Goal: Task Accomplishment & Management: Manage account settings

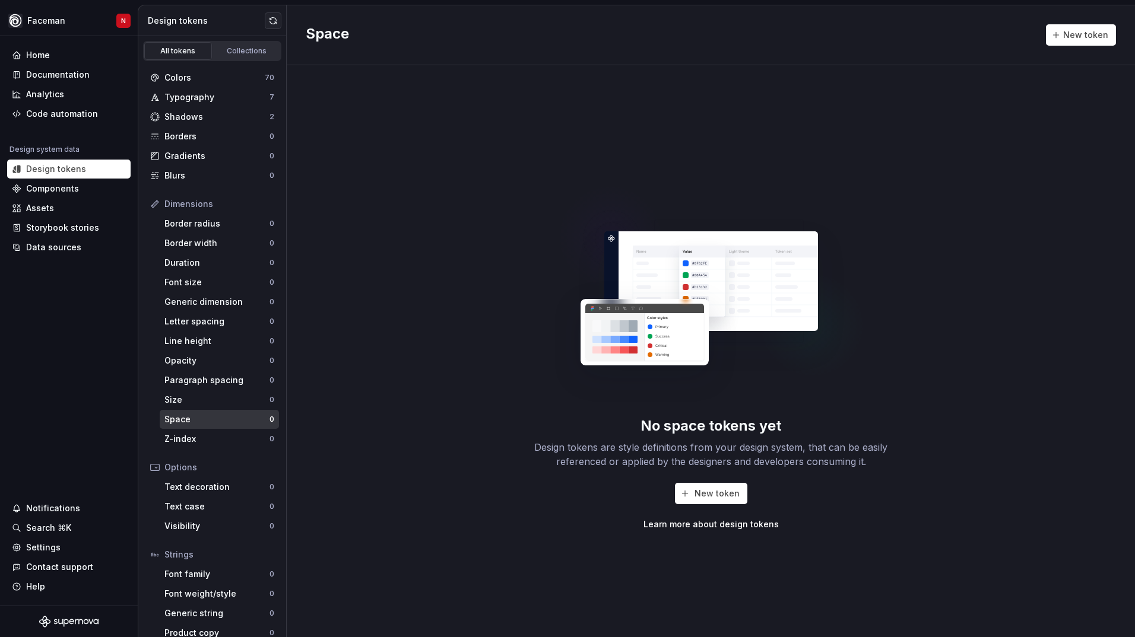
scroll to position [12, 0]
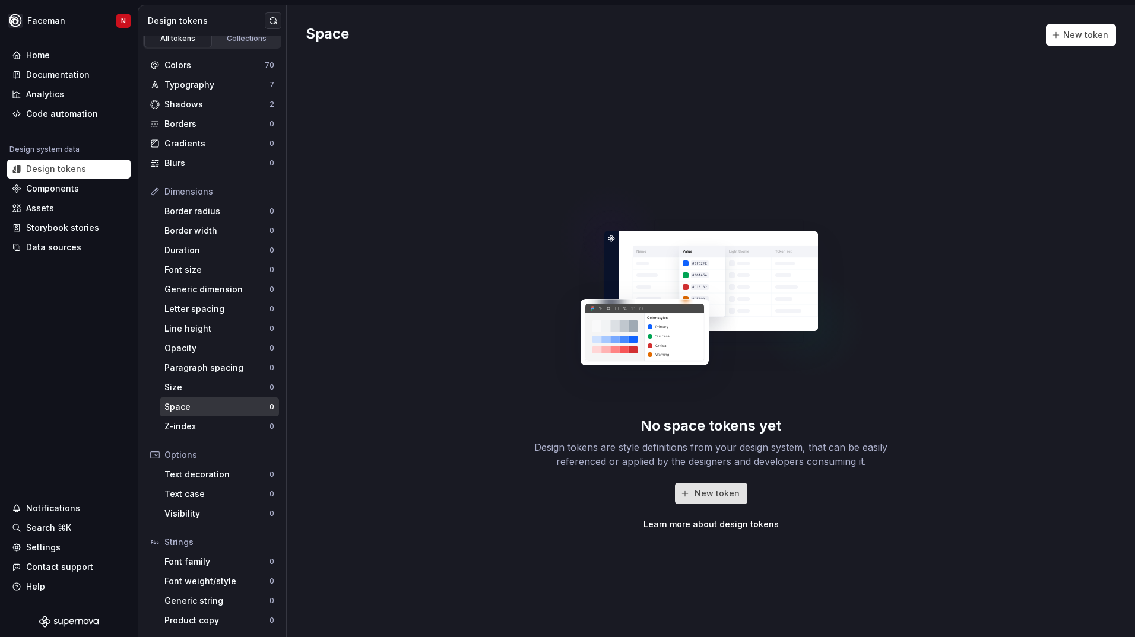
click at [690, 494] on button "New token" at bounding box center [711, 493] width 72 height 21
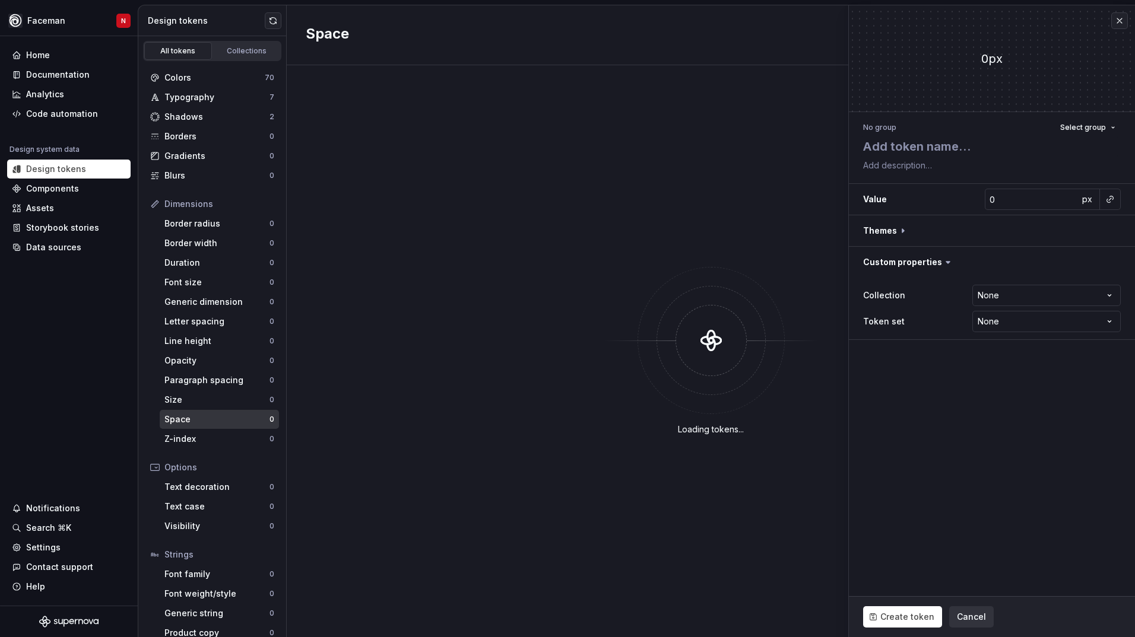
type textarea "*"
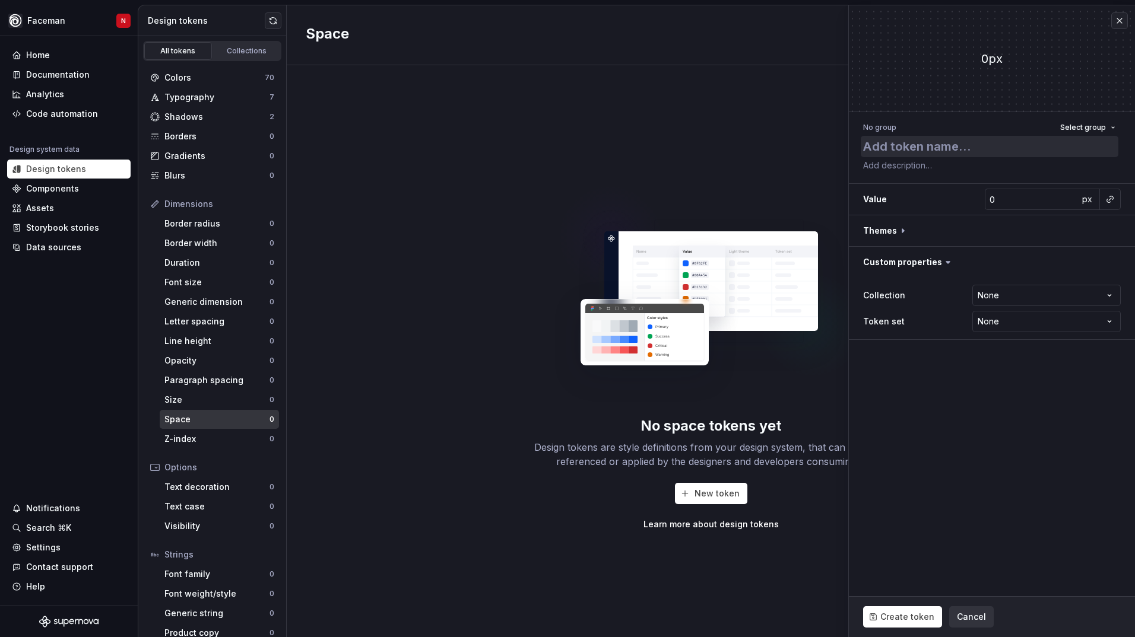
type textarea "B"
type textarea "*"
type textarea "Bu"
type textarea "*"
type textarea "But"
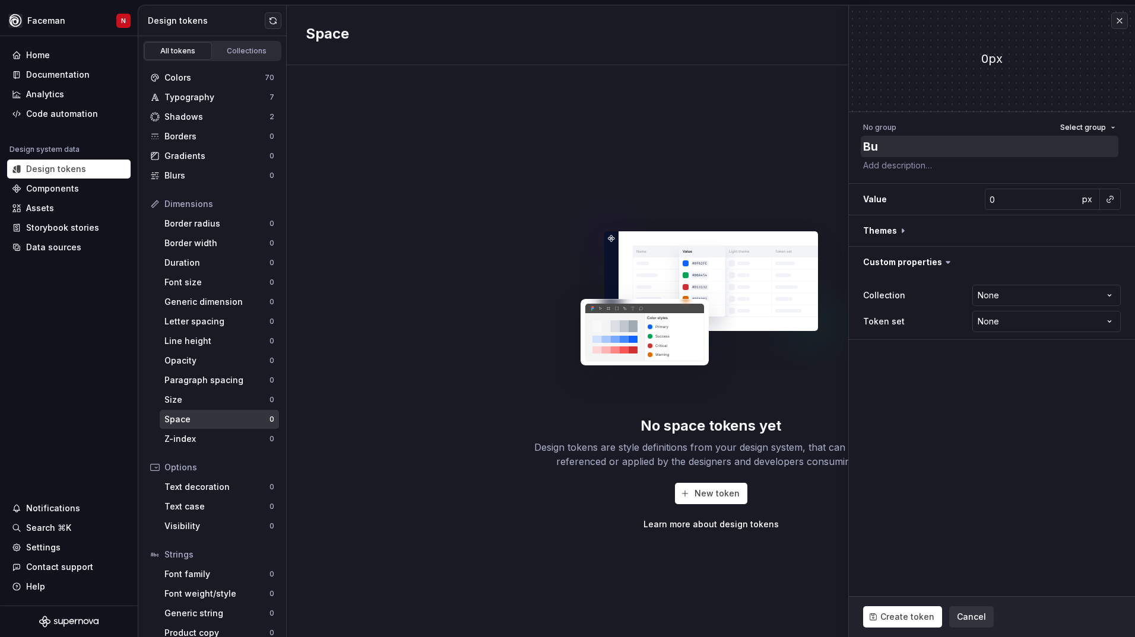
type textarea "*"
type textarea "Butt"
type textarea "*"
type textarea "Butto"
type textarea "*"
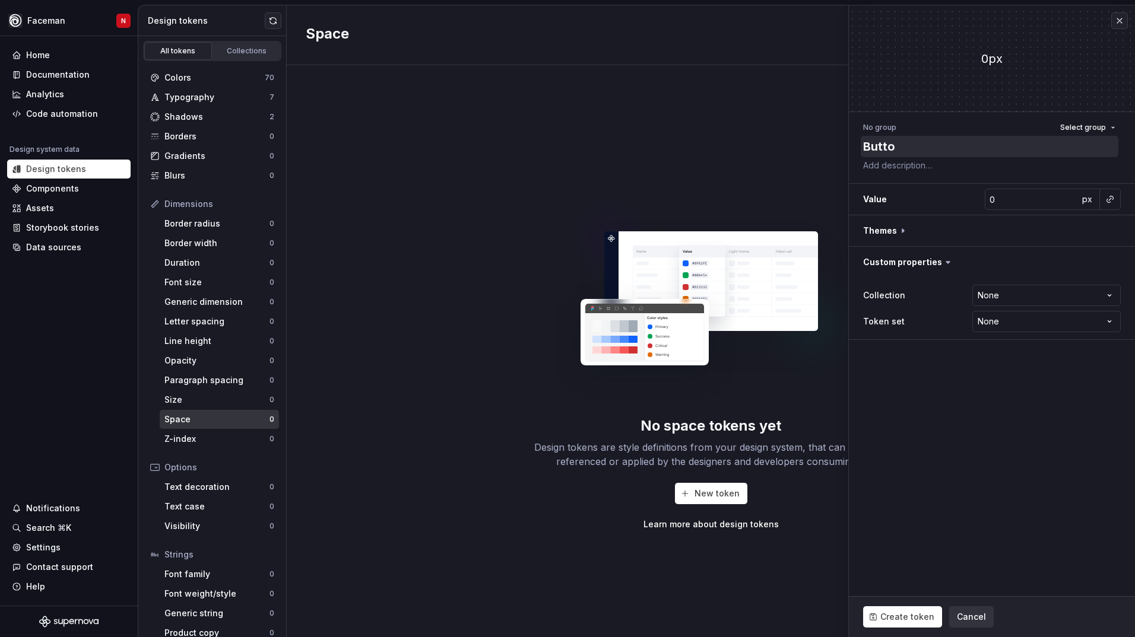
type textarea "Button"
type textarea "*"
type textarea "Button"
type textarea "*"
type textarea "Button P"
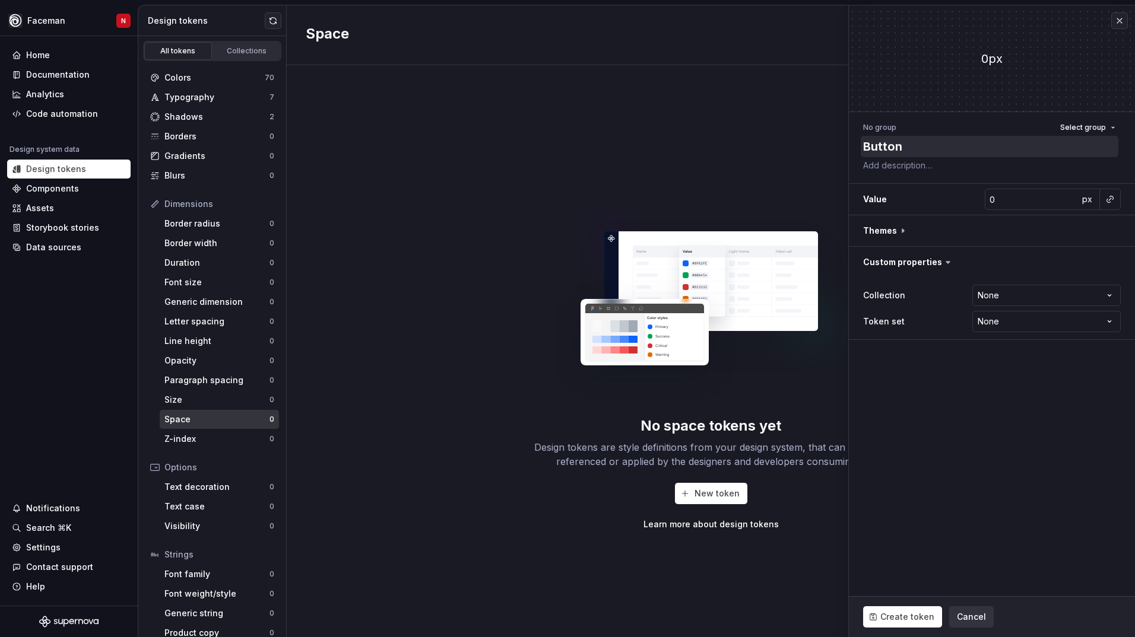
type textarea "*"
type textarea "Button Pa"
type textarea "*"
type textarea "Button Pad"
type textarea "*"
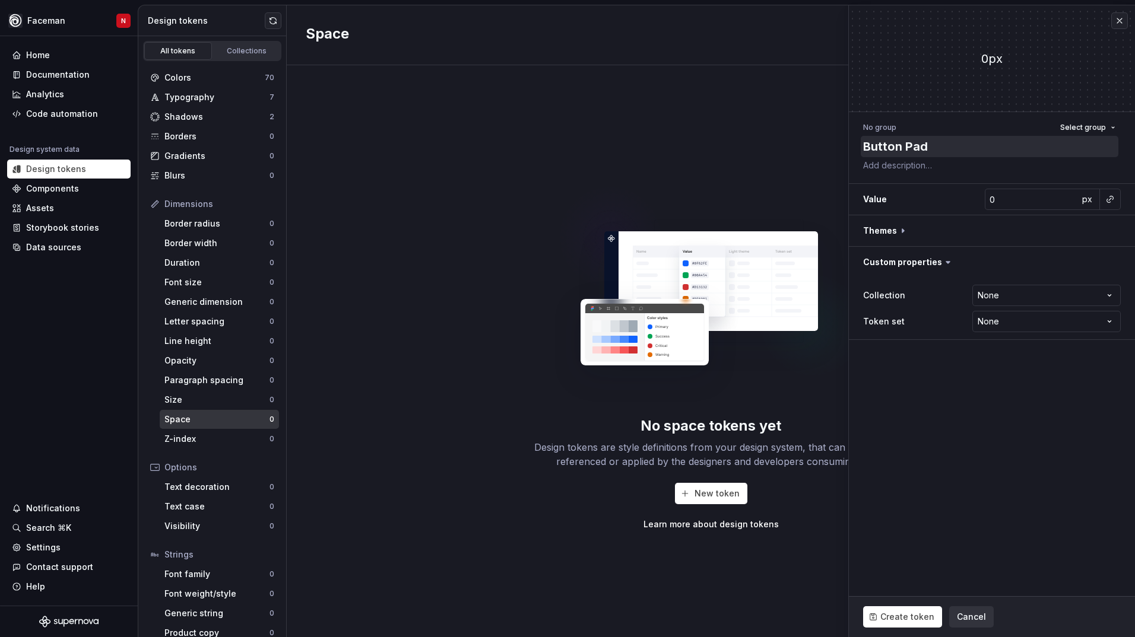
type textarea "Button Padd"
type textarea "*"
type textarea "Button Paddi"
type textarea "*"
type textarea "Button Paddin"
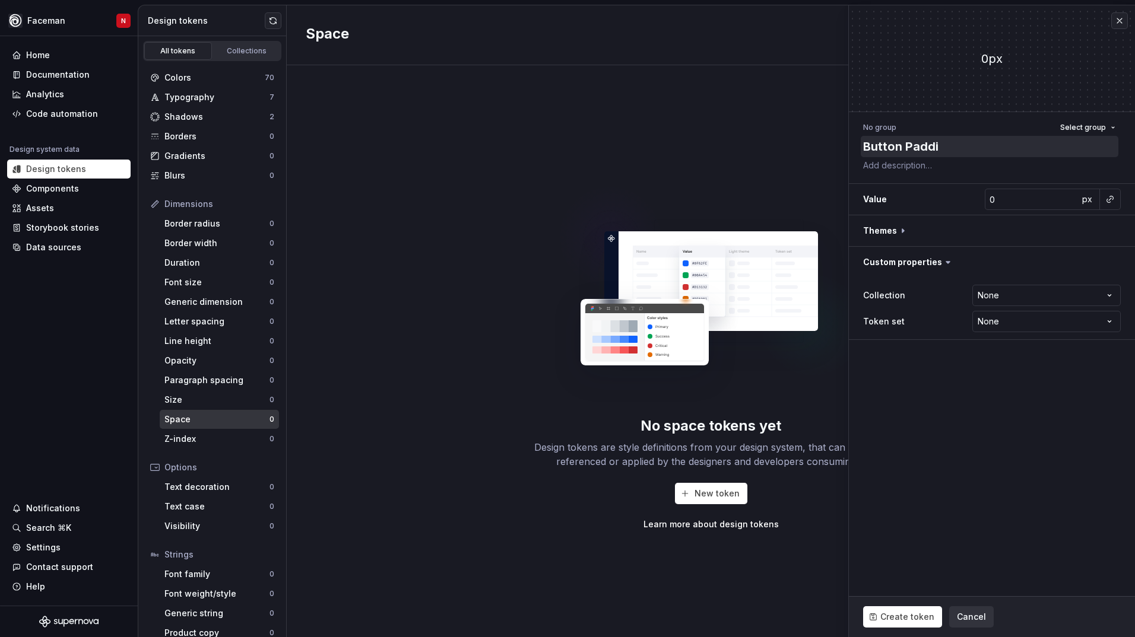
type textarea "*"
type textarea "Button Padding"
type textarea "*"
type textarea "Button Padding"
type textarea "*"
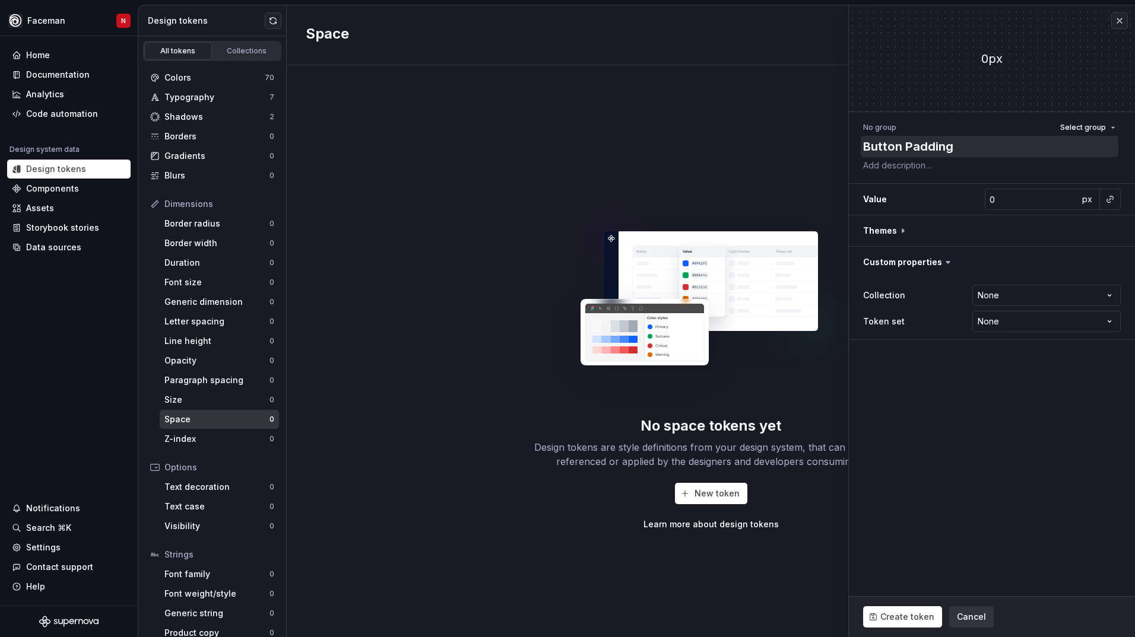
type textarea "Button Padding M"
type textarea "*"
type textarea "Button Padding Mi"
type textarea "*"
type textarea "Button Padding Min"
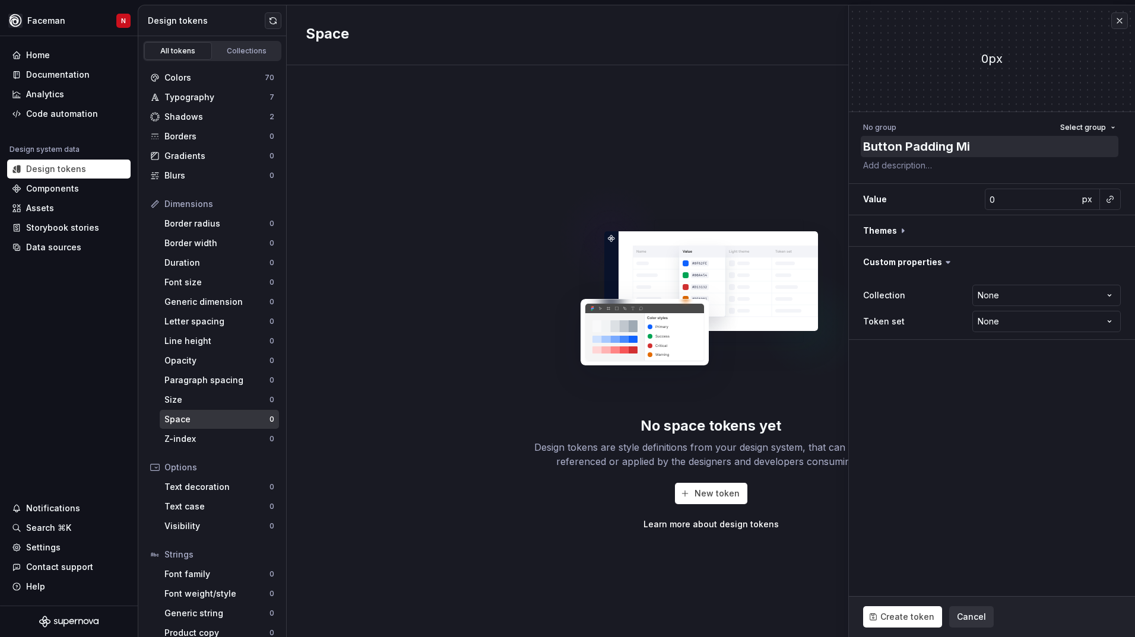
type textarea "*"
type textarea "Button Padding Mini"
type textarea "*"
type textarea "Button Padding Minim"
type textarea "*"
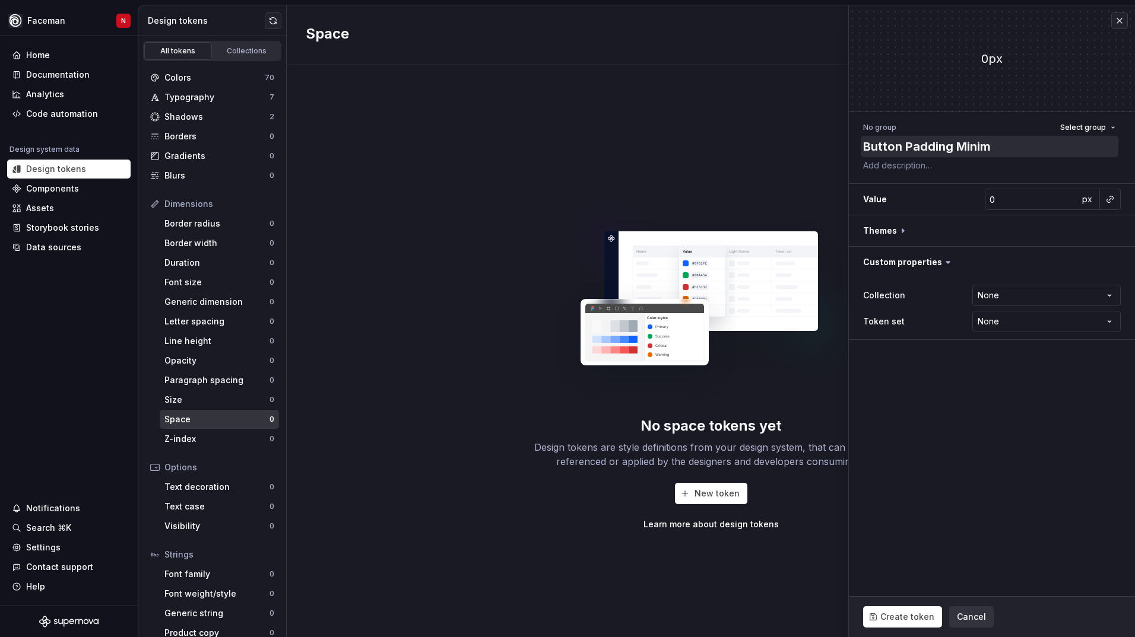
type textarea "Button Padding Minimu"
type textarea "*"
type textarea "Button Padding Minimum"
type textarea "*"
type textarea "Button Padding Minimum"
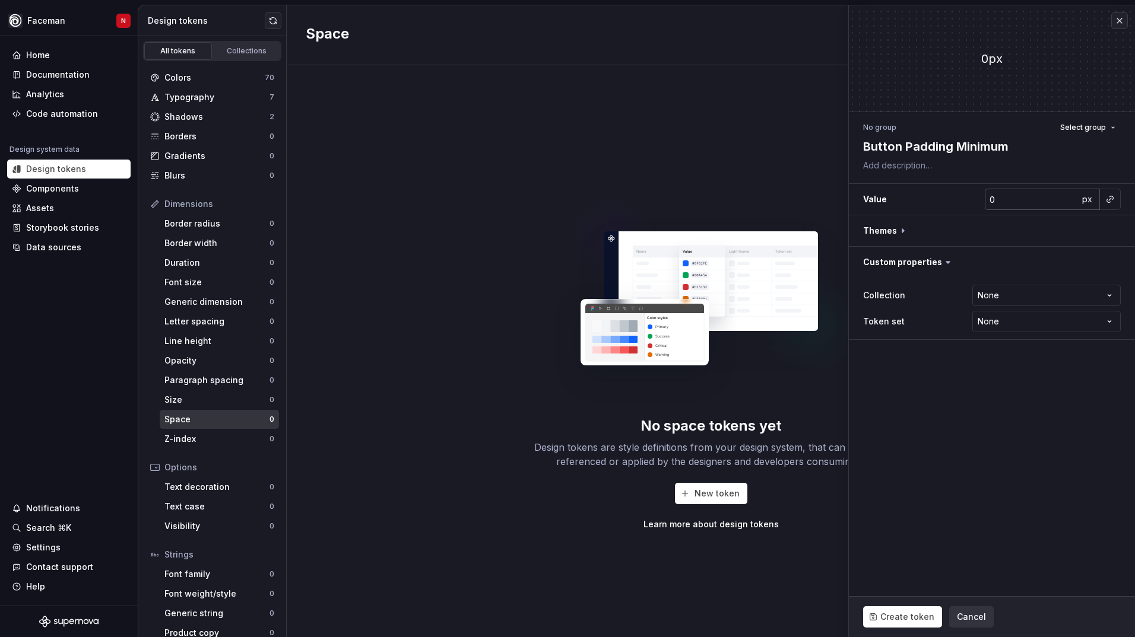
click at [1002, 198] on input "0" at bounding box center [1031, 199] width 94 height 21
type textarea "*"
click at [1013, 198] on input "0" at bounding box center [1031, 199] width 94 height 21
drag, startPoint x: 1013, startPoint y: 201, endPoint x: 985, endPoint y: 202, distance: 27.9
click at [985, 202] on input "0" at bounding box center [1031, 199] width 94 height 21
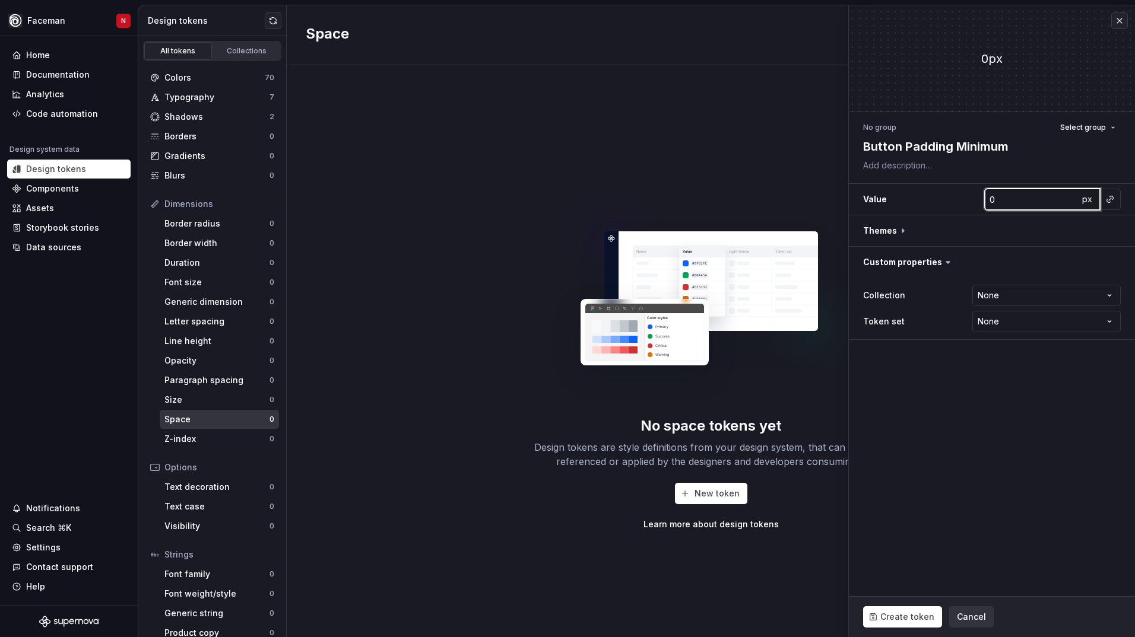
type input "2"
type textarea "*"
type input "2"
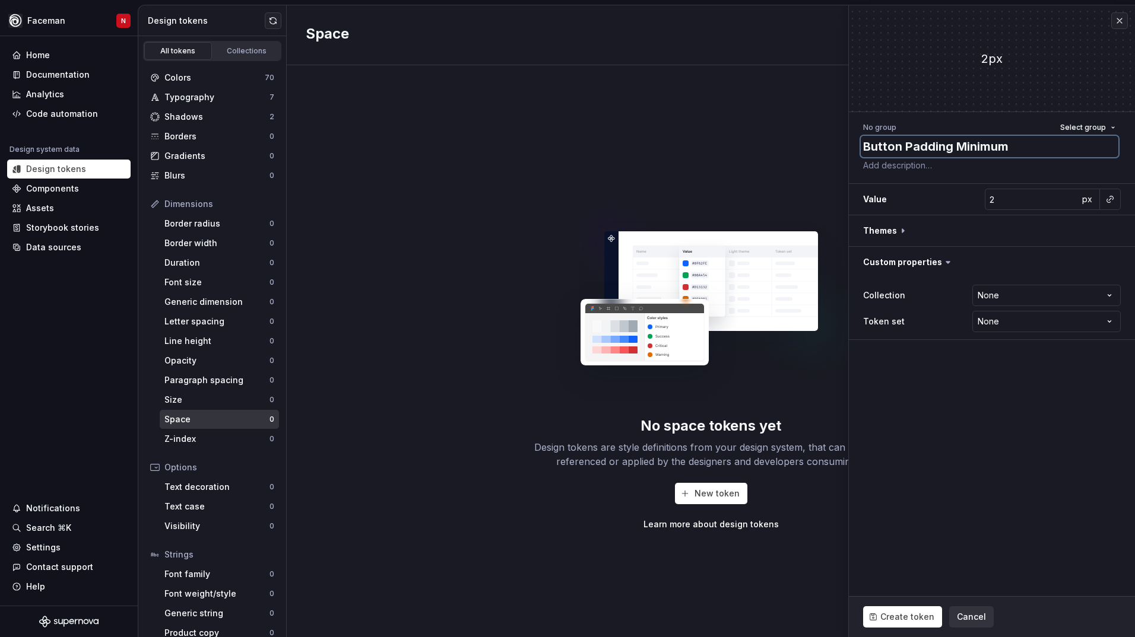
click at [971, 145] on textarea "Button Padding Minimum" at bounding box center [989, 146] width 258 height 21
click at [991, 148] on textarea "Button Padding Minimum" at bounding box center [989, 146] width 258 height 21
type textarea "Button Padding G"
type textarea "*"
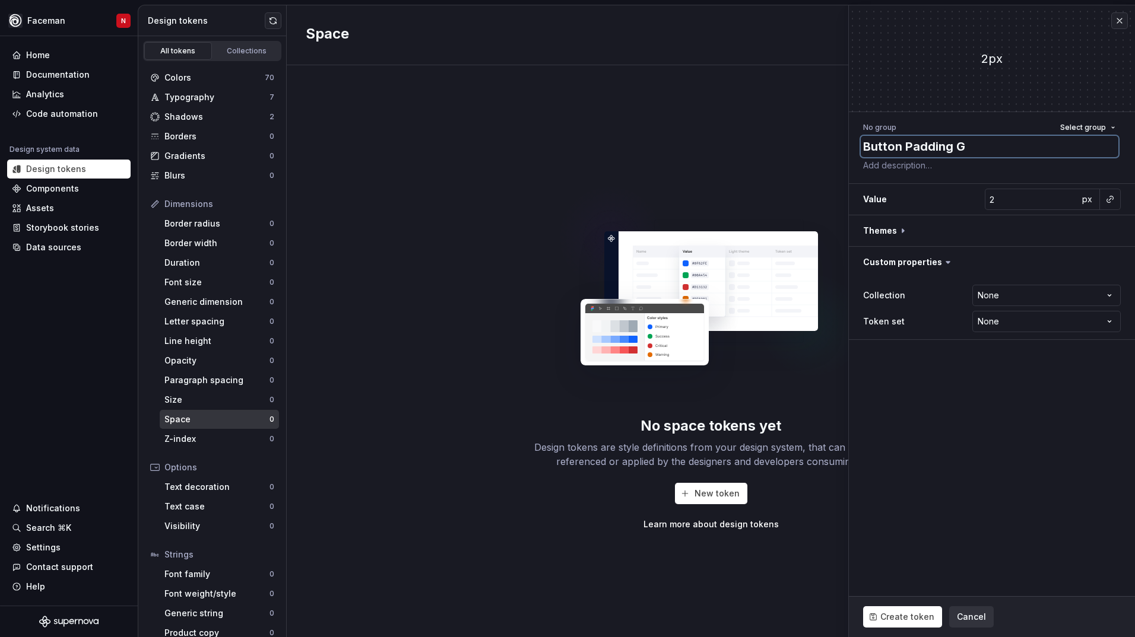
type textarea "Button Padding Ge"
type textarea "*"
type textarea "Button Padding Gen"
type textarea "*"
type textarea "Button Padding Gene"
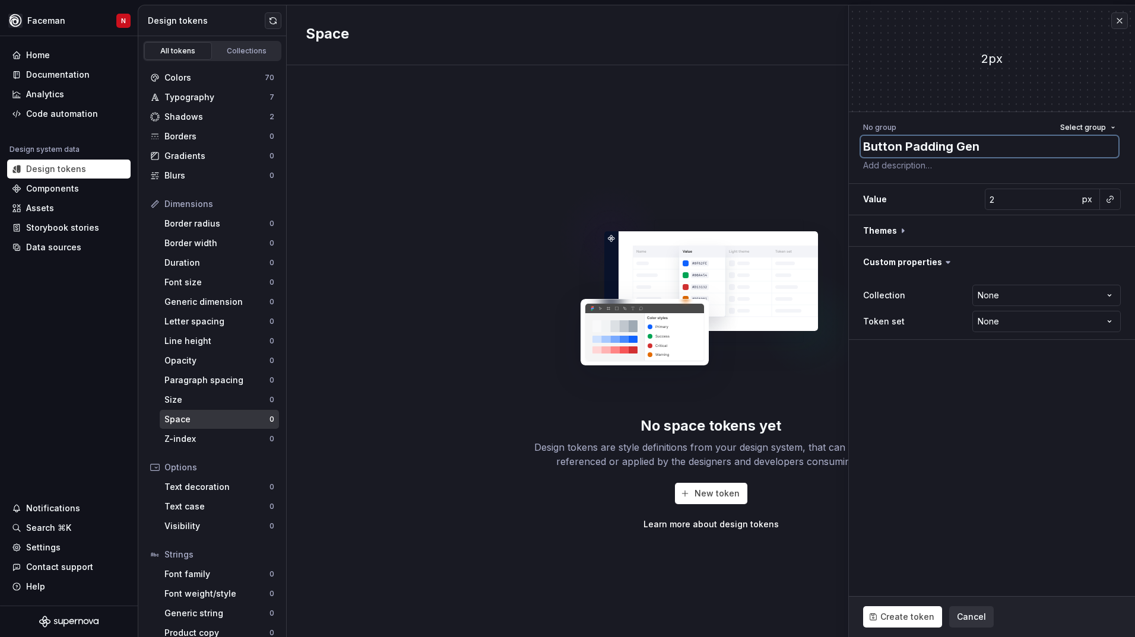
type textarea "*"
type textarea "Button Padding Gener"
type textarea "*"
type textarea "Button Padding Genera"
type textarea "*"
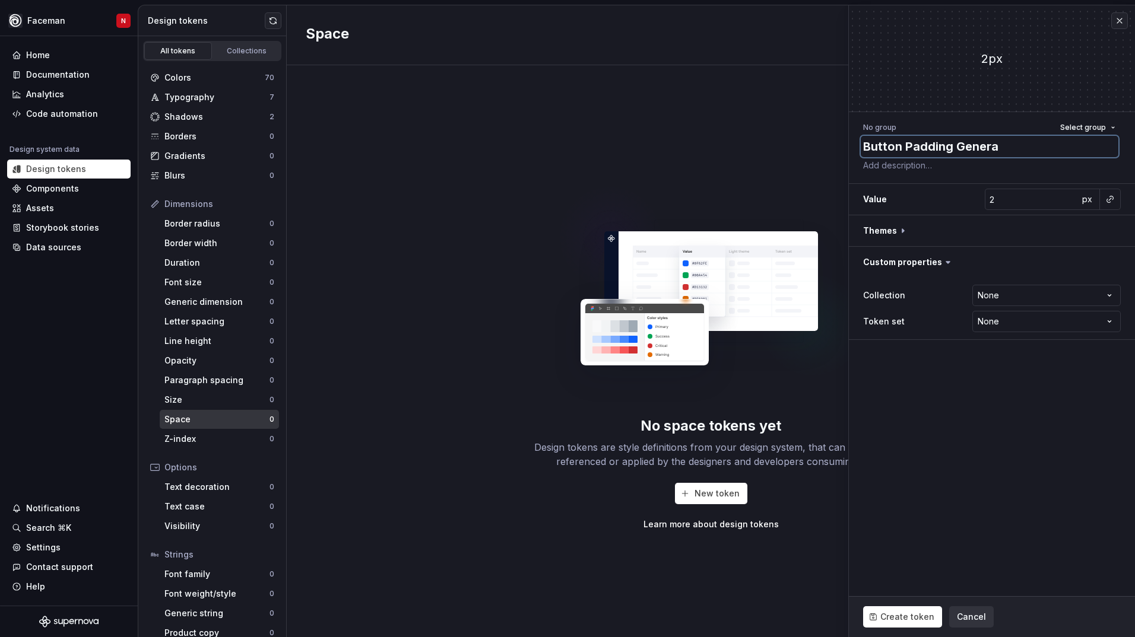
type textarea "Button Padding General"
type textarea "*"
type textarea "Button Padding General"
click at [1000, 209] on input "2" at bounding box center [1031, 199] width 94 height 21
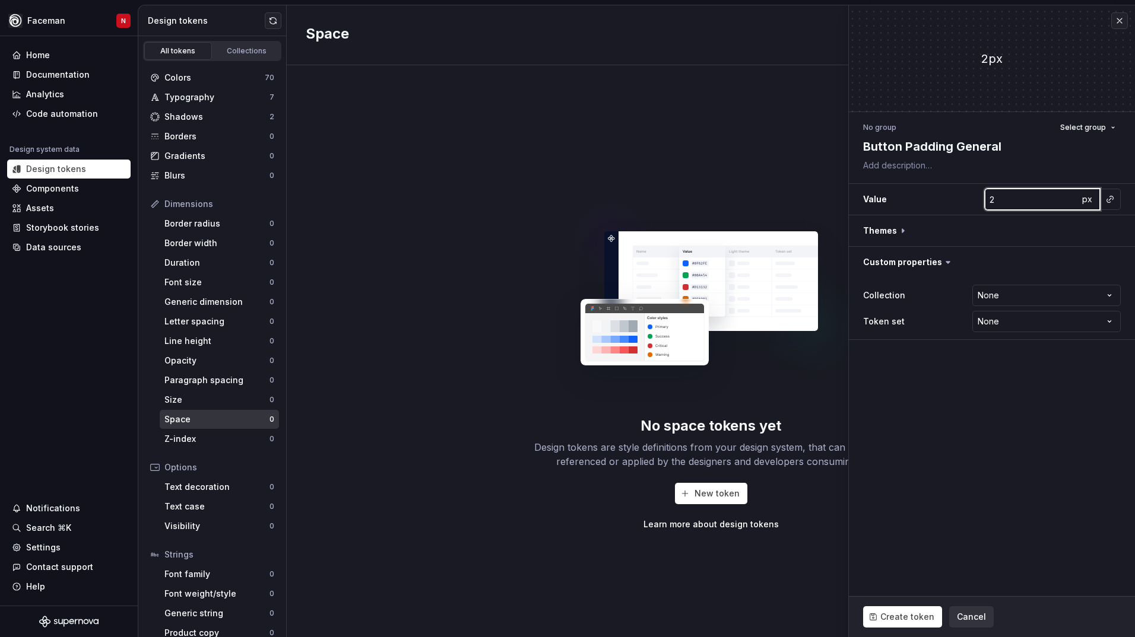
type input "4"
type textarea "*"
type input "4"
click at [1006, 450] on fieldset "4px No group Select group Button Padding General Value 4 px Themes Custom prope…" at bounding box center [992, 321] width 286 height 632
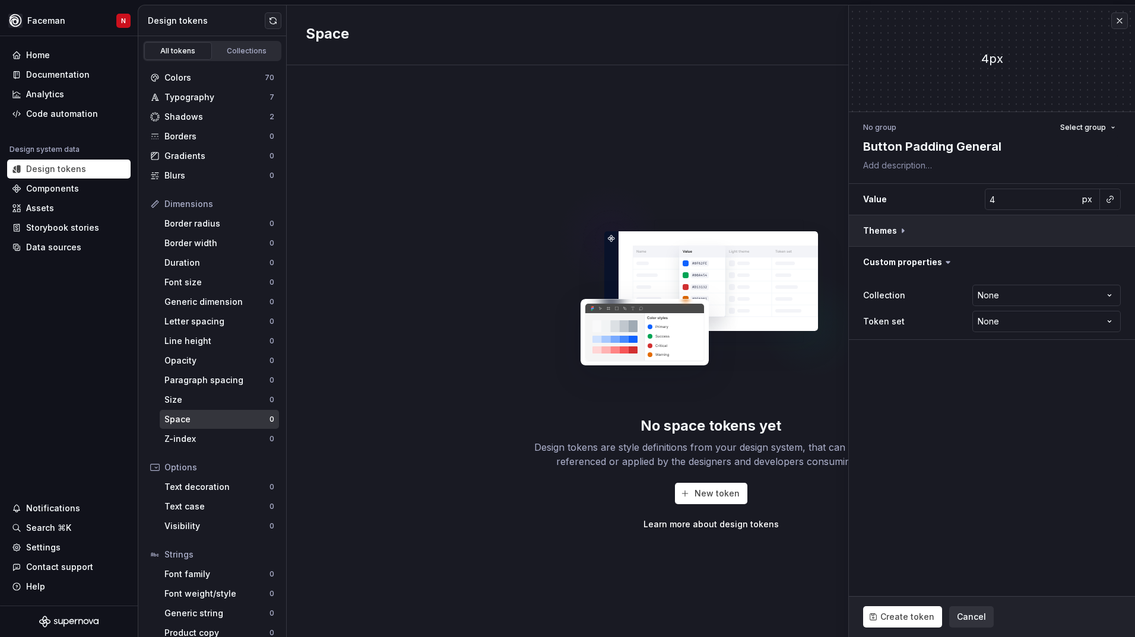
click at [882, 230] on button "button" at bounding box center [992, 230] width 286 height 31
click at [987, 296] on html "Faceman N Home Documentation Analytics Code automation Design system data Desig…" at bounding box center [567, 318] width 1135 height 637
click at [998, 323] on html "Faceman N Home Documentation Analytics Code automation Design system data Desig…" at bounding box center [567, 318] width 1135 height 637
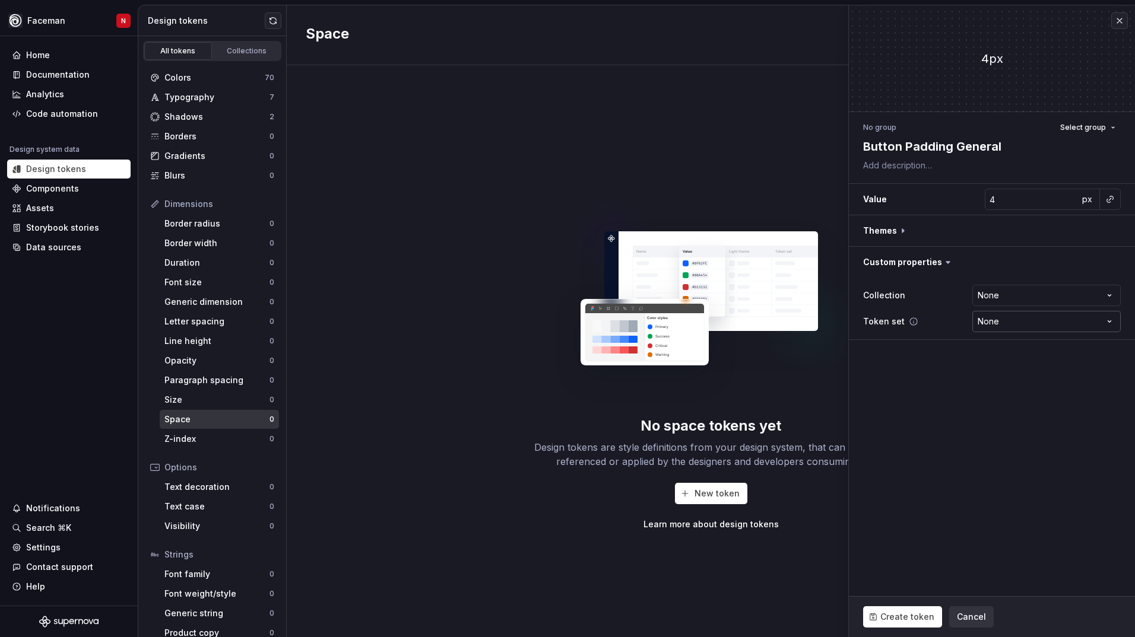
click at [998, 323] on html "Faceman N Home Documentation Analytics Code automation Design system data Desig…" at bounding box center [567, 318] width 1135 height 637
click at [906, 614] on span "Create token" at bounding box center [907, 617] width 54 height 12
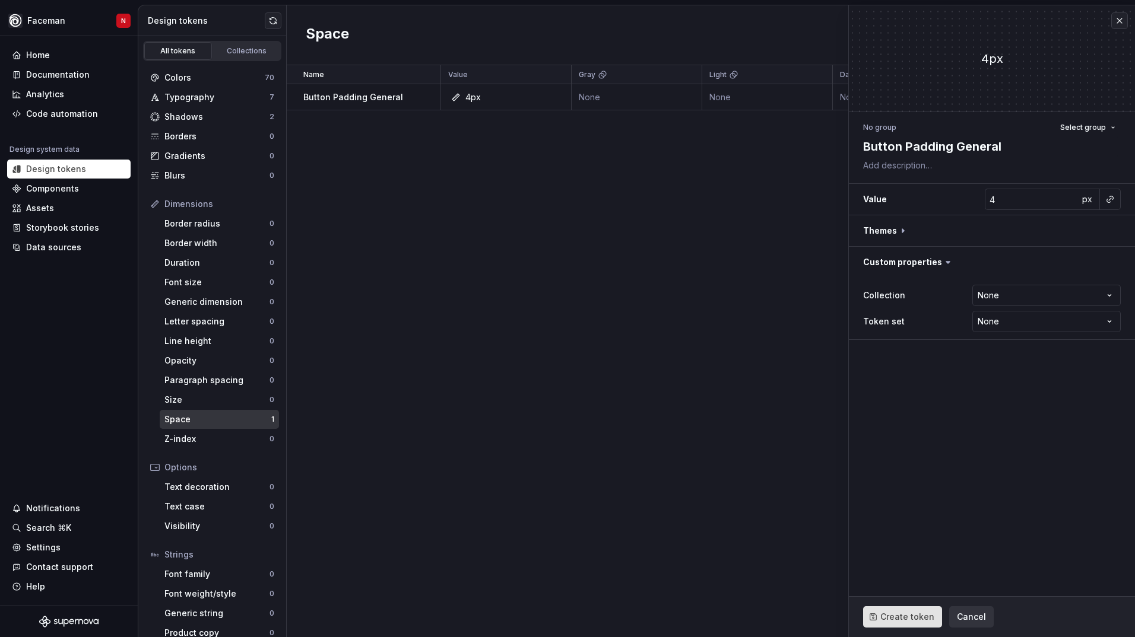
type textarea "*"
type input "0"
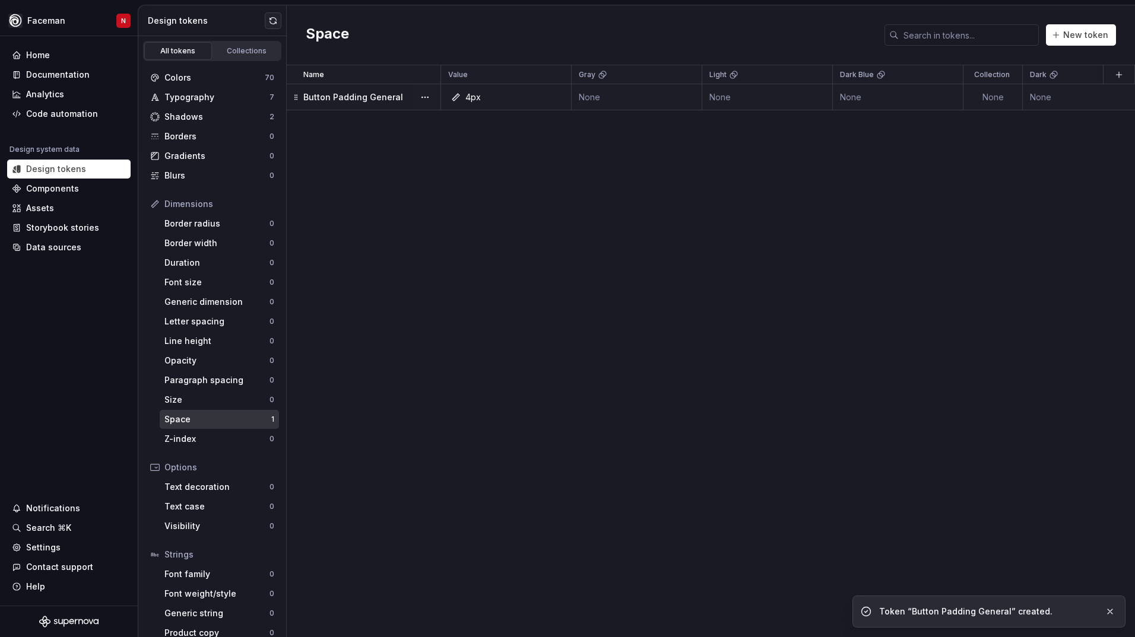
click at [588, 96] on td "None" at bounding box center [636, 97] width 131 height 26
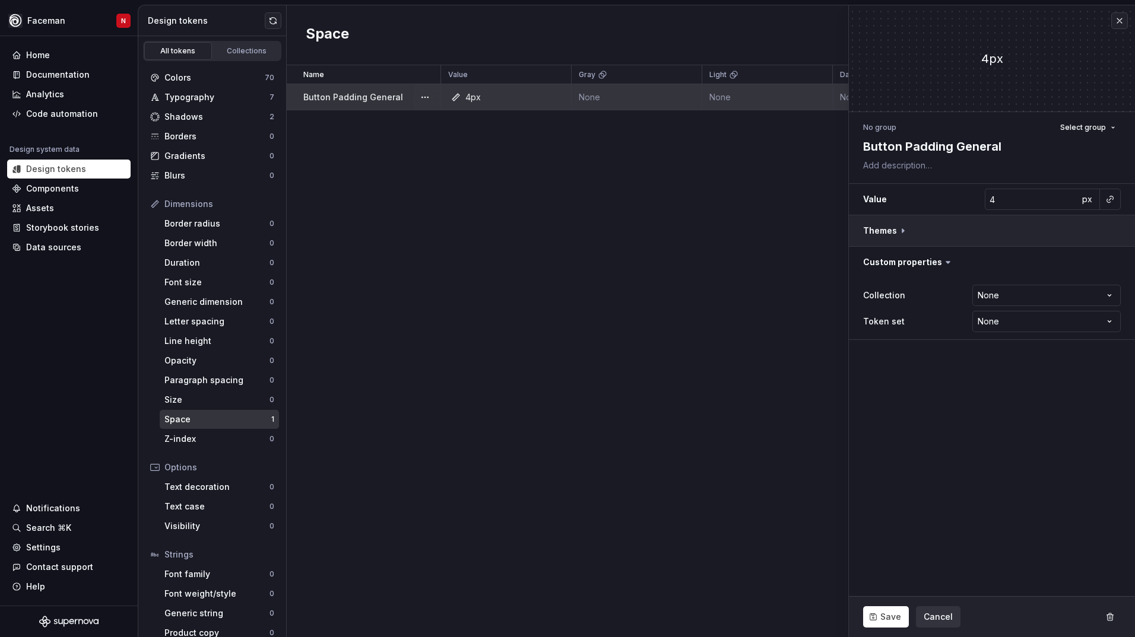
click at [912, 226] on button "button" at bounding box center [992, 230] width 286 height 31
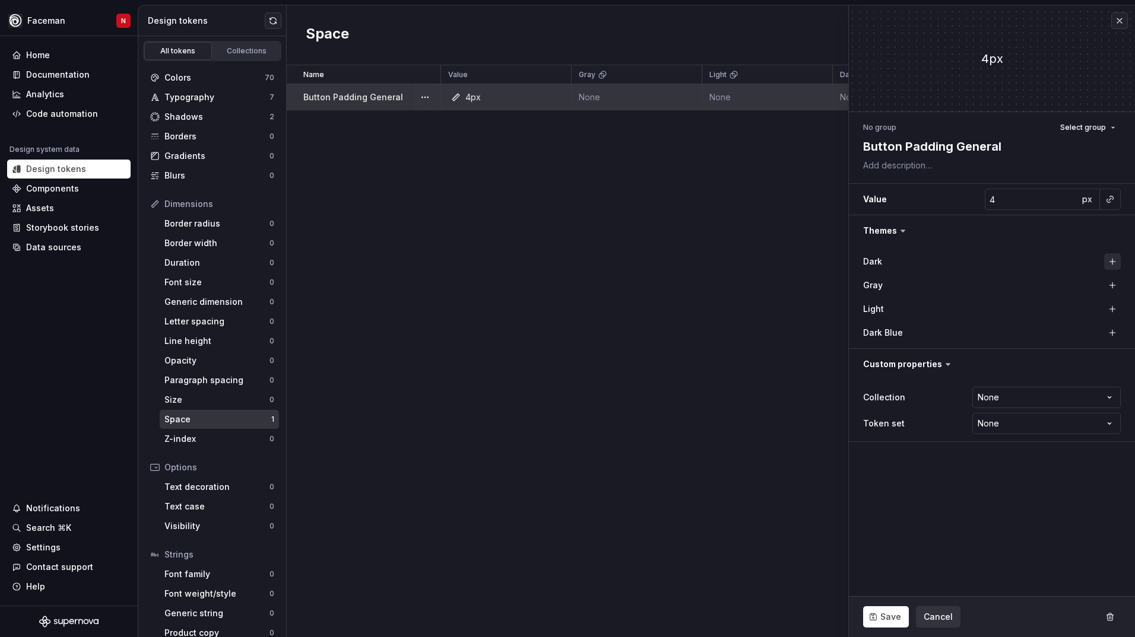
drag, startPoint x: 1111, startPoint y: 253, endPoint x: 1111, endPoint y: 265, distance: 12.5
click at [1111, 258] on div "Dark" at bounding box center [992, 261] width 258 height 21
click at [1111, 265] on button "button" at bounding box center [1112, 261] width 17 height 17
click at [1114, 285] on button "button" at bounding box center [1112, 285] width 17 height 17
click at [1114, 304] on button "button" at bounding box center [1112, 309] width 17 height 17
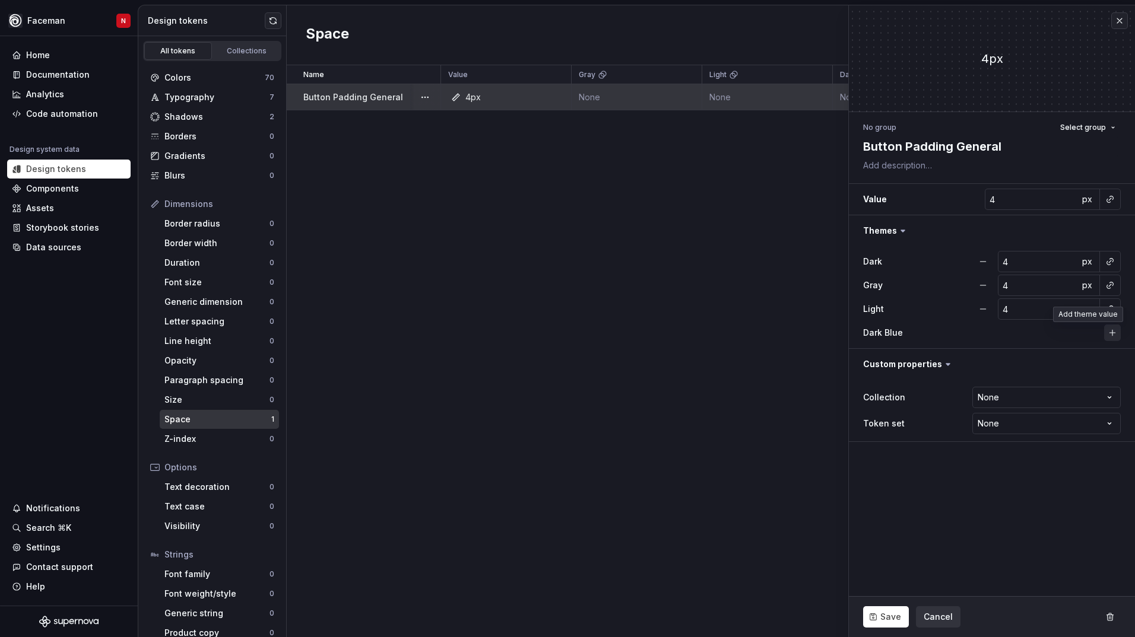
click at [1112, 327] on button "button" at bounding box center [1112, 333] width 17 height 17
click at [884, 617] on span "Save" at bounding box center [890, 617] width 21 height 12
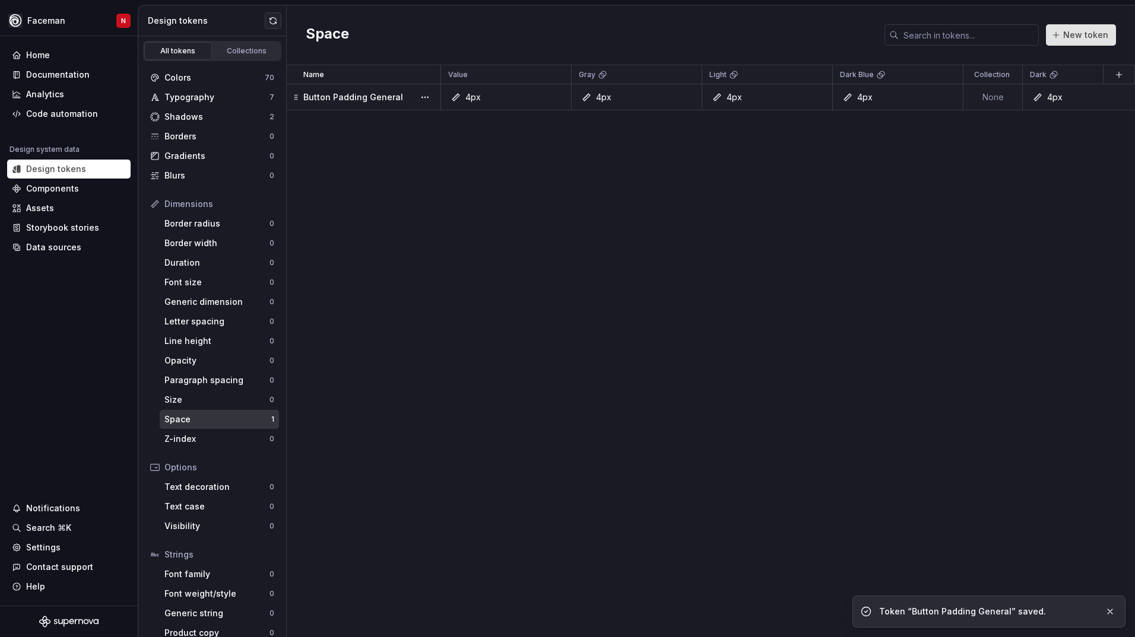
click at [1079, 41] on button "New token" at bounding box center [1081, 34] width 70 height 21
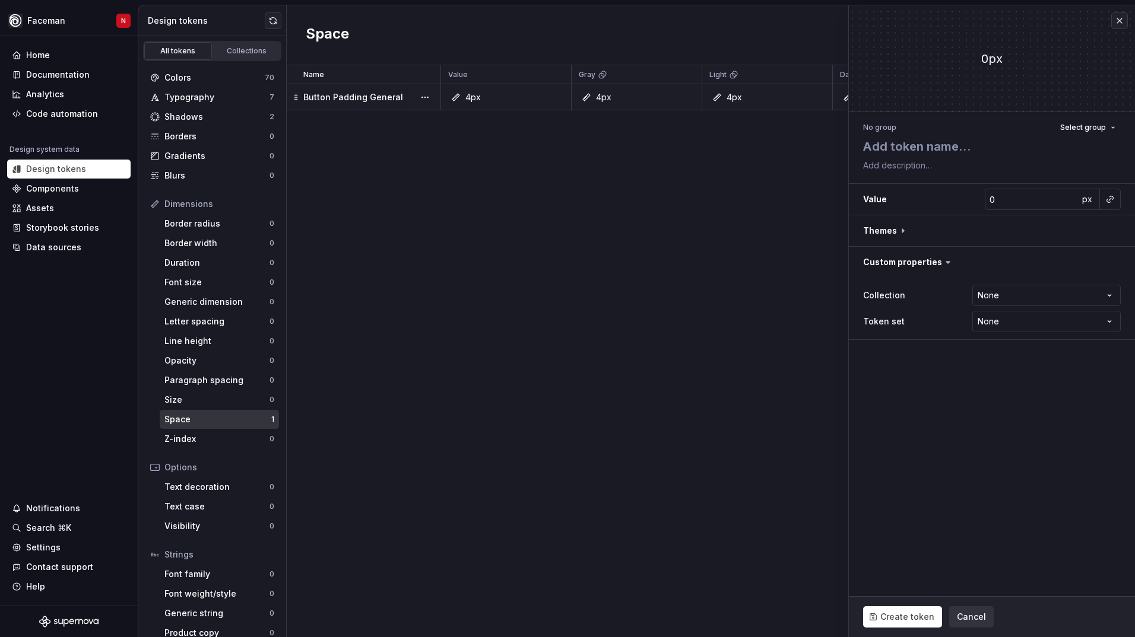
type textarea "*"
type textarea "B"
type textarea "*"
type textarea "Bu"
type textarea "*"
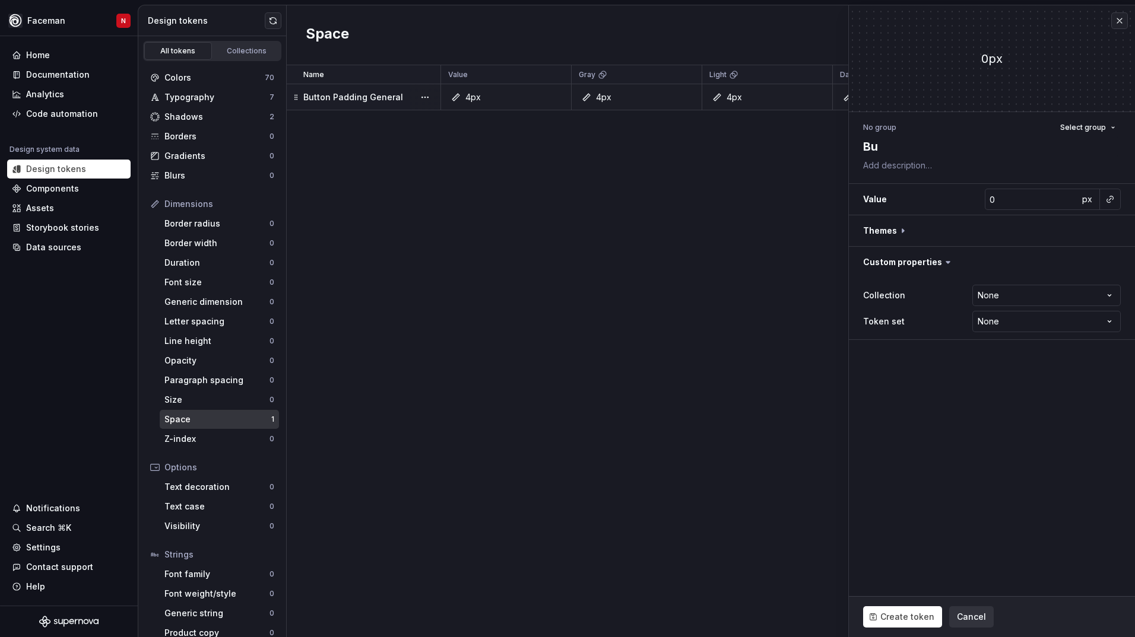
type textarea "But"
type textarea "*"
type textarea "Butt"
type textarea "*"
type textarea "Butto"
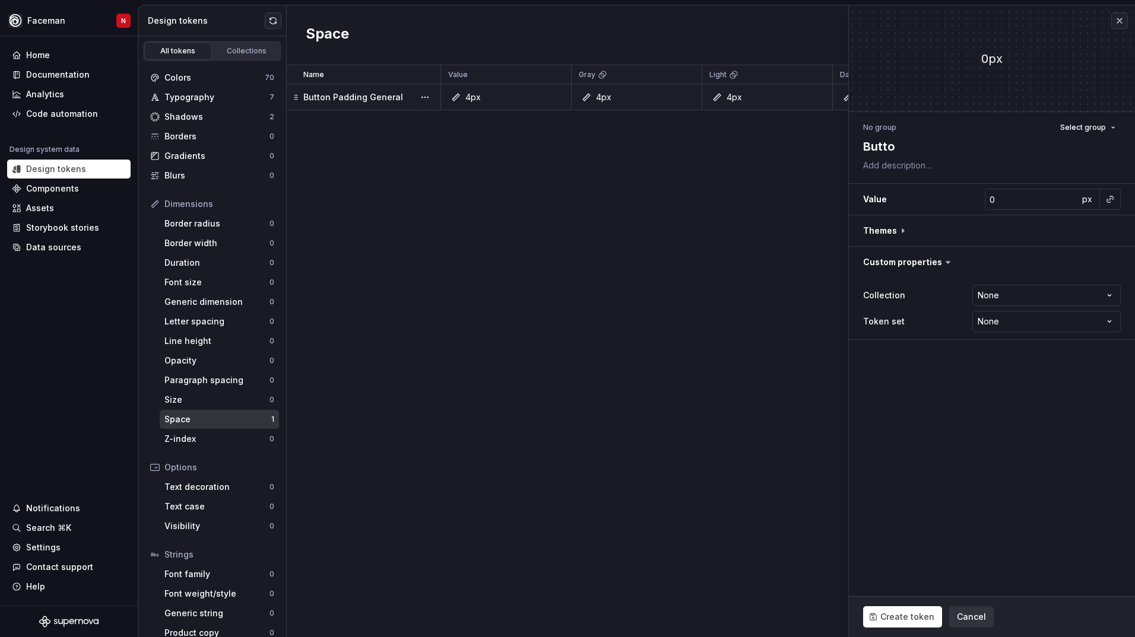
type textarea "*"
type textarea "Button"
type textarea "*"
type textarea "Button"
type textarea "*"
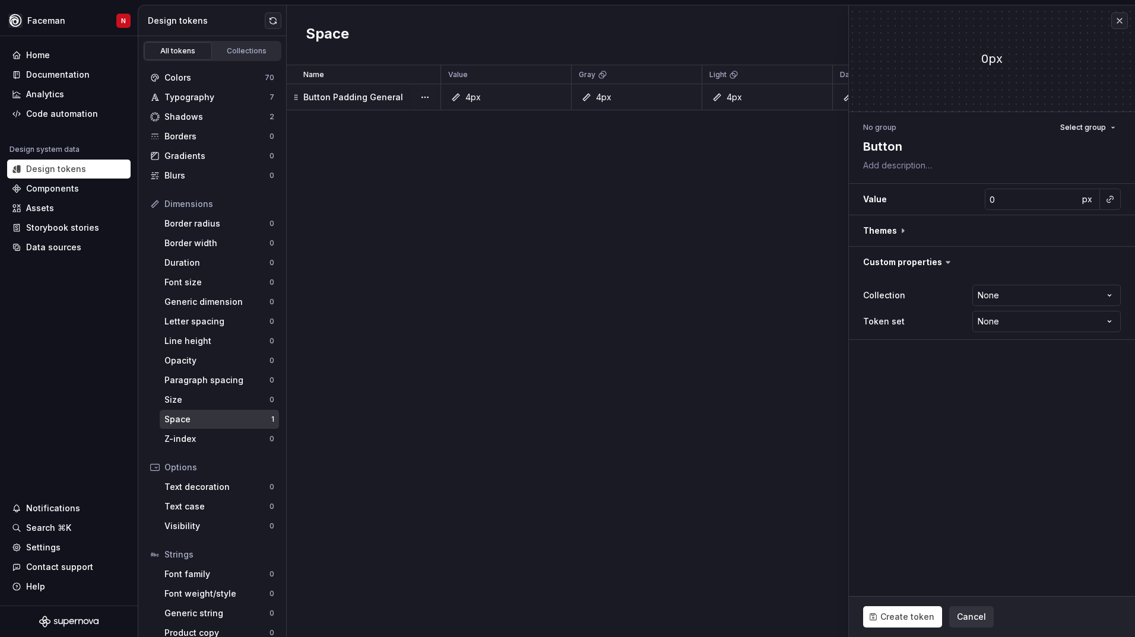
type textarea "Button P"
type textarea "*"
type textarea "Button Pa"
type textarea "*"
type textarea "Button Pad"
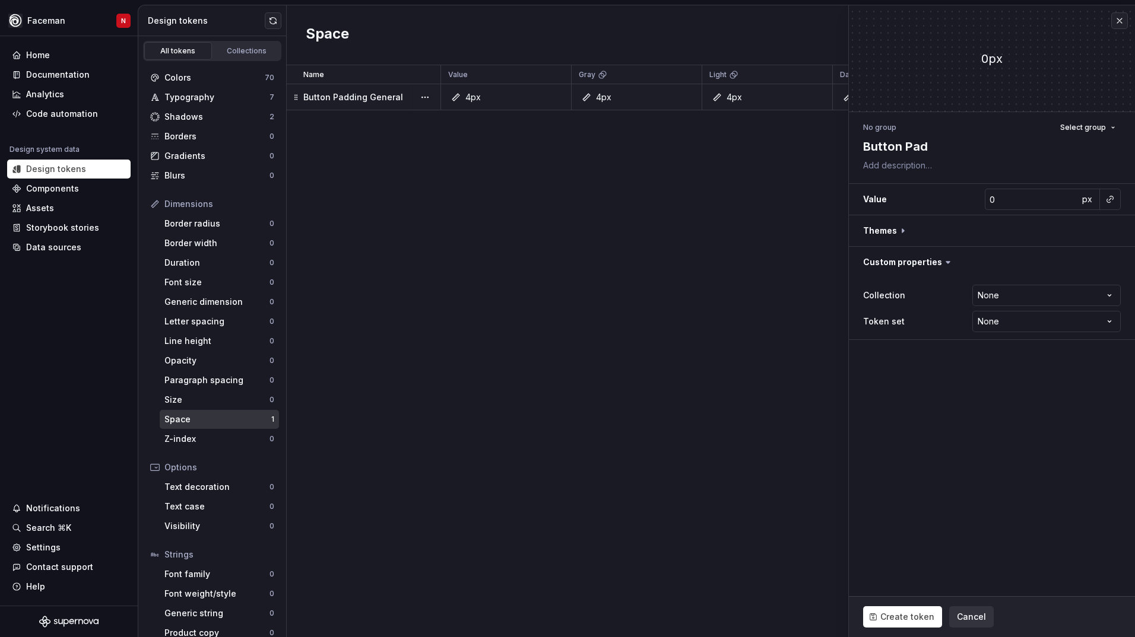
type textarea "*"
type textarea "Button Padd"
type textarea "*"
type textarea "Button Paddi"
type textarea "*"
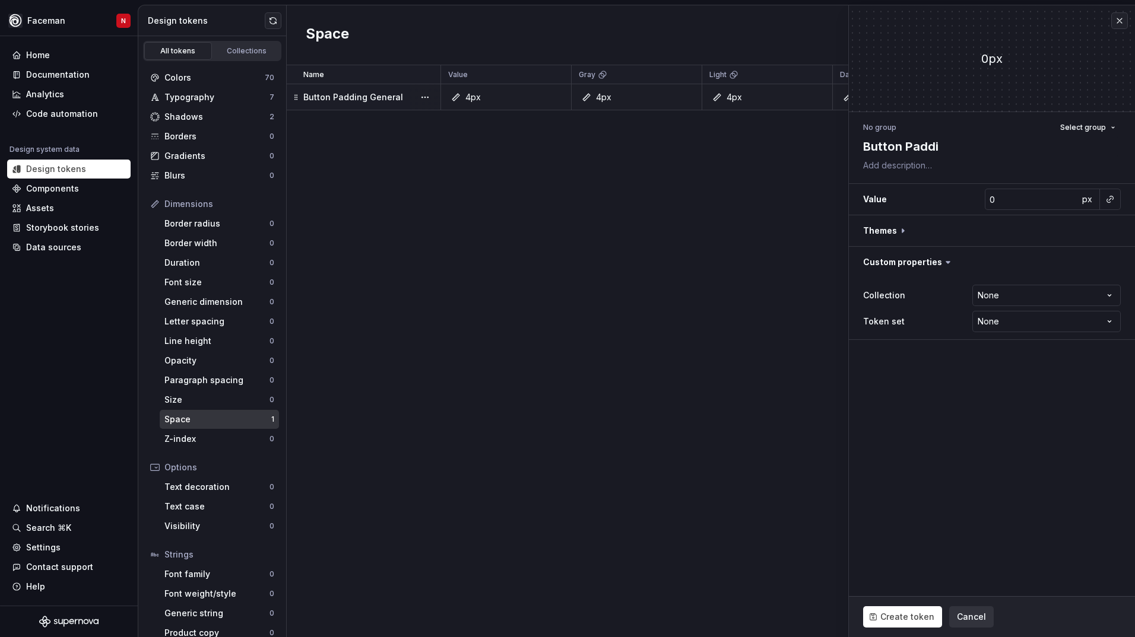
type textarea "Button Paddin"
type textarea "*"
type textarea "Button Padding"
type textarea "*"
type textarea "Button Padding"
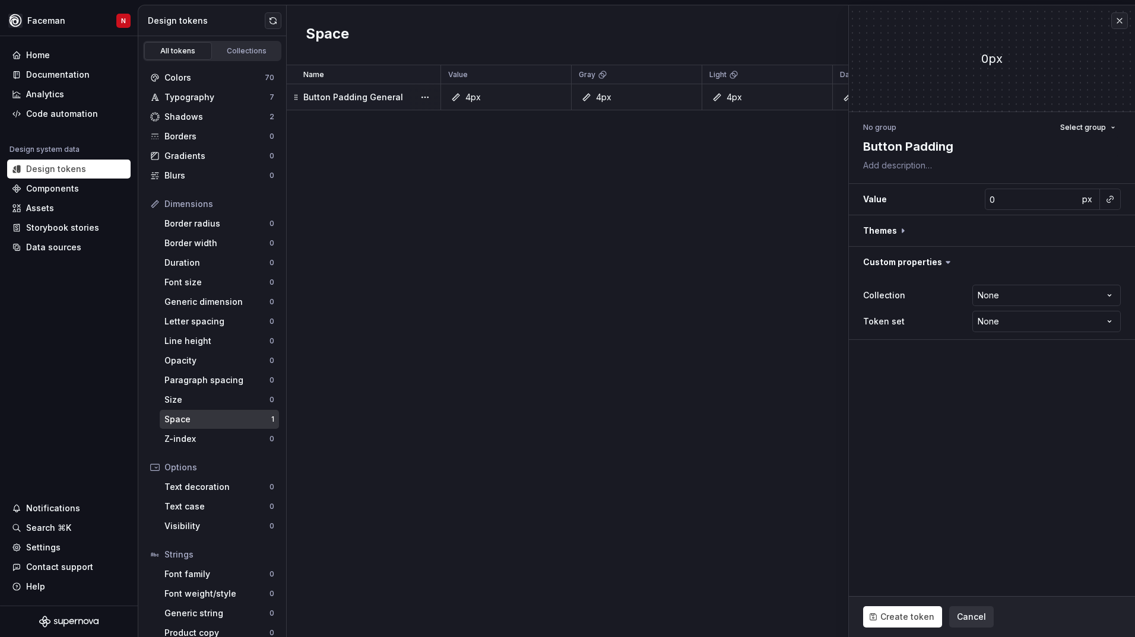
type textarea "*"
type textarea "Button Padding S"
type textarea "*"
type textarea "Button Padding Sm"
type textarea "*"
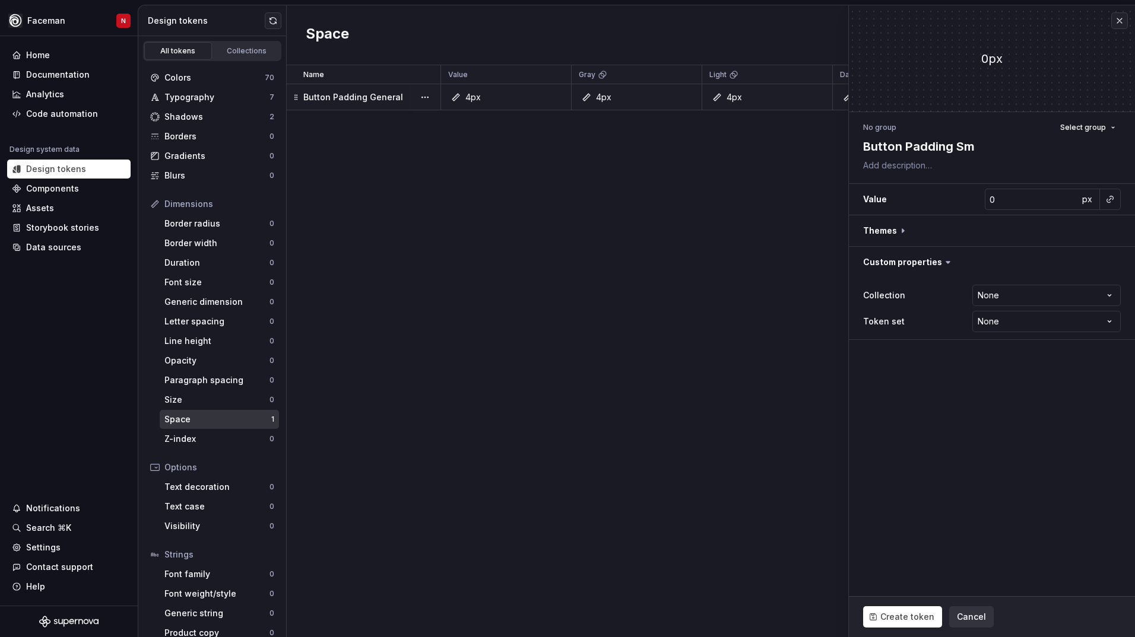
type textarea "Button Padding Sma"
type textarea "*"
type textarea "Button Padding Smal"
type textarea "*"
type textarea "Button Padding Small"
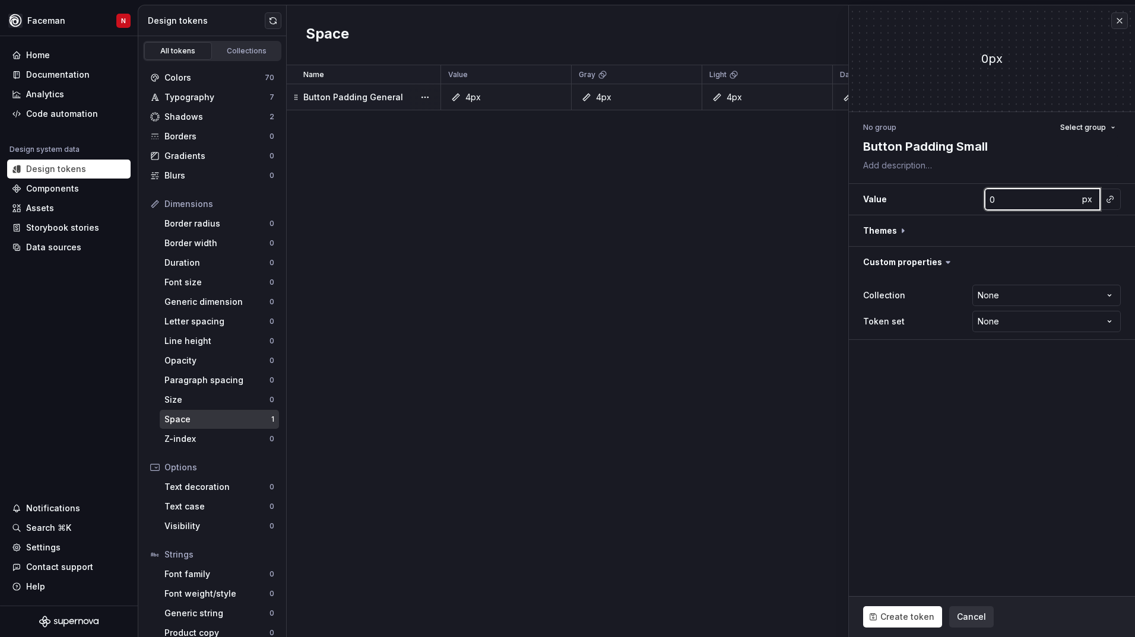
click at [1001, 202] on input "0" at bounding box center [1031, 199] width 94 height 21
type textarea "*"
type input "2"
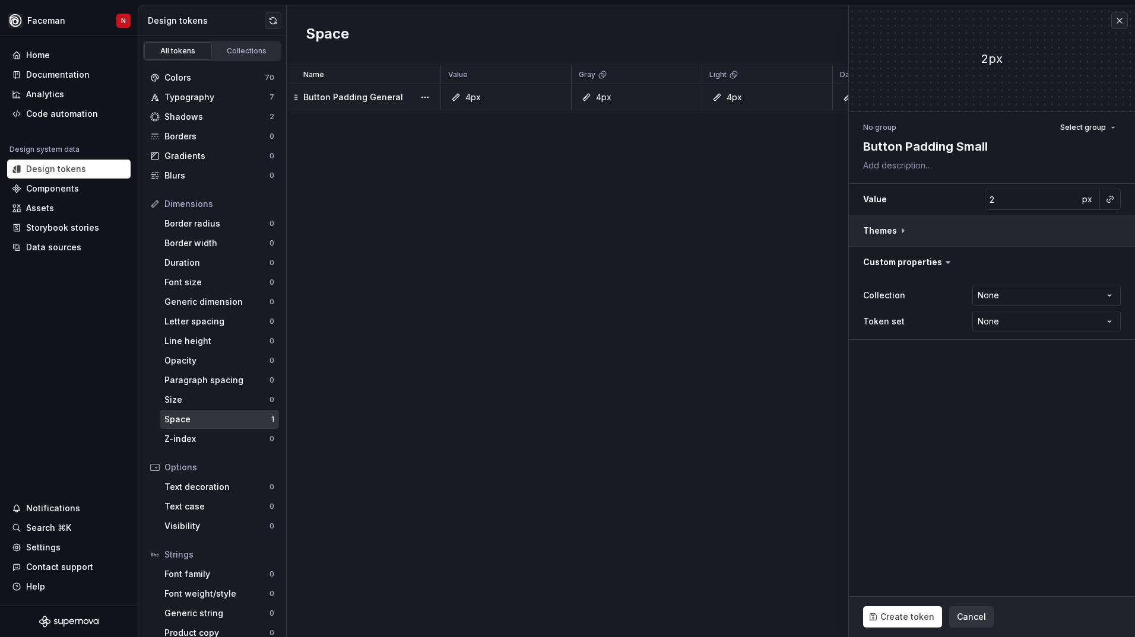
click at [1107, 228] on button "button" at bounding box center [992, 230] width 286 height 31
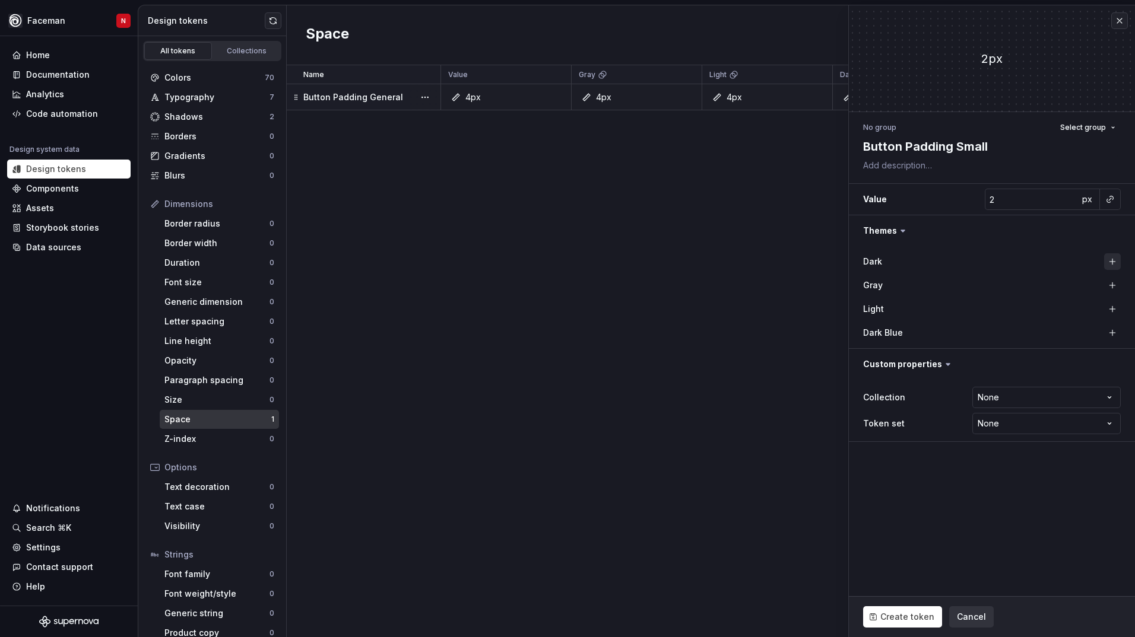
click at [1108, 261] on button "button" at bounding box center [1112, 261] width 17 height 17
click at [1111, 278] on button "button" at bounding box center [1112, 285] width 17 height 17
click at [1108, 309] on button "button" at bounding box center [1112, 309] width 17 height 17
click at [1108, 327] on button "button" at bounding box center [1112, 333] width 17 height 17
click at [898, 616] on span "Create token" at bounding box center [907, 617] width 54 height 12
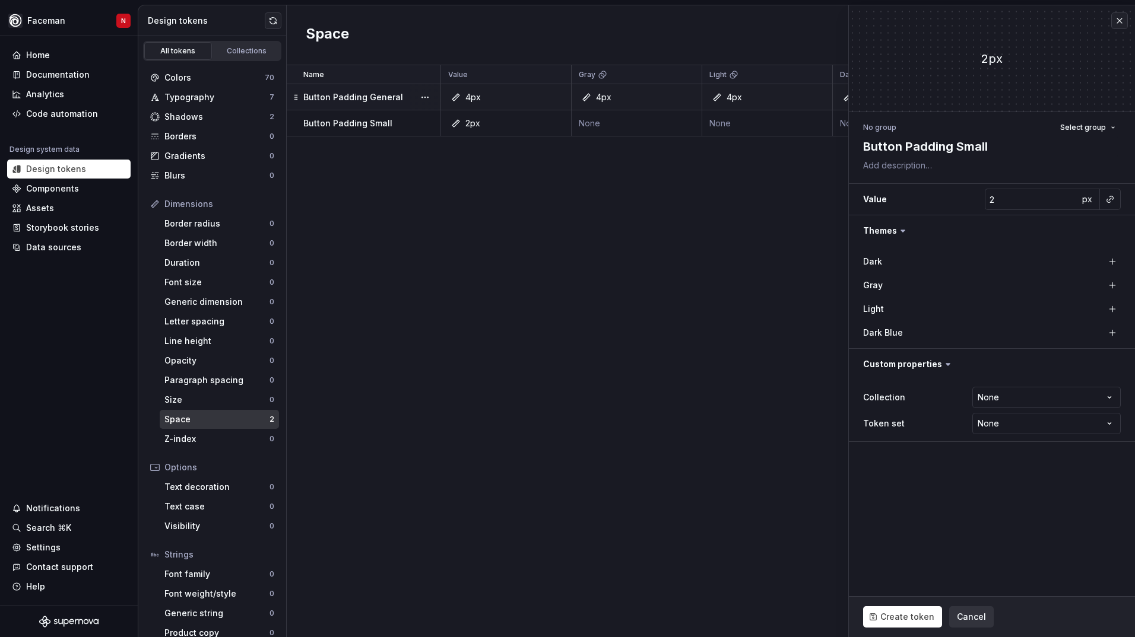
type textarea "*"
type input "0"
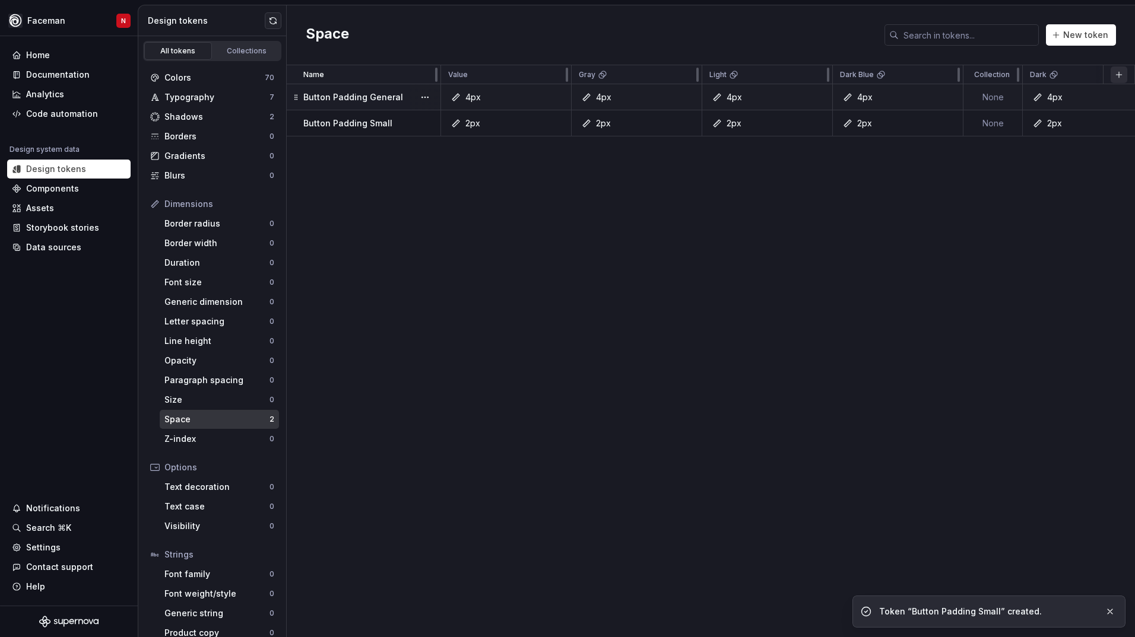
click at [1118, 78] on button "button" at bounding box center [1118, 74] width 17 height 17
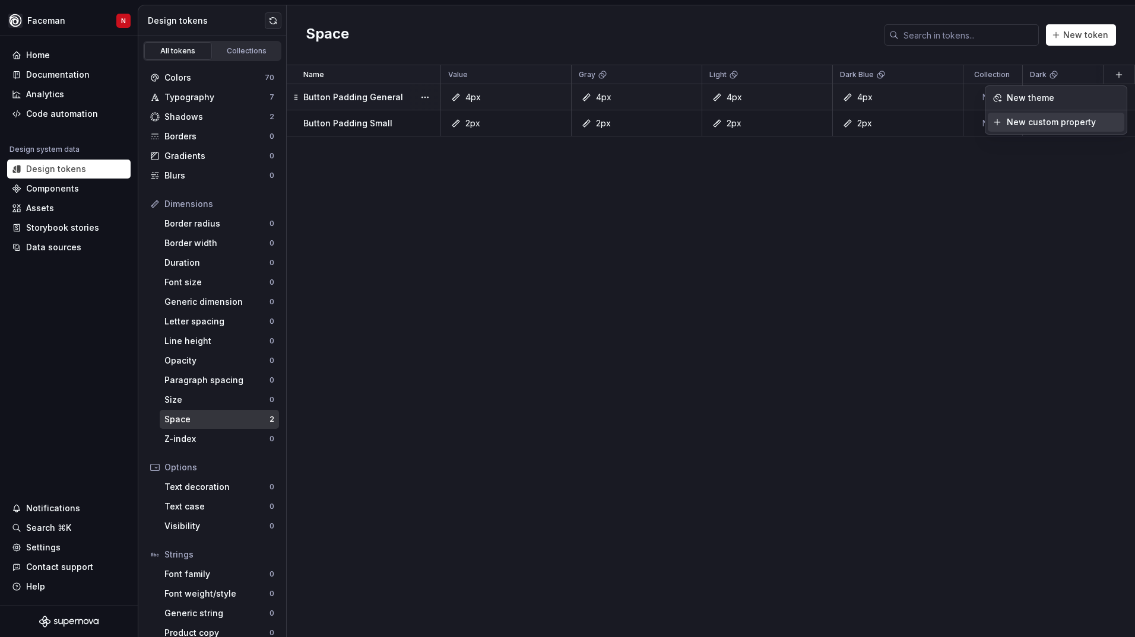
click at [1043, 126] on div "New custom property" at bounding box center [1050, 122] width 89 height 12
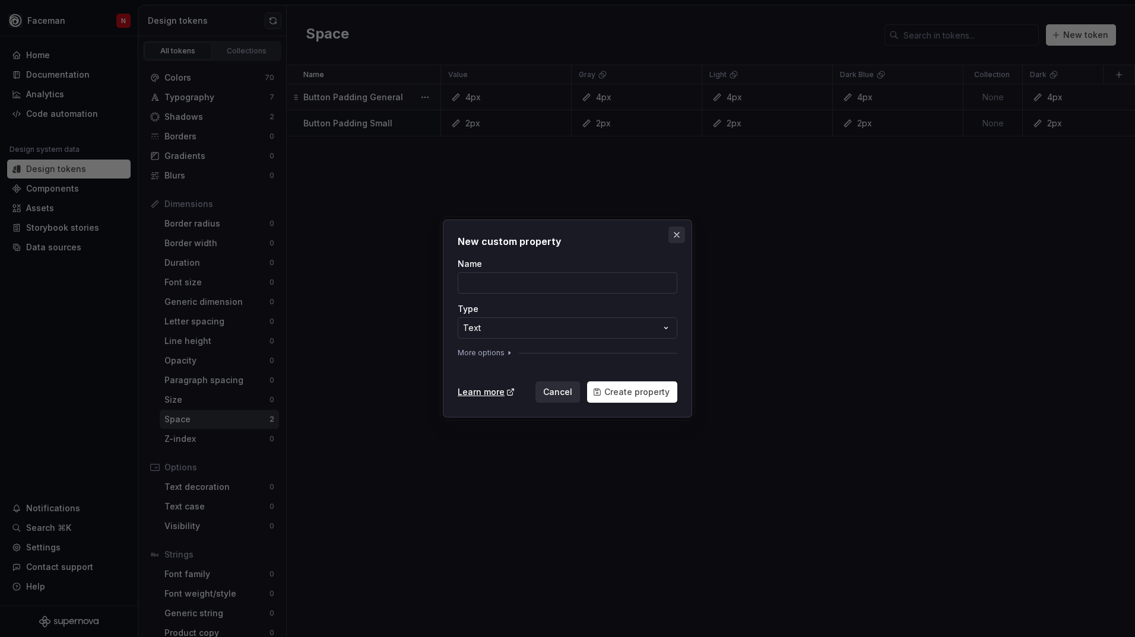
click at [676, 238] on button "button" at bounding box center [676, 235] width 17 height 17
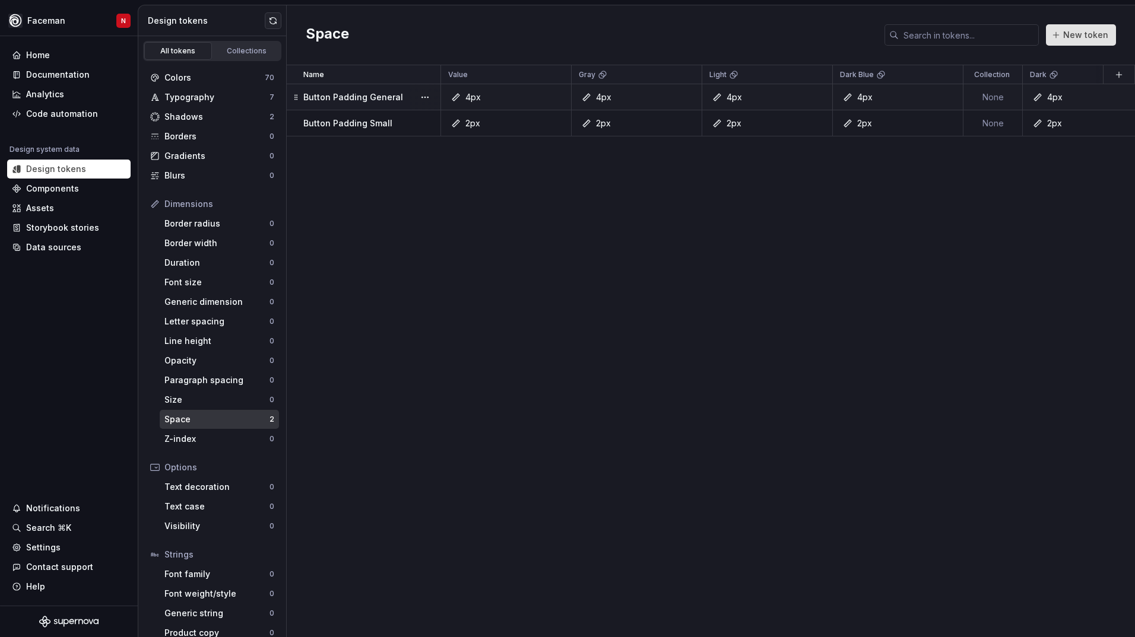
click at [1090, 43] on button "New token" at bounding box center [1081, 34] width 70 height 21
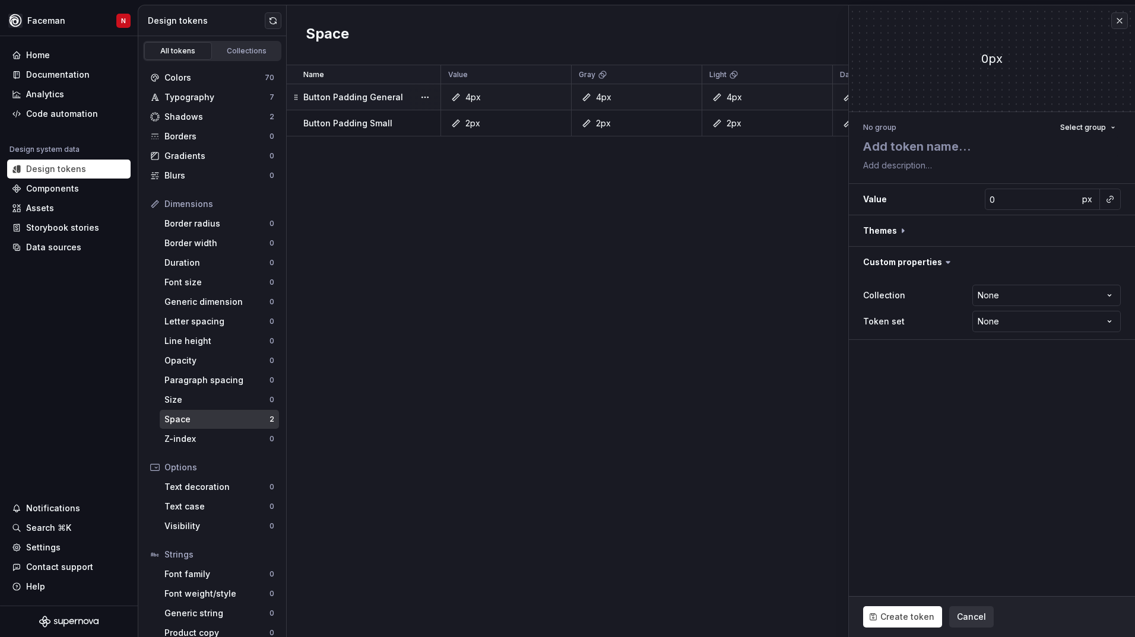
type textarea "*"
type textarea "B"
type textarea "*"
type textarea "Bu"
type textarea "*"
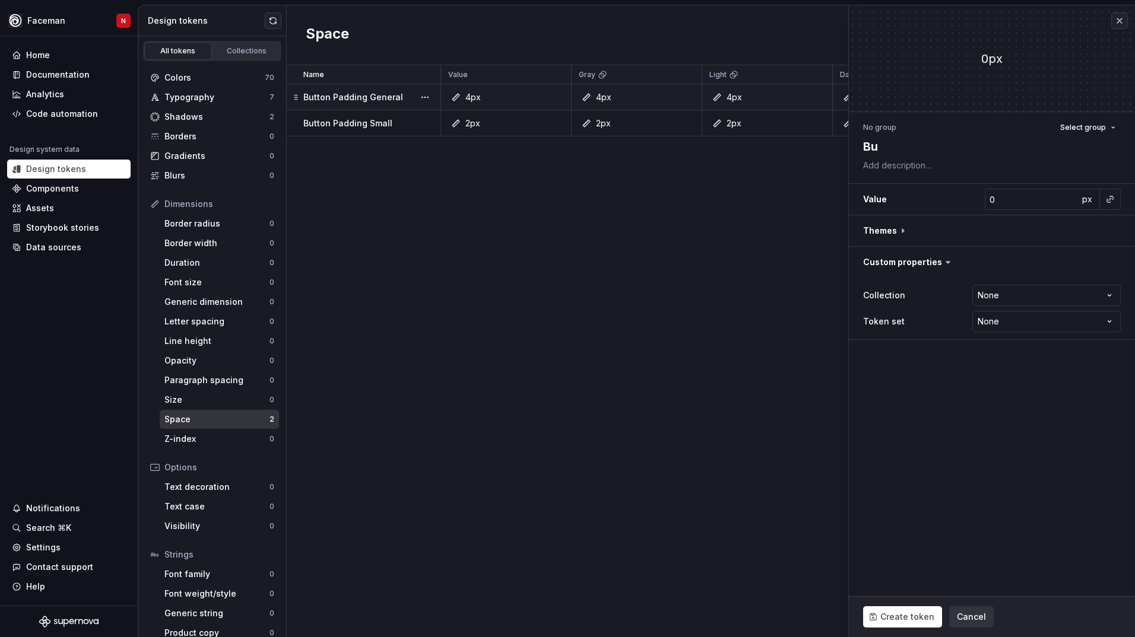
type textarea "But"
type textarea "*"
type textarea "Butt"
type textarea "*"
type textarea "Butto"
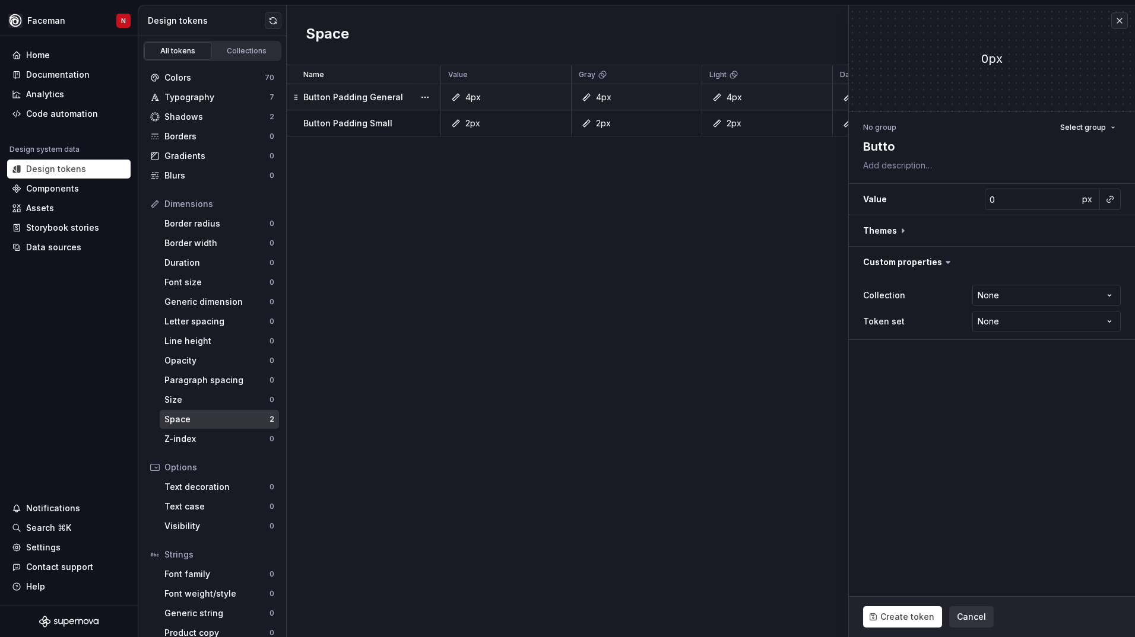
type textarea "*"
type textarea "Button"
type textarea "*"
type textarea "Button"
type textarea "*"
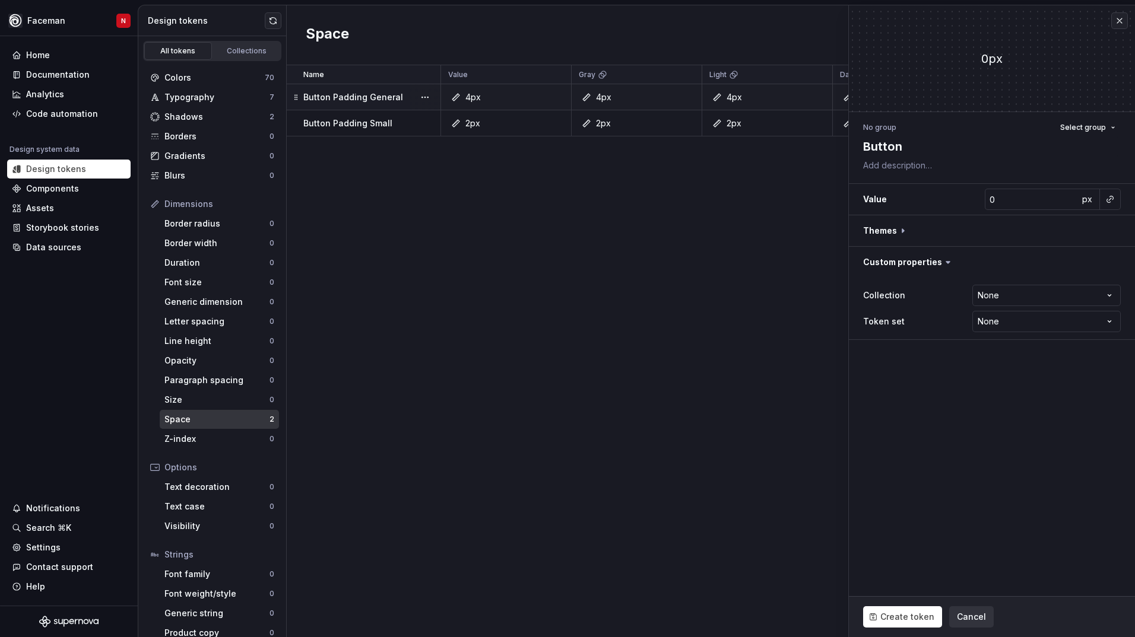
type textarea "Button S"
type textarea "*"
type textarea "Button Sp"
type textarea "*"
type textarea "Button Spa"
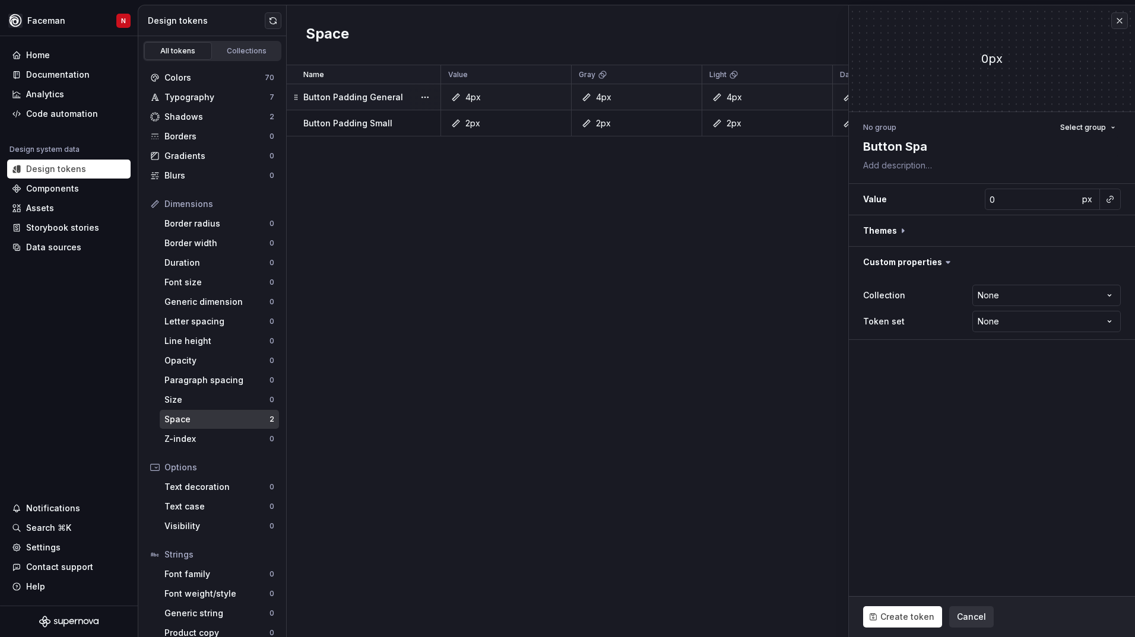
type textarea "*"
type textarea "S"
type textarea "*"
type textarea "Sp"
type textarea "*"
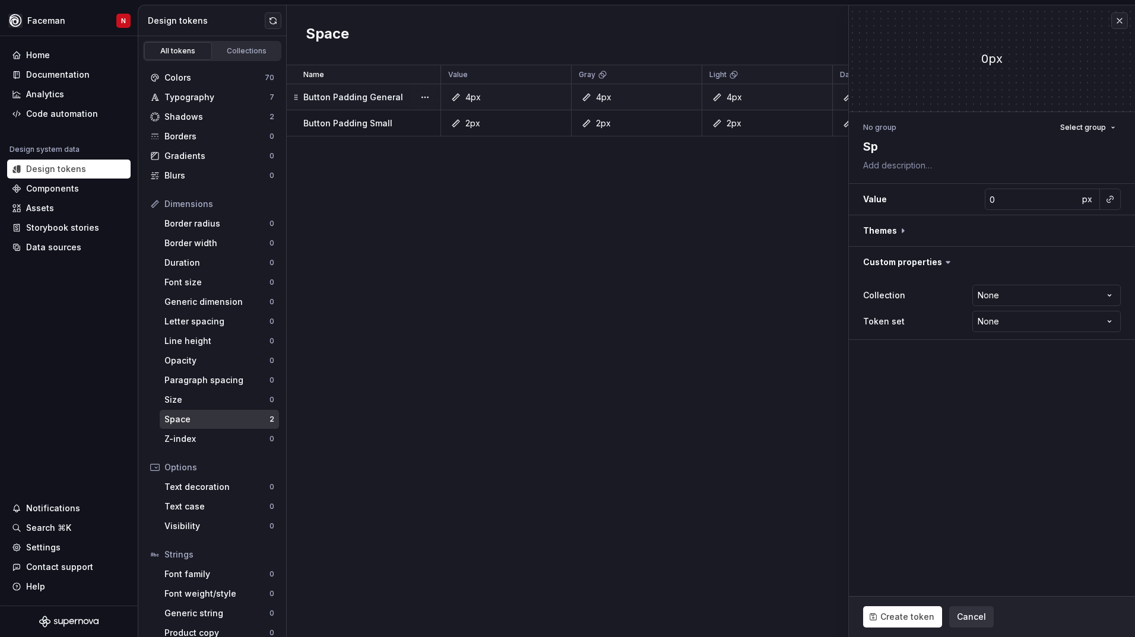
type textarea "Spa"
type textarea "*"
type textarea "Spac"
type textarea "*"
type textarea "Spaci"
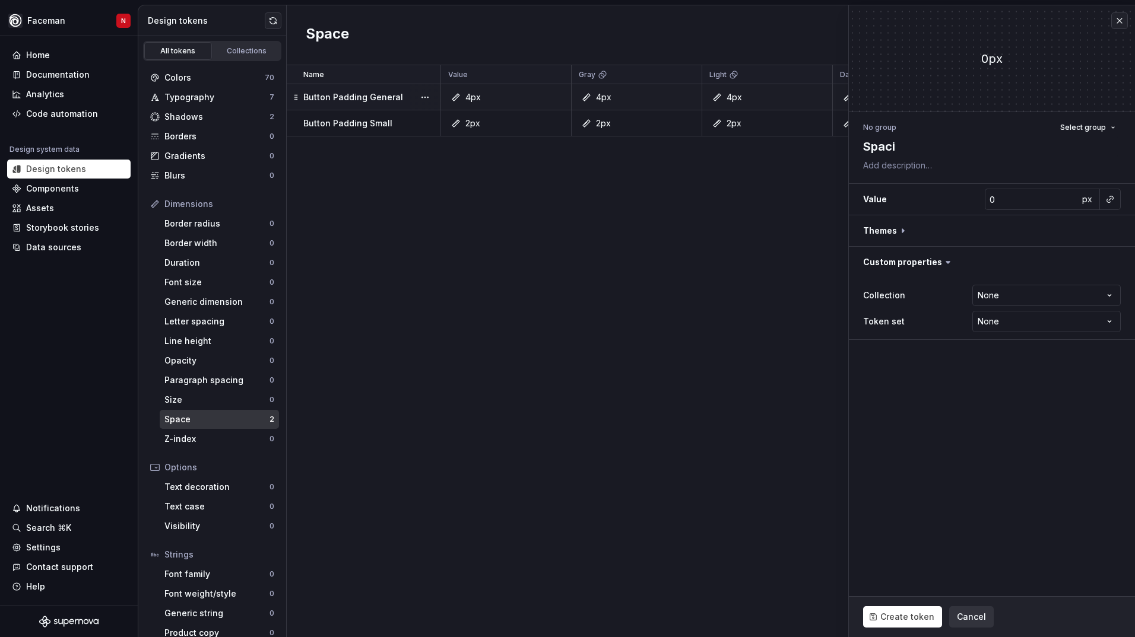
type textarea "*"
type textarea "Spacin"
type textarea "*"
type textarea "Spacing"
type textarea "*"
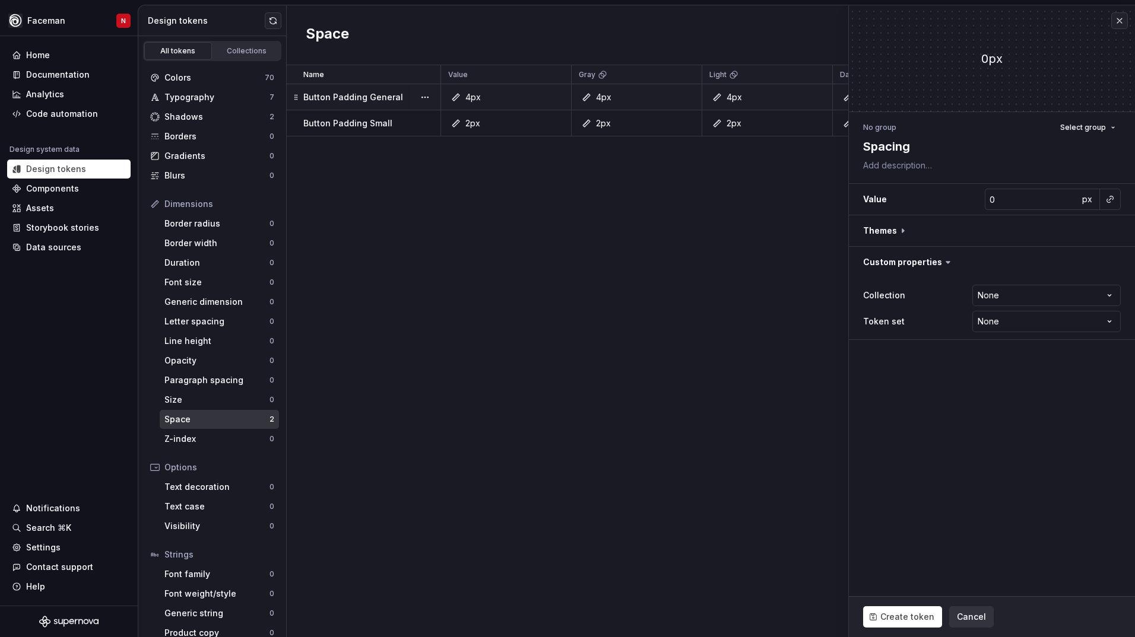
type textarea "Spacing"
type textarea "*"
type textarea "Spacing G"
type textarea "*"
type textarea "Spacing Gn"
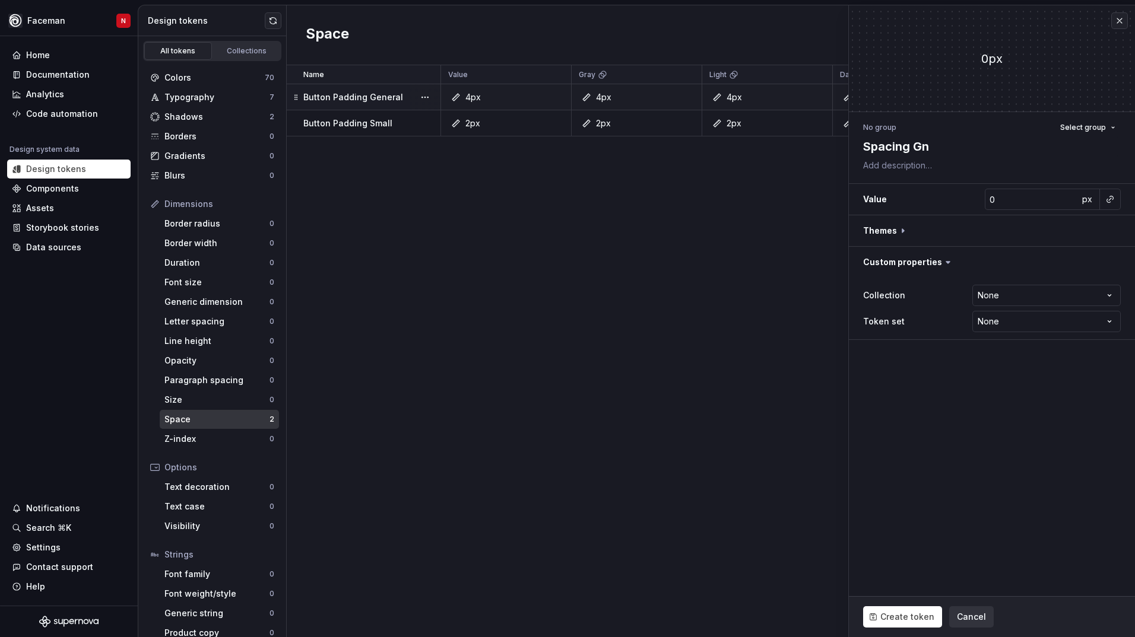
type textarea "*"
type textarea "Spacing Gne"
type textarea "*"
type textarea "Spacing Gn"
type textarea "*"
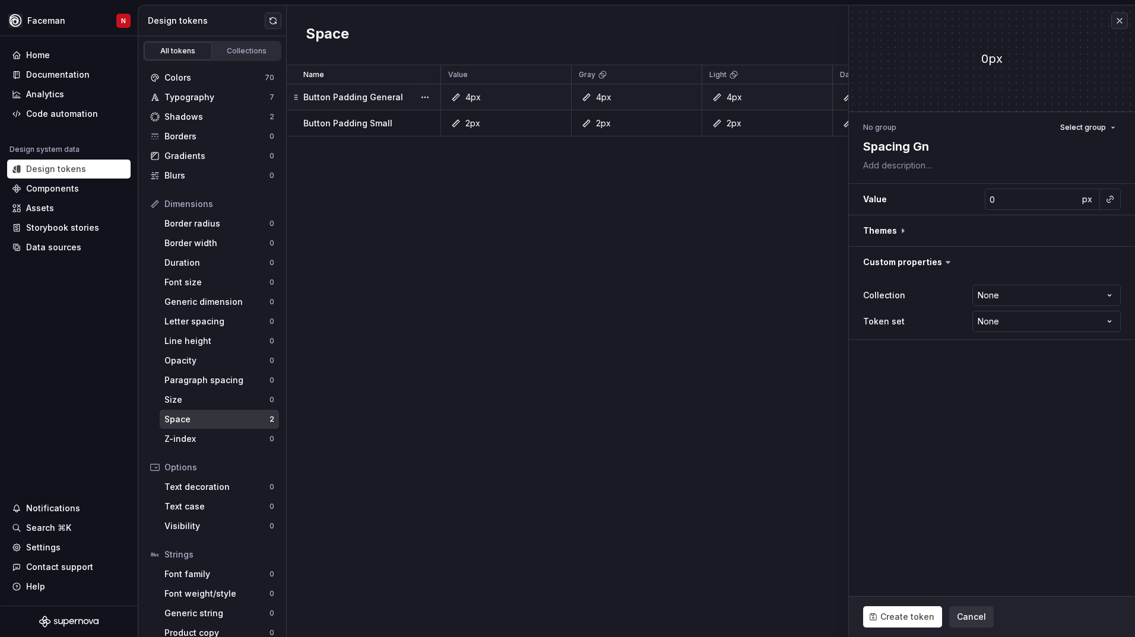
type textarea "Spacing G"
type textarea "*"
type textarea "Spacing Ge"
type textarea "*"
type textarea "Spacing Gen"
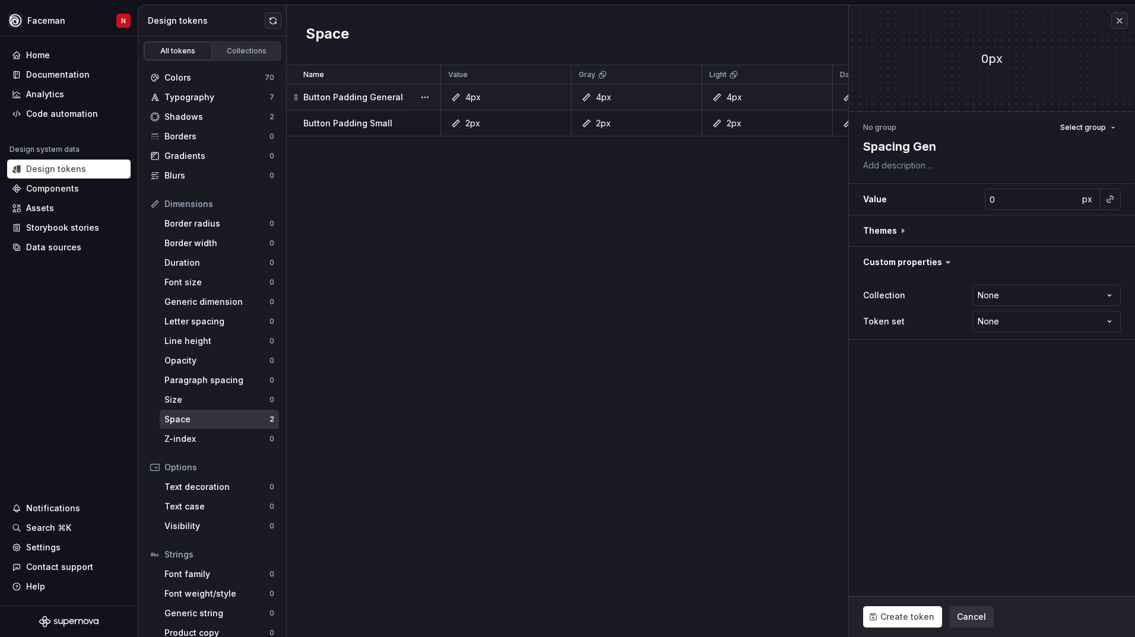
type textarea "*"
type textarea "Spacing Gene"
type textarea "*"
type textarea "Spacing Gener"
type textarea "*"
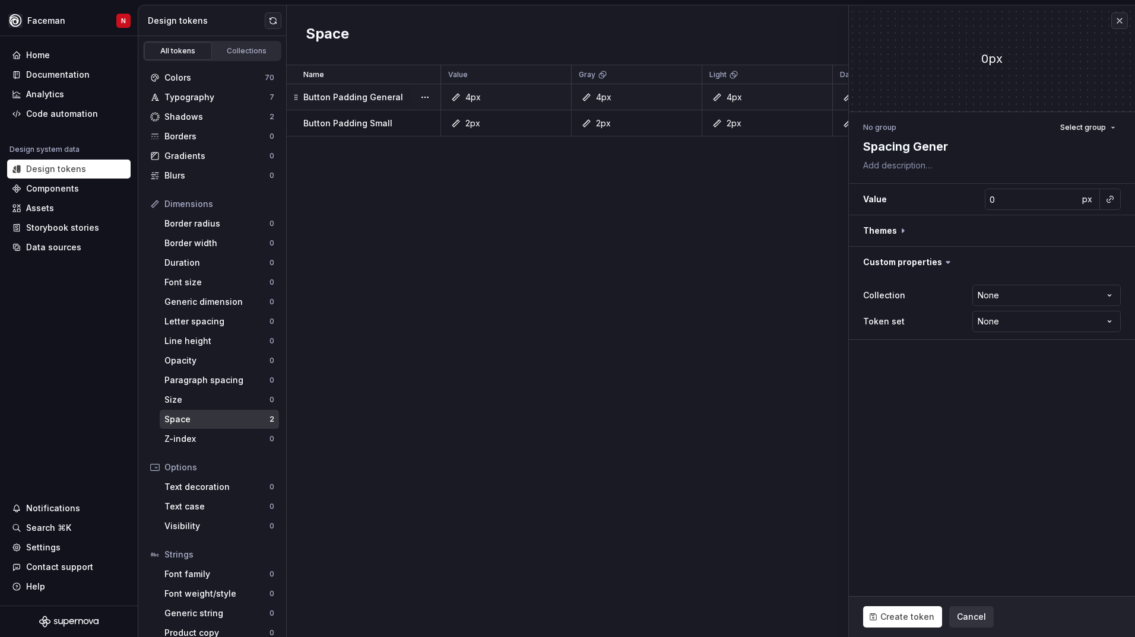
type textarea "Spacing Genera"
type textarea "*"
type textarea "Spacing General"
click at [1024, 193] on input "0" at bounding box center [1031, 199] width 94 height 21
type textarea "*"
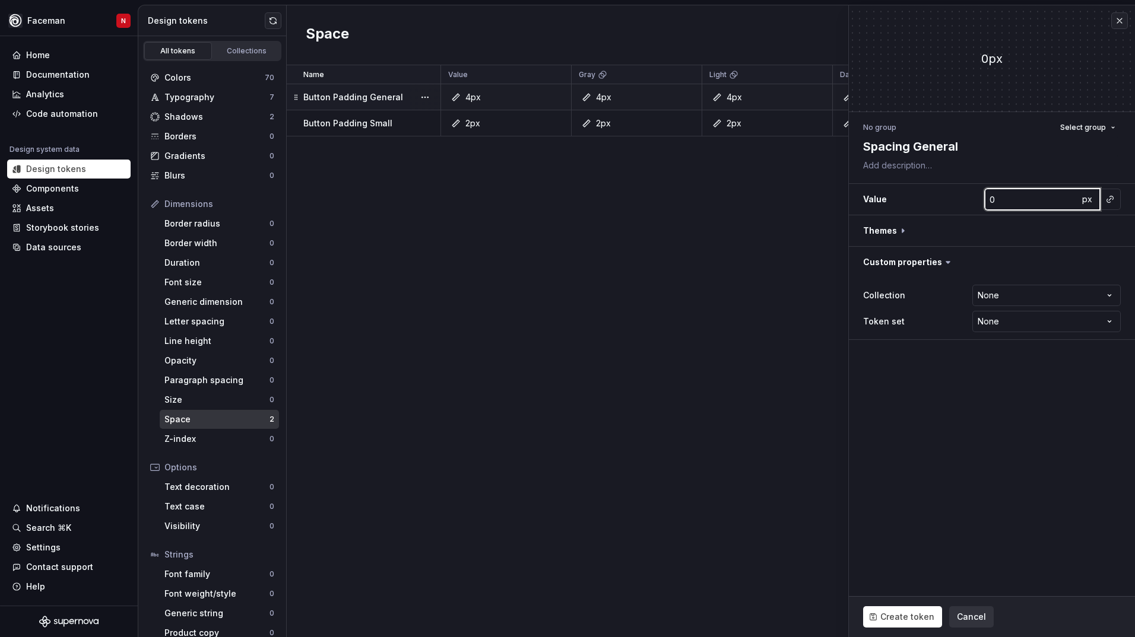
type input "1"
type textarea "*"
type input "12"
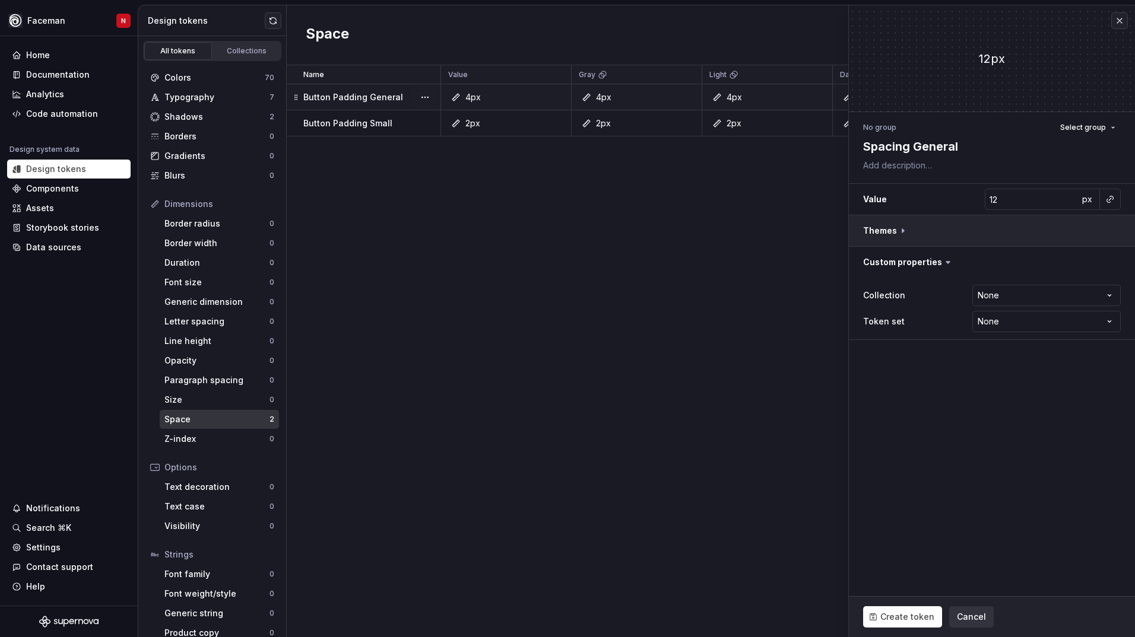
click at [1062, 233] on button "button" at bounding box center [992, 230] width 286 height 31
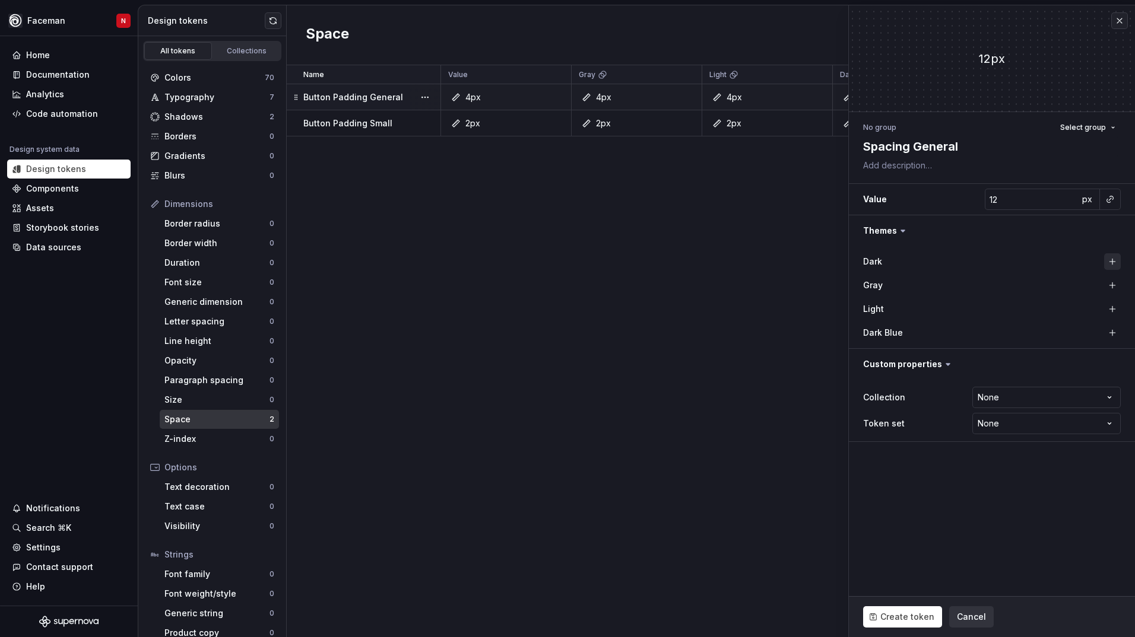
click at [1109, 263] on button "button" at bounding box center [1112, 261] width 17 height 17
click at [1115, 277] on button "button" at bounding box center [1112, 285] width 17 height 17
click at [1113, 299] on div "Light" at bounding box center [992, 308] width 258 height 21
click at [1113, 311] on button "button" at bounding box center [1112, 309] width 17 height 17
click at [1115, 333] on button "button" at bounding box center [1112, 333] width 17 height 17
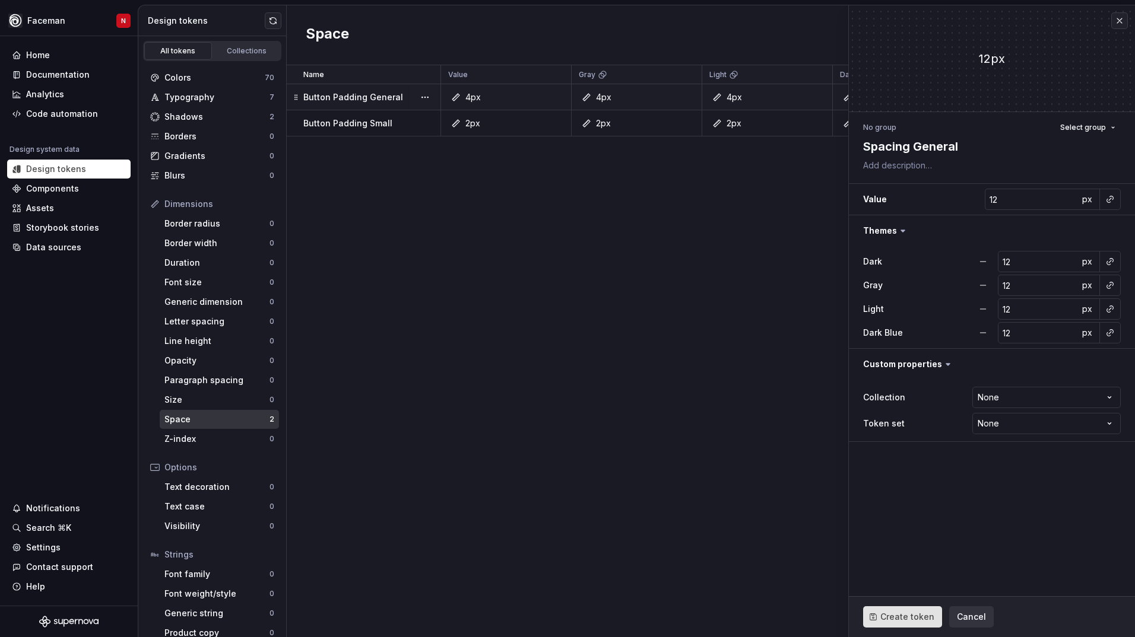
click at [909, 612] on span "Create token" at bounding box center [907, 617] width 54 height 12
type textarea "*"
type input "0"
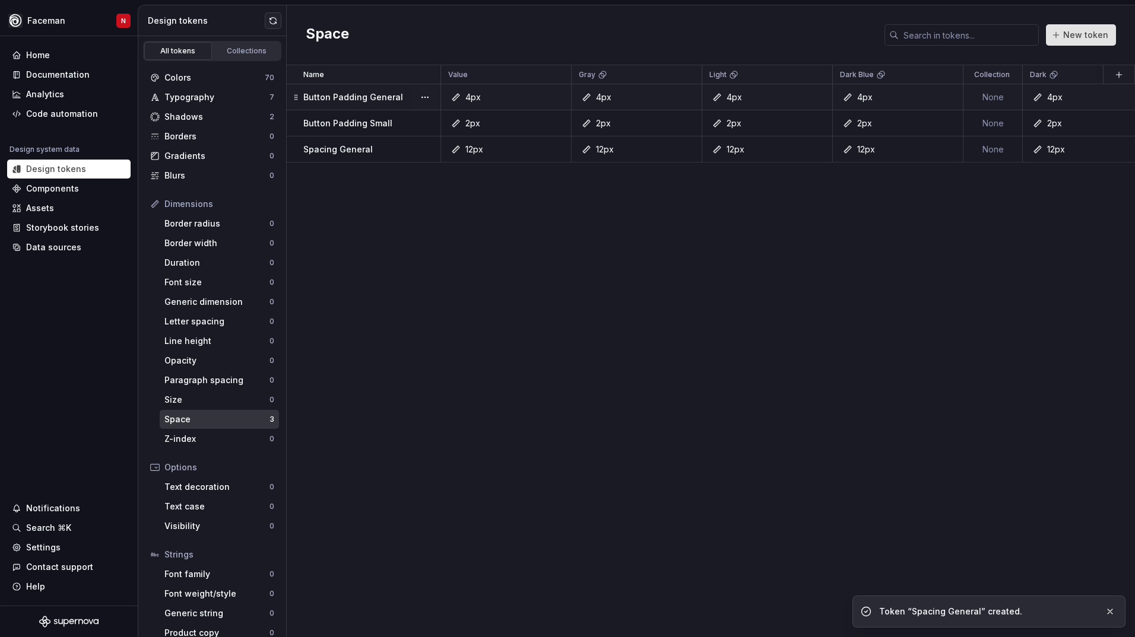
click at [1065, 38] on button "New token" at bounding box center [1081, 34] width 70 height 21
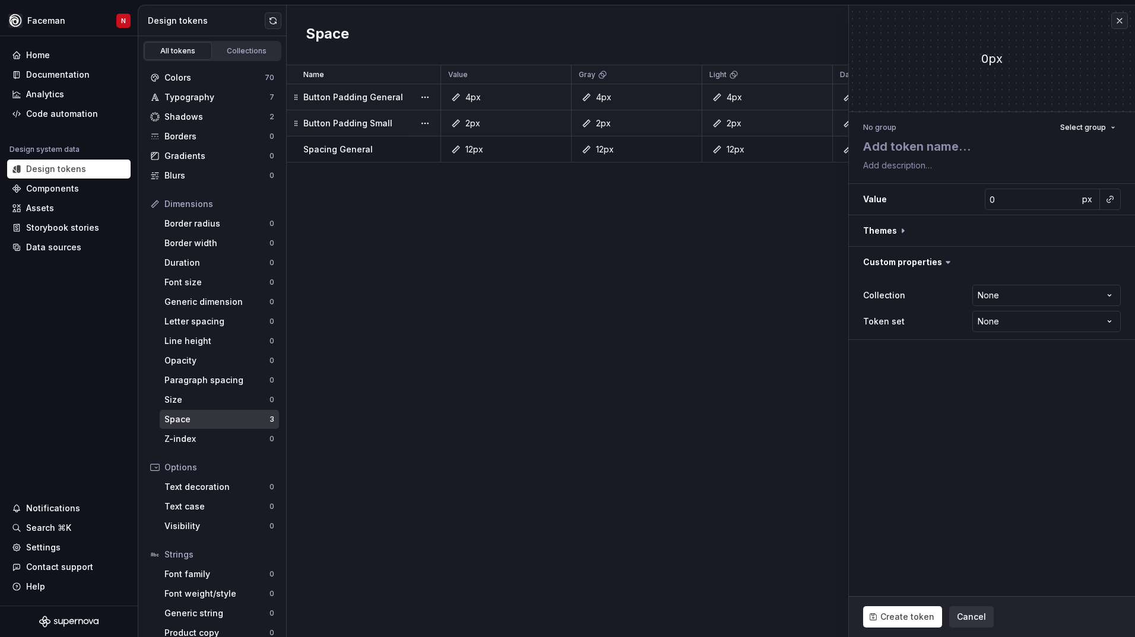
type textarea "*"
type textarea "S"
type textarea "*"
type textarea "Sp"
type textarea "*"
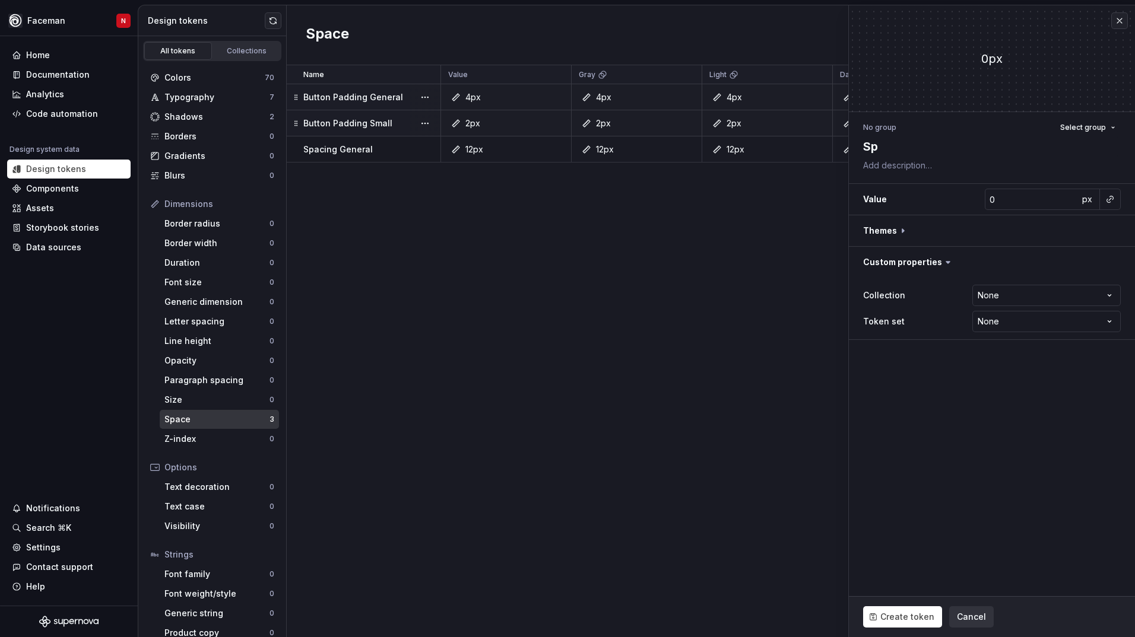
type textarea "Spa"
type textarea "*"
type textarea "Spac"
type textarea "*"
type textarea "Spaci"
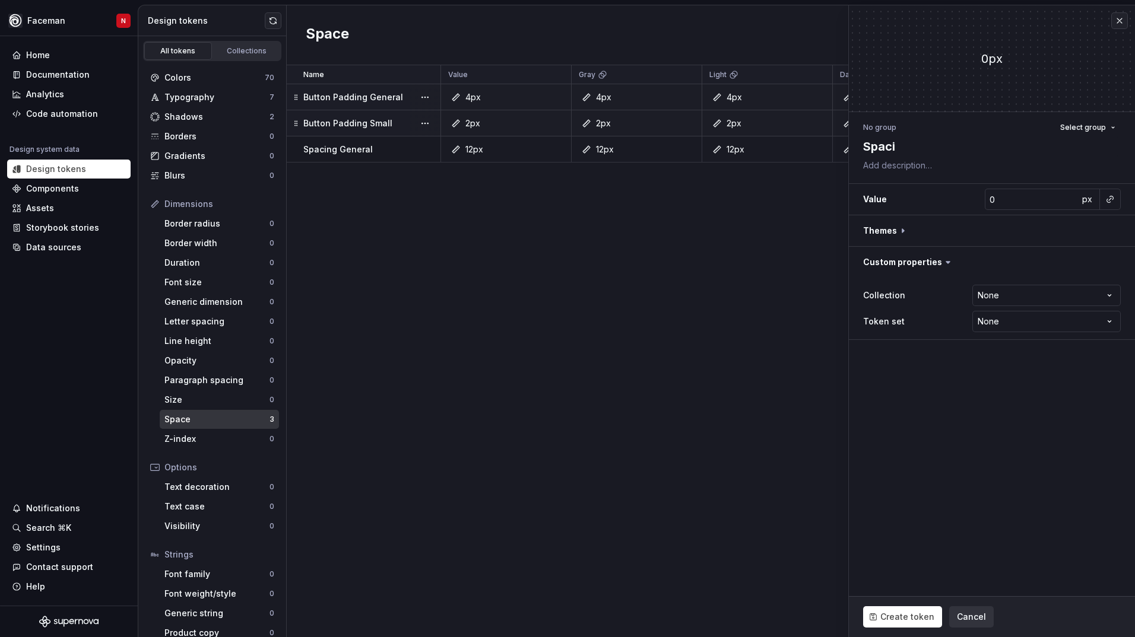
type textarea "*"
type textarea "Spacin"
type textarea "*"
type textarea "Spacing"
type textarea "*"
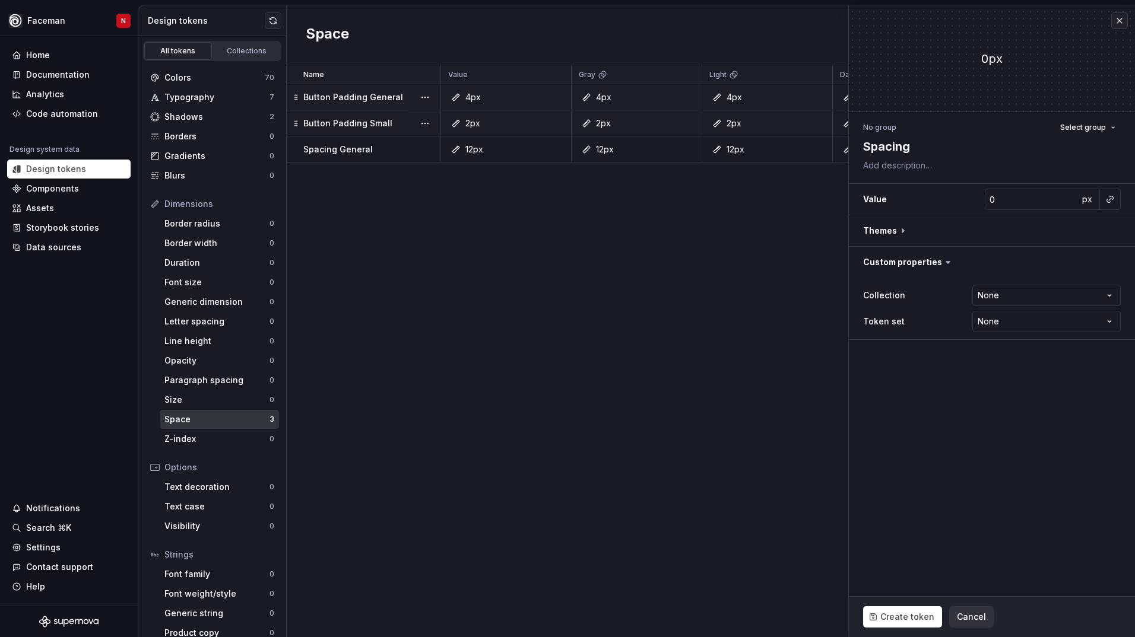
type textarea "Spacing"
type textarea "*"
type textarea "Spacing b"
type textarea "*"
click at [900, 151] on textarea "Button Spacing" at bounding box center [989, 146] width 258 height 21
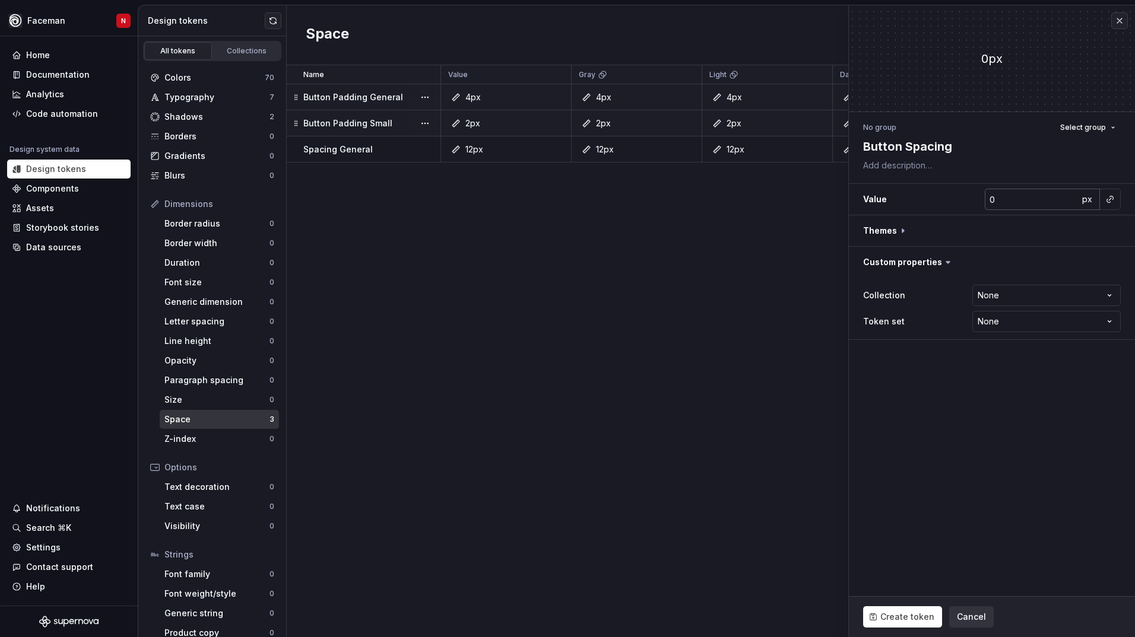
click at [1027, 203] on input "0" at bounding box center [1031, 199] width 94 height 21
click at [1019, 373] on fieldset "4px No group Select group Button Spacing Value px Themes Custom properties Coll…" at bounding box center [992, 321] width 286 height 632
click at [1034, 205] on input "number" at bounding box center [1031, 199] width 94 height 21
click at [995, 203] on input "number" at bounding box center [1031, 199] width 94 height 21
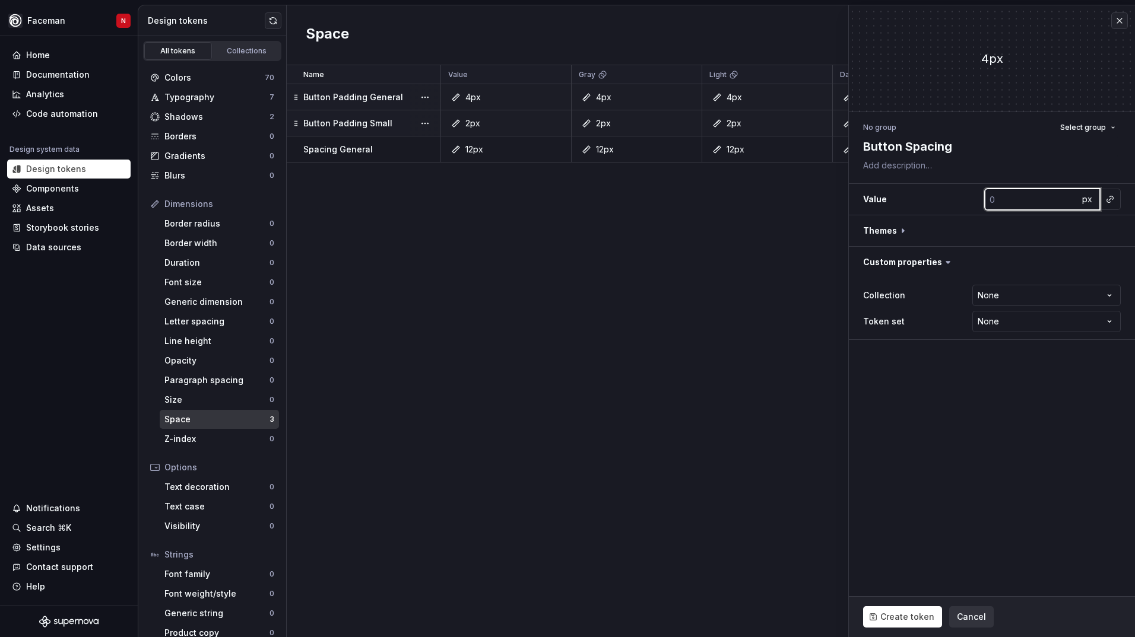
click at [996, 203] on input "number" at bounding box center [1031, 199] width 94 height 21
click at [993, 202] on input "number" at bounding box center [1031, 199] width 94 height 21
click at [480, 128] on div "2px" at bounding box center [510, 123] width 122 height 12
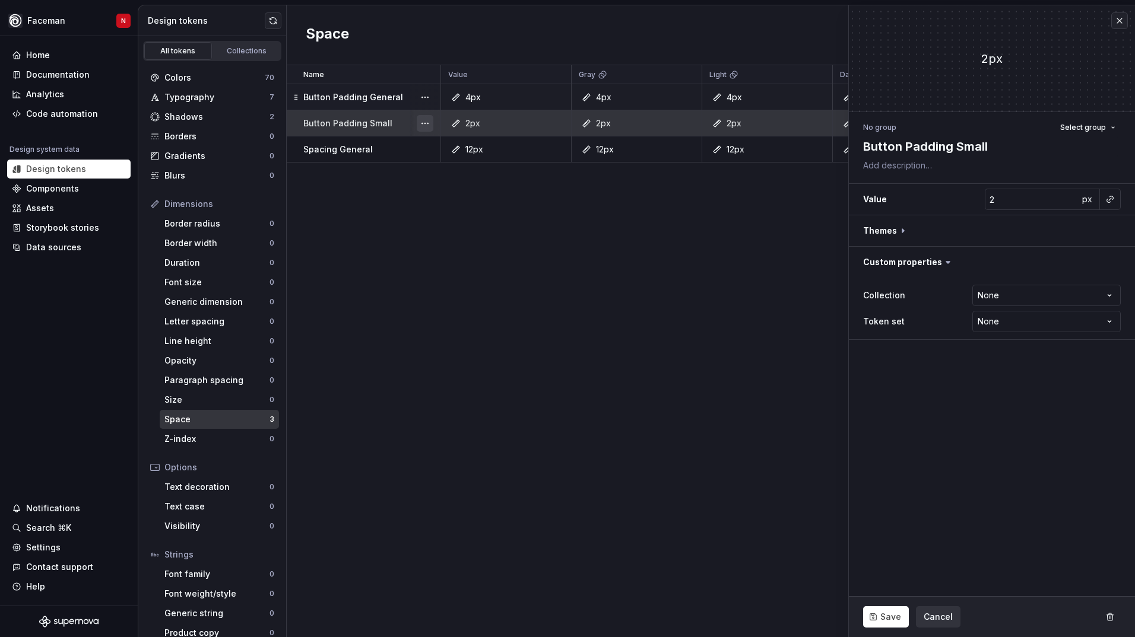
click at [430, 124] on button "button" at bounding box center [425, 123] width 17 height 17
click at [422, 123] on button "button" at bounding box center [425, 123] width 17 height 17
click at [437, 185] on div "Delete token" at bounding box center [470, 189] width 101 height 19
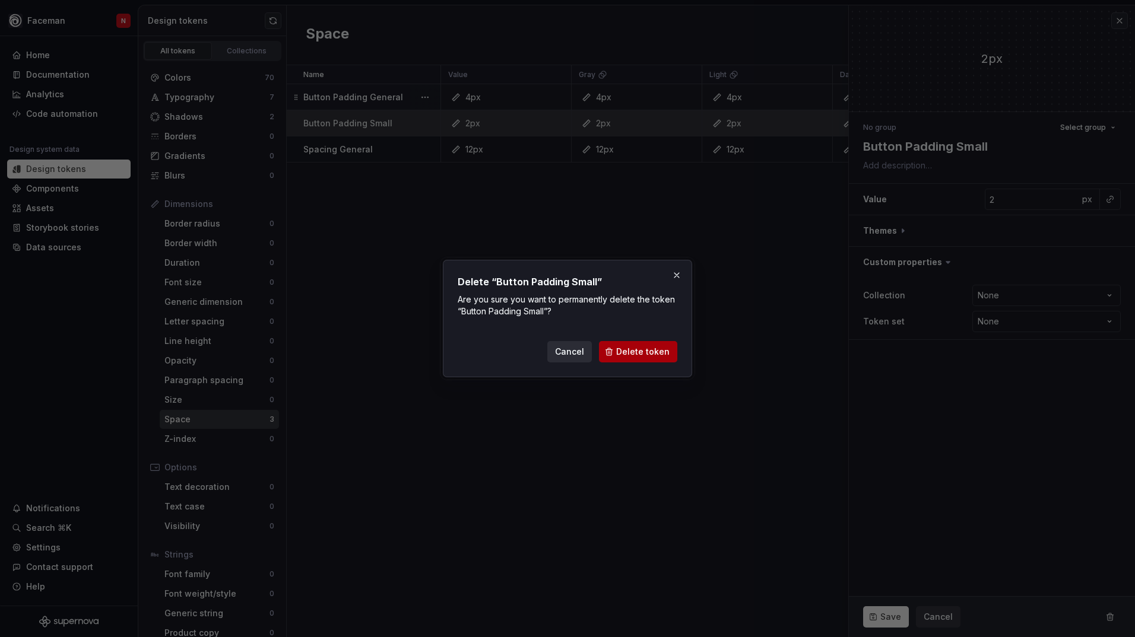
click at [648, 352] on span "Delete token" at bounding box center [642, 352] width 53 height 12
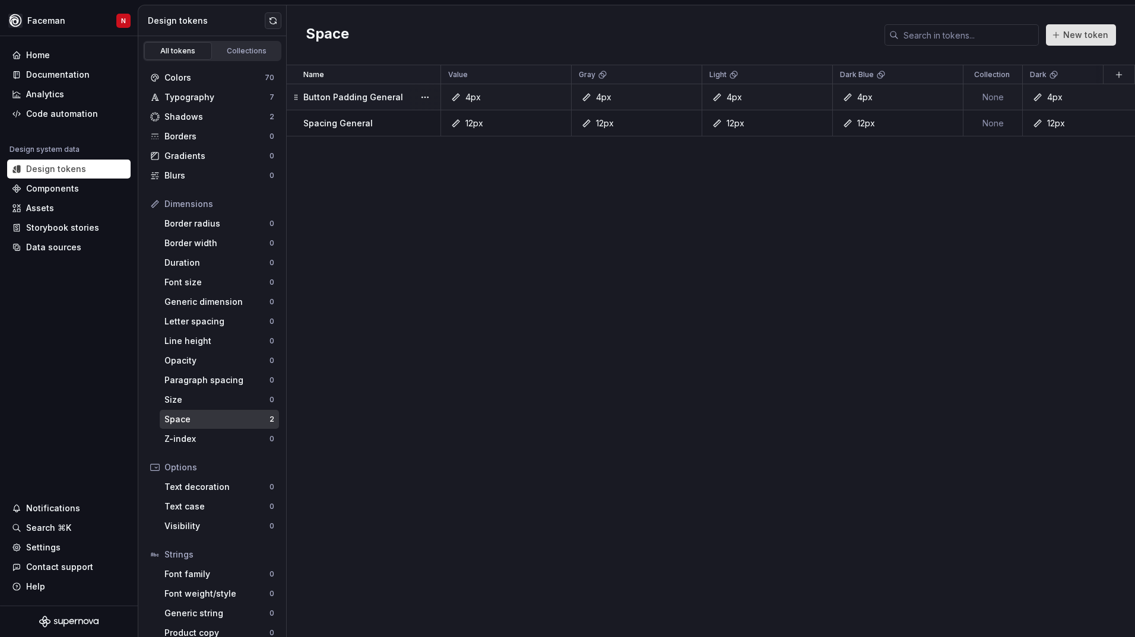
click at [1091, 42] on button "New token" at bounding box center [1081, 34] width 70 height 21
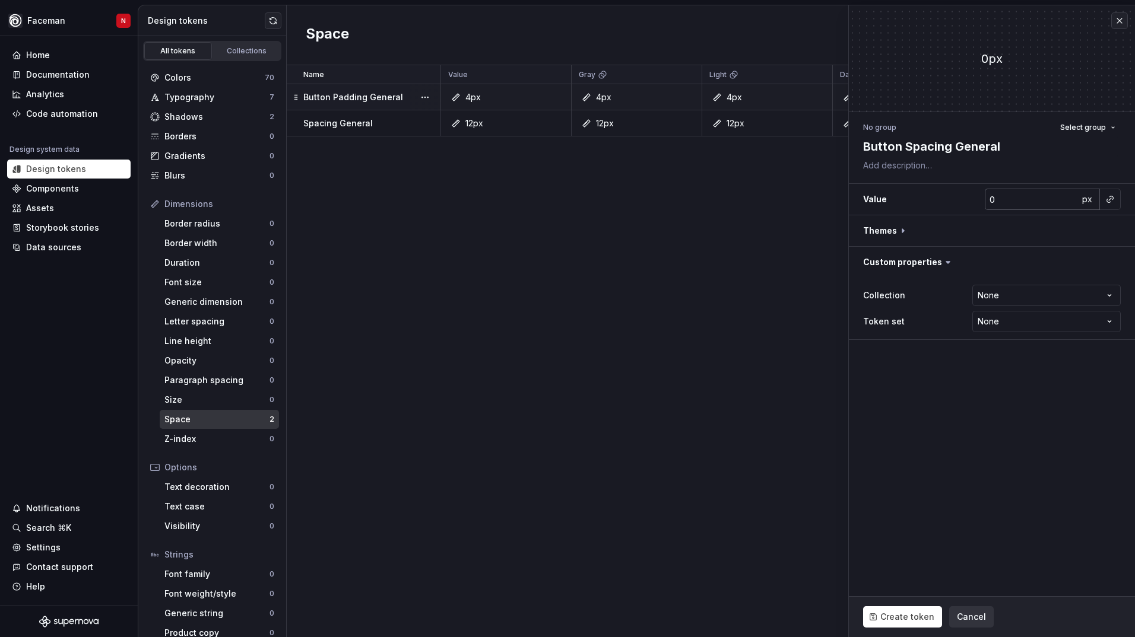
click at [989, 204] on input "0" at bounding box center [1031, 199] width 94 height 21
click at [1088, 231] on button "button" at bounding box center [992, 230] width 286 height 31
click at [1112, 266] on button "button" at bounding box center [1112, 261] width 17 height 17
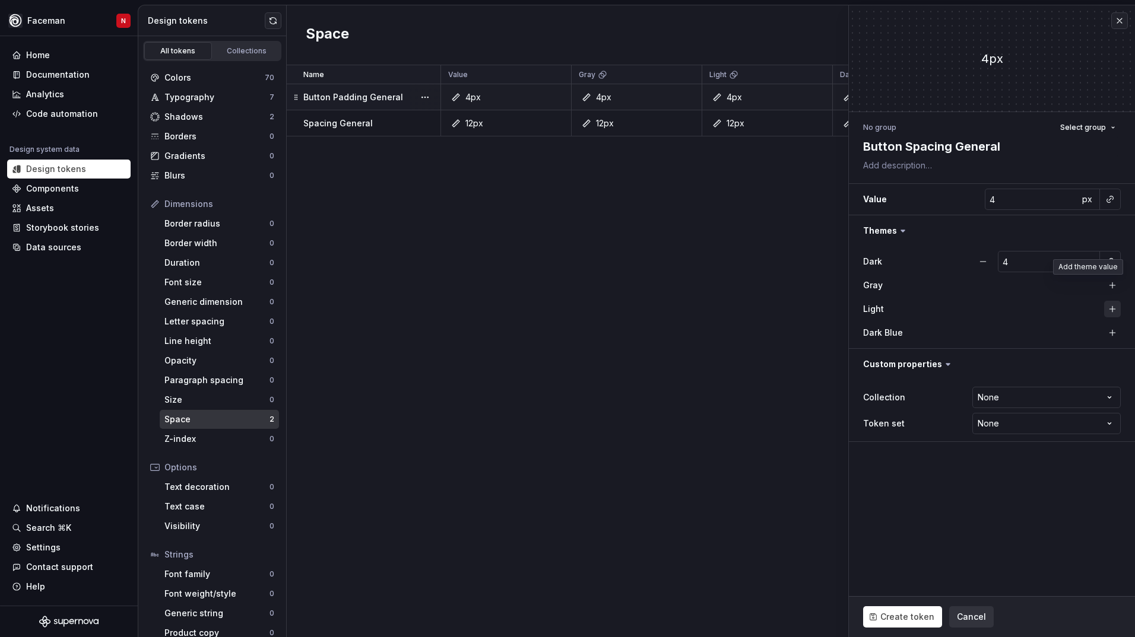
drag, startPoint x: 1109, startPoint y: 285, endPoint x: 1111, endPoint y: 301, distance: 16.2
click at [1109, 286] on button "button" at bounding box center [1112, 285] width 17 height 17
drag, startPoint x: 1111, startPoint y: 310, endPoint x: 1111, endPoint y: 326, distance: 16.0
click at [1111, 311] on button "button" at bounding box center [1112, 309] width 17 height 17
click at [1111, 328] on button "button" at bounding box center [1112, 333] width 17 height 17
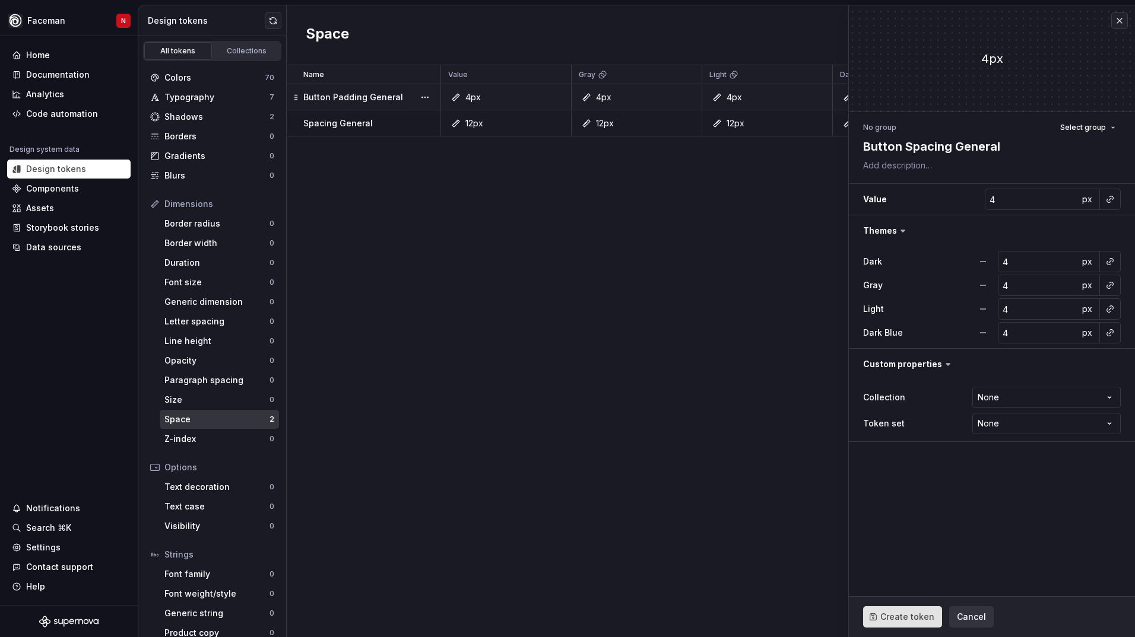
click at [906, 616] on span "Create token" at bounding box center [907, 617] width 54 height 12
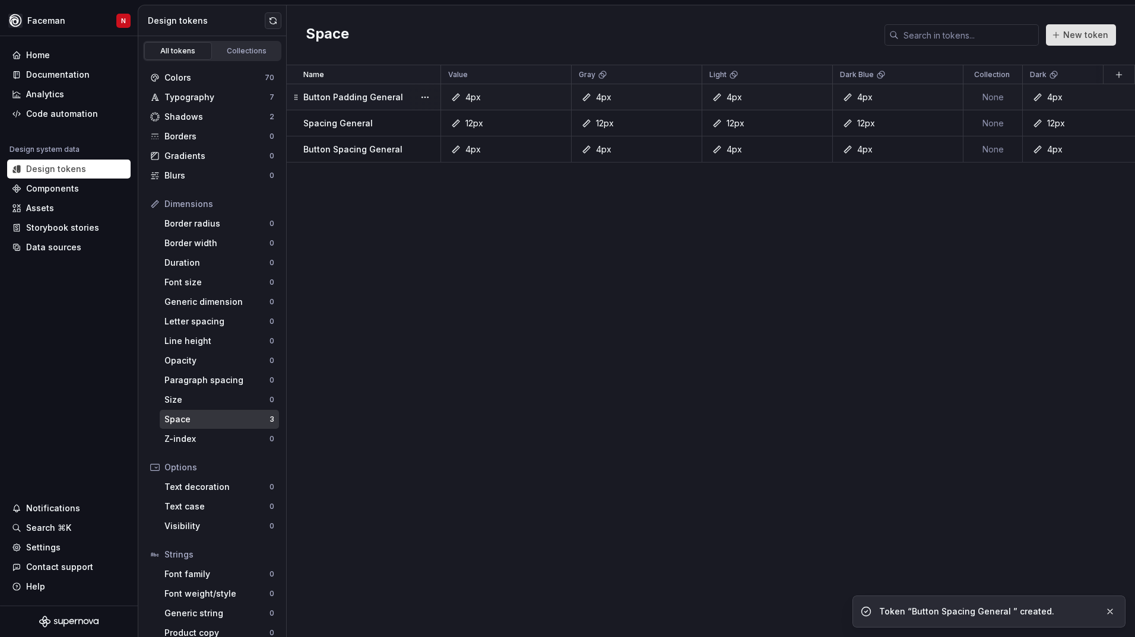
click at [1085, 42] on button "New token" at bounding box center [1081, 34] width 70 height 21
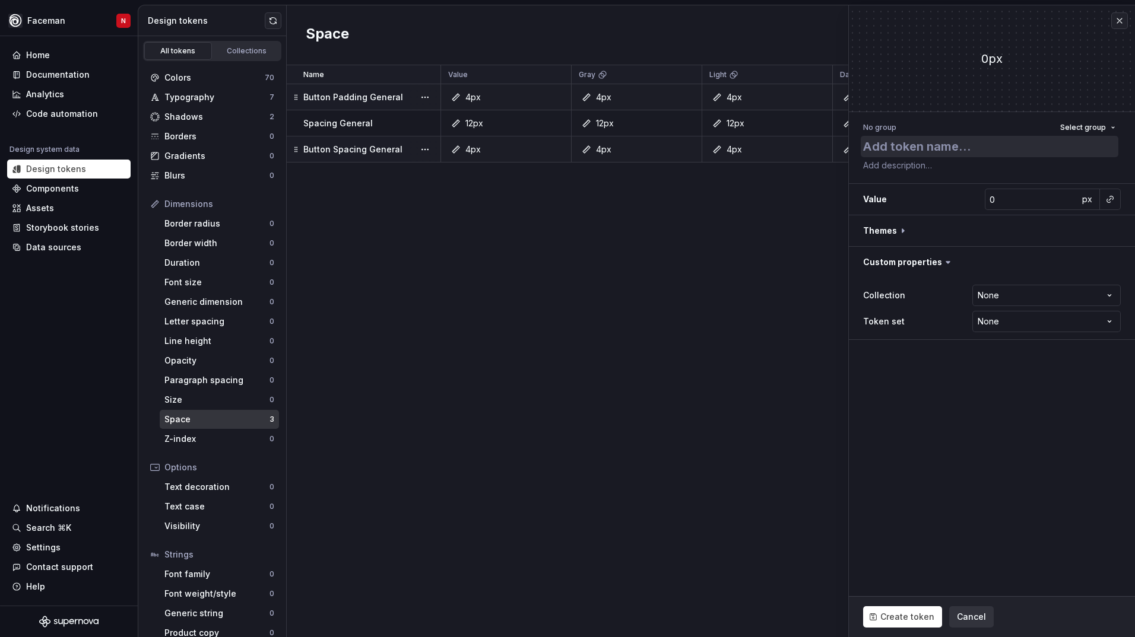
click at [1000, 147] on textarea at bounding box center [989, 146] width 258 height 21
click at [1051, 202] on input "0" at bounding box center [1031, 199] width 94 height 21
click at [1049, 233] on button "button" at bounding box center [992, 230] width 286 height 31
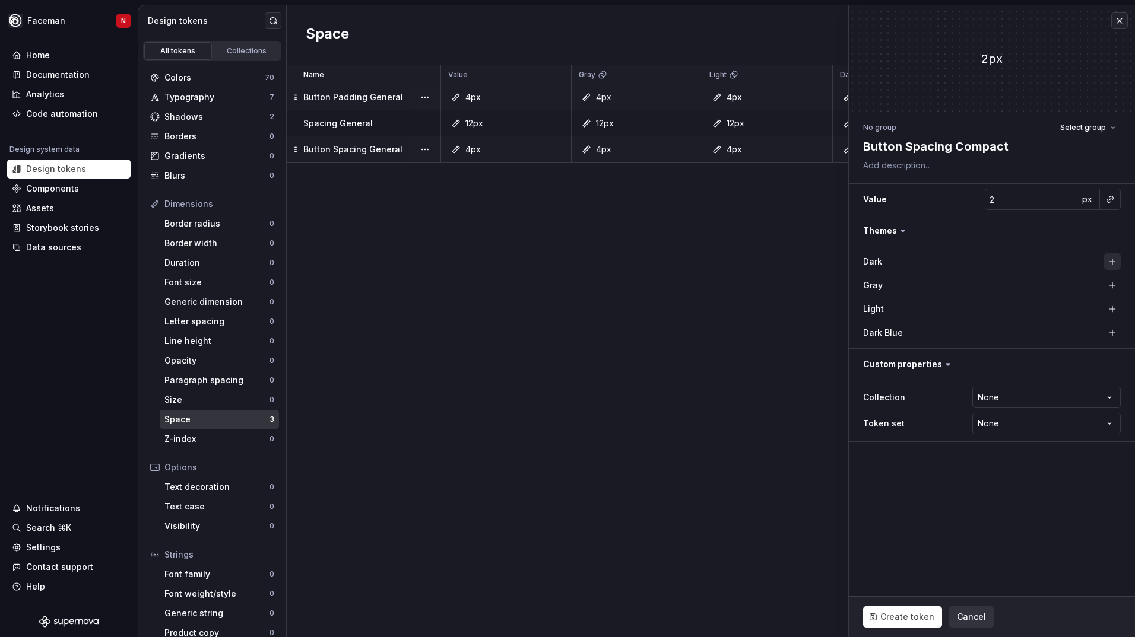
click at [1110, 268] on button "button" at bounding box center [1112, 261] width 17 height 17
click at [1111, 288] on button "button" at bounding box center [1112, 285] width 17 height 17
click at [1112, 306] on button "button" at bounding box center [1112, 309] width 17 height 17
click at [1114, 329] on button "button" at bounding box center [1112, 333] width 17 height 17
click at [872, 621] on button "Create token" at bounding box center [902, 616] width 79 height 21
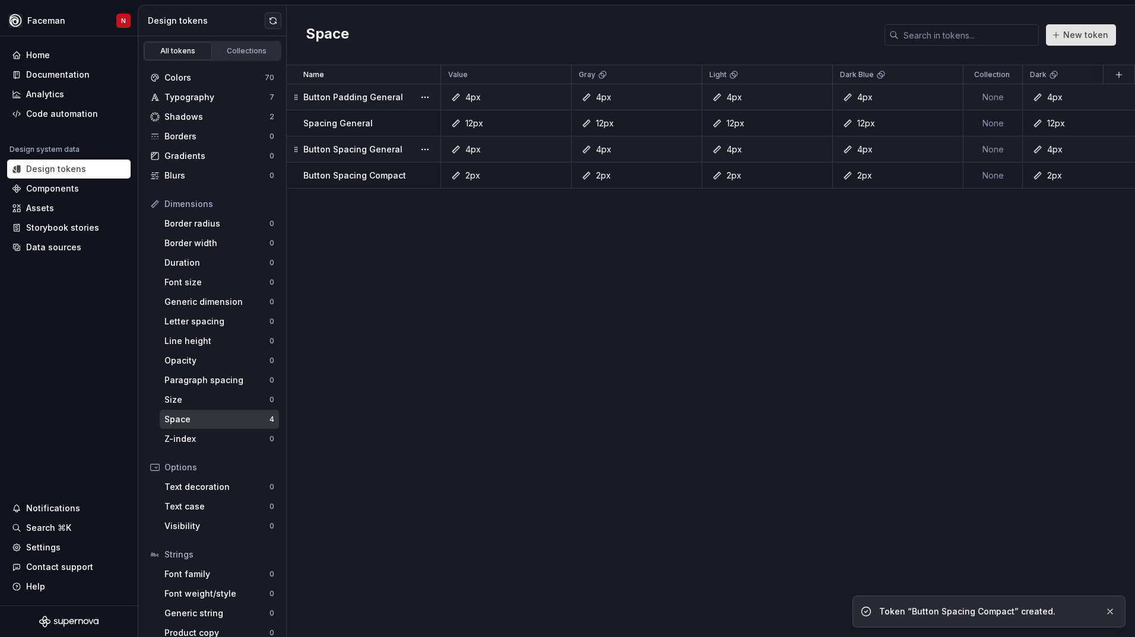
click at [1065, 40] on button "New token" at bounding box center [1081, 34] width 70 height 21
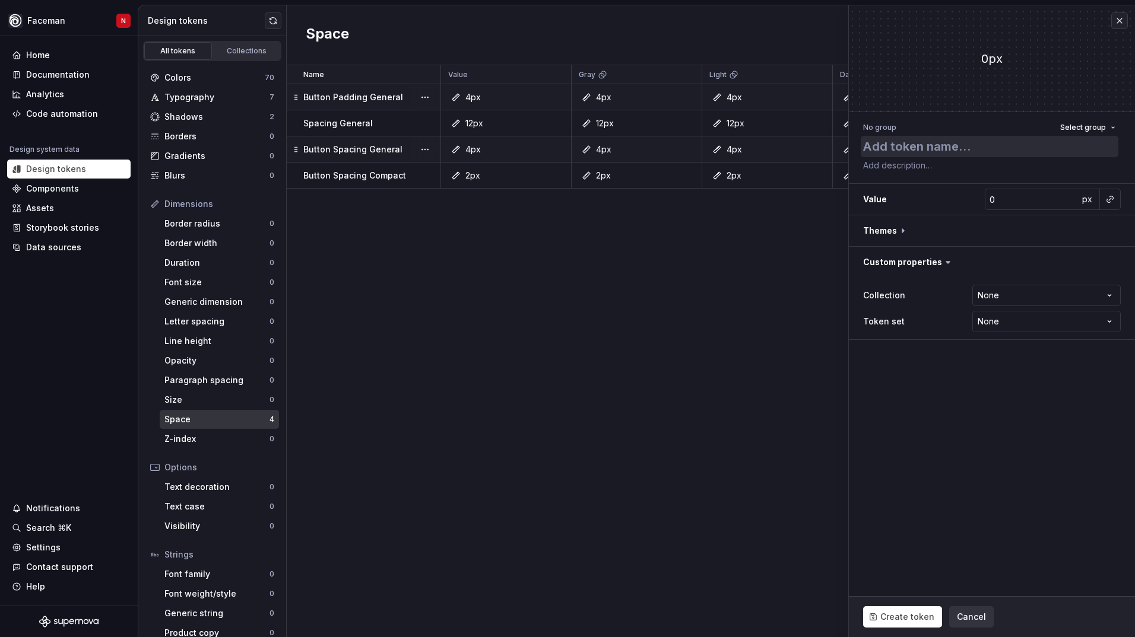
click at [900, 148] on textarea at bounding box center [989, 146] width 258 height 21
click at [992, 199] on input "0" at bounding box center [1031, 199] width 94 height 21
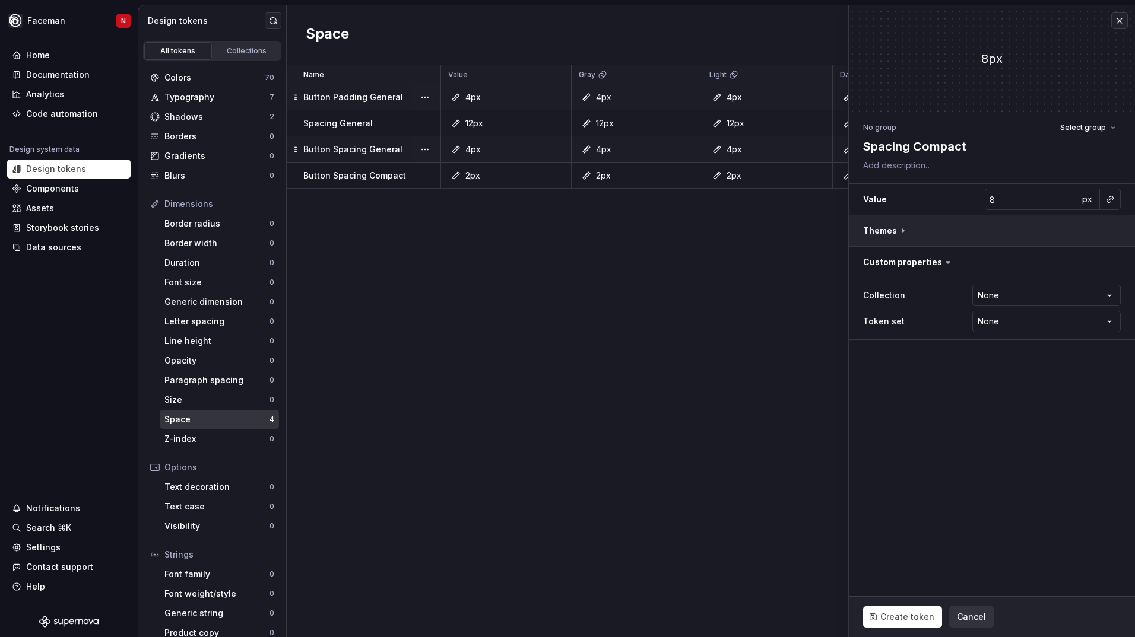
click at [1047, 230] on button "button" at bounding box center [992, 230] width 286 height 31
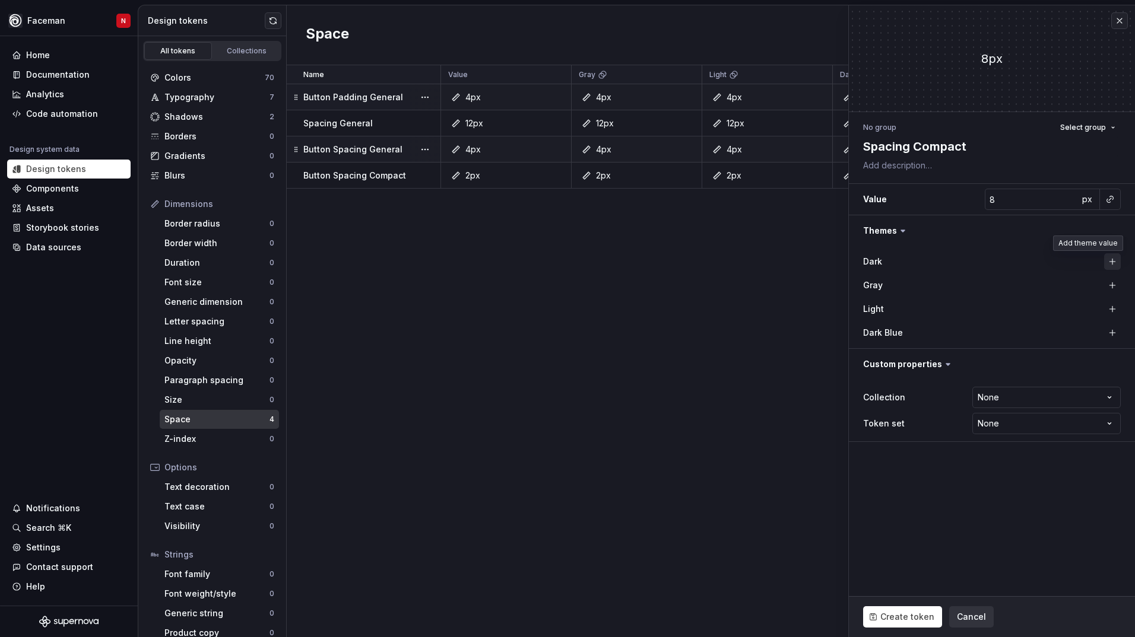
click at [1111, 265] on button "button" at bounding box center [1112, 261] width 17 height 17
click at [1111, 279] on button "button" at bounding box center [1112, 285] width 17 height 17
click at [1112, 307] on button "button" at bounding box center [1112, 309] width 17 height 17
click at [1110, 331] on button "button" at bounding box center [1112, 333] width 17 height 17
click at [890, 614] on span "Create token" at bounding box center [907, 617] width 54 height 12
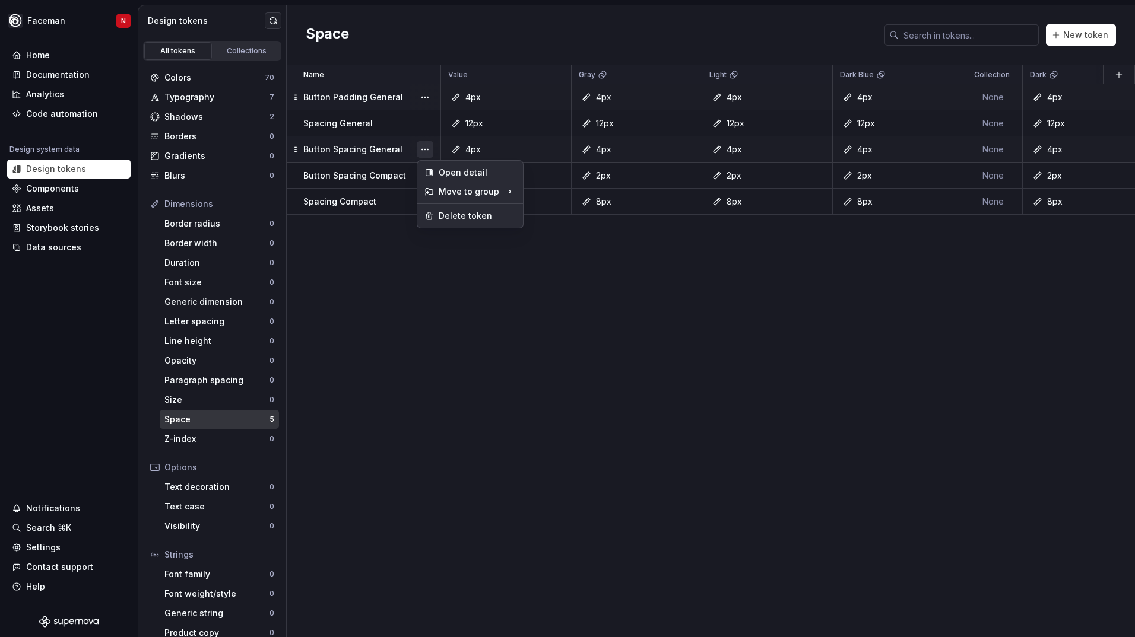
click at [431, 151] on button "button" at bounding box center [425, 149] width 17 height 17
click at [455, 177] on div "Open detail" at bounding box center [477, 173] width 77 height 12
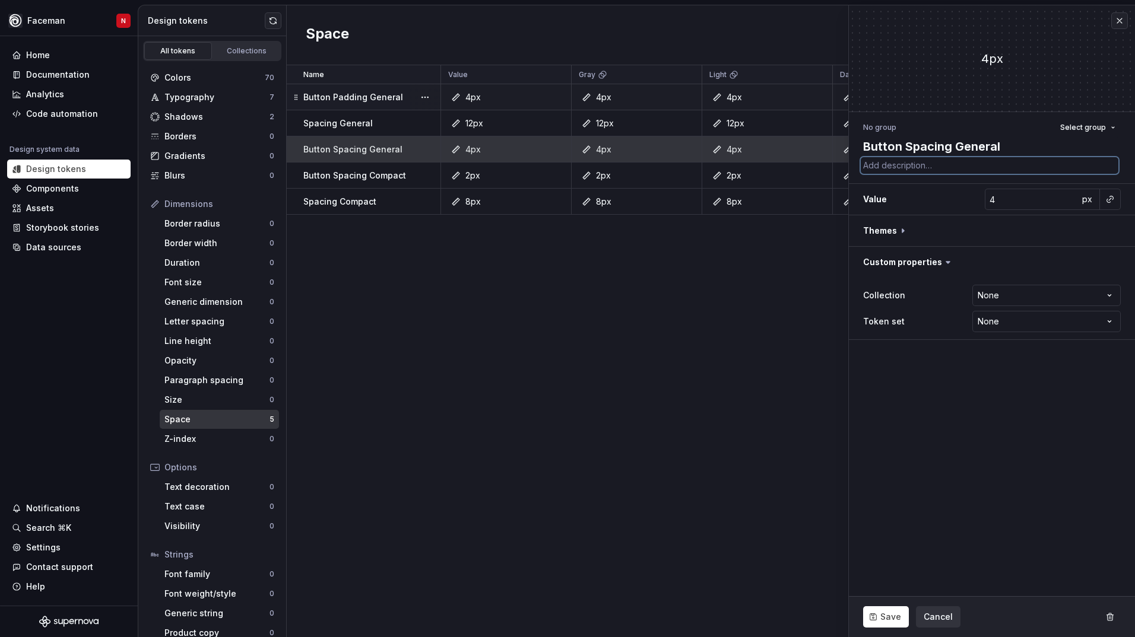
click at [887, 170] on textarea at bounding box center [989, 165] width 258 height 17
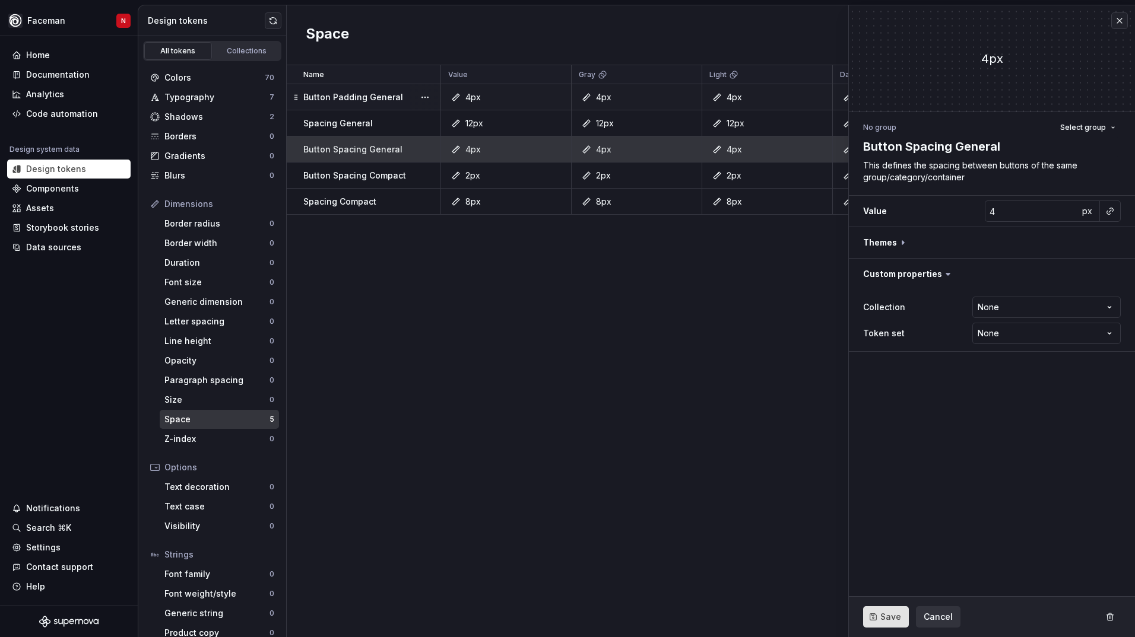
click at [879, 618] on button "Save" at bounding box center [886, 616] width 46 height 21
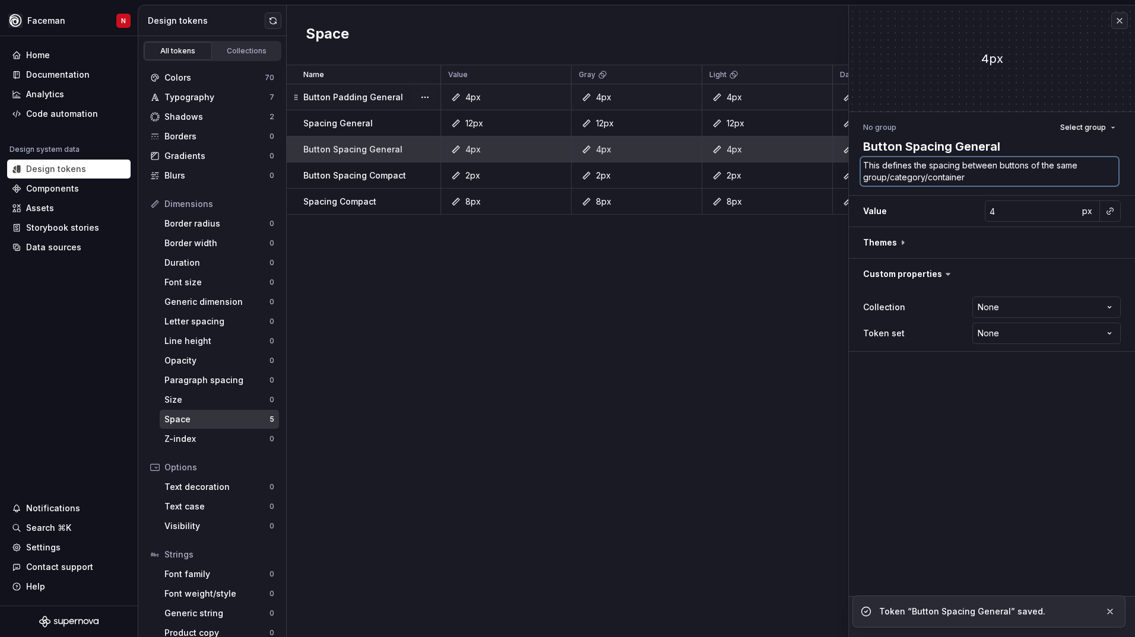
click at [896, 174] on textarea "This defines the spacing between buttons of the same group/category/container" at bounding box center [989, 171] width 258 height 28
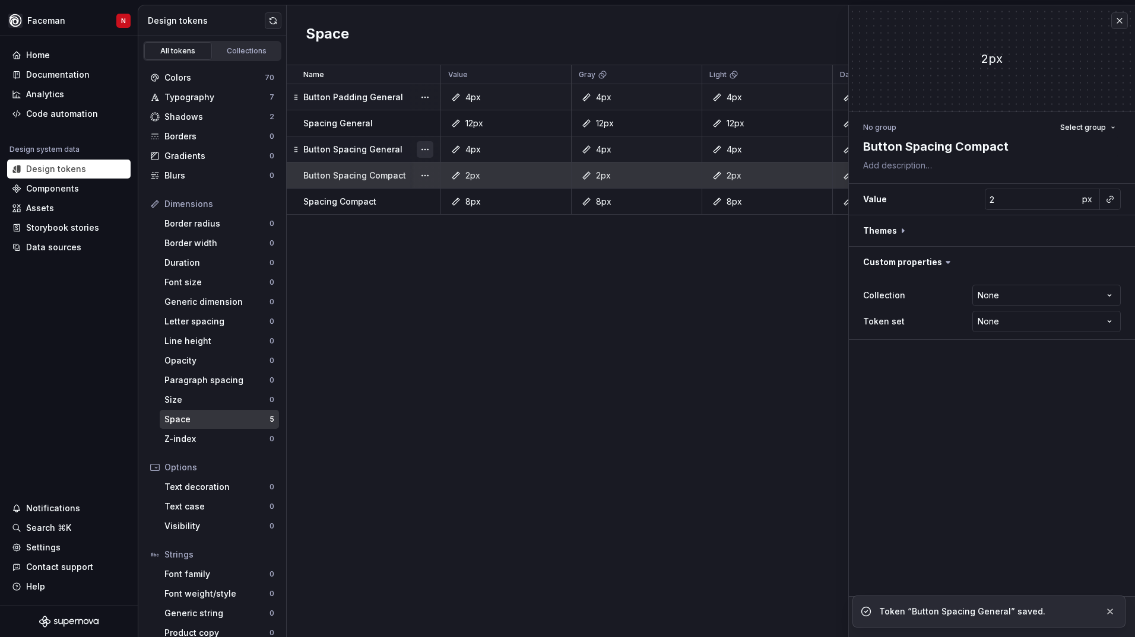
click at [422, 153] on button "button" at bounding box center [425, 149] width 17 height 17
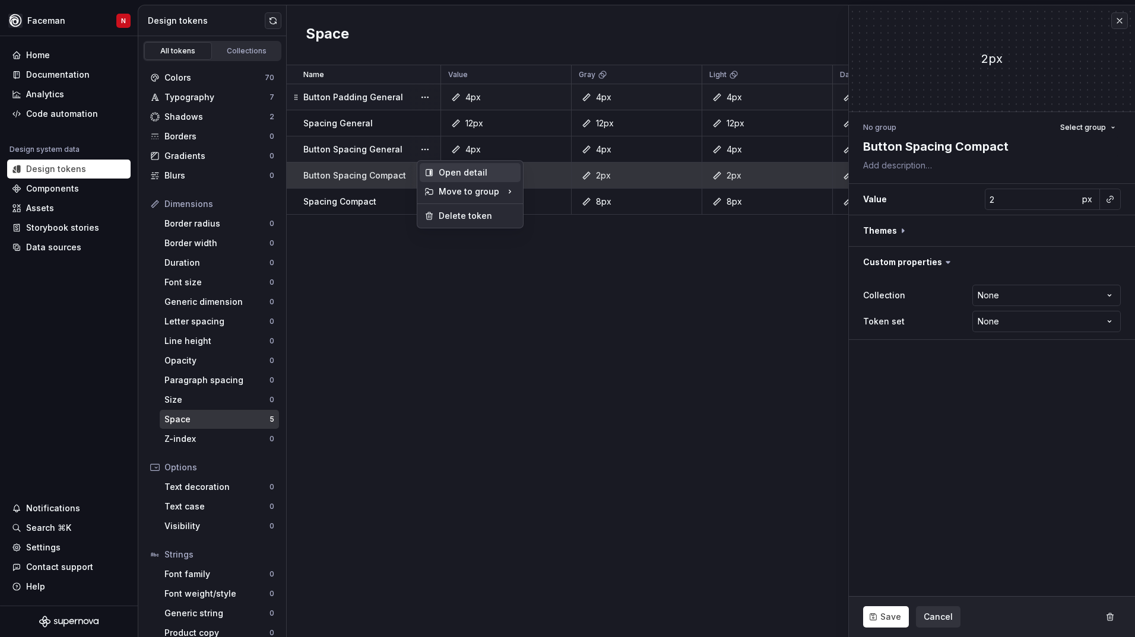
click at [437, 174] on div "Open detail" at bounding box center [470, 172] width 101 height 19
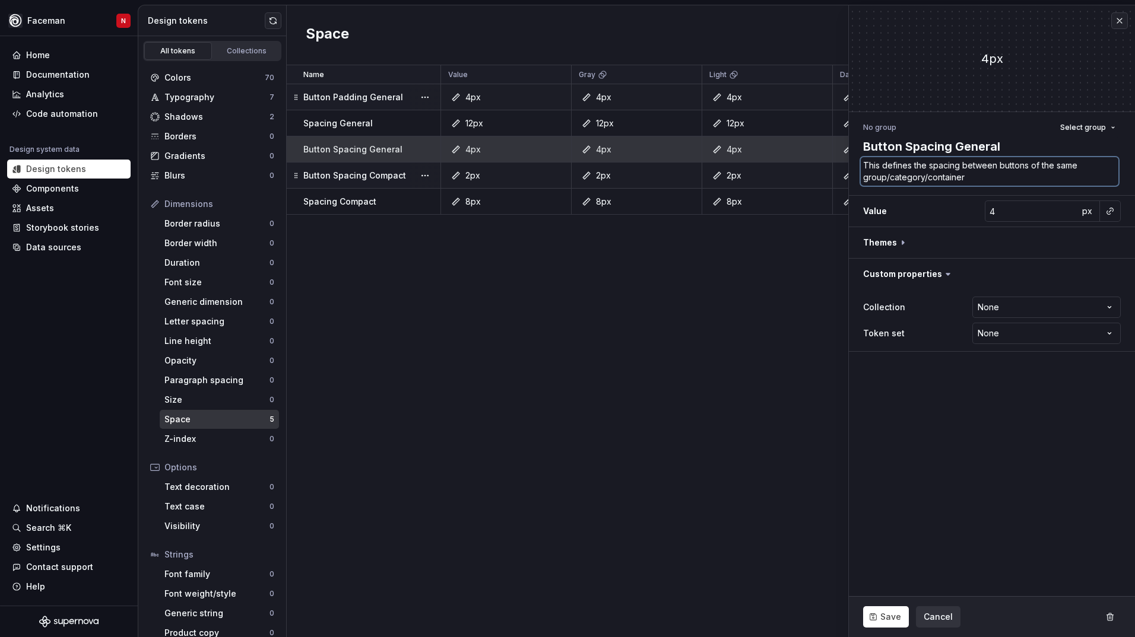
click at [929, 168] on textarea "This defines the spacing between buttons of the same group/category/container" at bounding box center [989, 171] width 258 height 28
click at [426, 175] on button "button" at bounding box center [425, 175] width 17 height 17
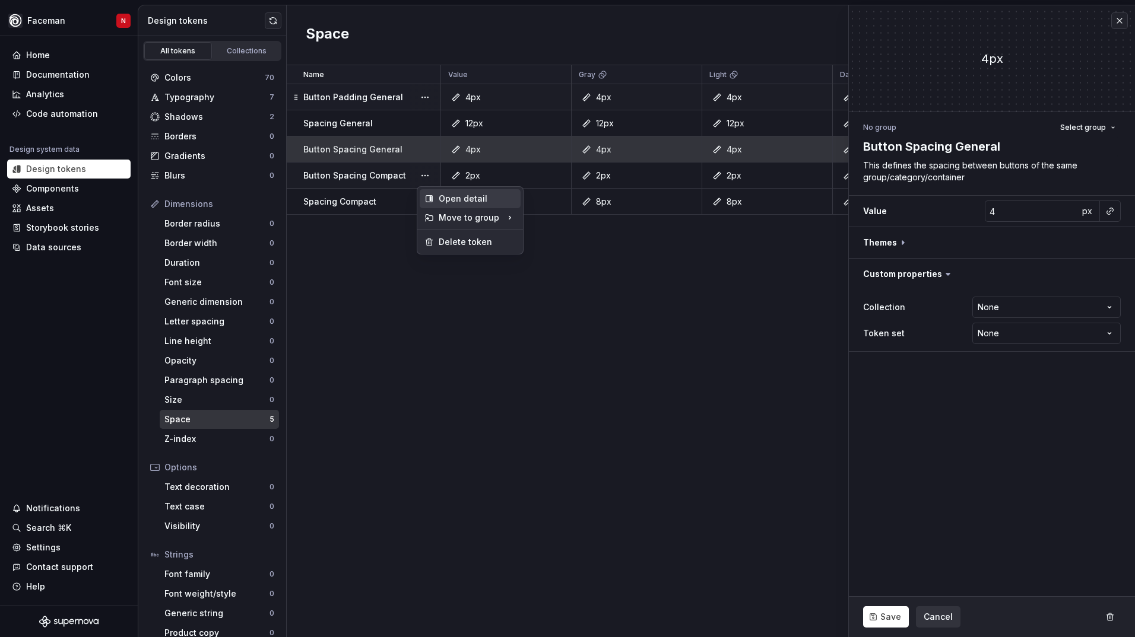
click at [440, 191] on div "Open detail" at bounding box center [470, 198] width 101 height 19
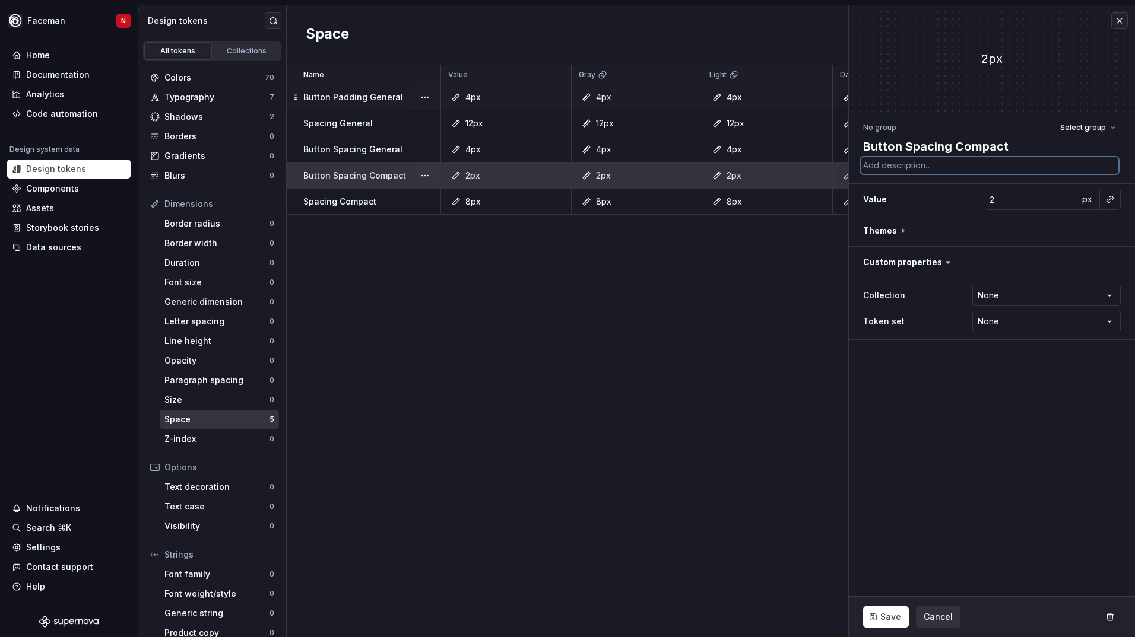
click at [922, 170] on textarea at bounding box center [989, 165] width 258 height 17
paste textarea "This defines the spacing between buttons of the same group/category/container"
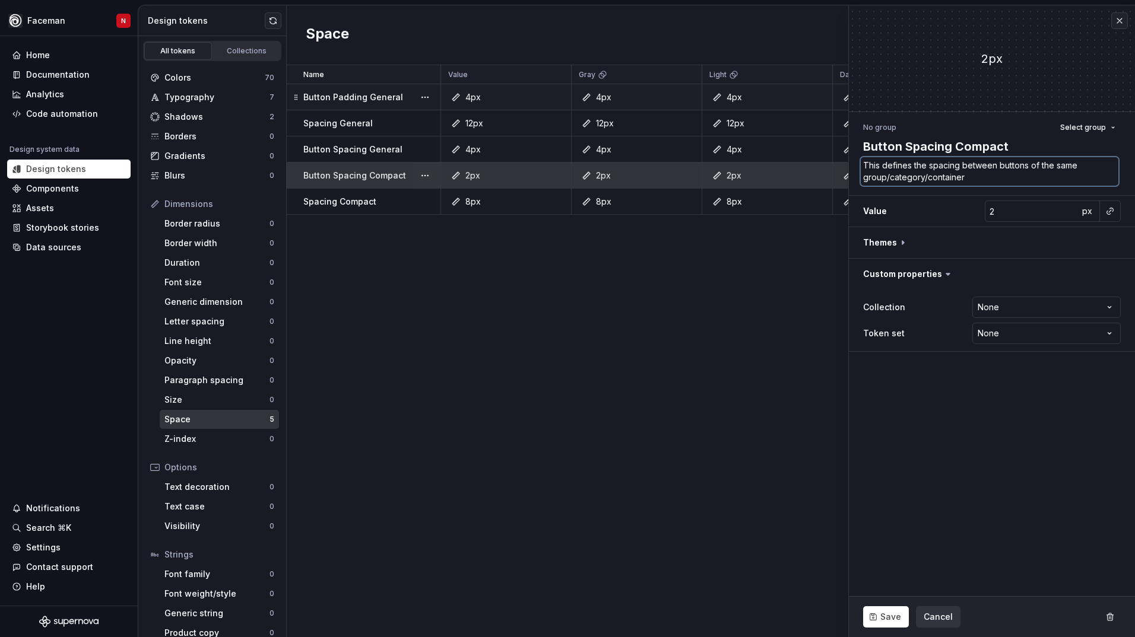
click at [922, 168] on textarea "This defines the spacing between buttons of the same group/category/container" at bounding box center [989, 171] width 258 height 28
click at [369, 201] on p "Spacing Compact" at bounding box center [339, 202] width 73 height 12
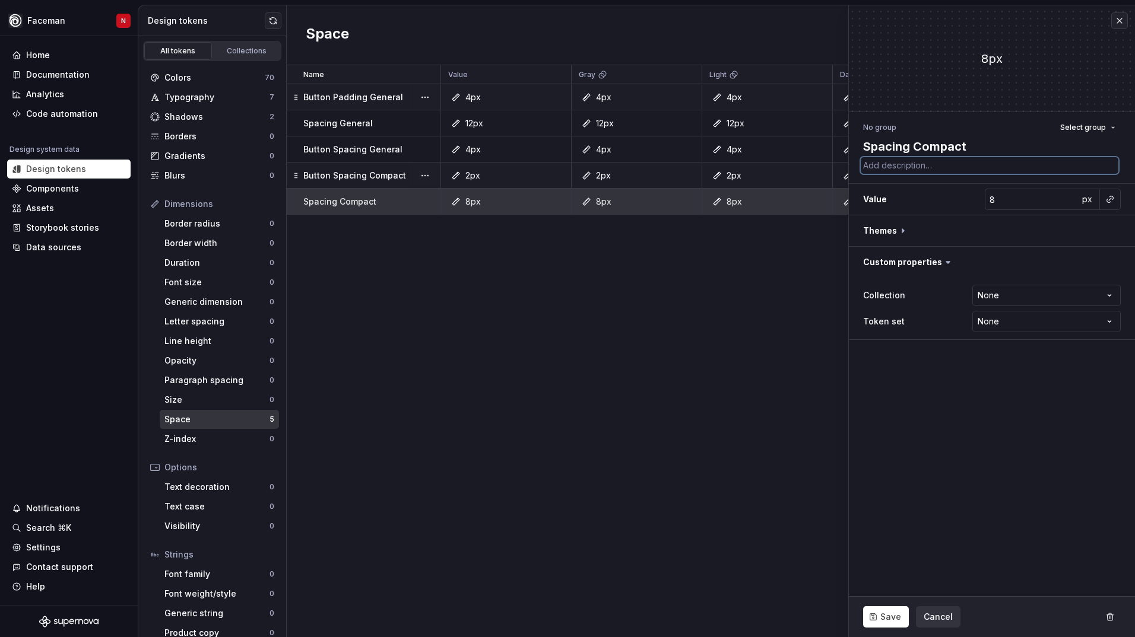
click at [961, 165] on textarea at bounding box center [989, 165] width 258 height 17
paste textarea "This defines the spacing between buttons of the same group/category/container"
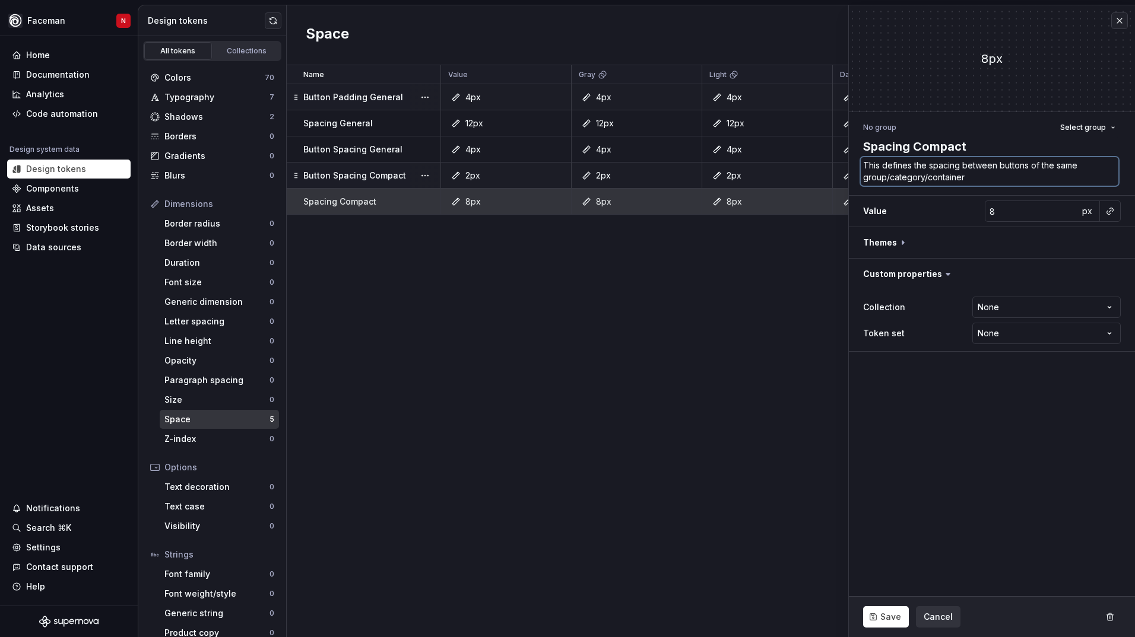
click at [987, 177] on textarea "This defines the spacing between buttons of the same group/category/container" at bounding box center [989, 171] width 258 height 28
drag, startPoint x: 998, startPoint y: 164, endPoint x: 1009, endPoint y: 179, distance: 19.0
click at [1009, 179] on textarea "This defines the spacing between buttons of the same group/category/container" at bounding box center [989, 171] width 258 height 28
click at [932, 165] on textarea "This defines the spacing between different molecules (sets of atoms or widgets)" at bounding box center [989, 171] width 258 height 28
click at [925, 166] on textarea "This defines the spacing between different molecules (sets of atoms or widgets)" at bounding box center [989, 171] width 258 height 28
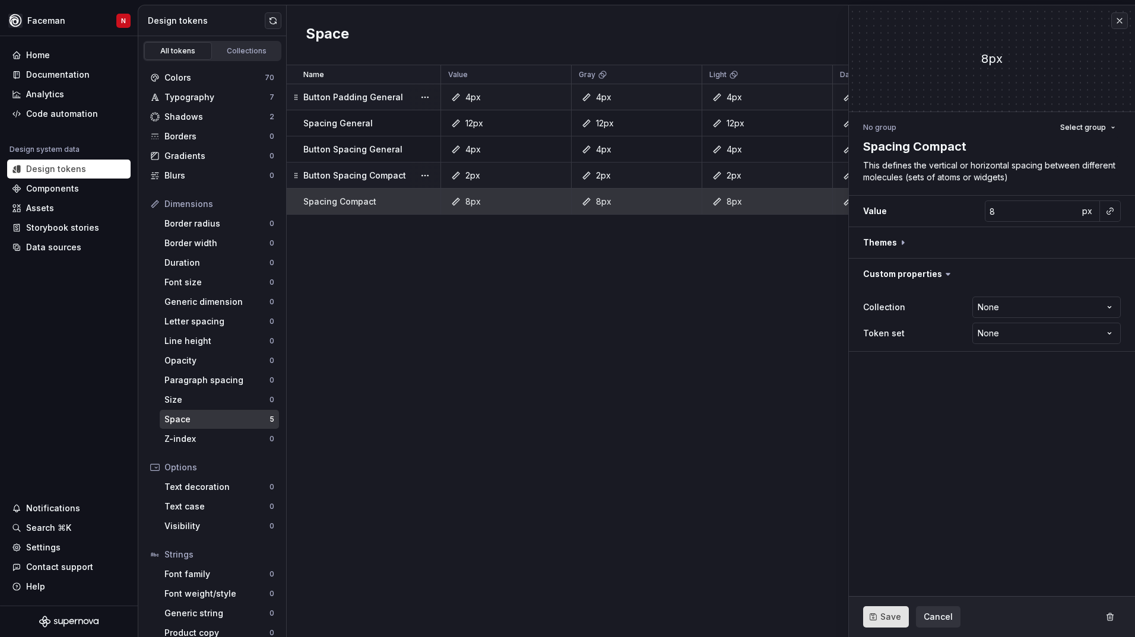
click at [888, 622] on span "Save" at bounding box center [890, 617] width 21 height 12
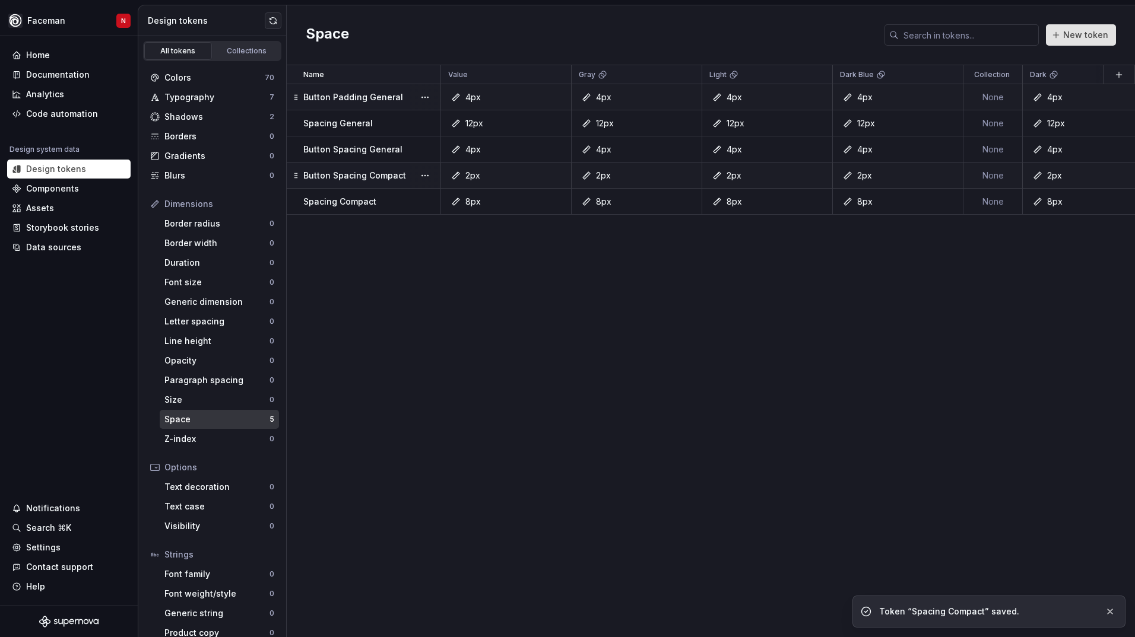
click at [1082, 37] on span "New token" at bounding box center [1085, 35] width 45 height 12
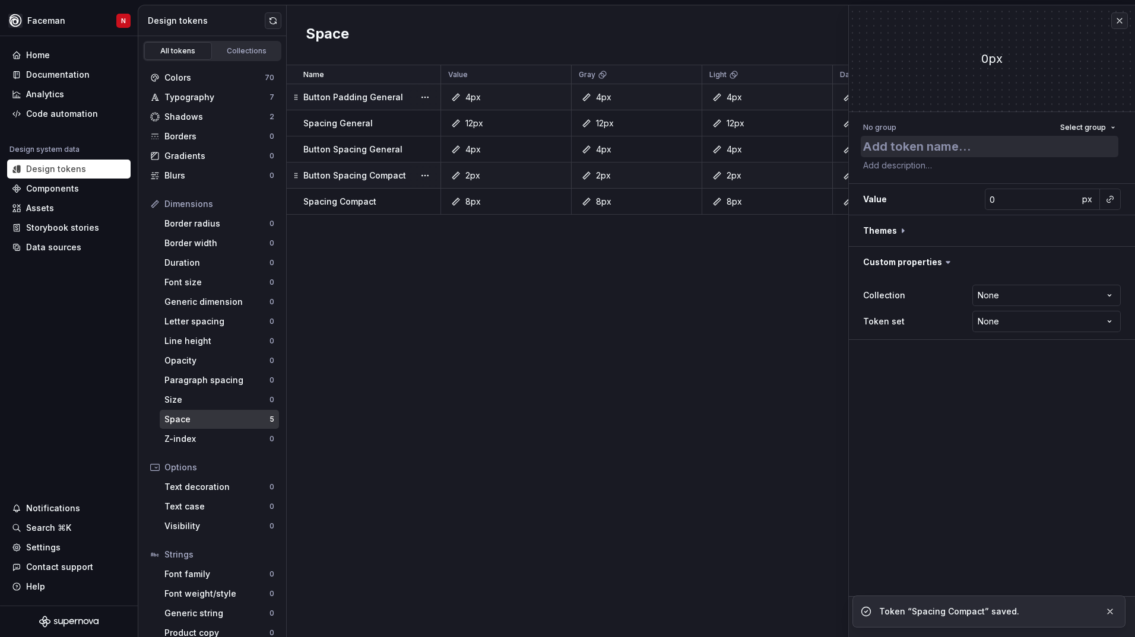
click at [949, 149] on textarea at bounding box center [989, 146] width 258 height 21
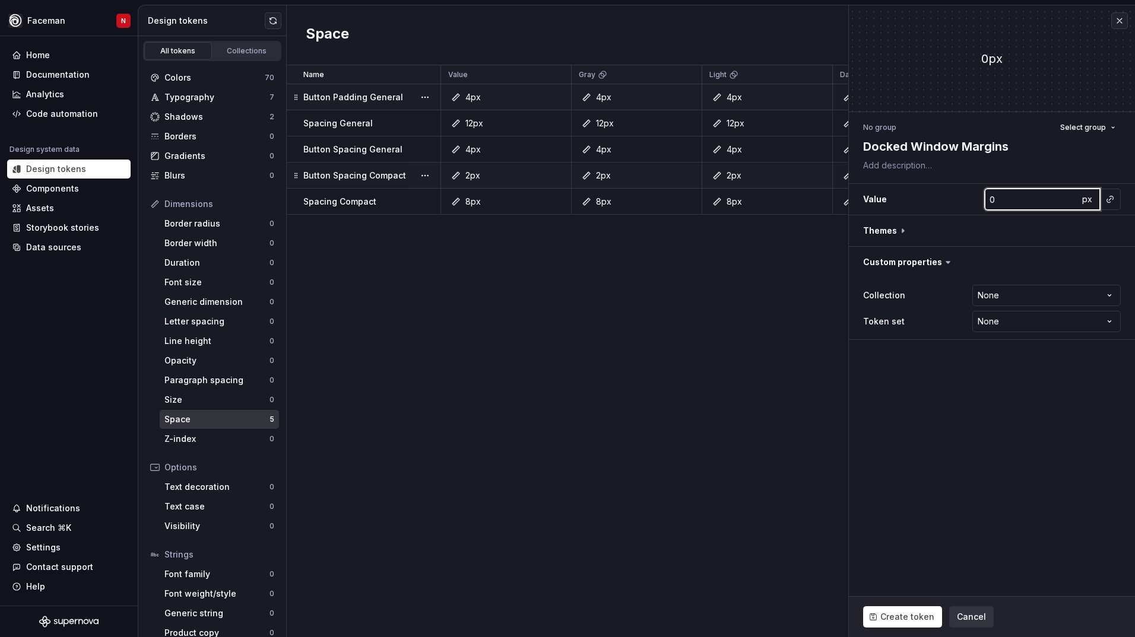
click at [1000, 199] on input "0" at bounding box center [1031, 199] width 94 height 21
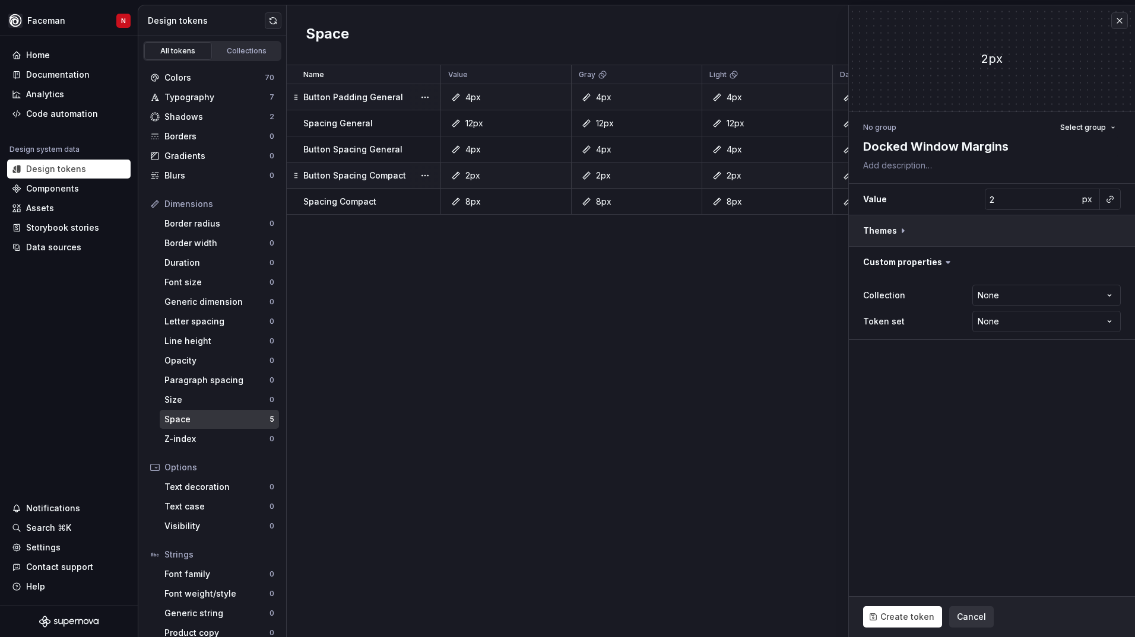
click at [1100, 231] on button "button" at bounding box center [992, 230] width 286 height 31
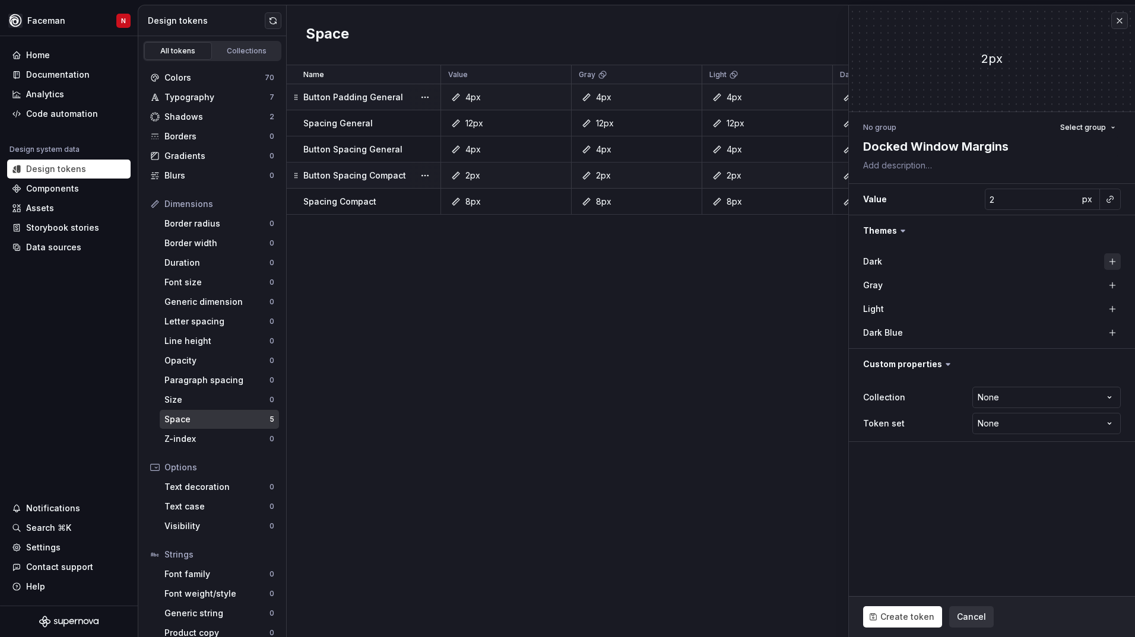
click at [1111, 257] on button "button" at bounding box center [1112, 261] width 17 height 17
click at [1114, 279] on button "button" at bounding box center [1112, 285] width 17 height 17
drag, startPoint x: 1114, startPoint y: 306, endPoint x: 1112, endPoint y: 321, distance: 15.0
click at [1114, 307] on button "button" at bounding box center [1112, 309] width 17 height 17
click at [1111, 334] on button "button" at bounding box center [1112, 333] width 17 height 17
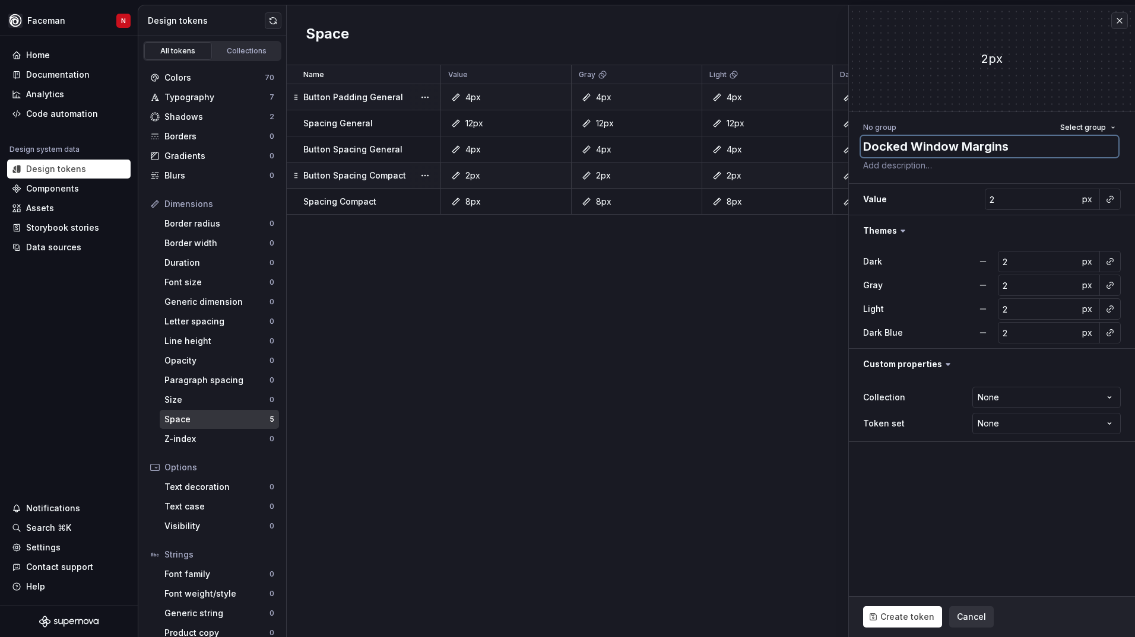
click at [958, 151] on textarea "Docked Window Margins" at bounding box center [989, 146] width 258 height 21
click at [899, 614] on span "Create token" at bounding box center [907, 617] width 54 height 12
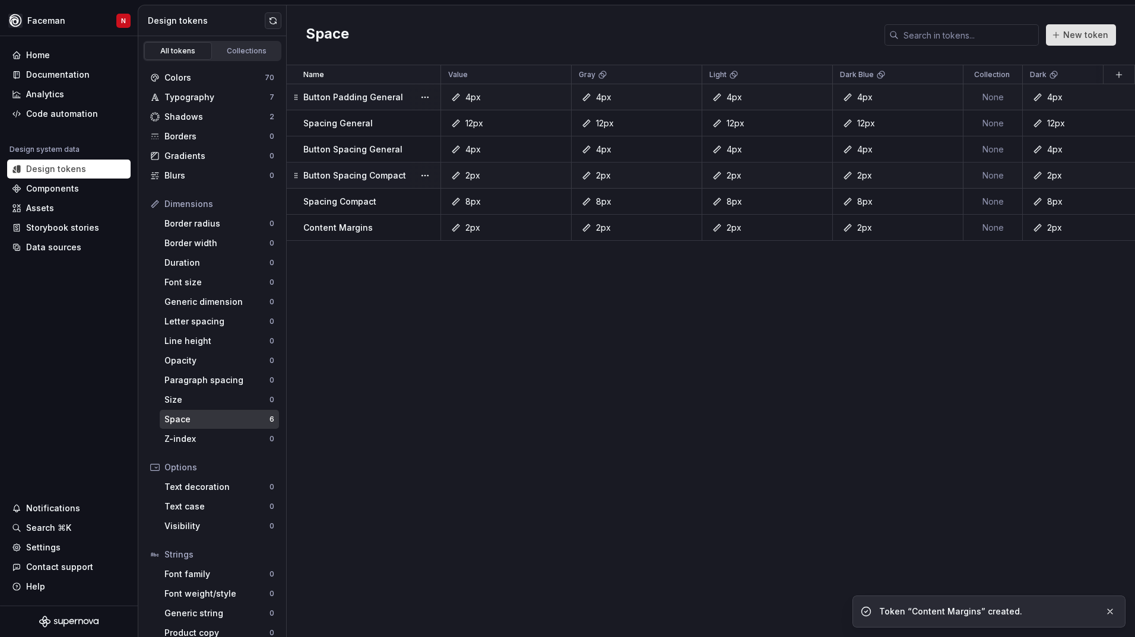
click at [1081, 37] on span "New token" at bounding box center [1085, 35] width 45 height 12
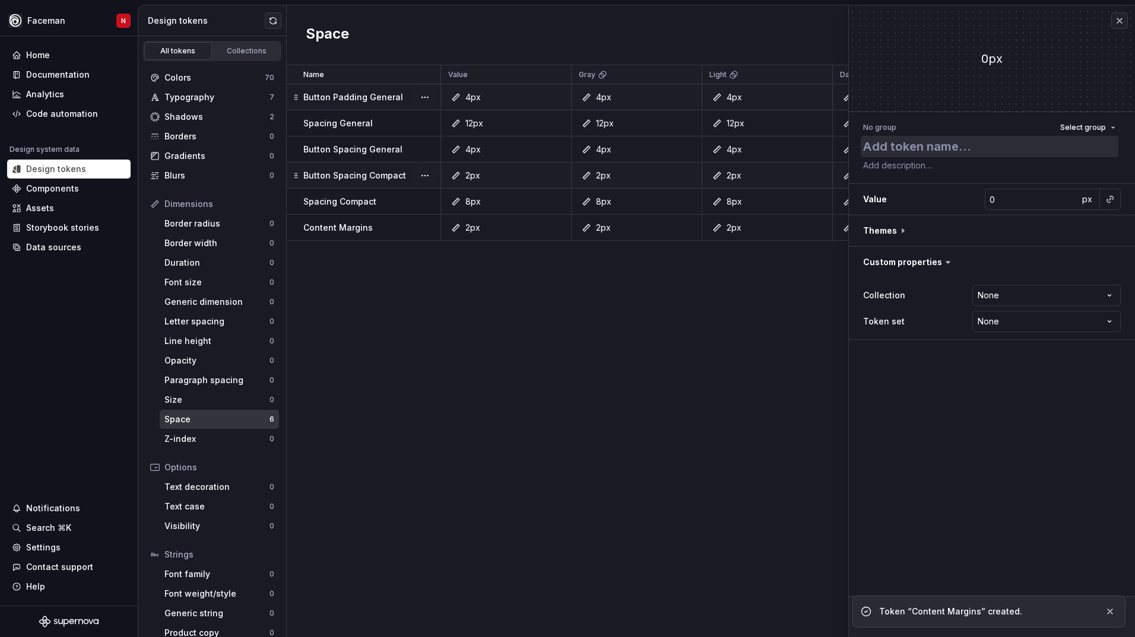
click at [963, 150] on textarea at bounding box center [989, 146] width 258 height 21
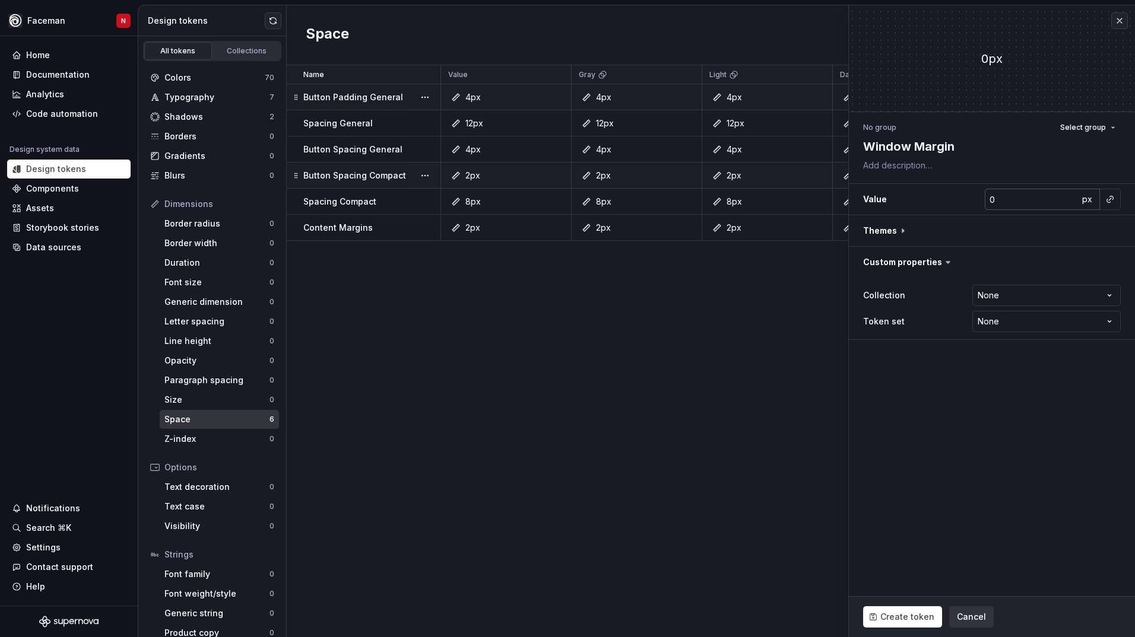
click at [1035, 206] on input "0" at bounding box center [1031, 199] width 94 height 21
click at [1055, 231] on button "button" at bounding box center [992, 230] width 286 height 31
click at [1112, 266] on button "button" at bounding box center [1112, 261] width 17 height 17
click at [1112, 282] on button "button" at bounding box center [1112, 285] width 17 height 17
click at [1112, 303] on button "button" at bounding box center [1112, 309] width 17 height 17
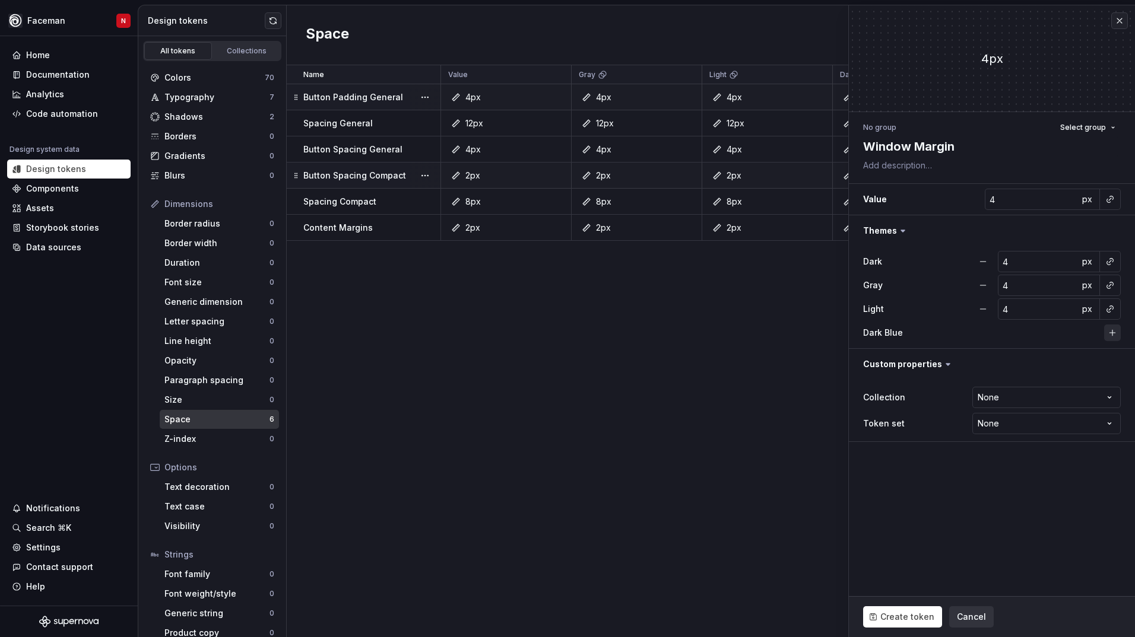
drag, startPoint x: 1110, startPoint y: 328, endPoint x: 1009, endPoint y: 422, distance: 137.7
click at [1110, 329] on button "button" at bounding box center [1112, 333] width 17 height 17
click at [898, 611] on span "Create token" at bounding box center [907, 617] width 54 height 12
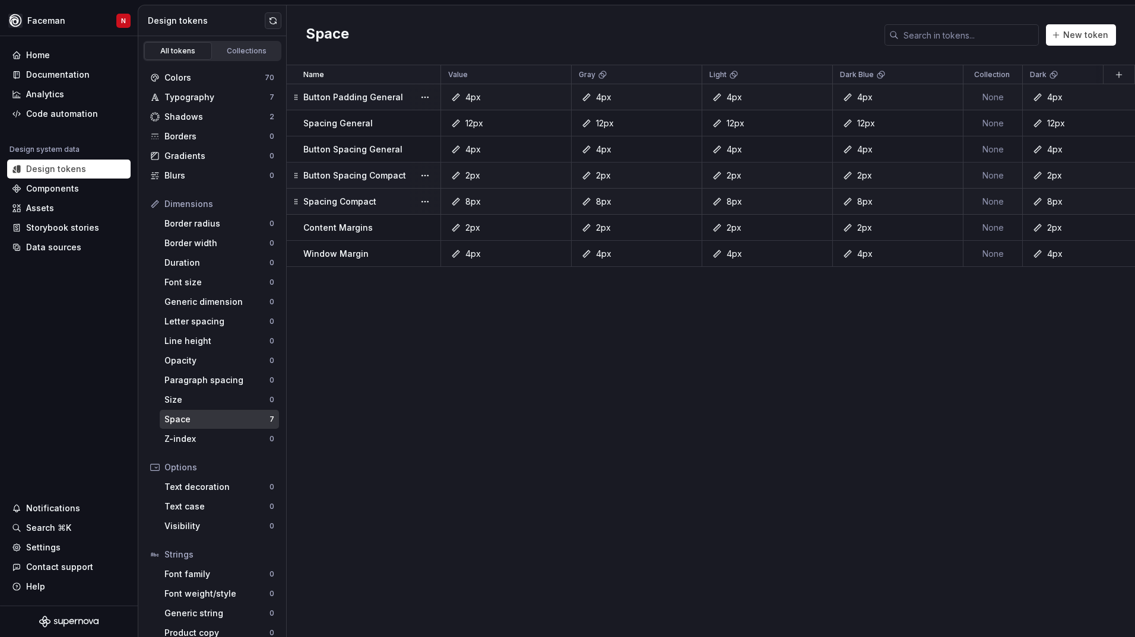
click at [358, 205] on p "Spacing Compact" at bounding box center [339, 202] width 73 height 12
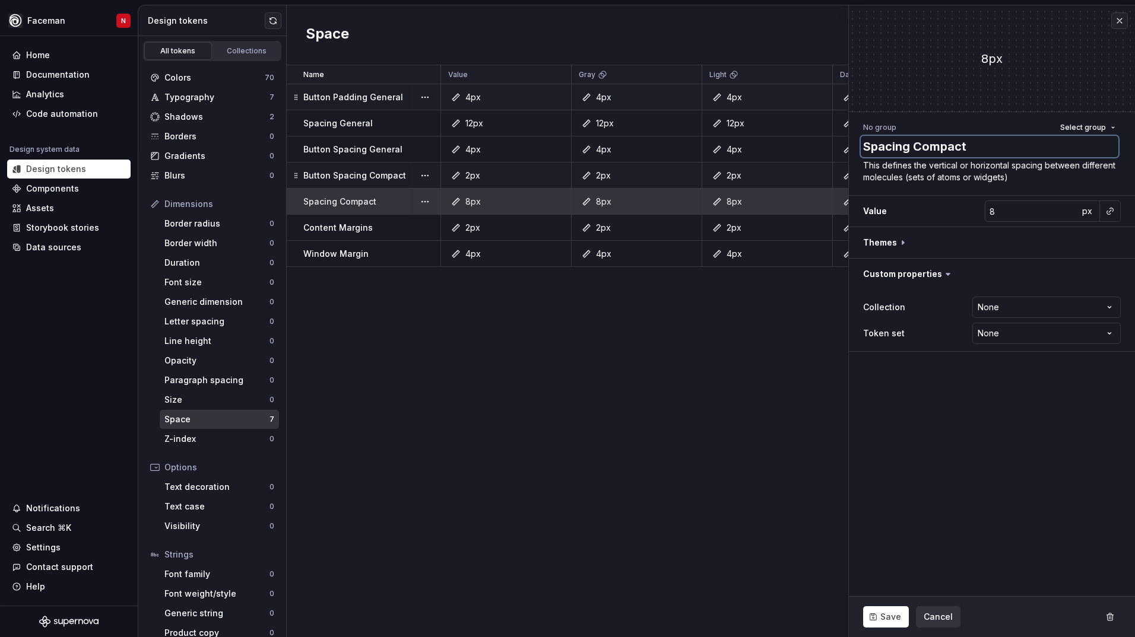
click at [914, 148] on textarea "Spacing Compact" at bounding box center [989, 146] width 258 height 21
click at [1012, 214] on input "8" at bounding box center [1031, 211] width 94 height 21
click at [894, 618] on span "Save" at bounding box center [890, 617] width 21 height 12
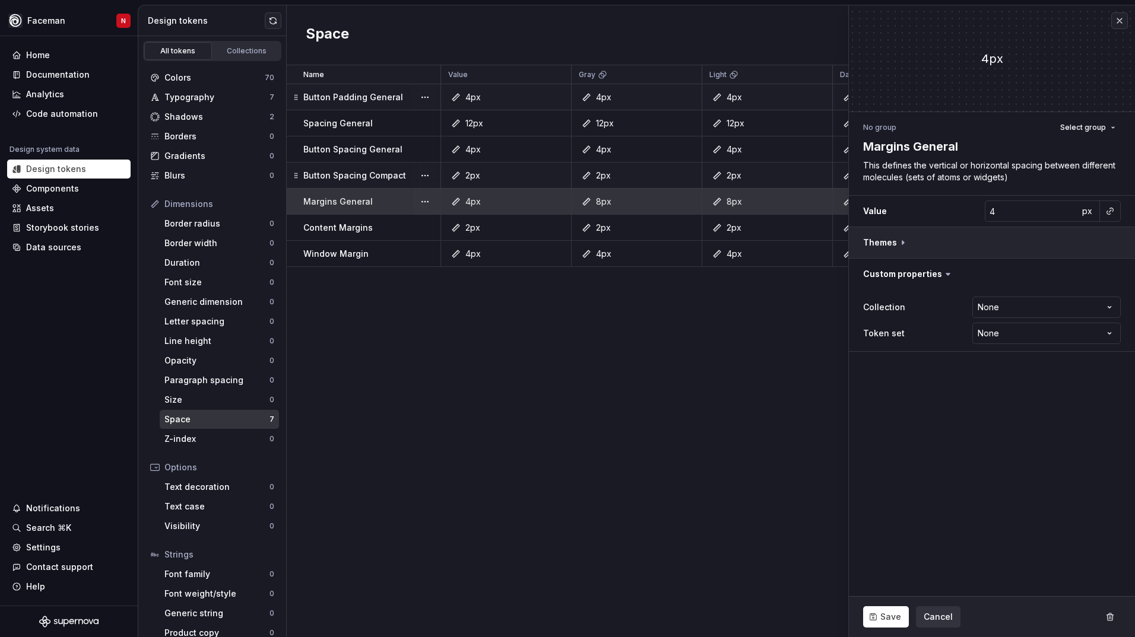
click at [1120, 249] on button "button" at bounding box center [992, 242] width 286 height 31
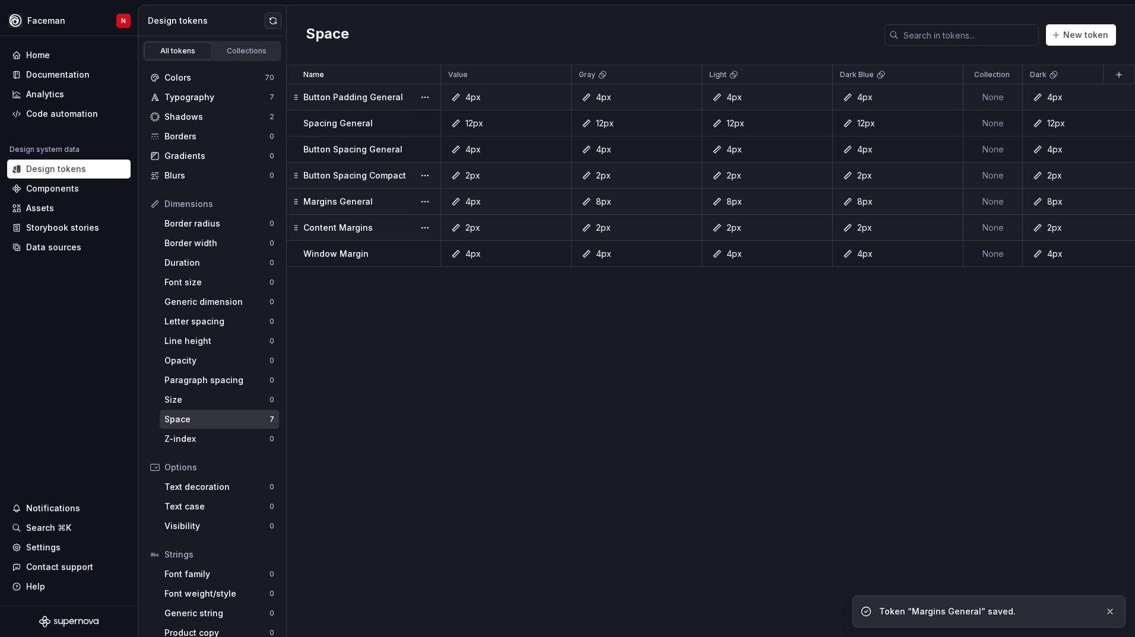
click at [371, 230] on div "Content Margins" at bounding box center [371, 228] width 136 height 12
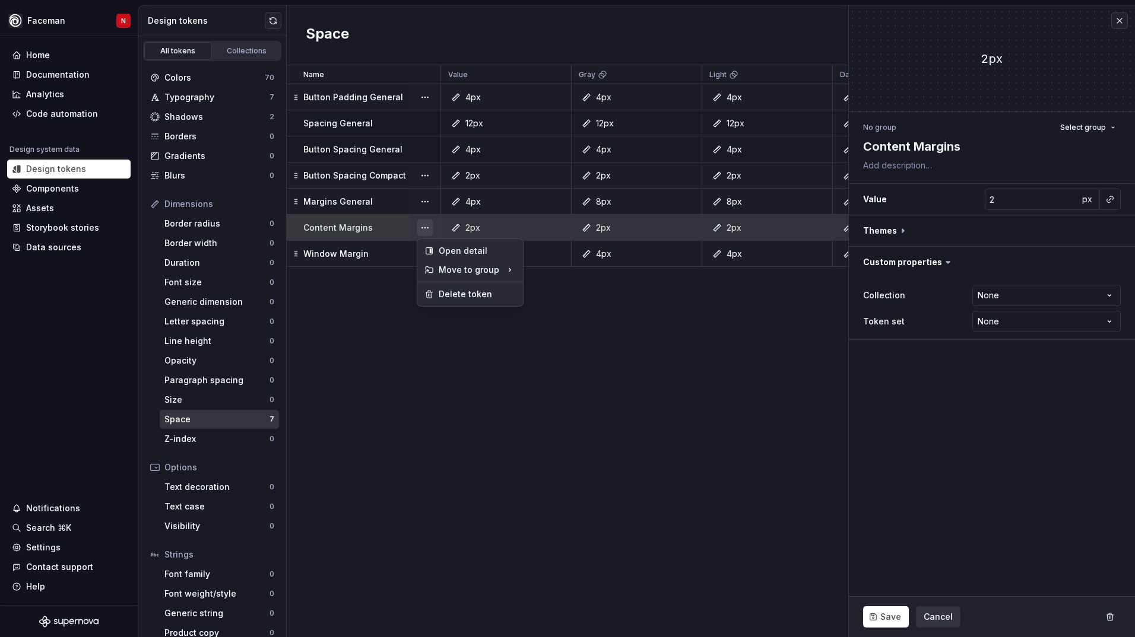
click at [424, 231] on button "button" at bounding box center [425, 228] width 17 height 17
click at [434, 290] on div "Delete token" at bounding box center [470, 294] width 101 height 19
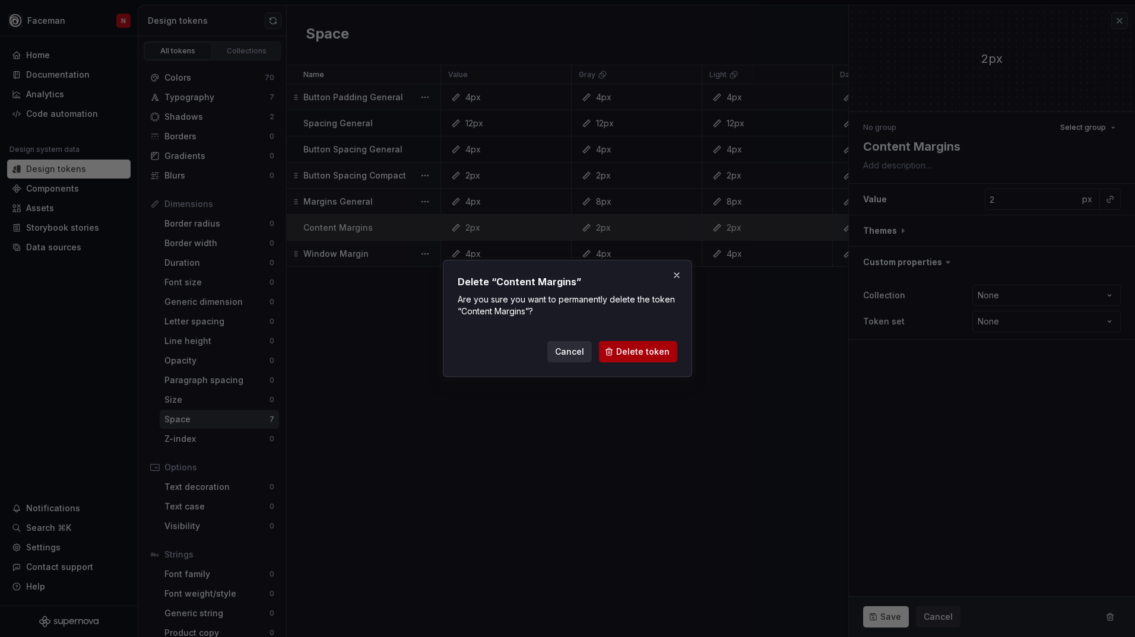
click at [610, 347] on button "Delete token" at bounding box center [638, 351] width 78 height 21
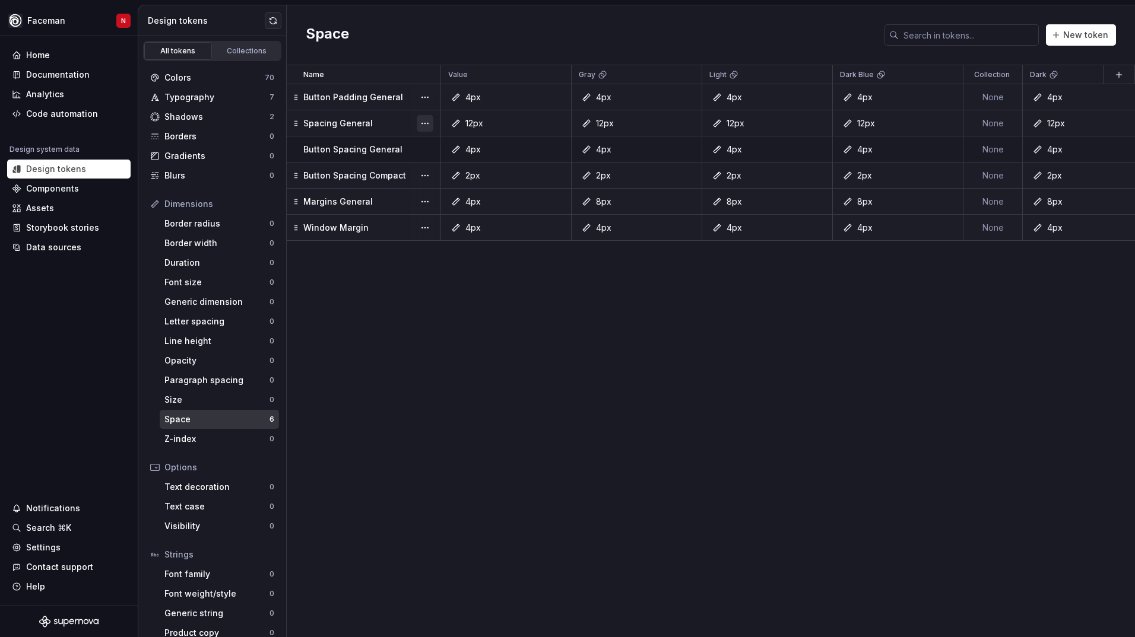
click at [417, 126] on button "button" at bounding box center [425, 123] width 17 height 17
click at [455, 150] on div "Open detail" at bounding box center [477, 147] width 77 height 12
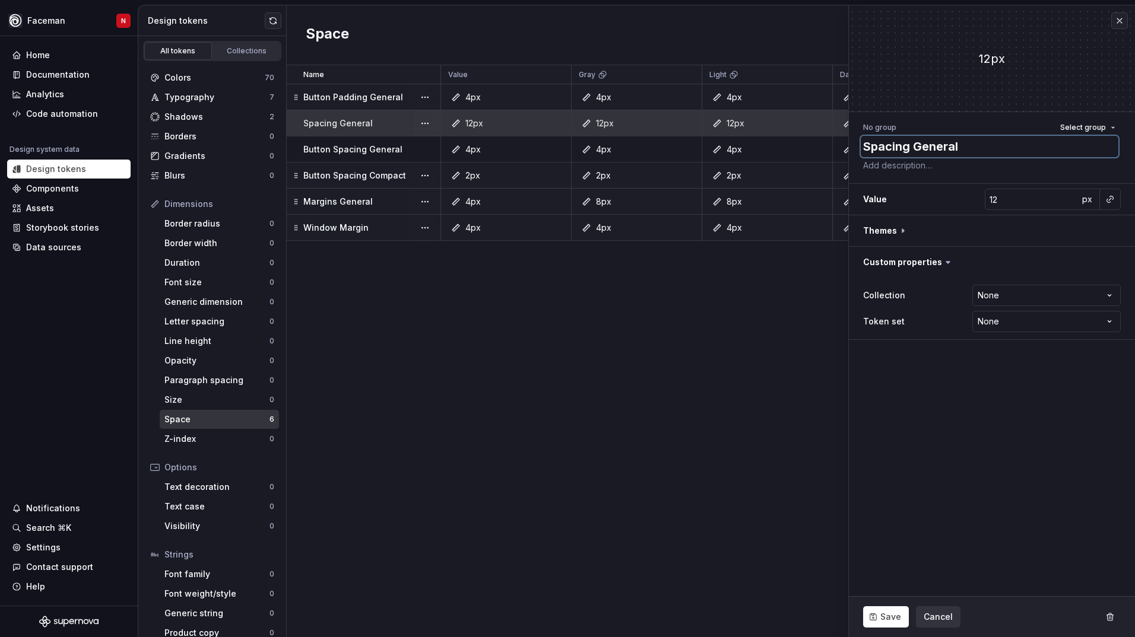
click at [902, 150] on textarea "Spacing General" at bounding box center [989, 146] width 258 height 21
click at [379, 203] on div "Margins General" at bounding box center [371, 202] width 136 height 12
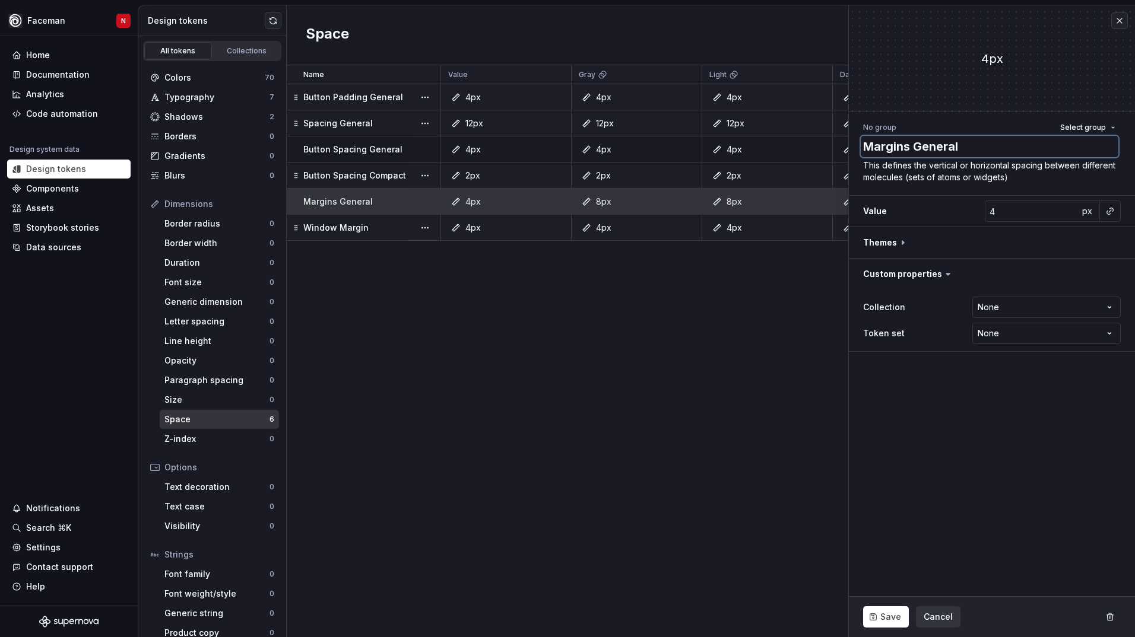
click at [882, 147] on textarea "Margins General" at bounding box center [989, 146] width 258 height 21
click at [938, 146] on textarea "Margins General" at bounding box center [989, 146] width 258 height 21
click at [990, 150] on textarea "Margins General" at bounding box center [989, 146] width 258 height 21
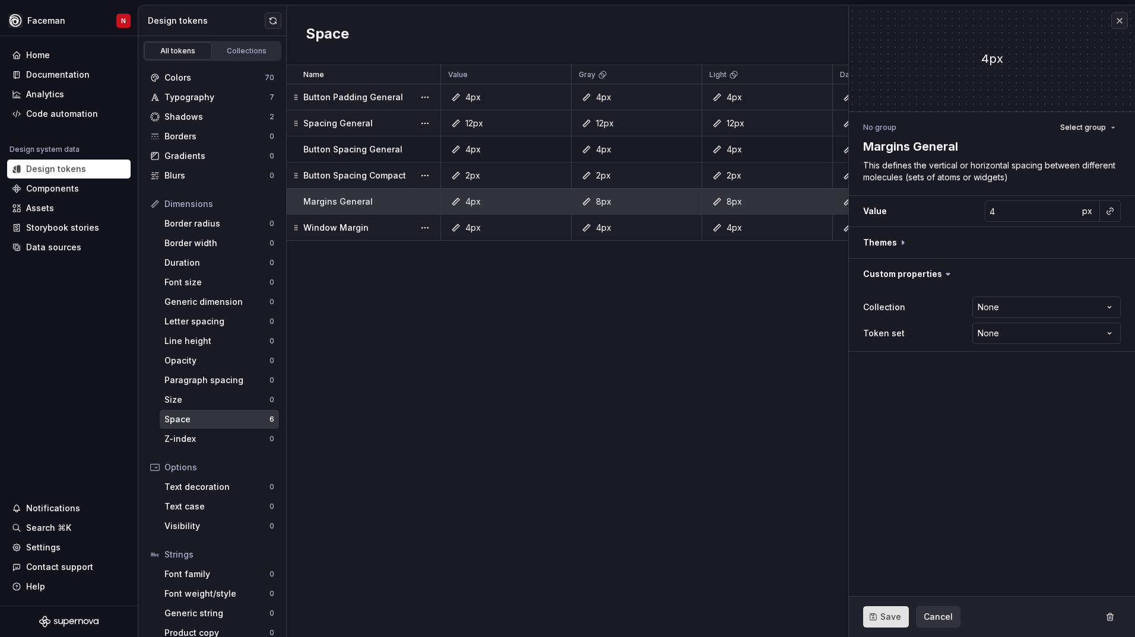
click at [888, 611] on button "Save" at bounding box center [886, 616] width 46 height 21
click at [376, 225] on div "Window Margin" at bounding box center [371, 228] width 136 height 12
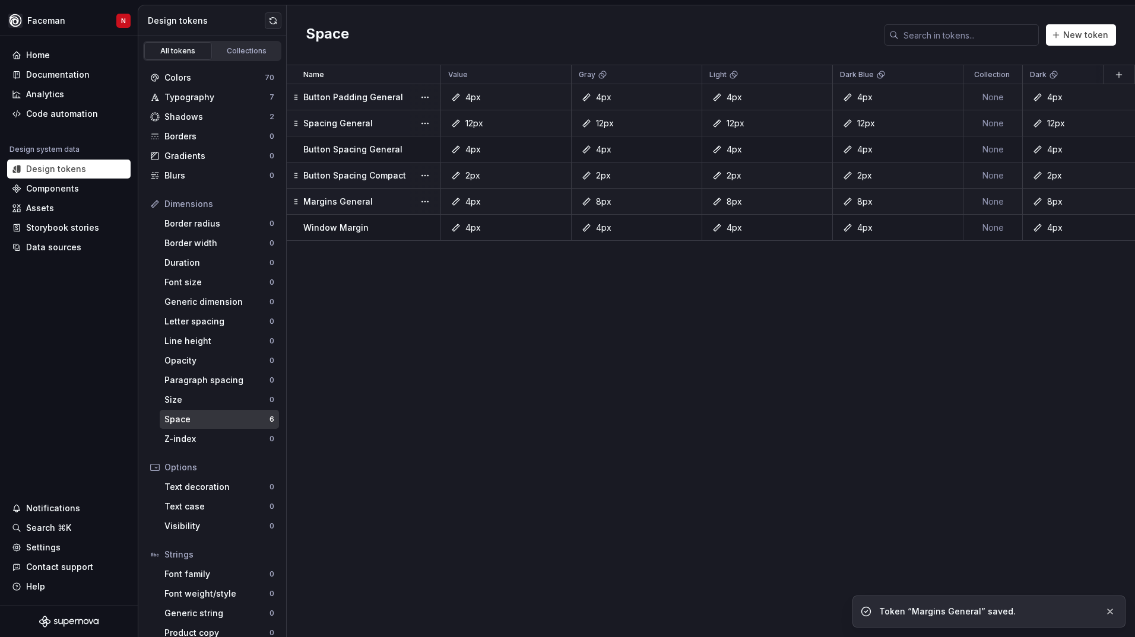
click at [876, 147] on div "4px" at bounding box center [901, 150] width 122 height 12
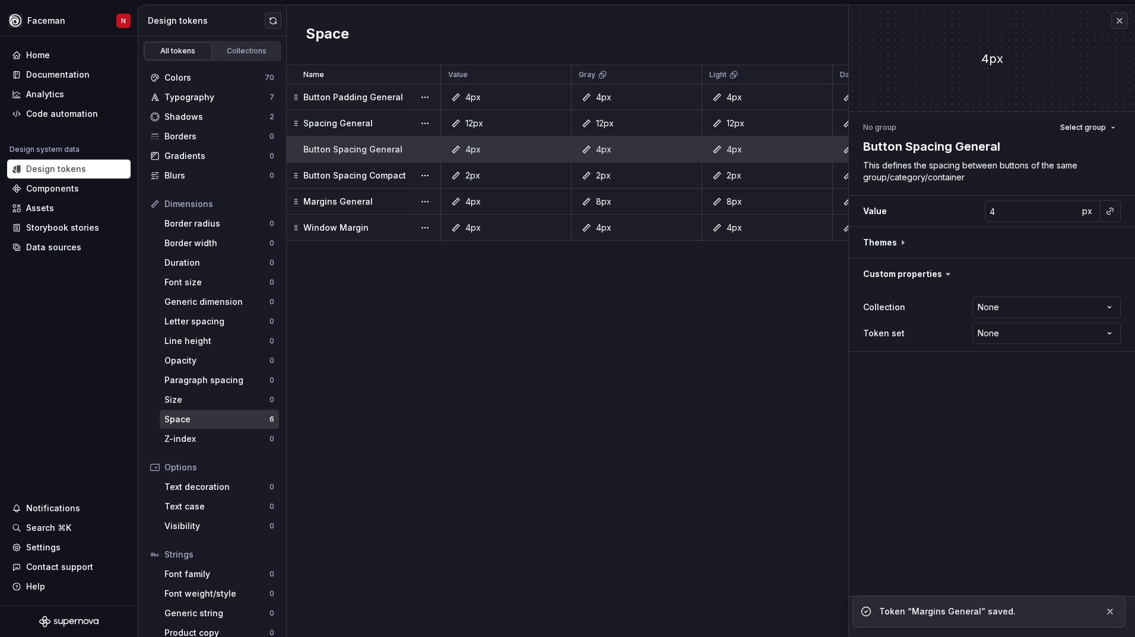
click at [357, 230] on p "Window Margin" at bounding box center [335, 228] width 65 height 12
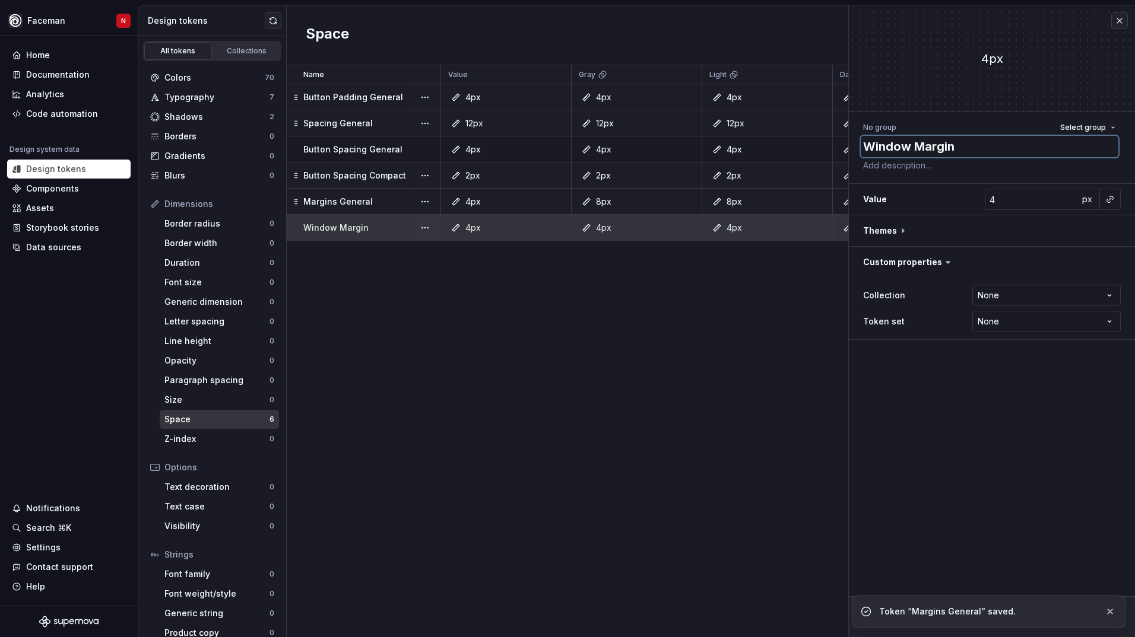
click at [872, 146] on textarea "Window Margin" at bounding box center [989, 146] width 258 height 21
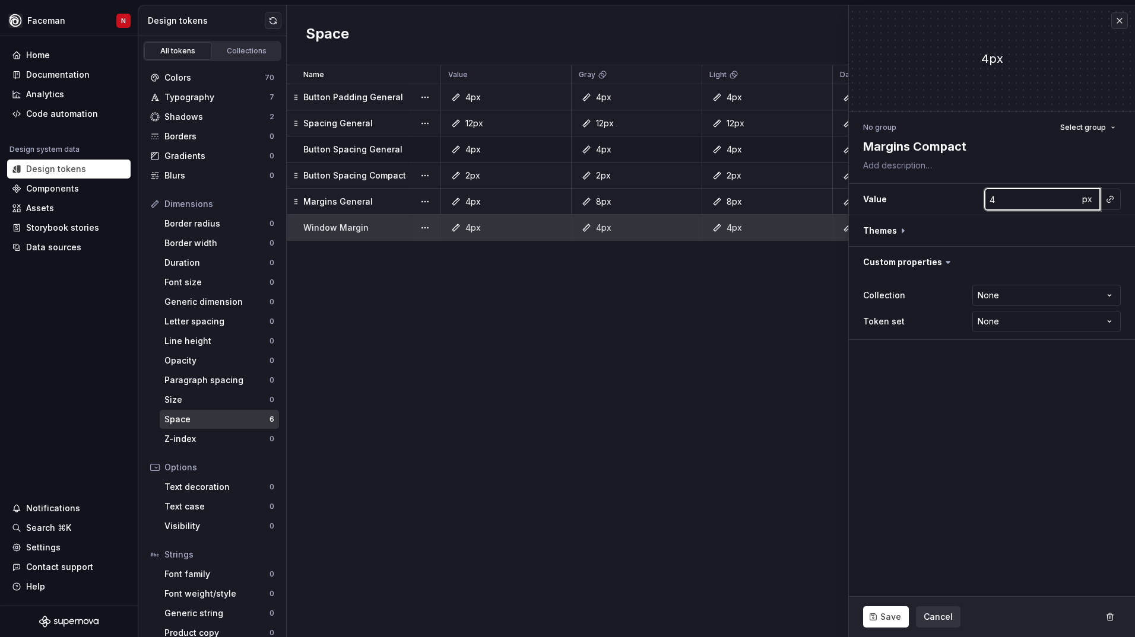
click at [1015, 201] on input "4" at bounding box center [1031, 199] width 94 height 21
click at [886, 617] on span "Save" at bounding box center [890, 617] width 21 height 12
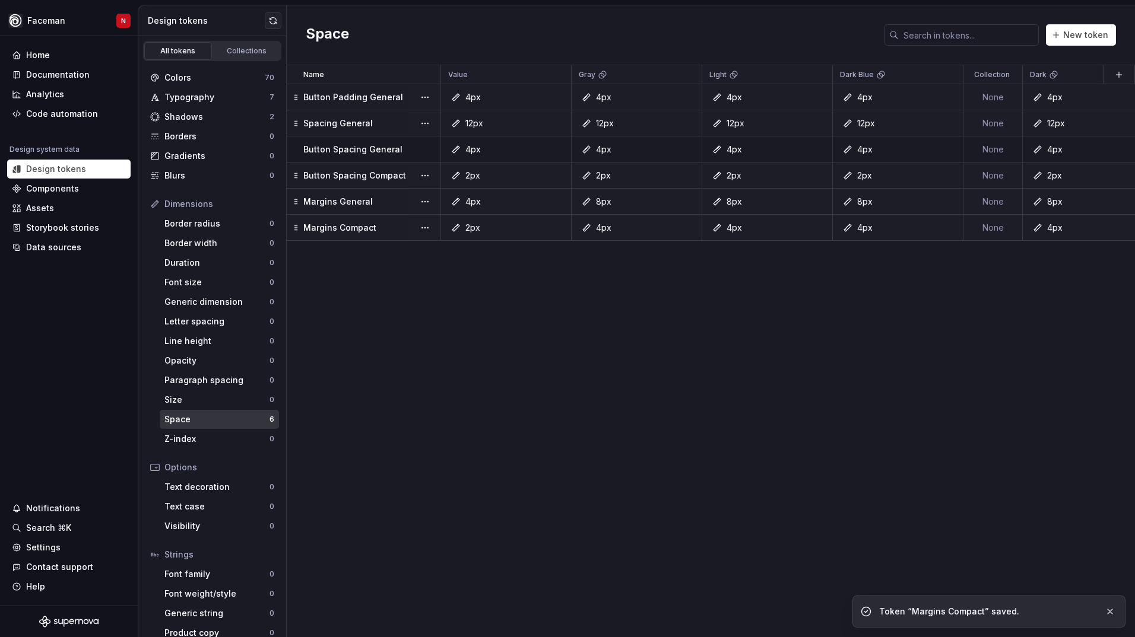
click at [357, 100] on p "Button Padding General" at bounding box center [353, 97] width 100 height 12
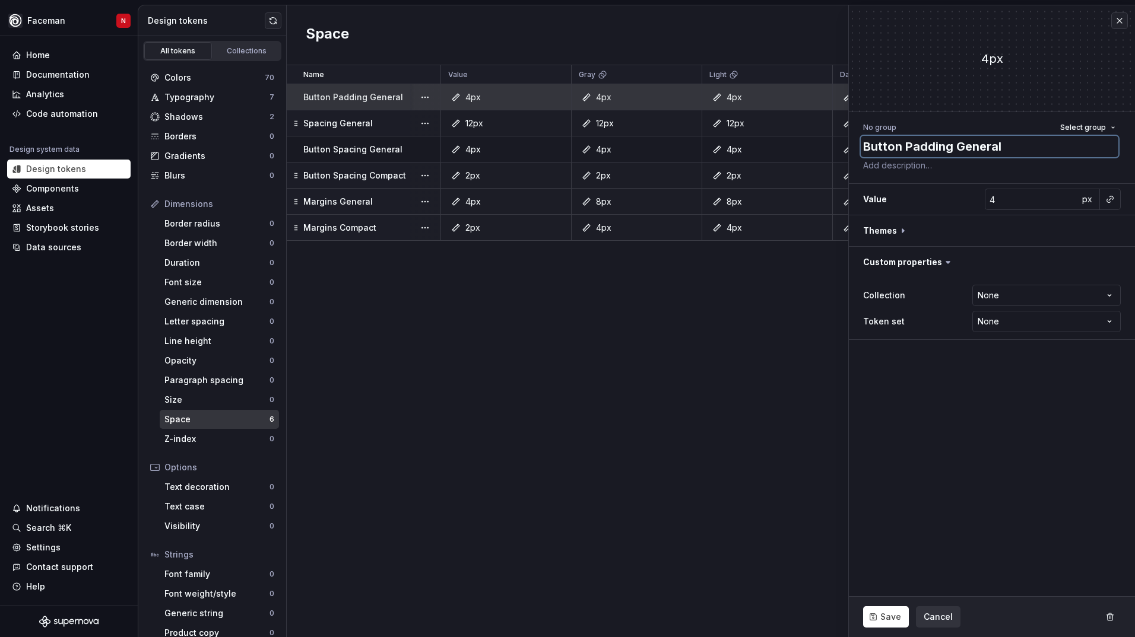
click at [895, 141] on textarea "Button Padding General" at bounding box center [989, 146] width 258 height 21
click at [902, 145] on textarea "Button Padding General" at bounding box center [989, 146] width 258 height 21
drag, startPoint x: 903, startPoint y: 145, endPoint x: 857, endPoint y: 147, distance: 45.7
click at [857, 147] on div "No group Select group Button Padding General Value 4 px Themes Custom propertie…" at bounding box center [992, 229] width 286 height 235
click at [895, 615] on span "Save" at bounding box center [890, 617] width 21 height 12
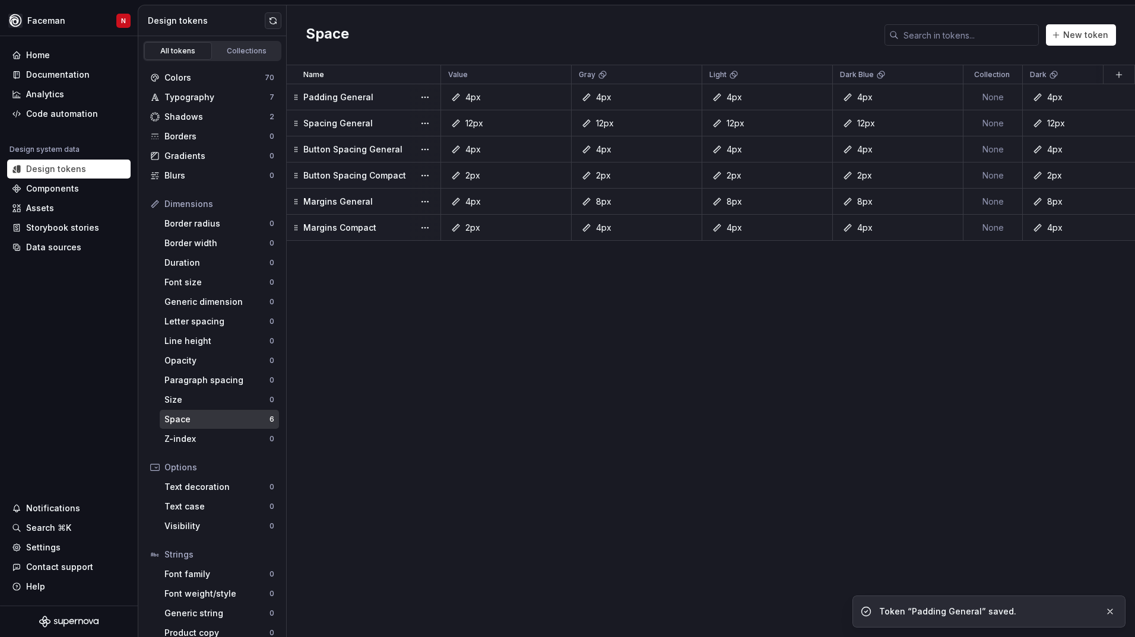
click at [379, 154] on p "Button Spacing General" at bounding box center [352, 150] width 99 height 12
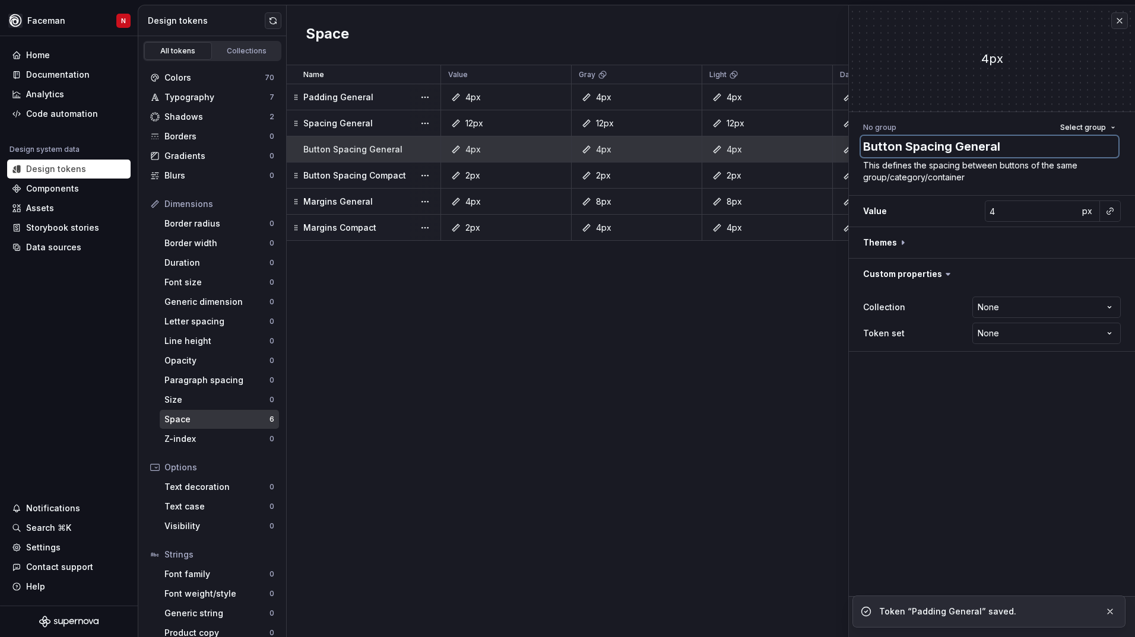
click at [878, 143] on textarea "Button Spacing General" at bounding box center [989, 146] width 258 height 21
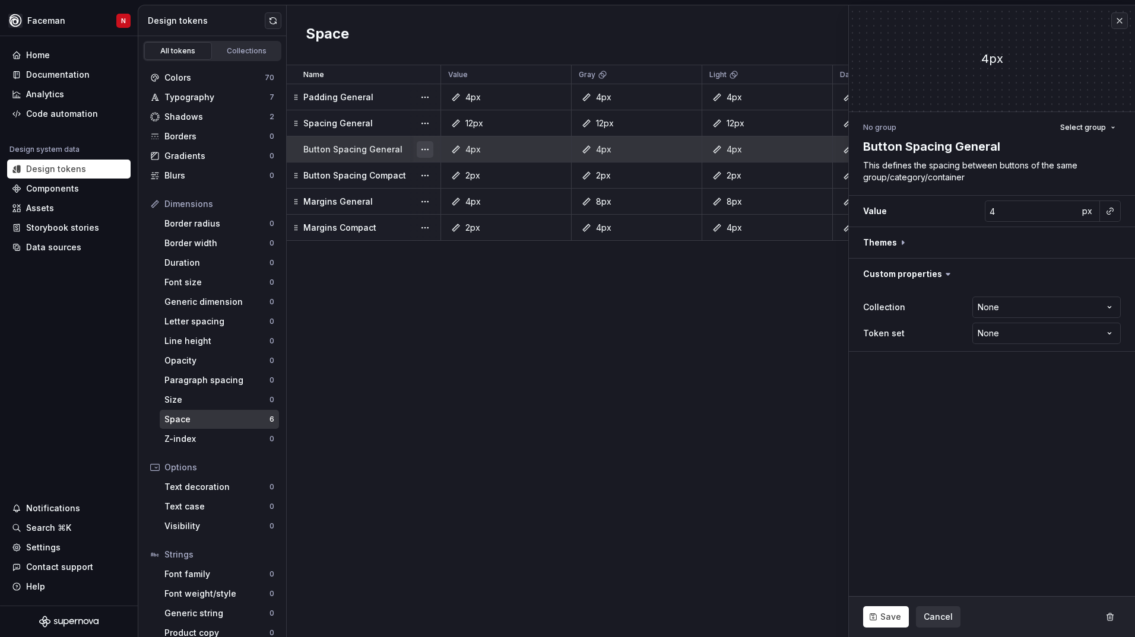
click at [428, 150] on button "button" at bounding box center [425, 149] width 17 height 17
click at [463, 218] on div "Delete token" at bounding box center [477, 216] width 77 height 12
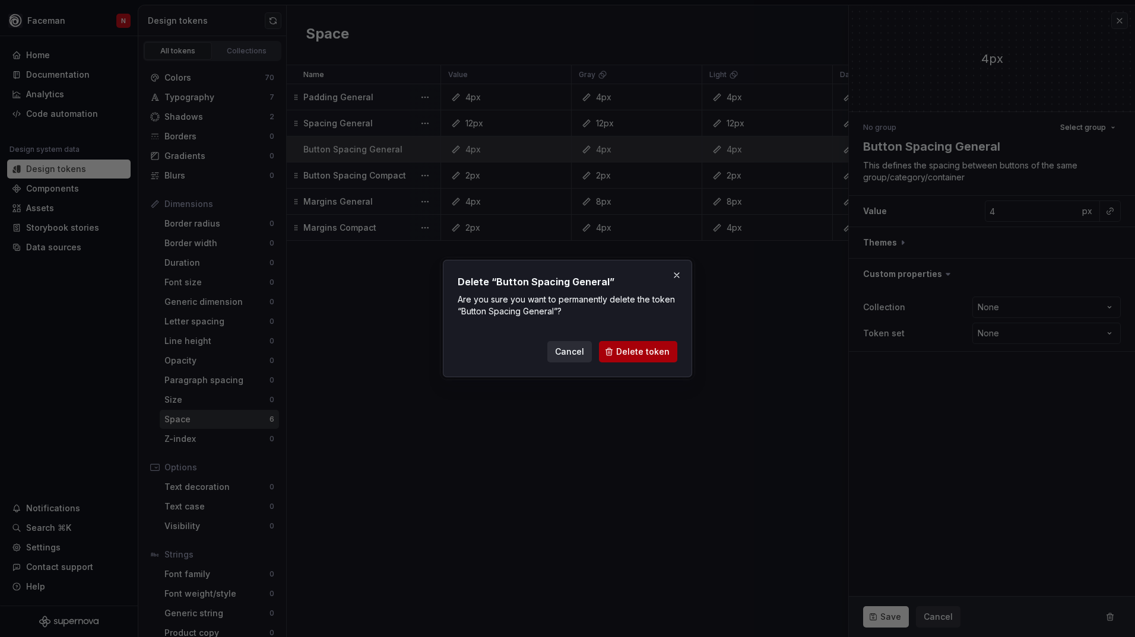
click at [644, 357] on span "Delete token" at bounding box center [642, 352] width 53 height 12
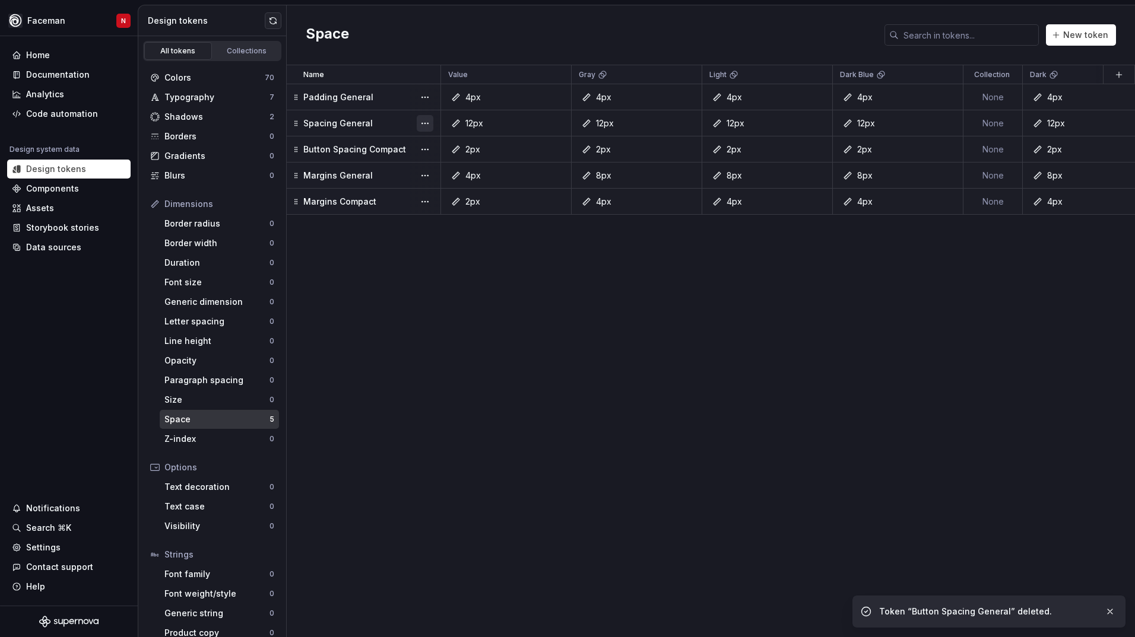
click at [421, 122] on button "button" at bounding box center [425, 123] width 17 height 17
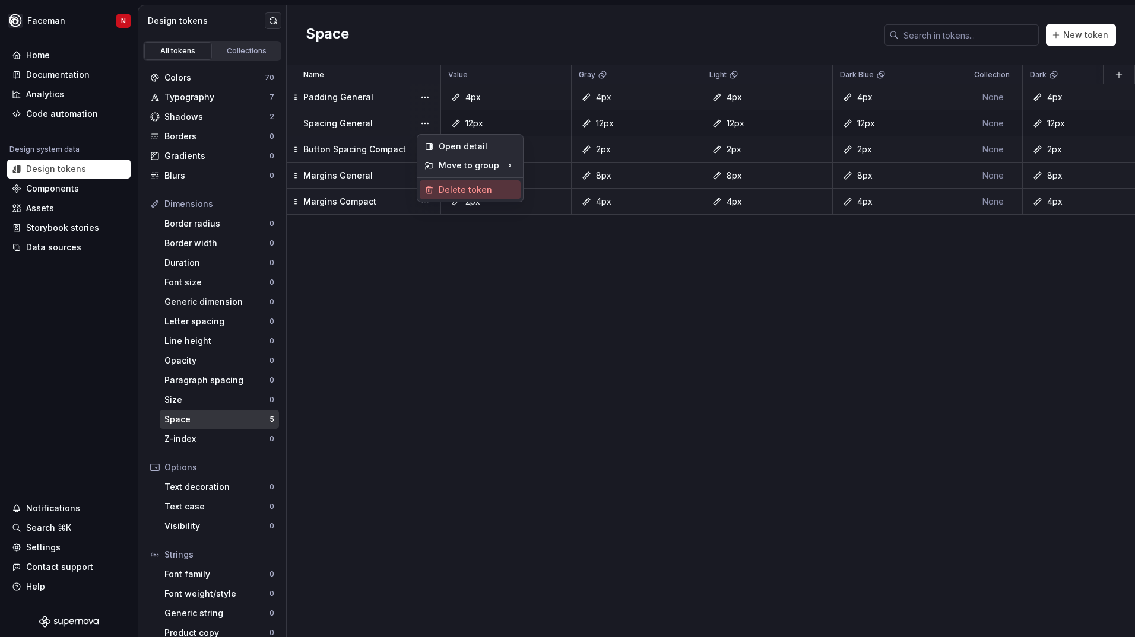
click at [450, 185] on div "Delete token" at bounding box center [477, 190] width 77 height 12
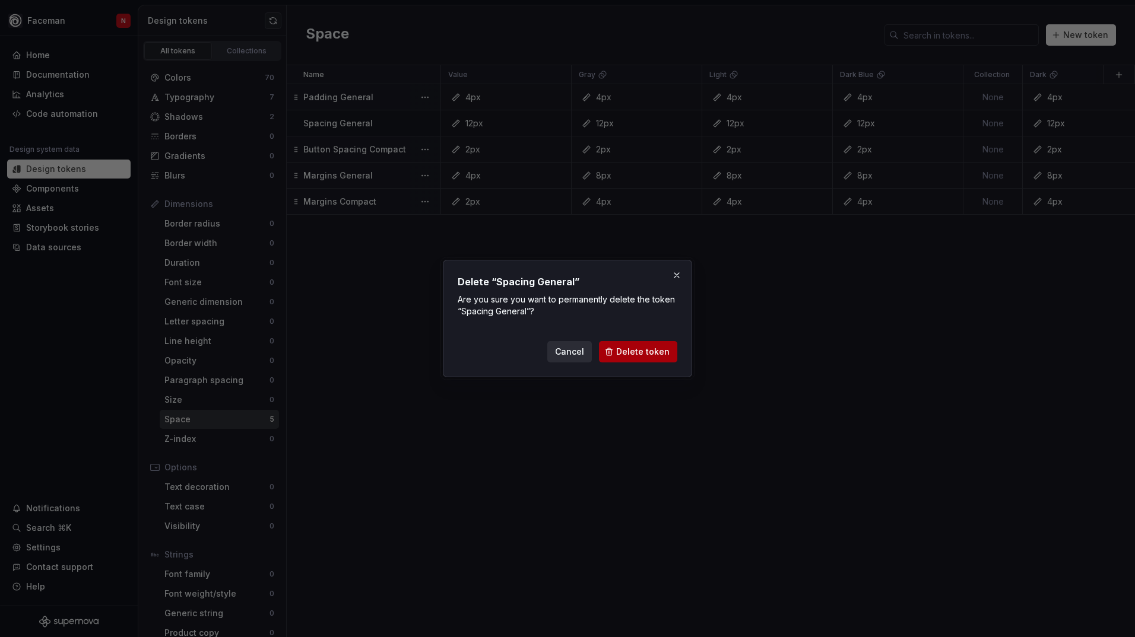
click at [630, 355] on span "Delete token" at bounding box center [642, 352] width 53 height 12
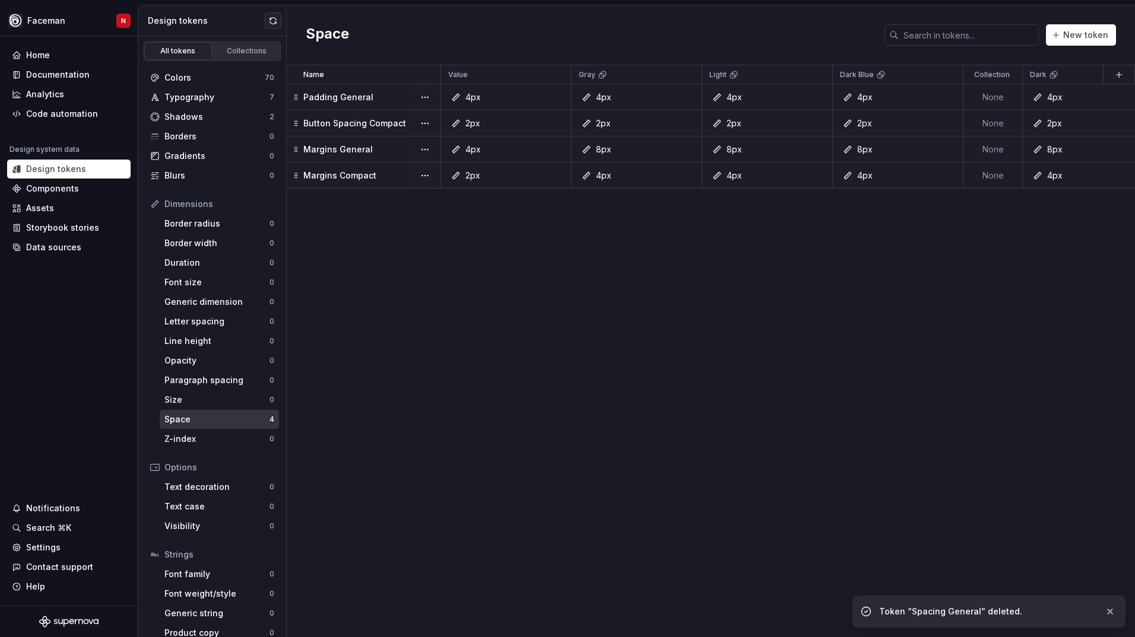
click at [370, 122] on p "Button Spacing Compact" at bounding box center [354, 123] width 103 height 12
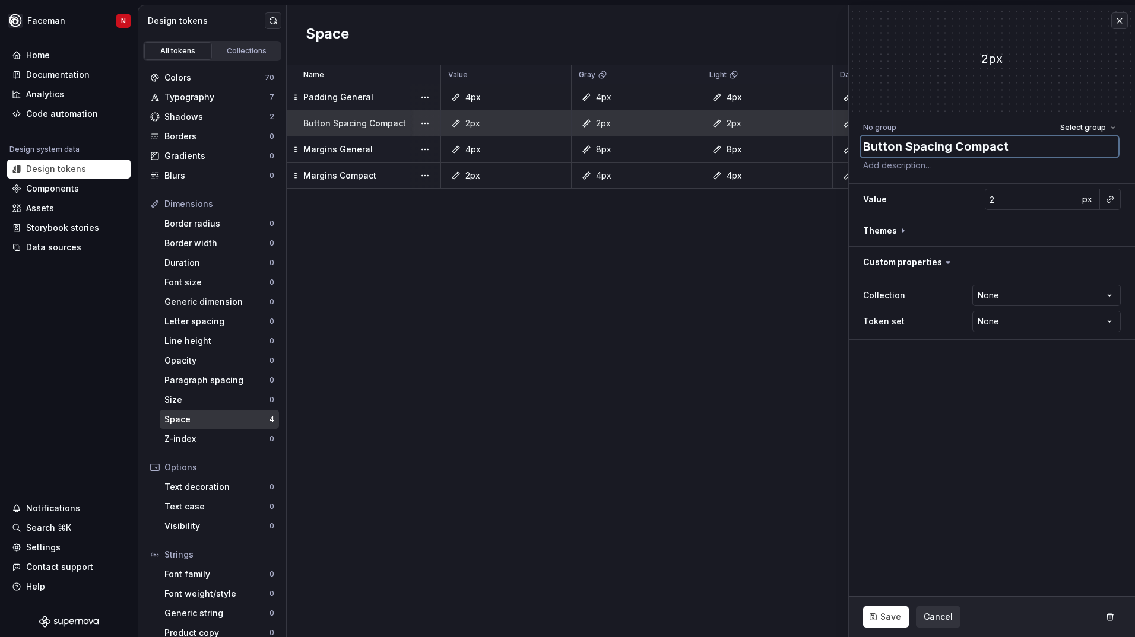
click at [901, 152] on textarea "Button Spacing Compact" at bounding box center [989, 146] width 258 height 21
click at [897, 619] on span "Save" at bounding box center [890, 617] width 21 height 12
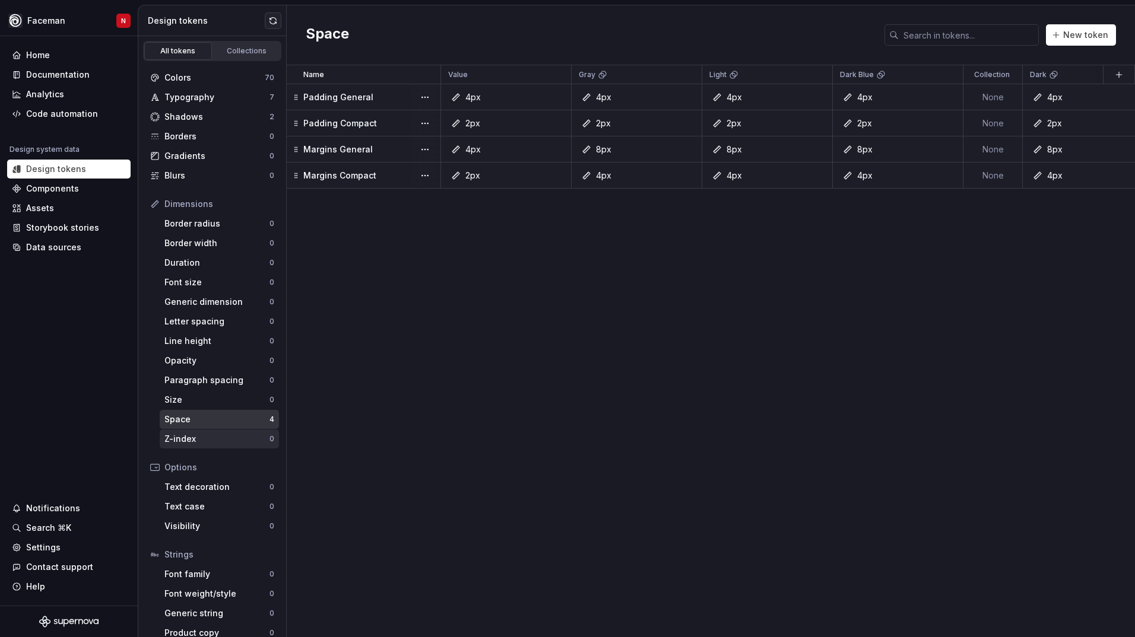
click at [189, 447] on div "Z-index 0" at bounding box center [219, 439] width 119 height 19
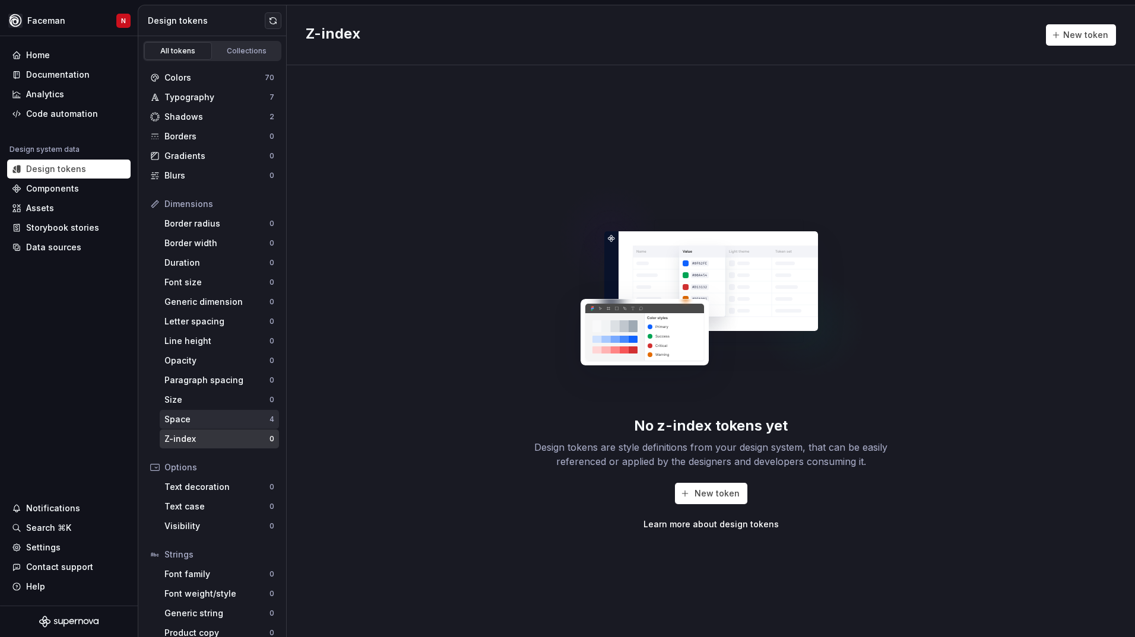
click at [202, 422] on div "Space" at bounding box center [216, 420] width 105 height 12
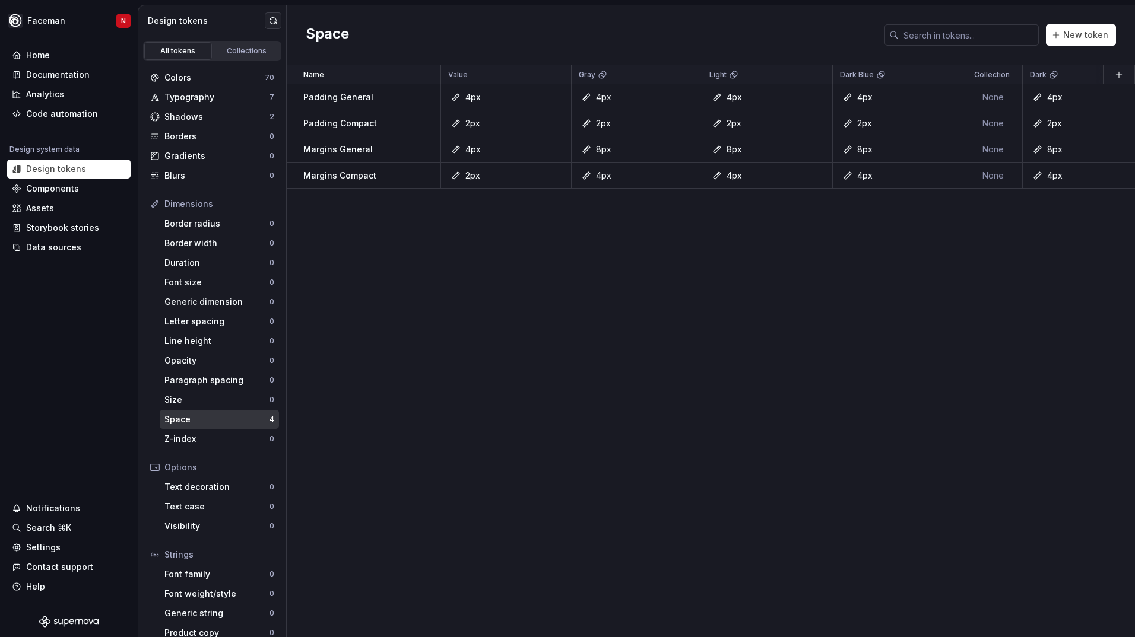
click at [484, 468] on div "Name Value Gray Light Dark Blue Collection Dark Token set Description Last upda…" at bounding box center [711, 351] width 848 height 572
click at [462, 148] on div "4px" at bounding box center [510, 150] width 122 height 12
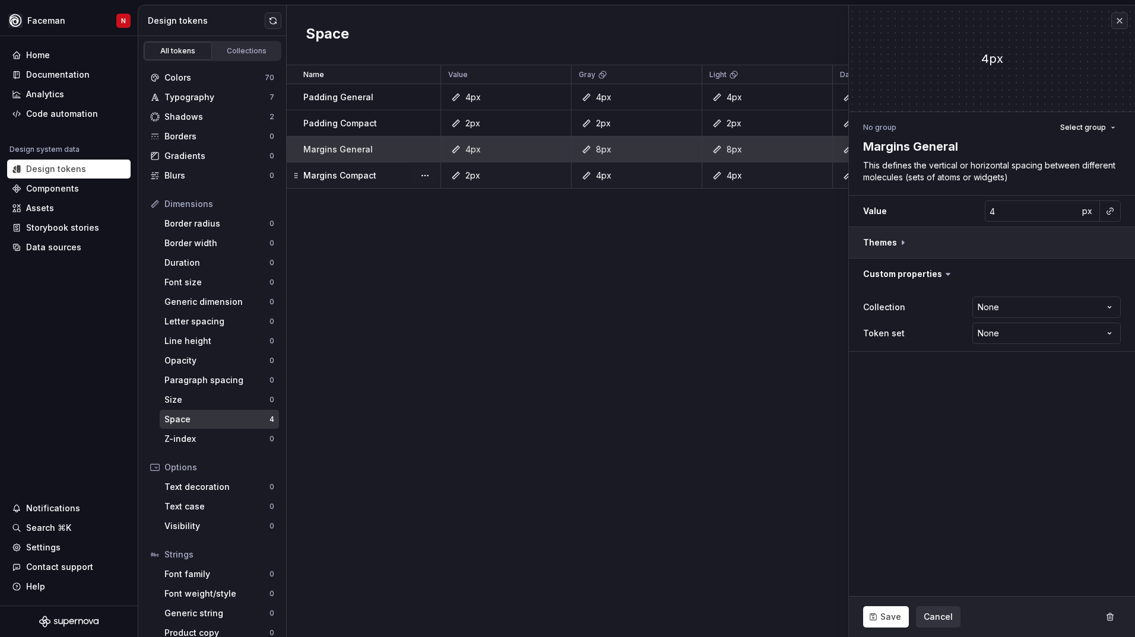
click at [989, 243] on button "button" at bounding box center [992, 242] width 286 height 31
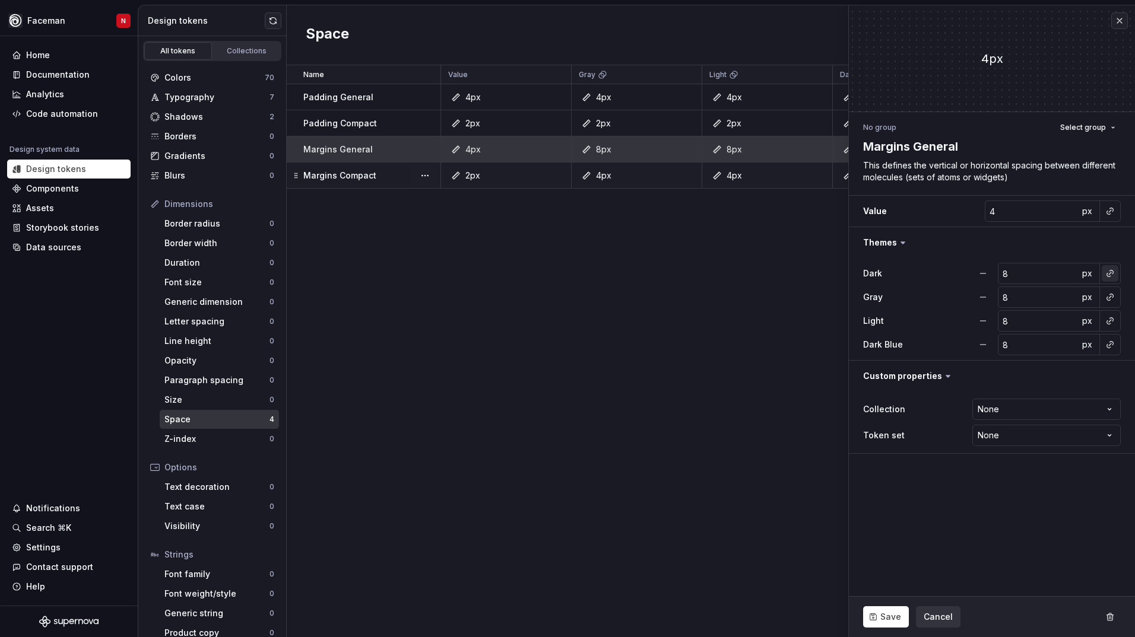
click at [1111, 273] on button "button" at bounding box center [1109, 273] width 17 height 17
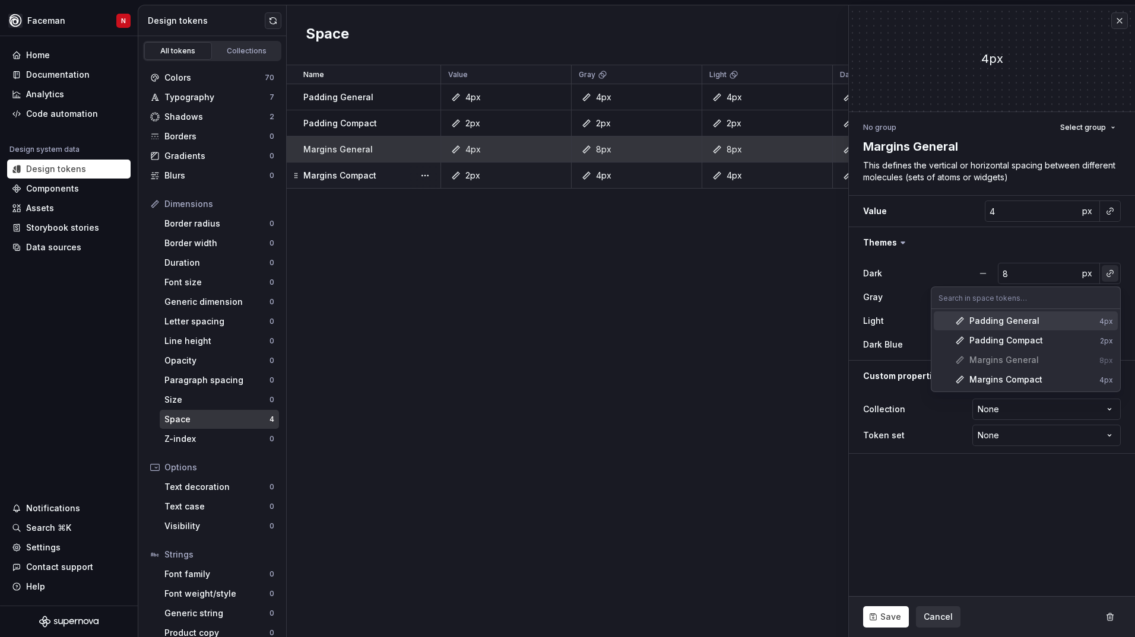
click at [1111, 273] on html "Faceman N Home Documentation Analytics Code automation Design system data Desig…" at bounding box center [567, 318] width 1135 height 637
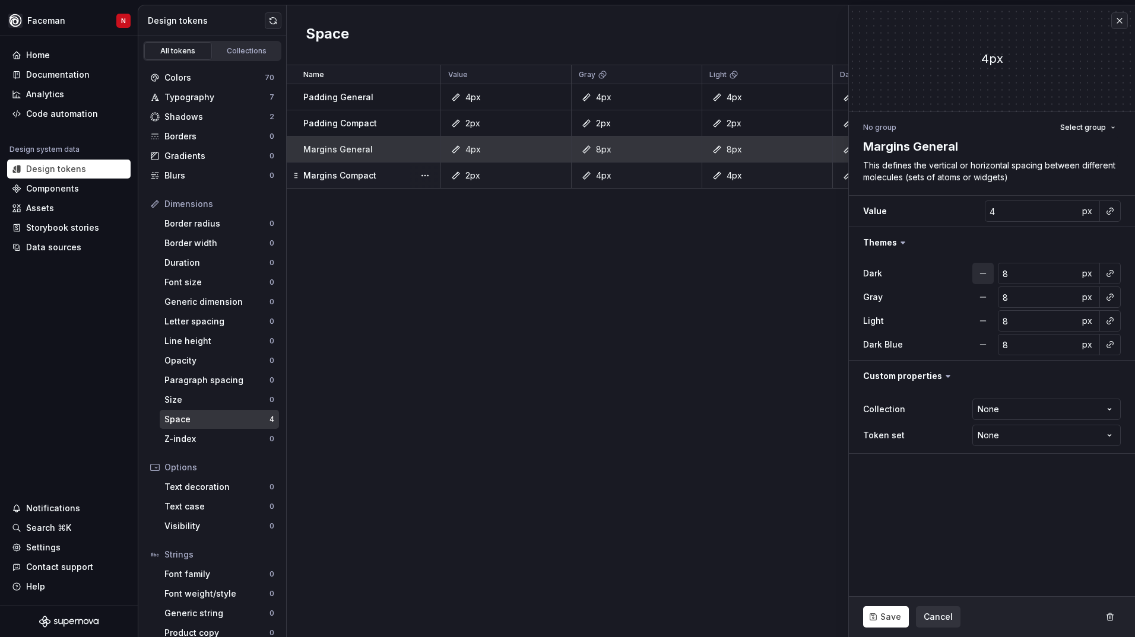
click at [982, 276] on button "button" at bounding box center [982, 273] width 21 height 21
click at [982, 276] on div "Dark" at bounding box center [992, 273] width 258 height 17
drag, startPoint x: 982, startPoint y: 276, endPoint x: 981, endPoint y: 307, distance: 30.9
click at [979, 293] on button "button" at bounding box center [982, 297] width 21 height 21
drag, startPoint x: 982, startPoint y: 317, endPoint x: 979, endPoint y: 341, distance: 24.0
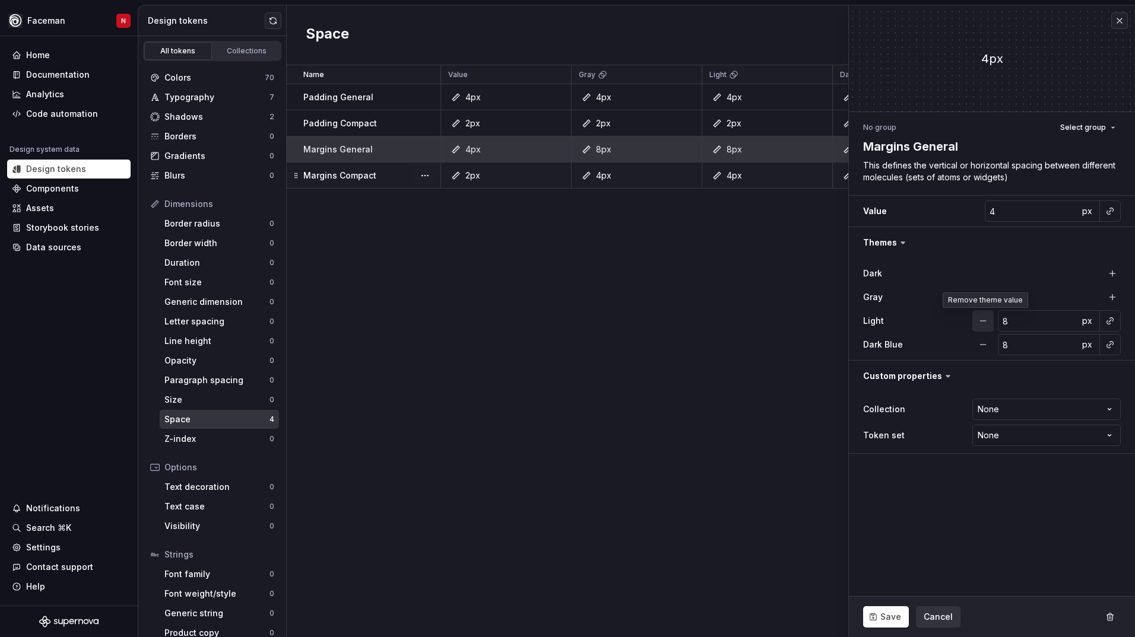
click at [982, 319] on button "button" at bounding box center [982, 320] width 21 height 21
click at [978, 344] on button "button" at bounding box center [982, 344] width 21 height 21
click at [1108, 342] on button "button" at bounding box center [1112, 344] width 17 height 17
click at [1112, 324] on button "button" at bounding box center [1112, 321] width 17 height 17
click at [1112, 305] on div "Gray" at bounding box center [992, 297] width 258 height 21
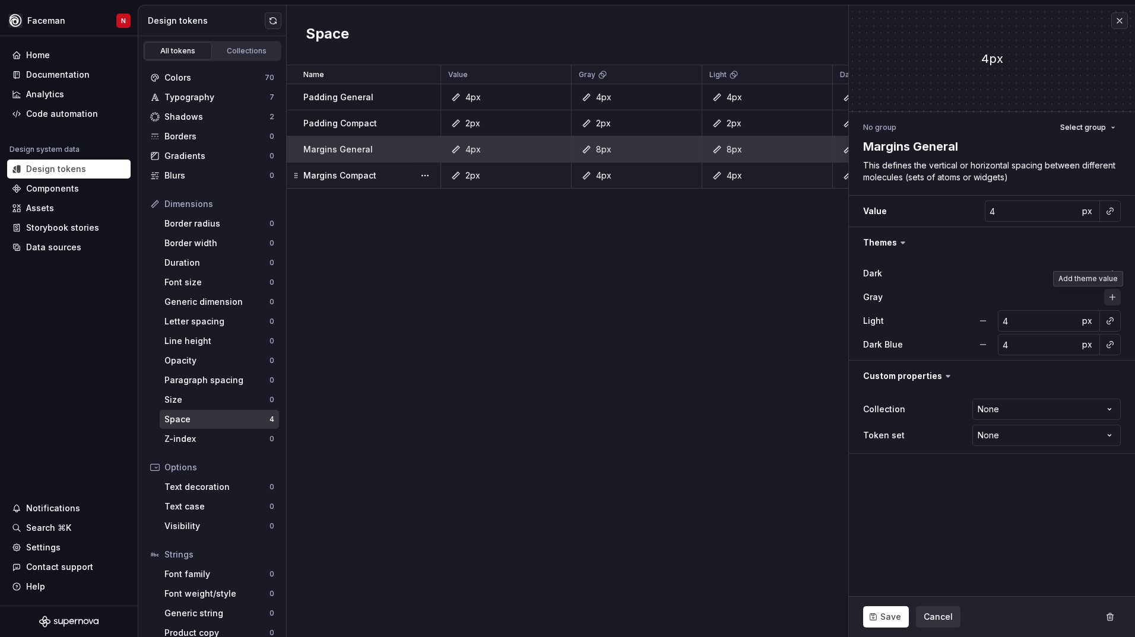
click at [1112, 298] on button "button" at bounding box center [1112, 297] width 17 height 17
click at [1112, 281] on button "button" at bounding box center [1112, 273] width 17 height 17
click at [894, 616] on span "Save" at bounding box center [890, 617] width 21 height 12
click at [415, 174] on div at bounding box center [424, 176] width 31 height 26
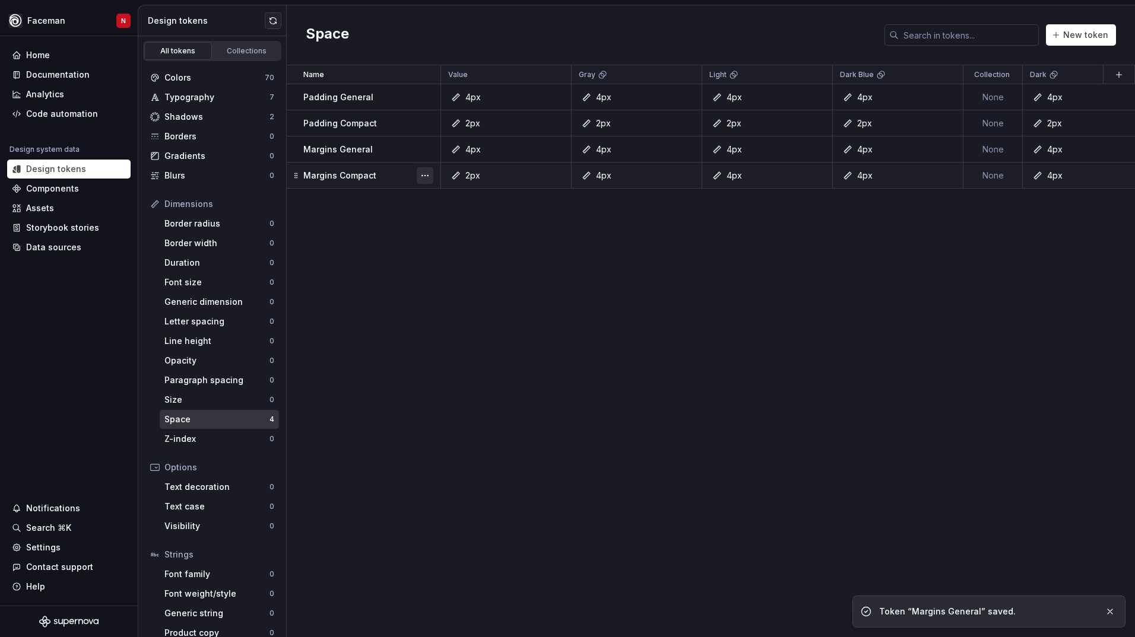
click at [428, 177] on button "button" at bounding box center [425, 175] width 17 height 17
click at [438, 195] on div "Open detail" at bounding box center [470, 198] width 101 height 19
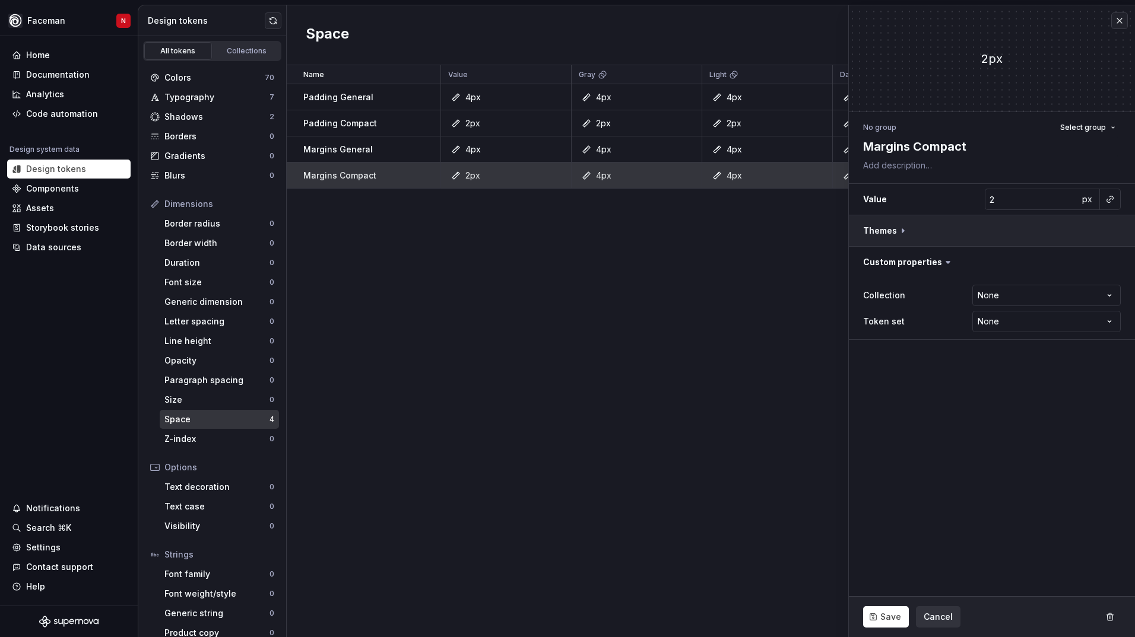
click at [1097, 234] on button "button" at bounding box center [992, 230] width 286 height 31
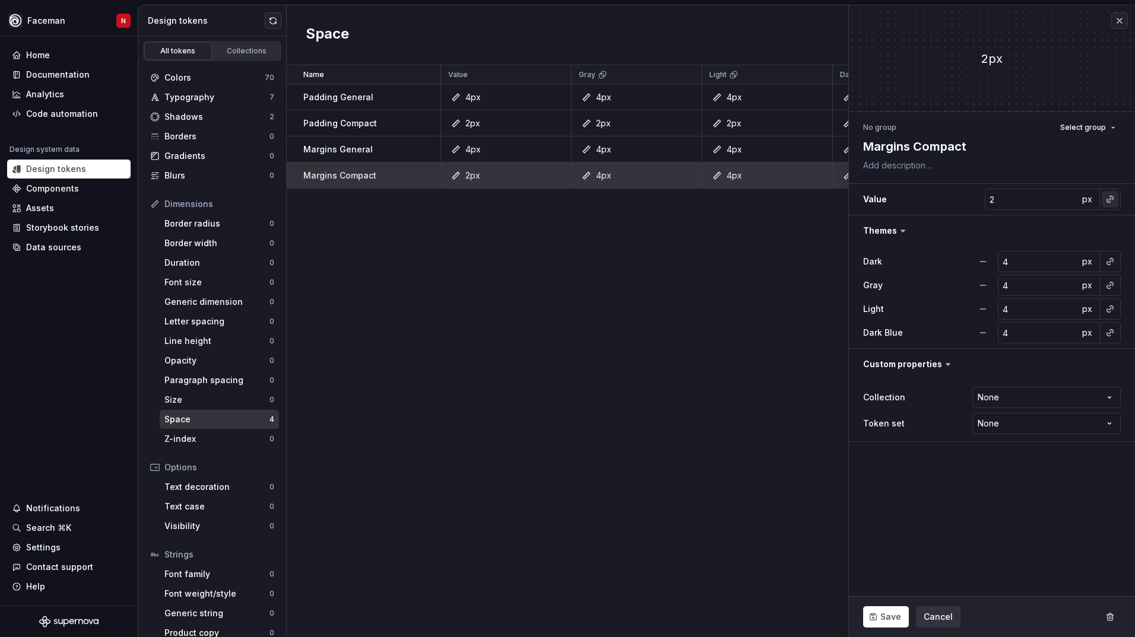
click at [1114, 201] on button "button" at bounding box center [1109, 199] width 17 height 17
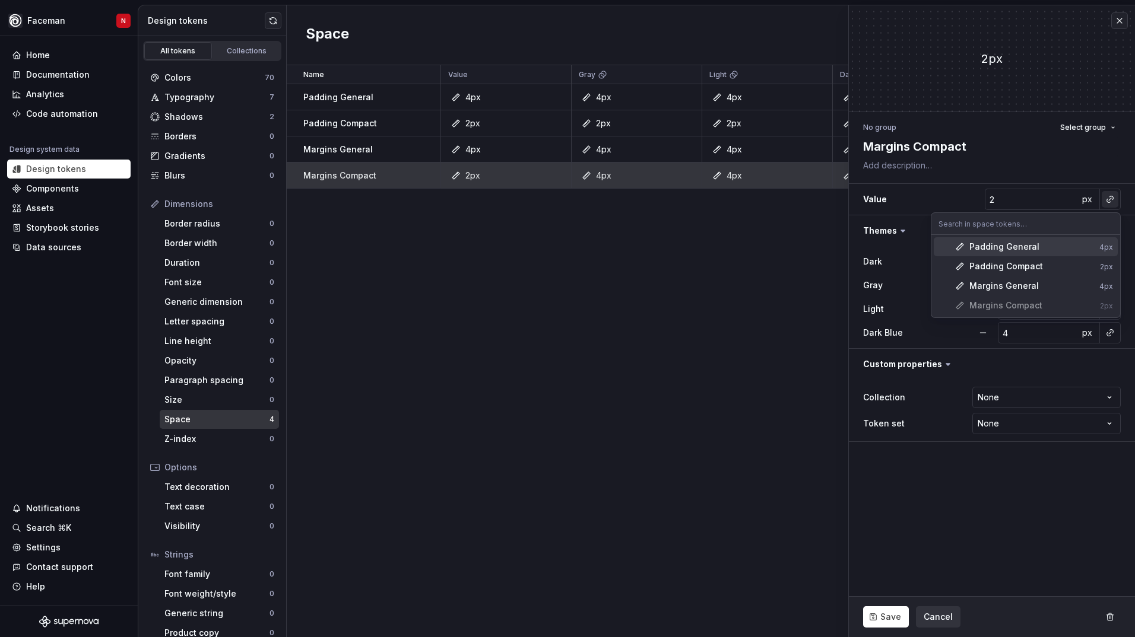
click at [1114, 201] on html "Faceman N Home Documentation Analytics Code automation Design system data Desig…" at bounding box center [567, 318] width 1135 height 637
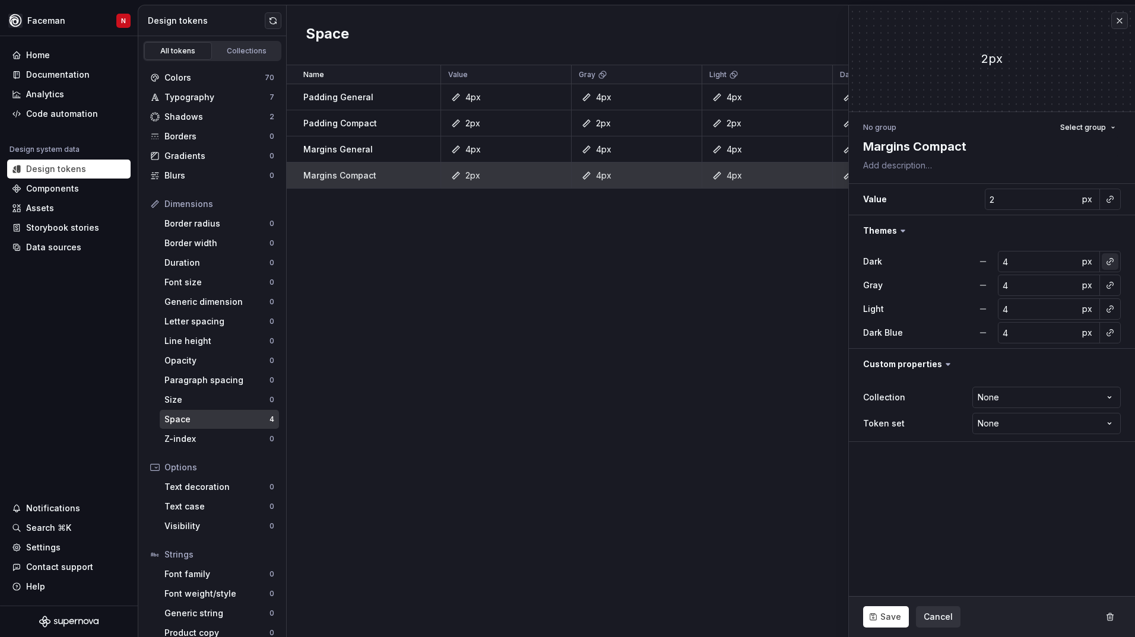
click at [1110, 255] on button "button" at bounding box center [1109, 261] width 17 height 17
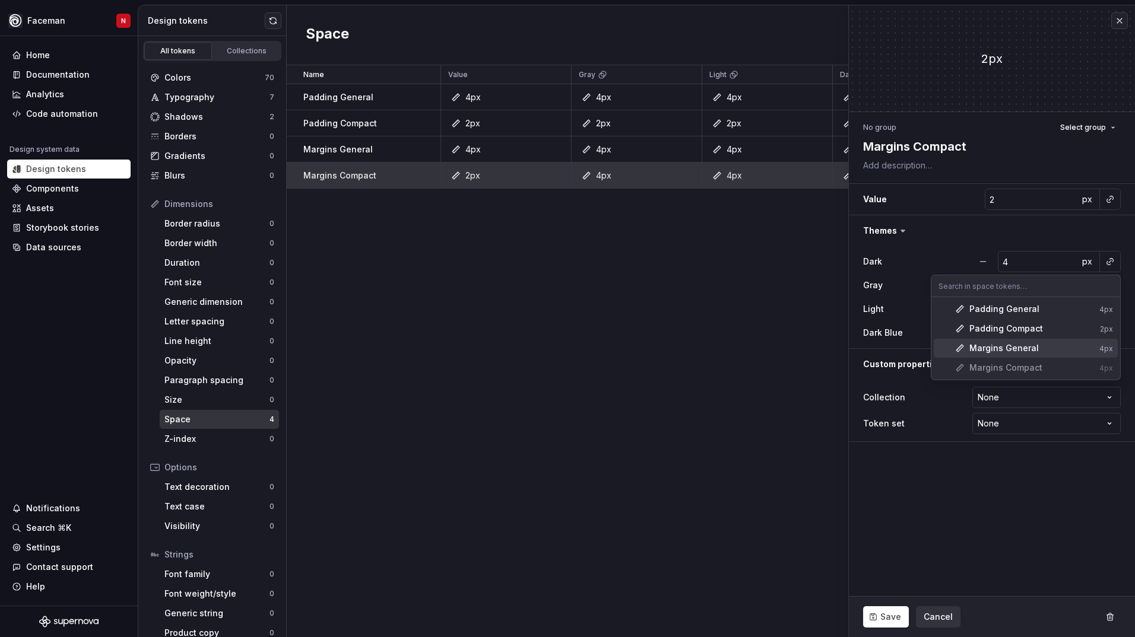
click at [1026, 368] on div "Margins Compact" at bounding box center [1005, 368] width 73 height 12
click at [1005, 195] on html "Faceman N Home Documentation Analytics Code automation Design system data Desig…" at bounding box center [567, 318] width 1135 height 637
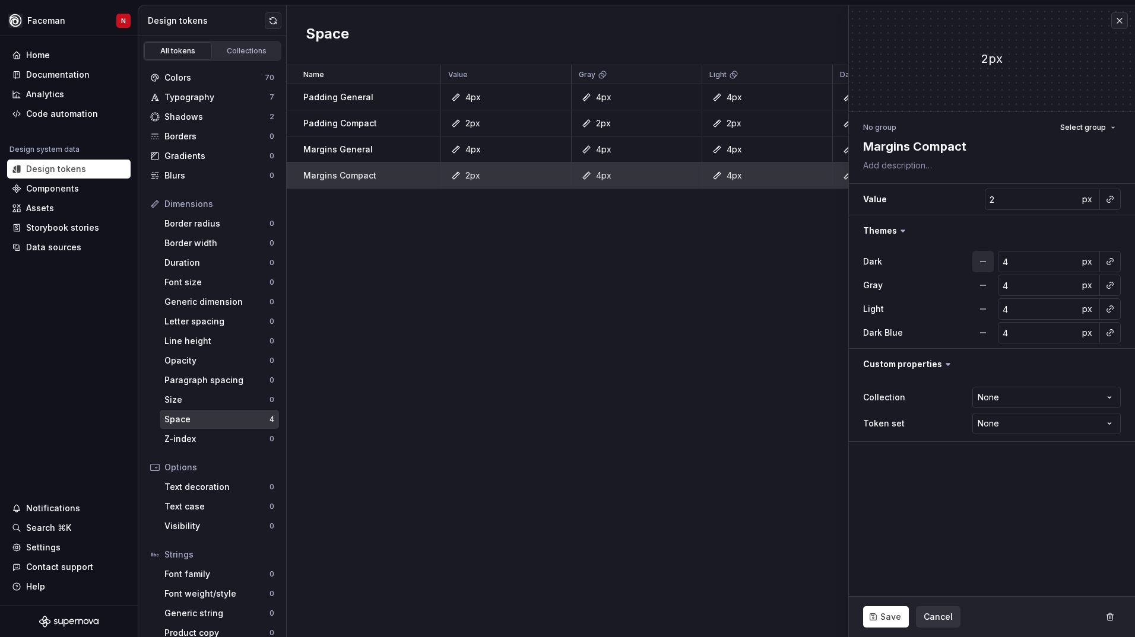
click at [985, 269] on button "button" at bounding box center [982, 261] width 21 height 21
click at [979, 279] on button "button" at bounding box center [982, 285] width 21 height 21
click at [980, 312] on button "button" at bounding box center [982, 308] width 21 height 21
click at [976, 332] on button "button" at bounding box center [982, 332] width 21 height 21
click at [1108, 265] on button "button" at bounding box center [1112, 261] width 17 height 17
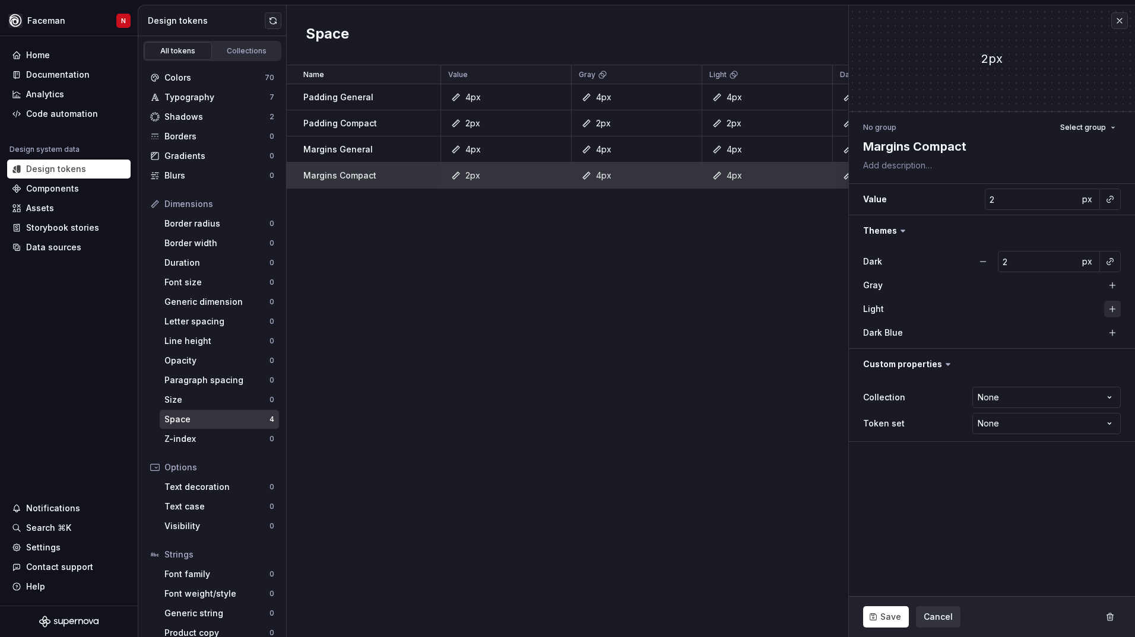
drag, startPoint x: 1108, startPoint y: 285, endPoint x: 1108, endPoint y: 301, distance: 16.0
click at [1108, 287] on button "button" at bounding box center [1112, 285] width 17 height 17
drag, startPoint x: 1108, startPoint y: 304, endPoint x: 1104, endPoint y: 325, distance: 21.2
click at [1108, 307] on button "button" at bounding box center [1112, 309] width 17 height 17
click at [1110, 329] on button "button" at bounding box center [1112, 333] width 17 height 17
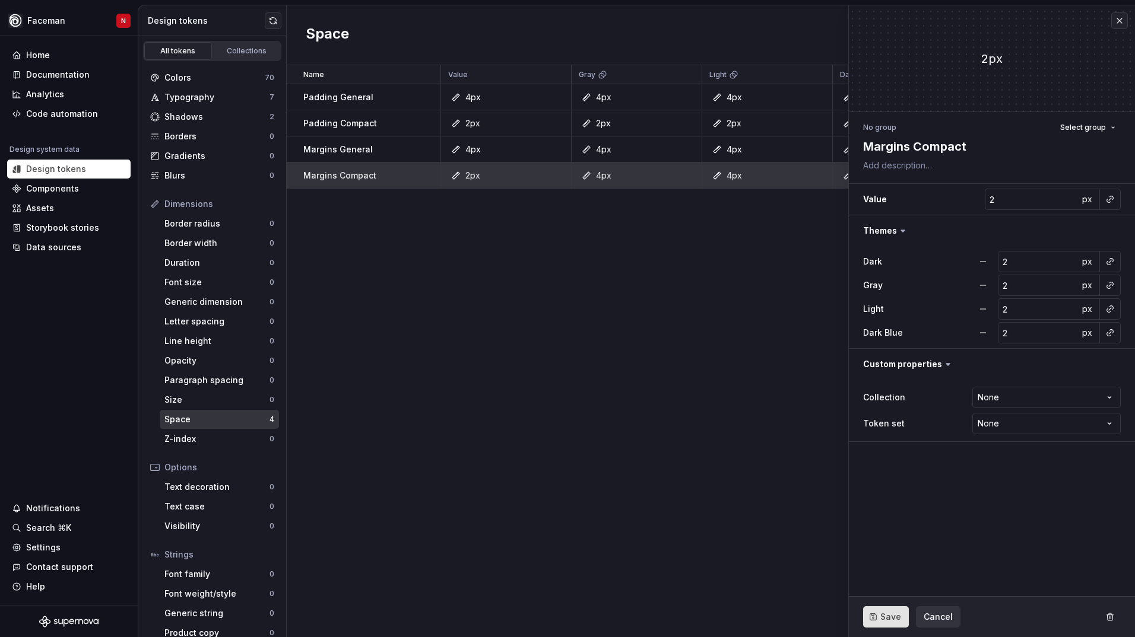
click at [879, 615] on button "Save" at bounding box center [886, 616] width 46 height 21
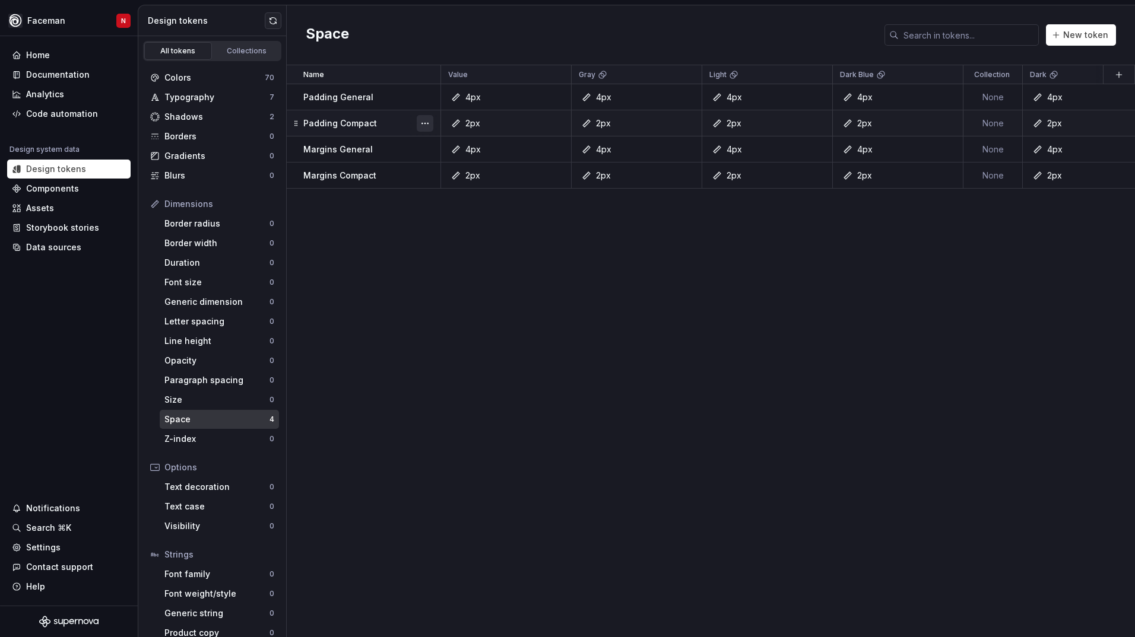
click at [427, 127] on button "button" at bounding box center [425, 123] width 17 height 17
click at [491, 150] on div "Open detail" at bounding box center [477, 147] width 77 height 12
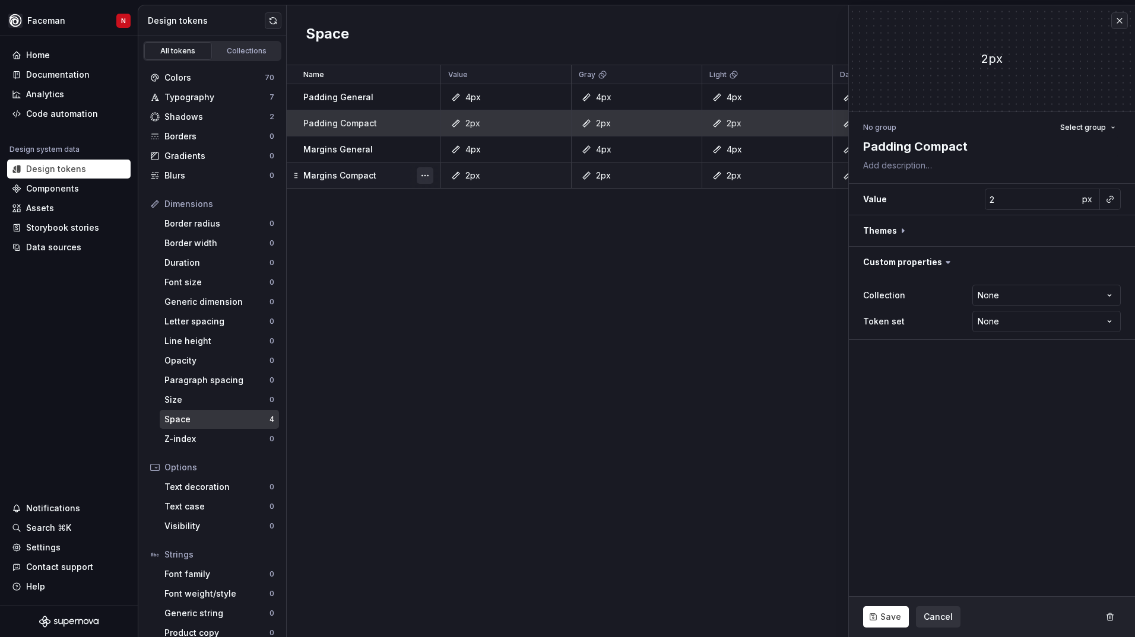
click at [423, 178] on button "button" at bounding box center [425, 175] width 17 height 17
click at [935, 232] on html "Faceman N Home Documentation Analytics Code automation Design system data Desig…" at bounding box center [567, 318] width 1135 height 637
click at [875, 230] on button "button" at bounding box center [992, 230] width 286 height 31
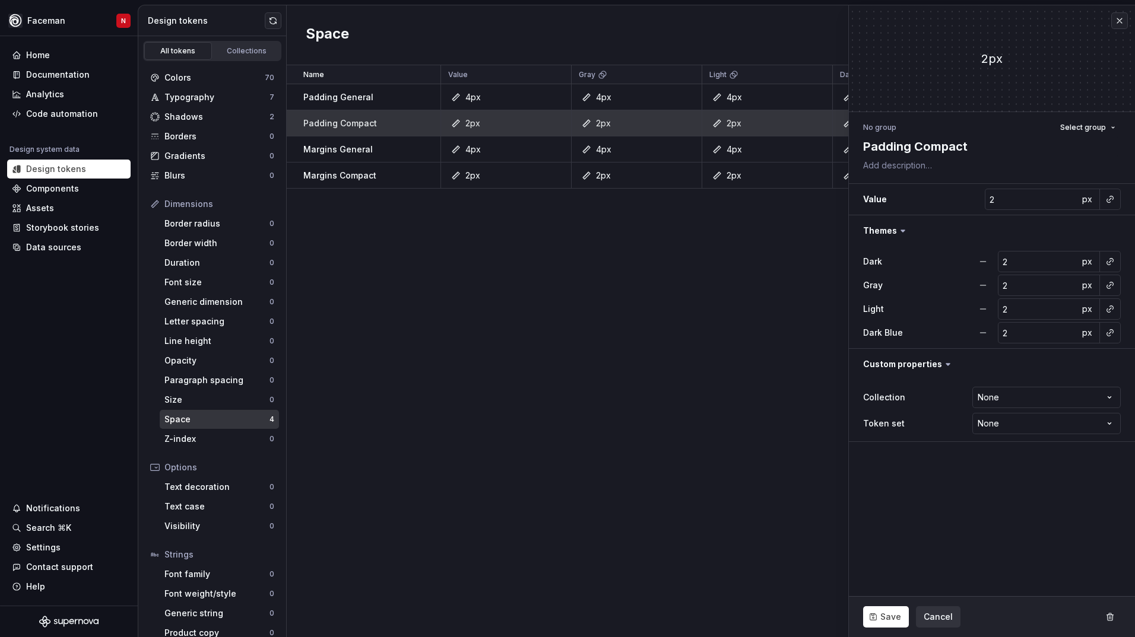
click at [582, 329] on div "Name Value Gray Light Dark Blue Collection Dark Token set Description Last upda…" at bounding box center [711, 351] width 848 height 572
click at [1114, 19] on button "button" at bounding box center [1119, 20] width 17 height 17
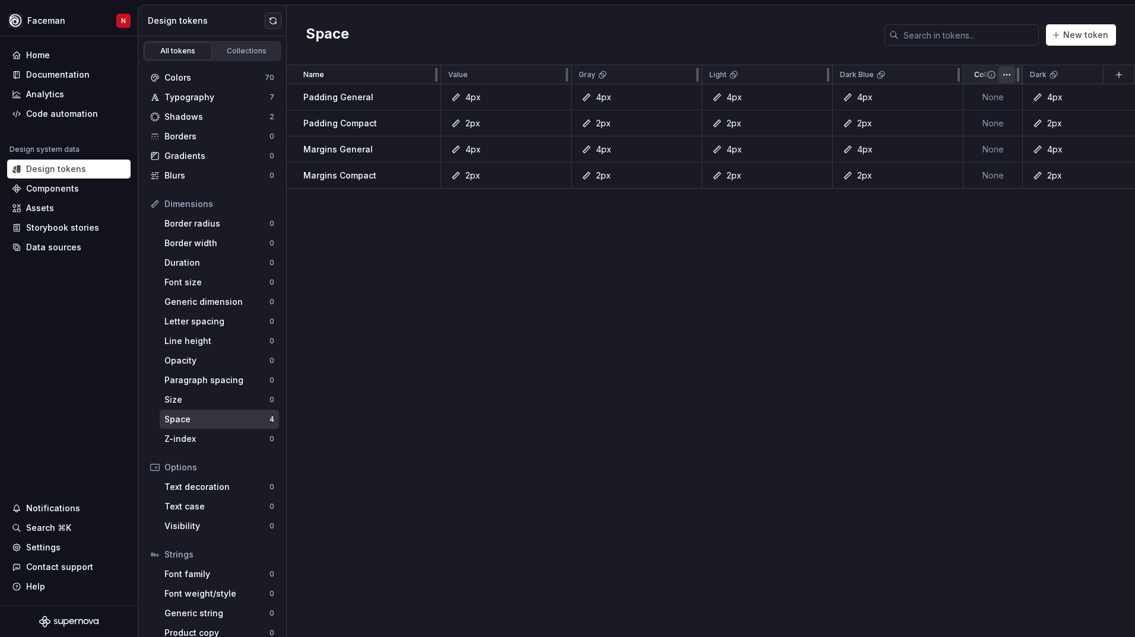
click at [1006, 80] on html "Faceman N Home Documentation Analytics Code automation Design system data Desig…" at bounding box center [567, 318] width 1135 height 637
click at [1005, 74] on html "Faceman N Home Documentation Analytics Code automation Design system data Desig…" at bounding box center [567, 318] width 1135 height 637
click at [978, 79] on p "Collection" at bounding box center [992, 74] width 36 height 9
drag, startPoint x: 978, startPoint y: 79, endPoint x: 811, endPoint y: 288, distance: 267.6
click at [796, 309] on div "Name Value Gray Light Dark Blue Collection Dark Token set Description Last upda…" at bounding box center [711, 351] width 848 height 572
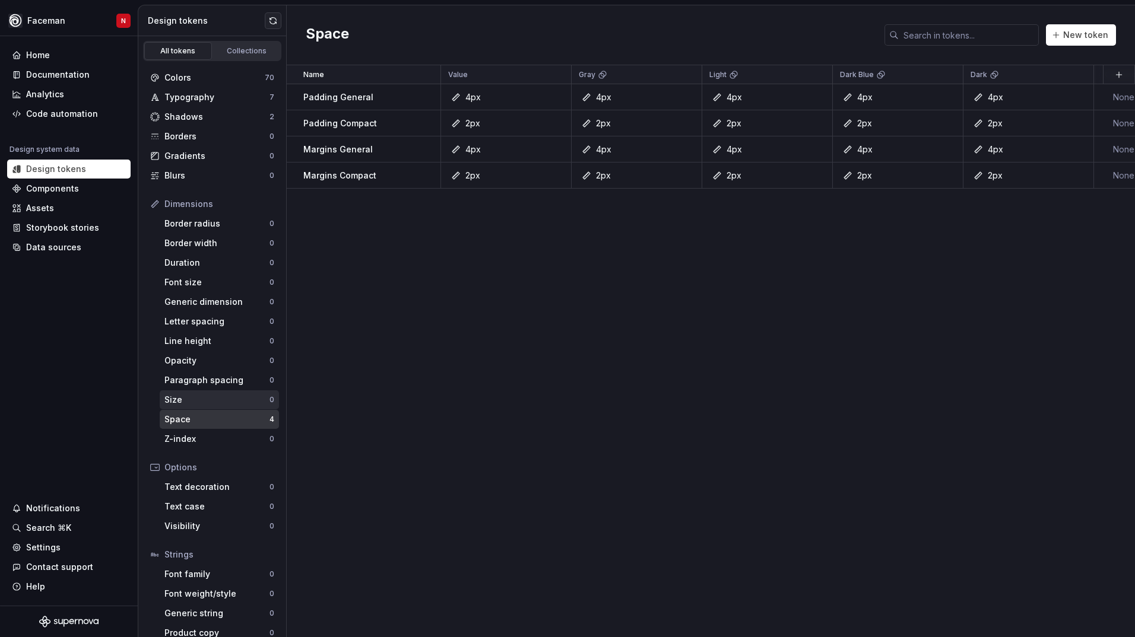
click at [193, 400] on div "Size" at bounding box center [216, 400] width 105 height 12
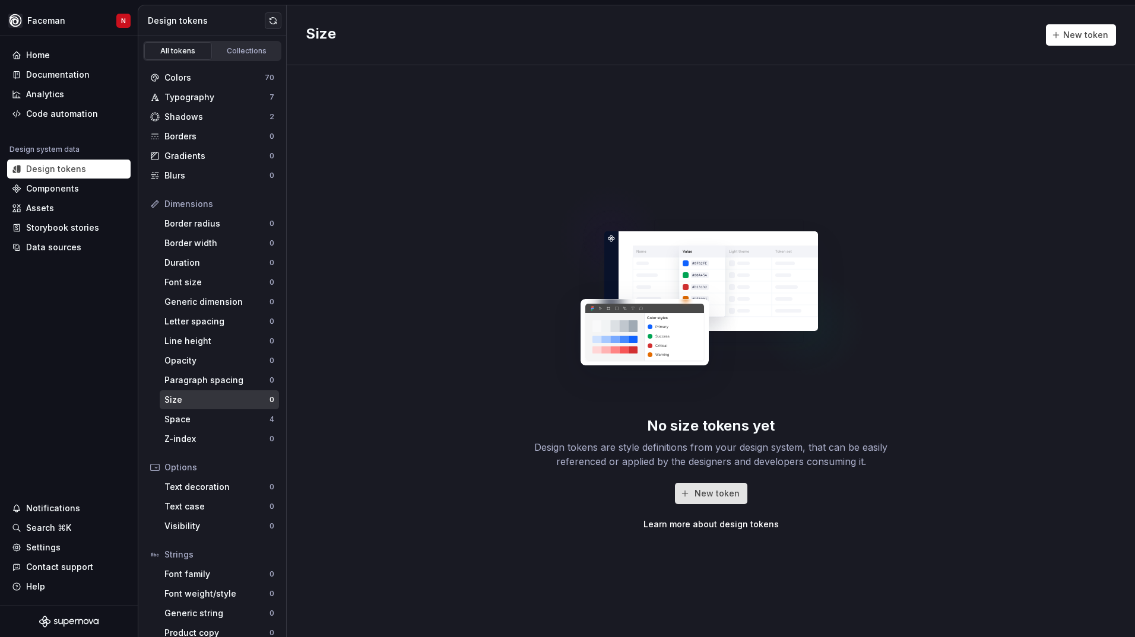
click at [725, 491] on span "New token" at bounding box center [716, 494] width 45 height 12
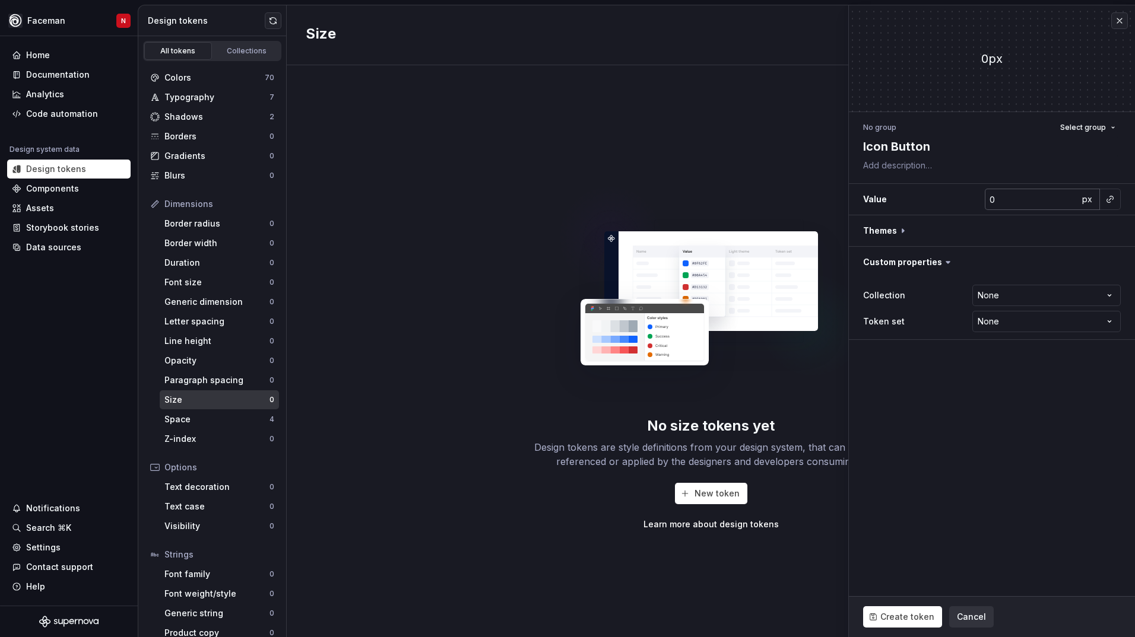
click at [1000, 196] on input "0" at bounding box center [1031, 199] width 94 height 21
click at [999, 203] on input "0" at bounding box center [1031, 199] width 94 height 21
click at [978, 199] on h3 "Value 0 px" at bounding box center [992, 199] width 286 height 31
click at [999, 202] on input "24" at bounding box center [1031, 199] width 94 height 21
click at [892, 151] on textarea "Icon Button" at bounding box center [989, 146] width 258 height 21
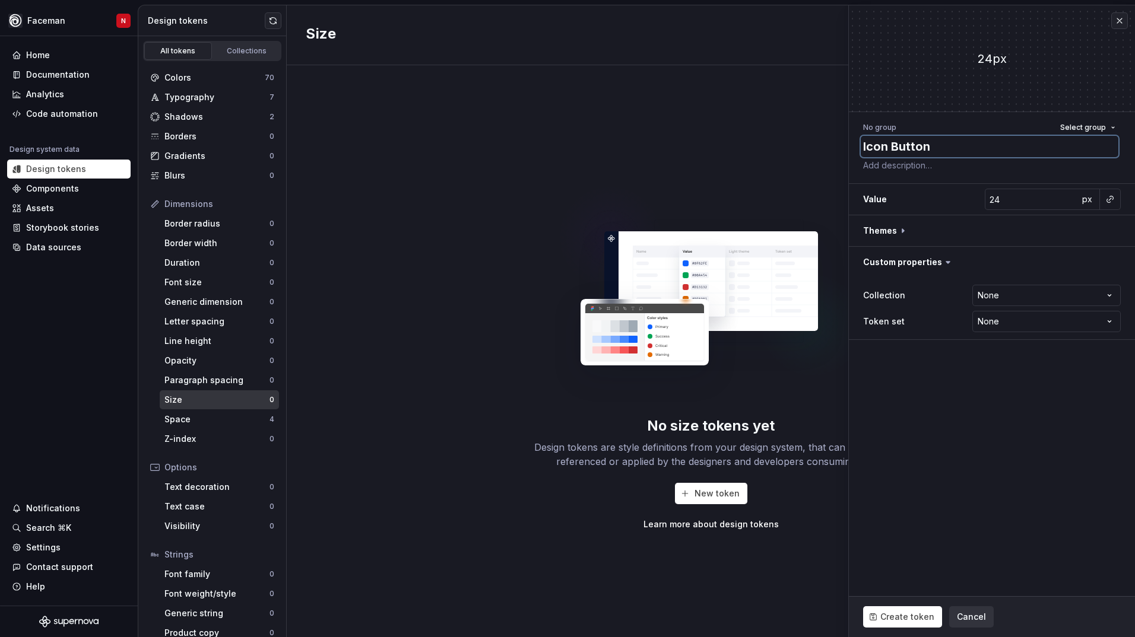
click at [938, 149] on textarea "Icon Button" at bounding box center [989, 146] width 258 height 21
click at [894, 624] on button "Create token" at bounding box center [902, 616] width 79 height 21
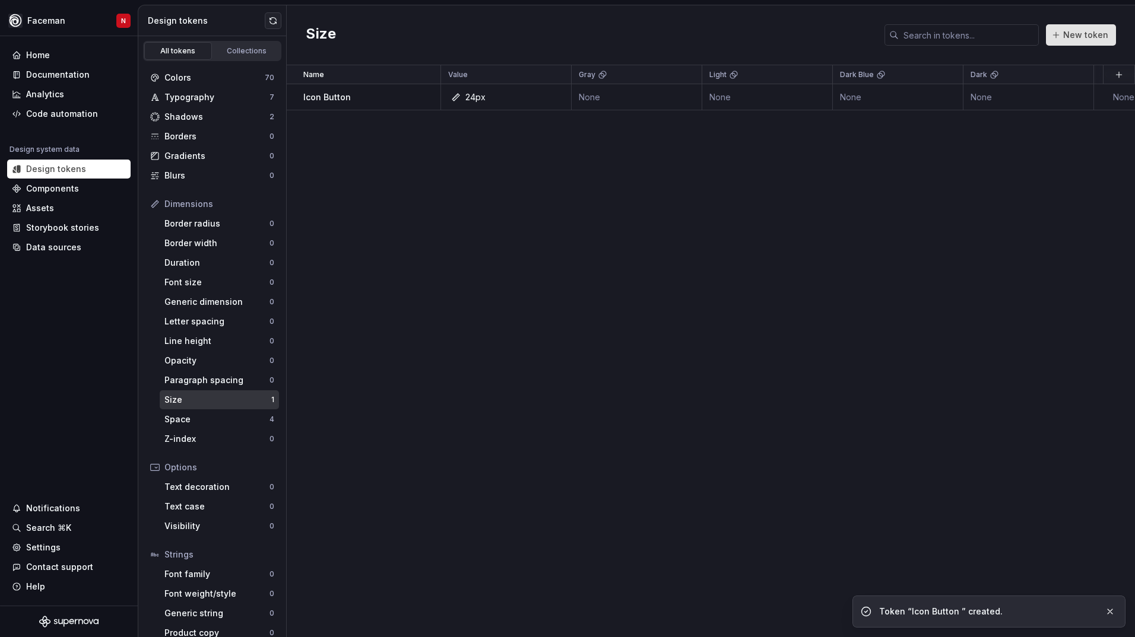
click at [1081, 37] on span "New token" at bounding box center [1085, 35] width 45 height 12
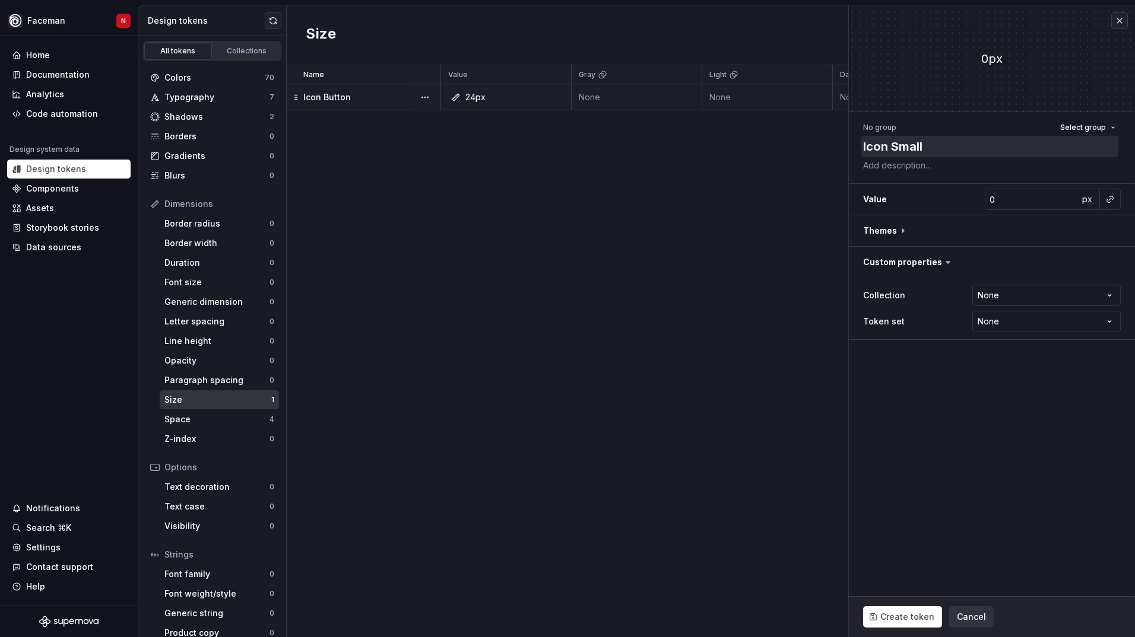
click at [893, 144] on textarea "Icon Small" at bounding box center [989, 146] width 258 height 21
click at [890, 147] on textarea "Icon Small" at bounding box center [989, 146] width 258 height 21
click at [1024, 196] on input "0" at bounding box center [1031, 199] width 94 height 21
click at [893, 622] on span "Create token" at bounding box center [907, 617] width 54 height 12
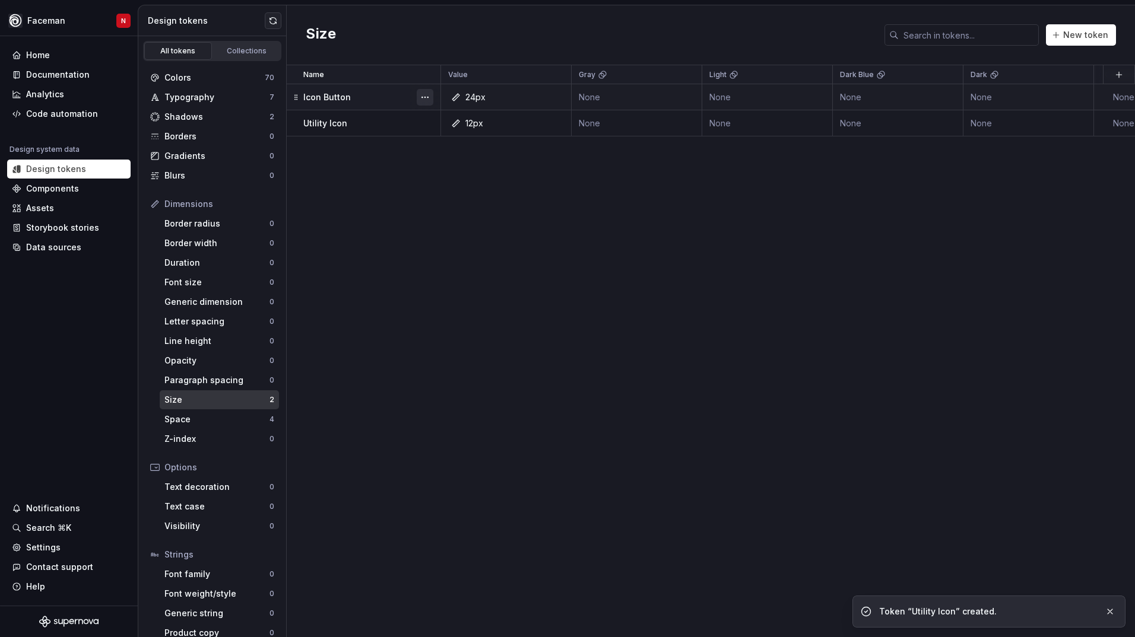
click at [420, 97] on button "button" at bounding box center [425, 97] width 17 height 17
click at [455, 163] on div "Delete token" at bounding box center [477, 164] width 77 height 12
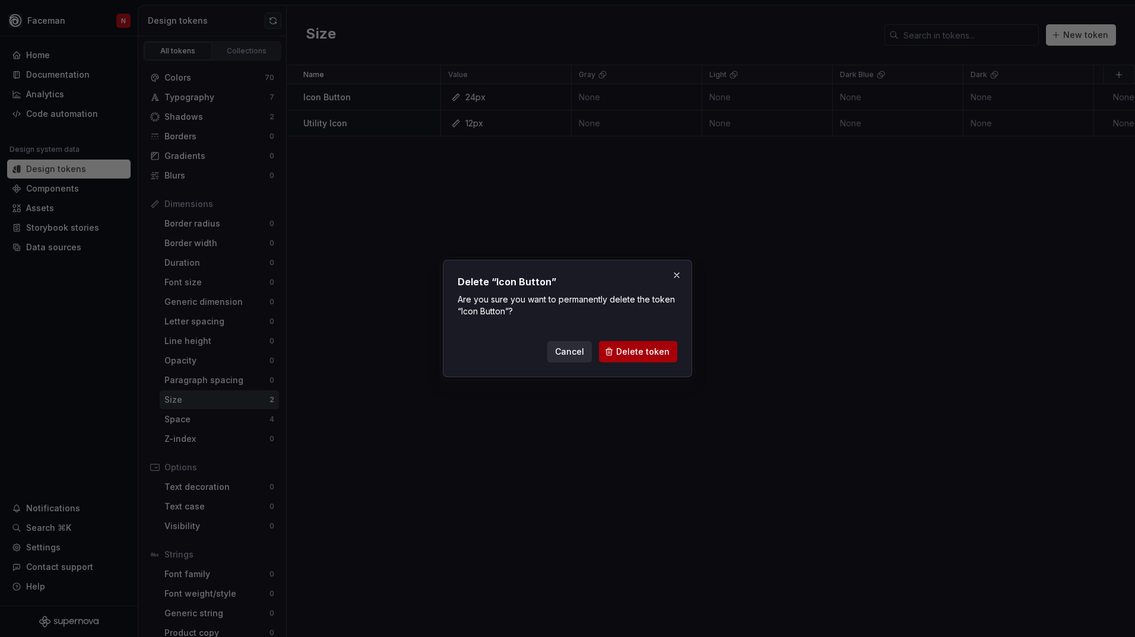
click at [656, 361] on button "Delete token" at bounding box center [638, 351] width 78 height 21
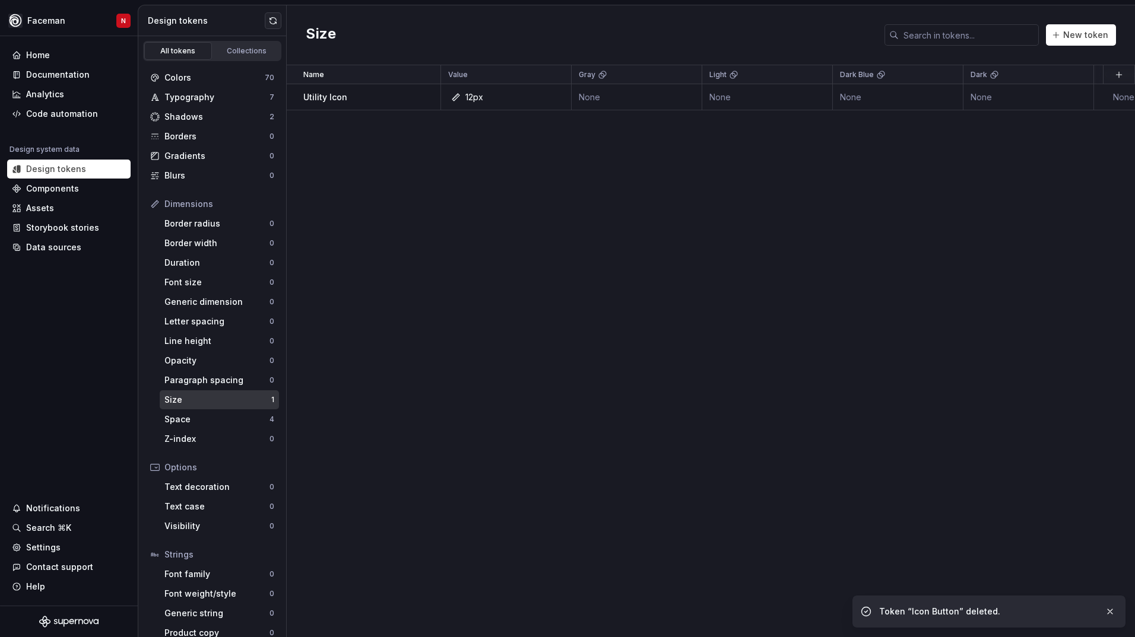
click at [1083, 49] on div "Size New token" at bounding box center [711, 35] width 848 height 60
click at [1082, 42] on button "New token" at bounding box center [1081, 34] width 70 height 21
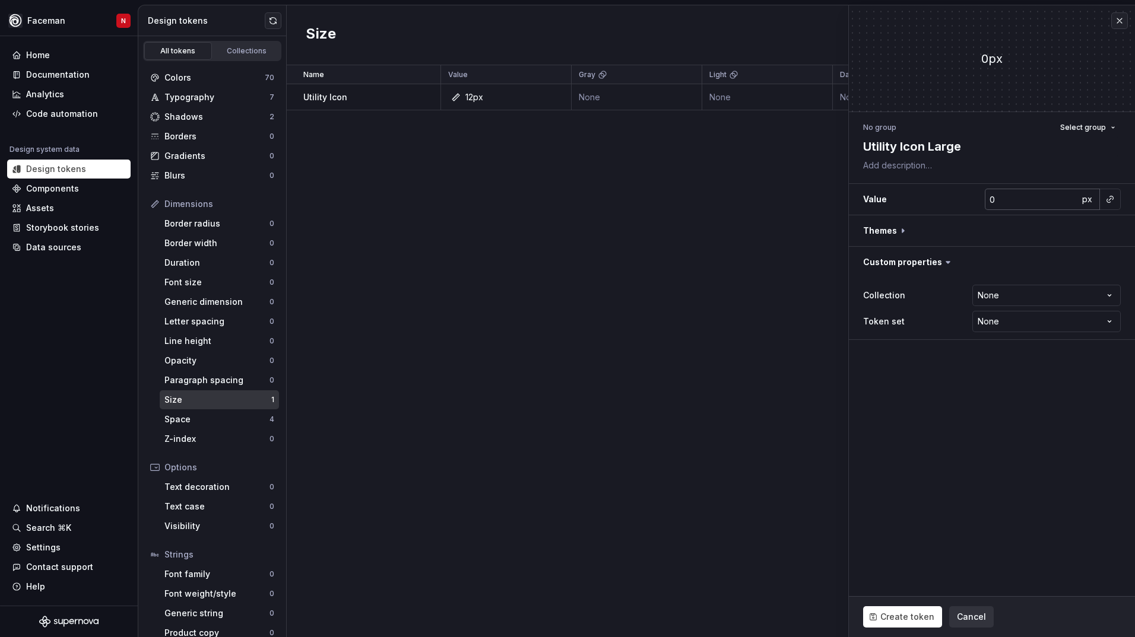
click at [1021, 198] on input "0" at bounding box center [1031, 199] width 94 height 21
click at [958, 153] on textarea "Utility Icon Large" at bounding box center [989, 146] width 258 height 21
click at [962, 150] on textarea "Utility Icon Large" at bounding box center [989, 146] width 258 height 21
click at [888, 620] on span "Create token" at bounding box center [907, 617] width 54 height 12
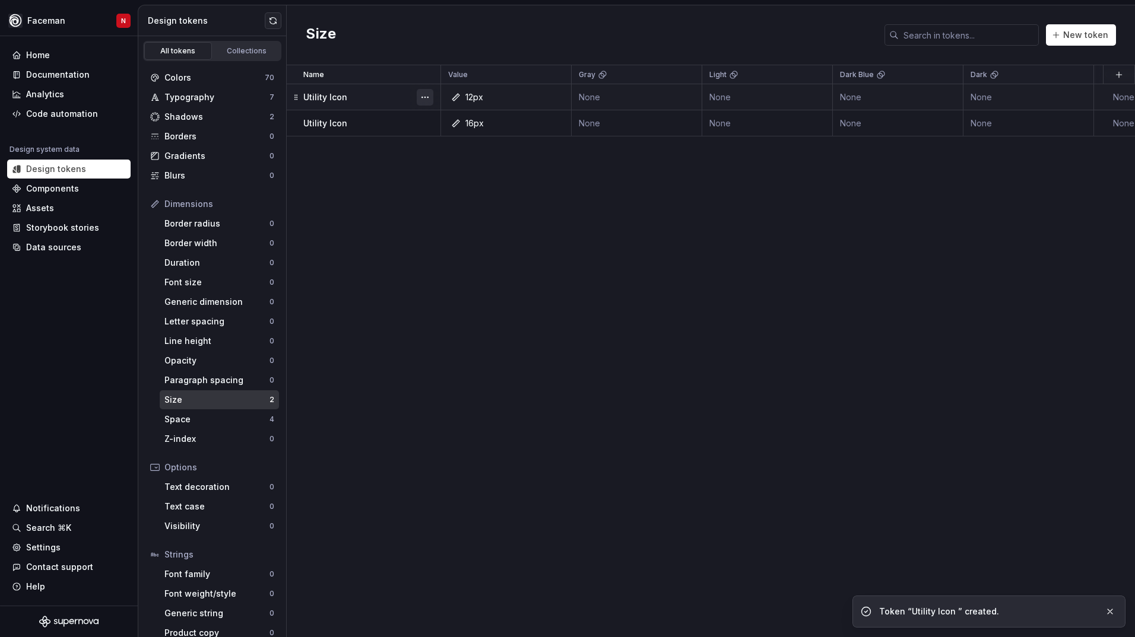
click at [428, 98] on button "button" at bounding box center [425, 97] width 17 height 17
click at [471, 117] on div "Open detail" at bounding box center [477, 121] width 77 height 12
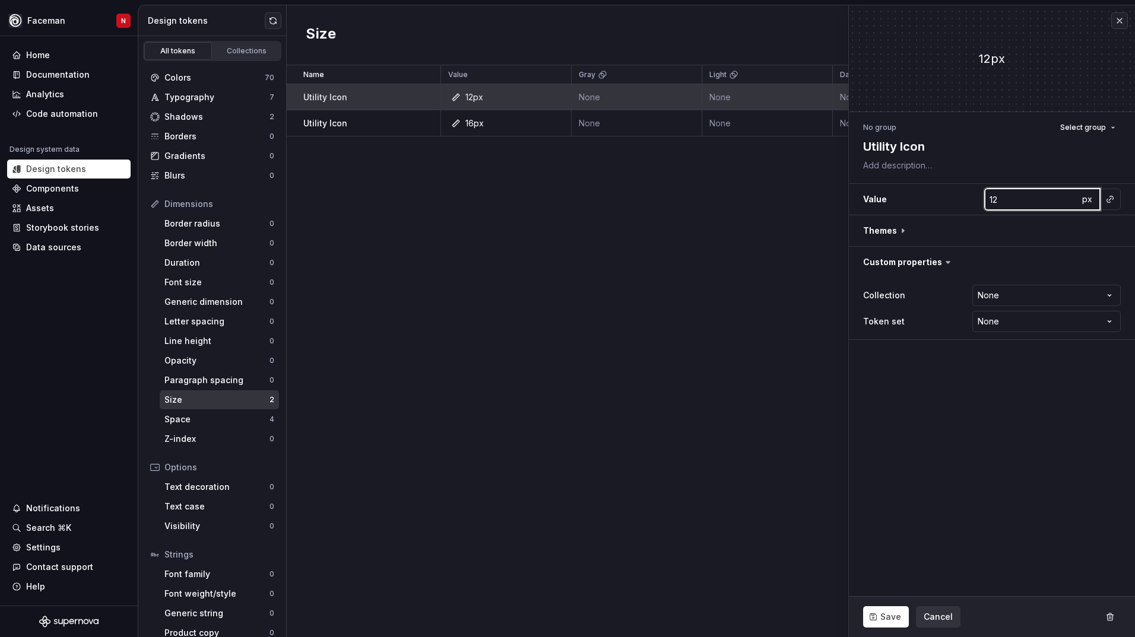
click at [989, 198] on input "12" at bounding box center [1031, 199] width 94 height 21
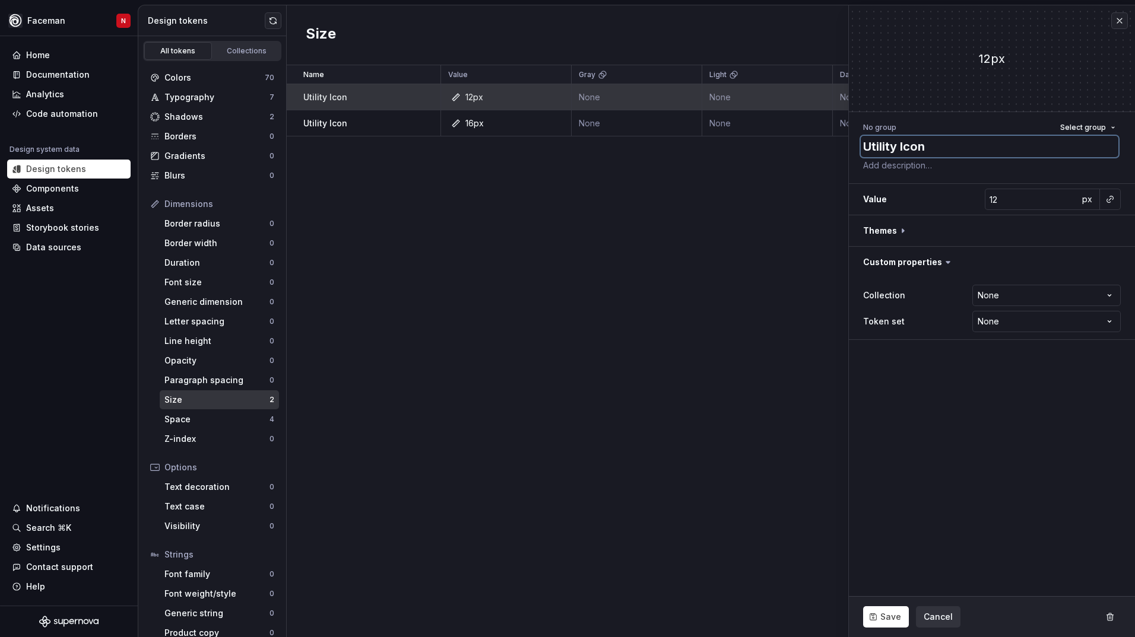
click at [919, 146] on textarea "Utility Icon" at bounding box center [989, 146] width 258 height 21
click at [927, 148] on textarea "Utility Icon" at bounding box center [989, 146] width 258 height 21
click at [885, 615] on span "Save" at bounding box center [890, 617] width 21 height 12
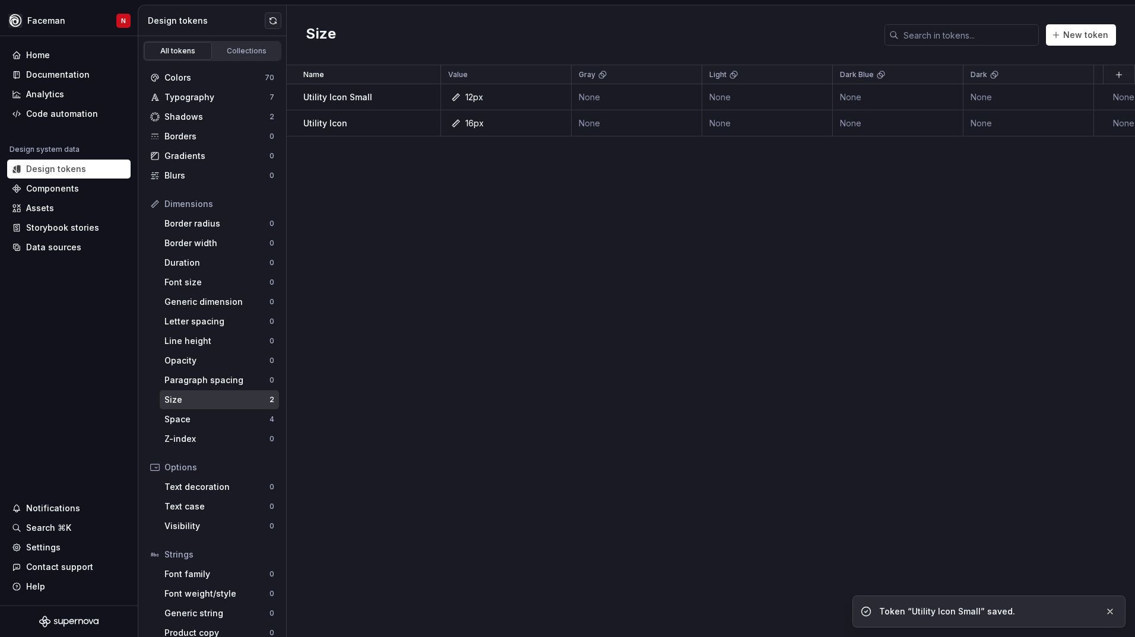
click at [622, 255] on div "Name Value Gray Light Dark Blue Dark Collection Token set Description Last upda…" at bounding box center [711, 351] width 848 height 572
click at [1078, 39] on span "New token" at bounding box center [1085, 35] width 45 height 12
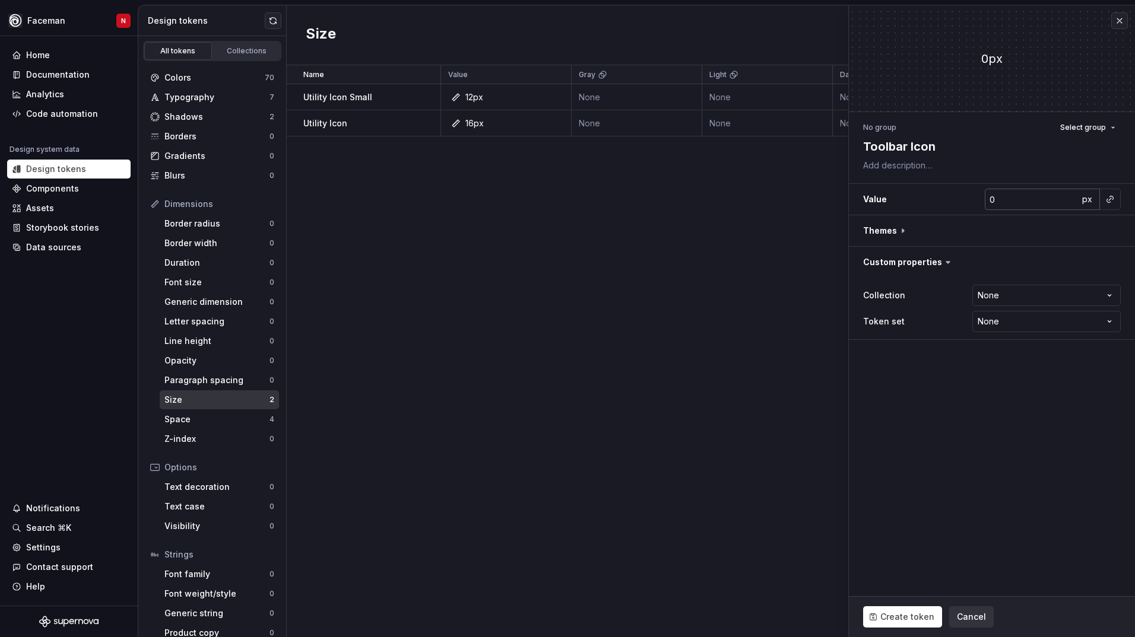
click at [1009, 198] on input "0" at bounding box center [1031, 199] width 94 height 21
click at [908, 611] on button "Create token" at bounding box center [902, 616] width 79 height 21
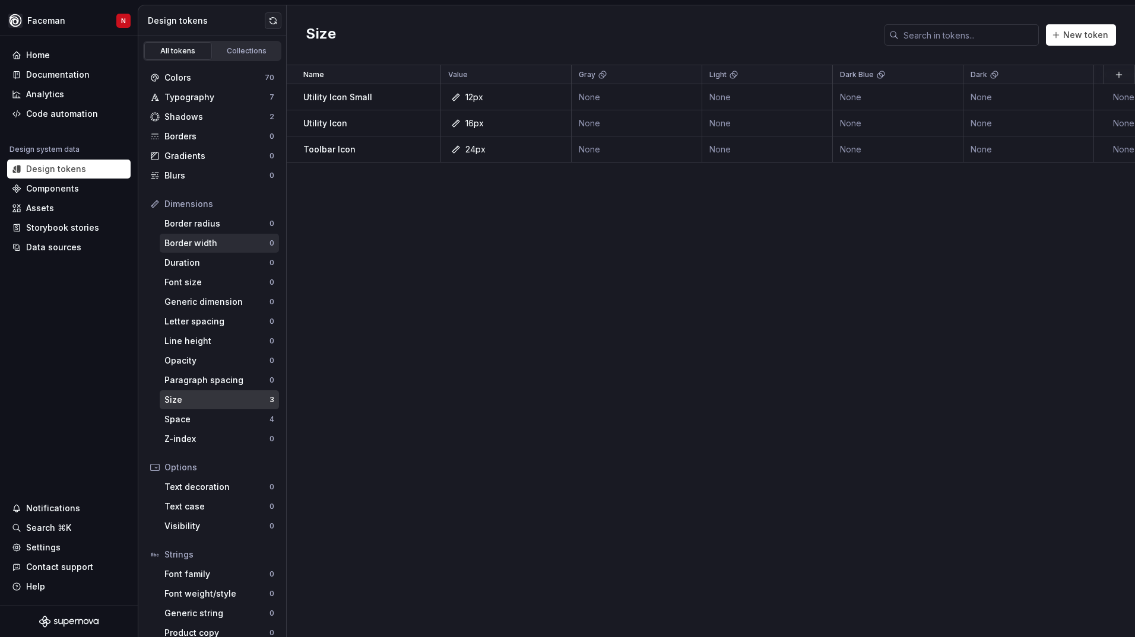
click at [188, 243] on div "Border width" at bounding box center [216, 243] width 105 height 12
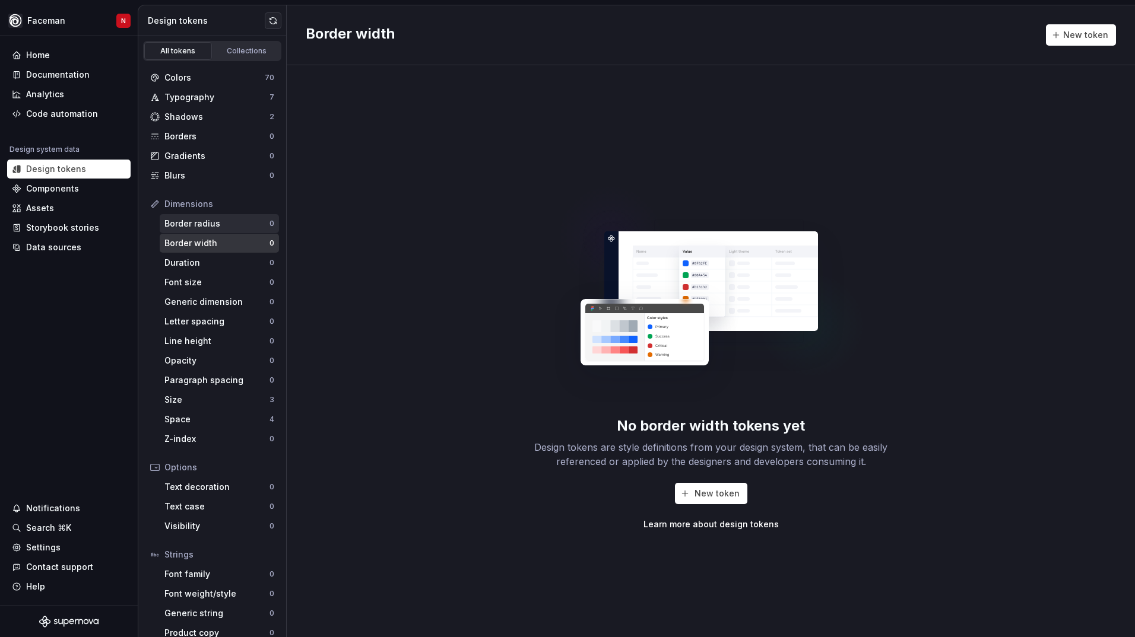
click at [200, 233] on div "Border radius 0" at bounding box center [219, 223] width 119 height 19
click at [208, 246] on div "Border width" at bounding box center [216, 243] width 105 height 12
click at [707, 497] on span "New token" at bounding box center [716, 494] width 45 height 12
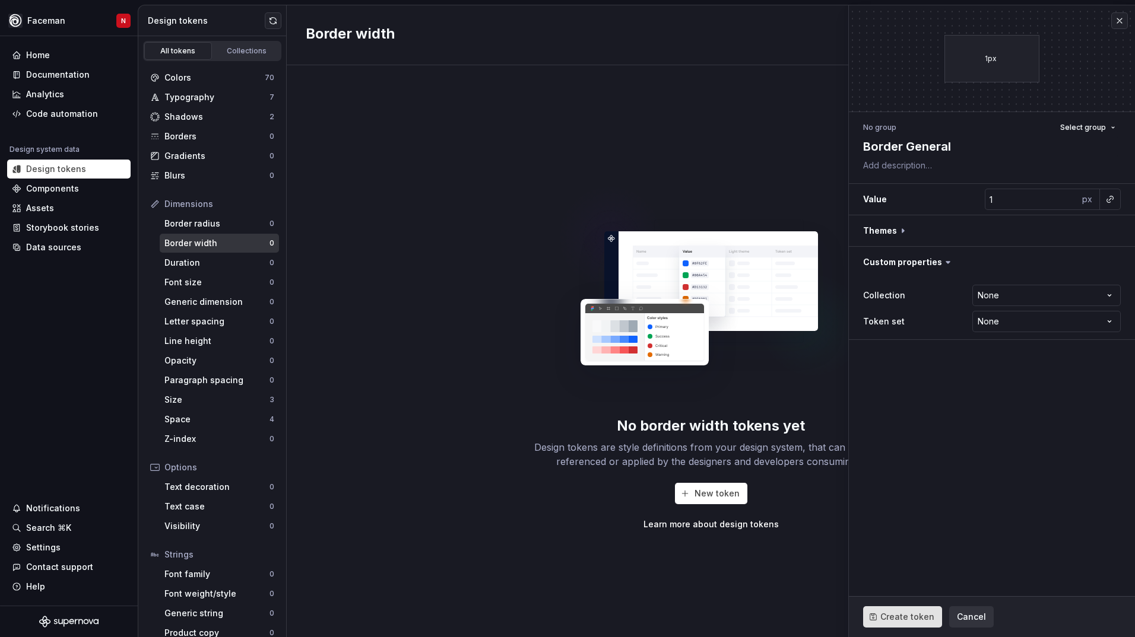
click at [900, 622] on span "Create token" at bounding box center [907, 617] width 54 height 12
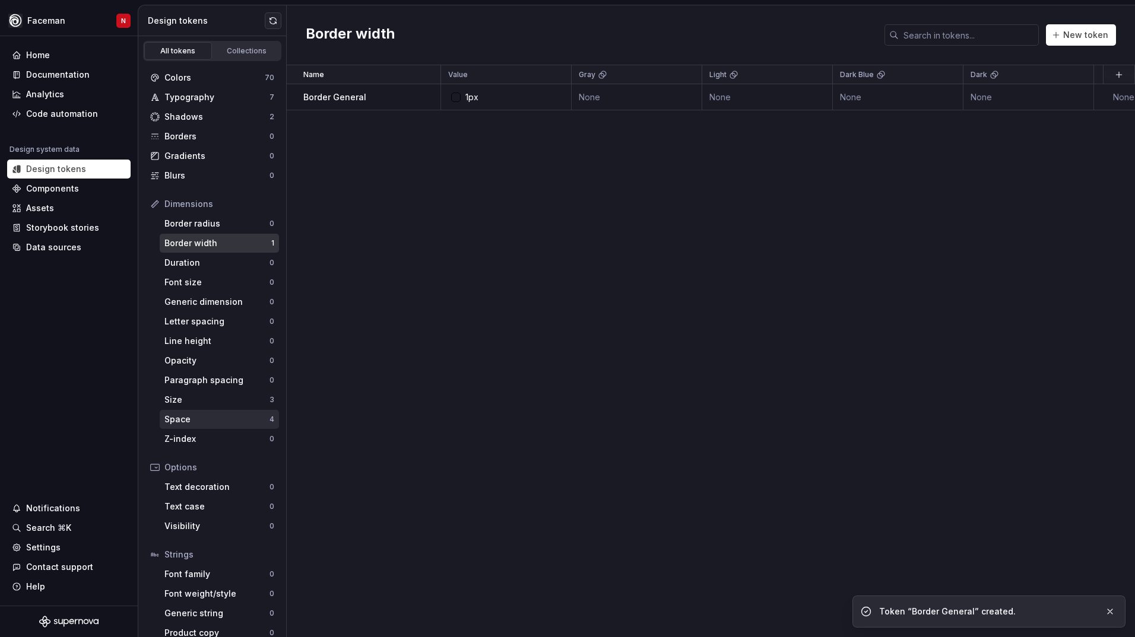
click at [202, 421] on div "Space" at bounding box center [216, 420] width 105 height 12
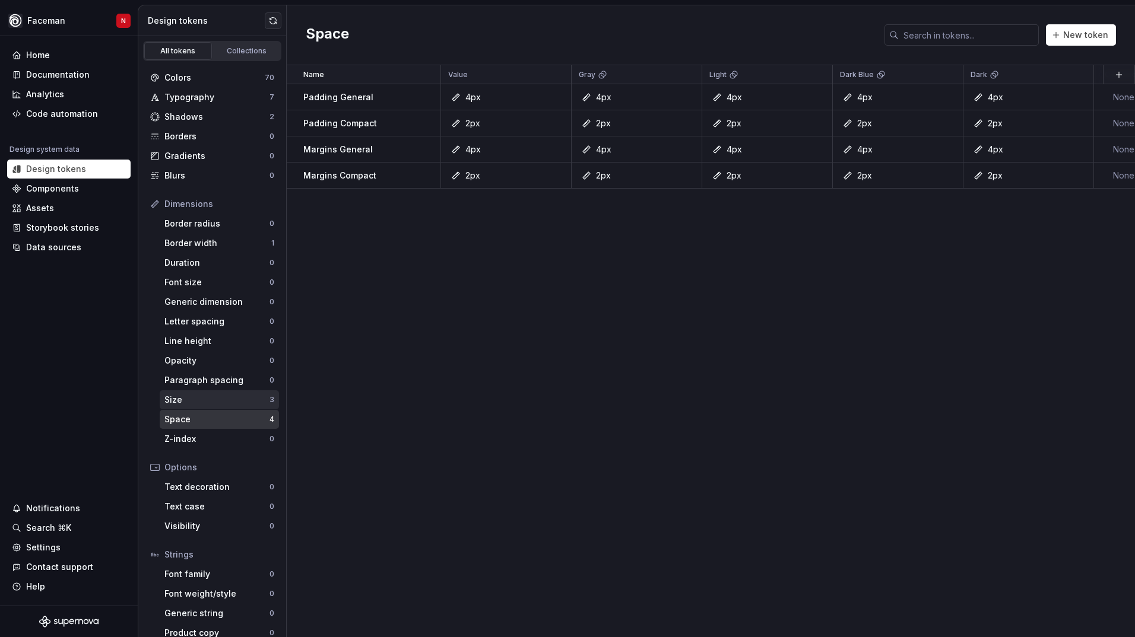
click at [205, 400] on div "Size" at bounding box center [216, 400] width 105 height 12
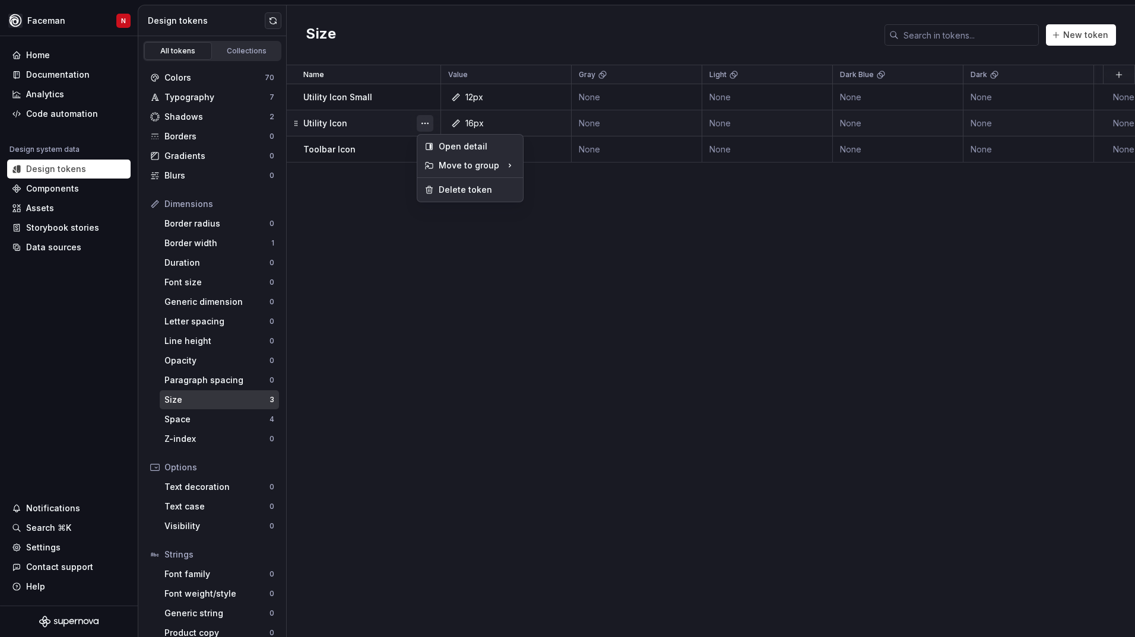
click at [423, 119] on button "button" at bounding box center [425, 123] width 17 height 17
click at [449, 140] on div "Open detail" at bounding box center [470, 146] width 101 height 19
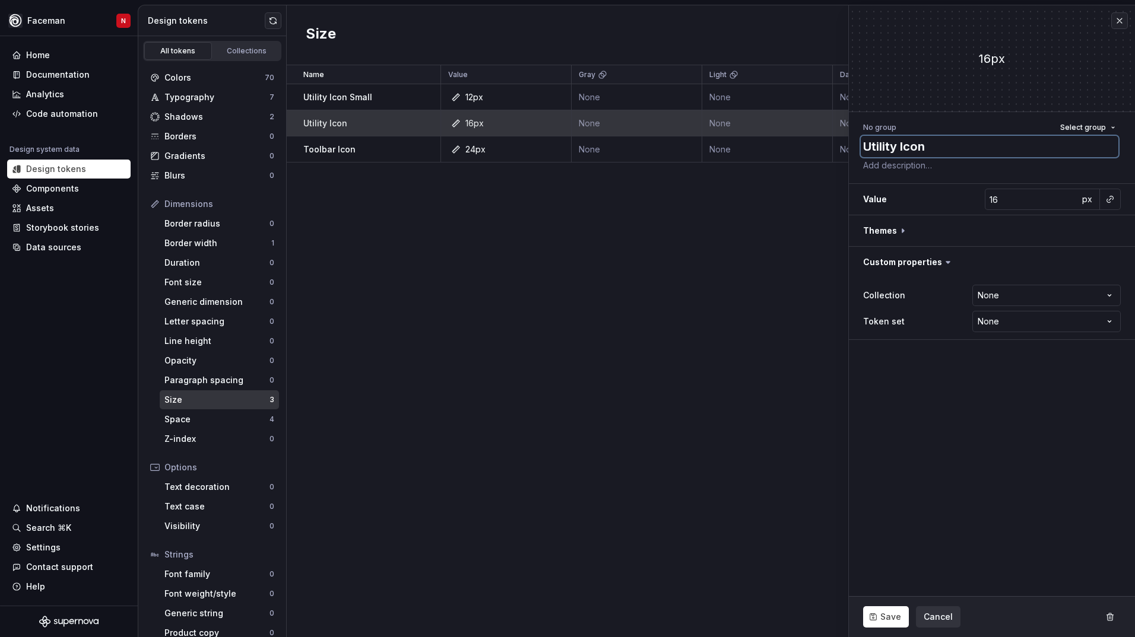
click at [941, 147] on textarea "Utility Icon" at bounding box center [989, 146] width 258 height 21
click at [887, 610] on button "Save" at bounding box center [886, 616] width 46 height 21
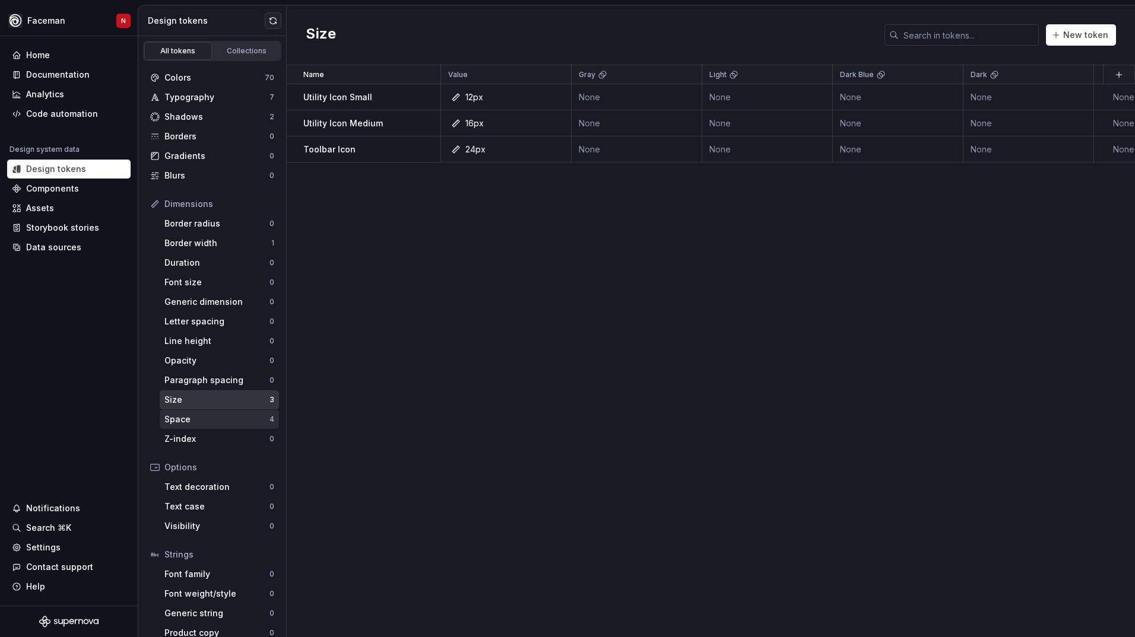
click at [204, 420] on div "Space" at bounding box center [216, 420] width 105 height 12
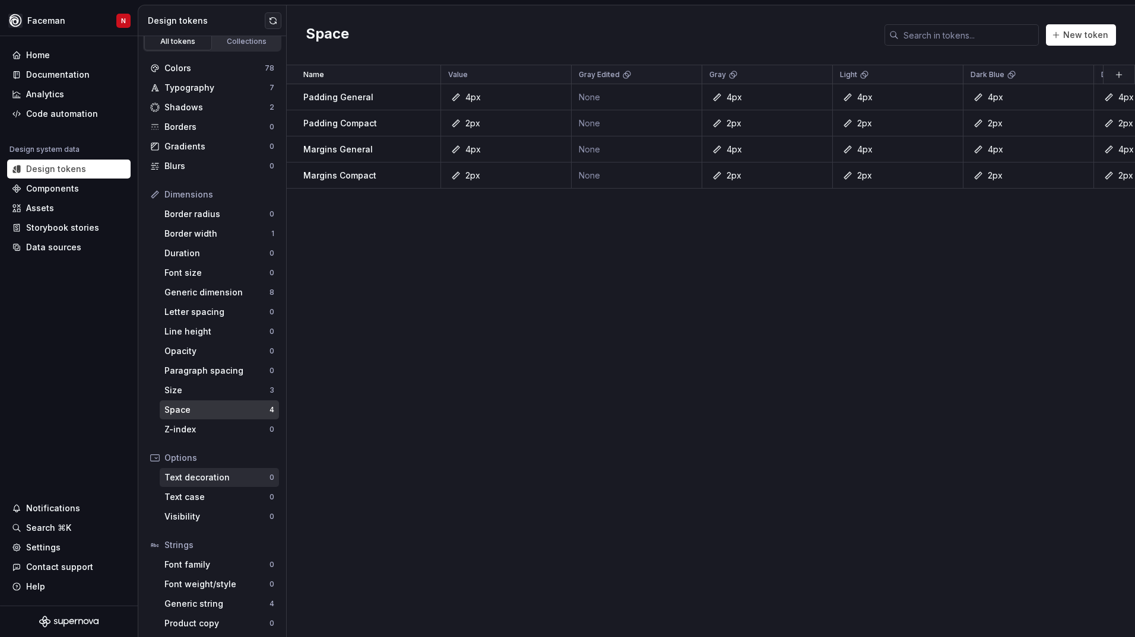
scroll to position [12, 0]
click at [220, 601] on div "Generic string" at bounding box center [216, 601] width 105 height 12
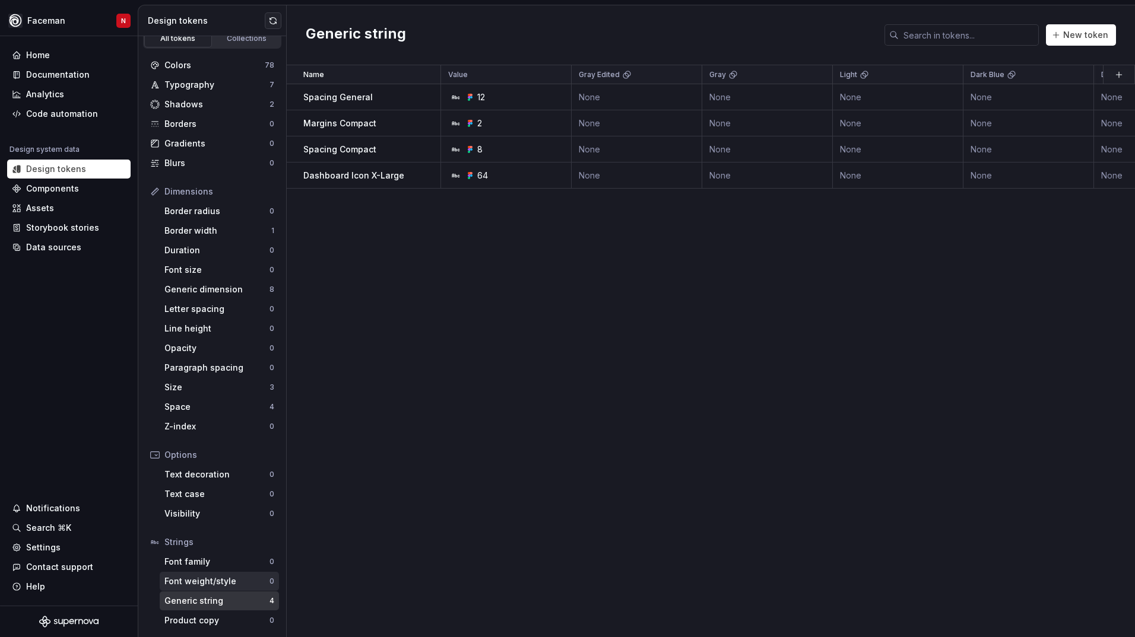
click at [220, 582] on div "Font weight/style" at bounding box center [216, 582] width 105 height 12
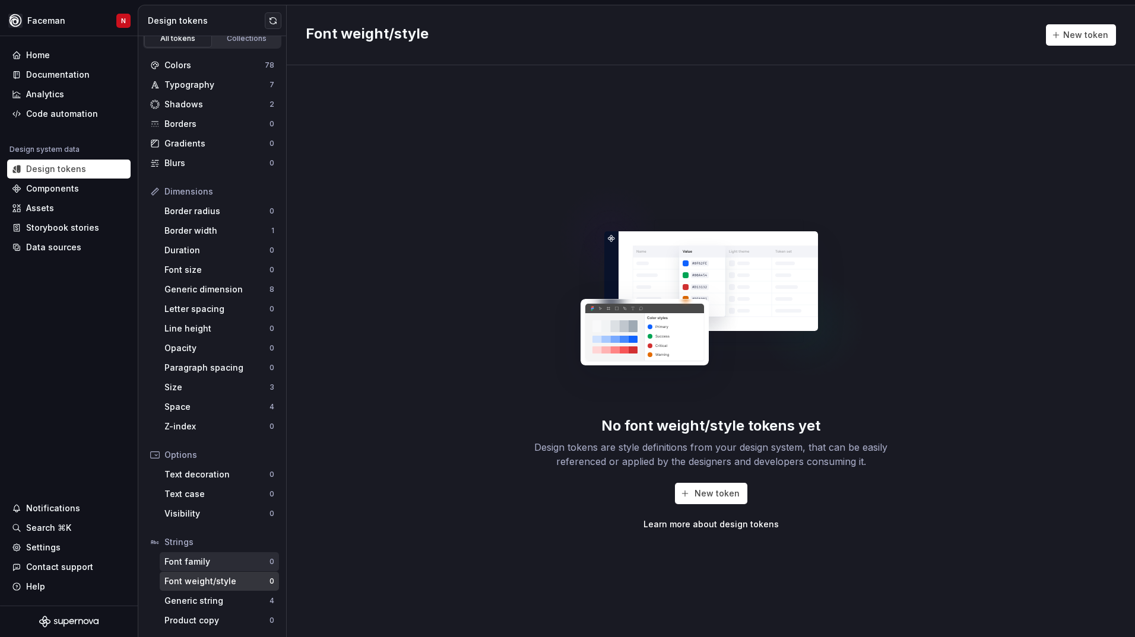
click at [221, 563] on div "Font family" at bounding box center [216, 562] width 105 height 12
click at [221, 594] on div "Generic string 4" at bounding box center [219, 601] width 119 height 19
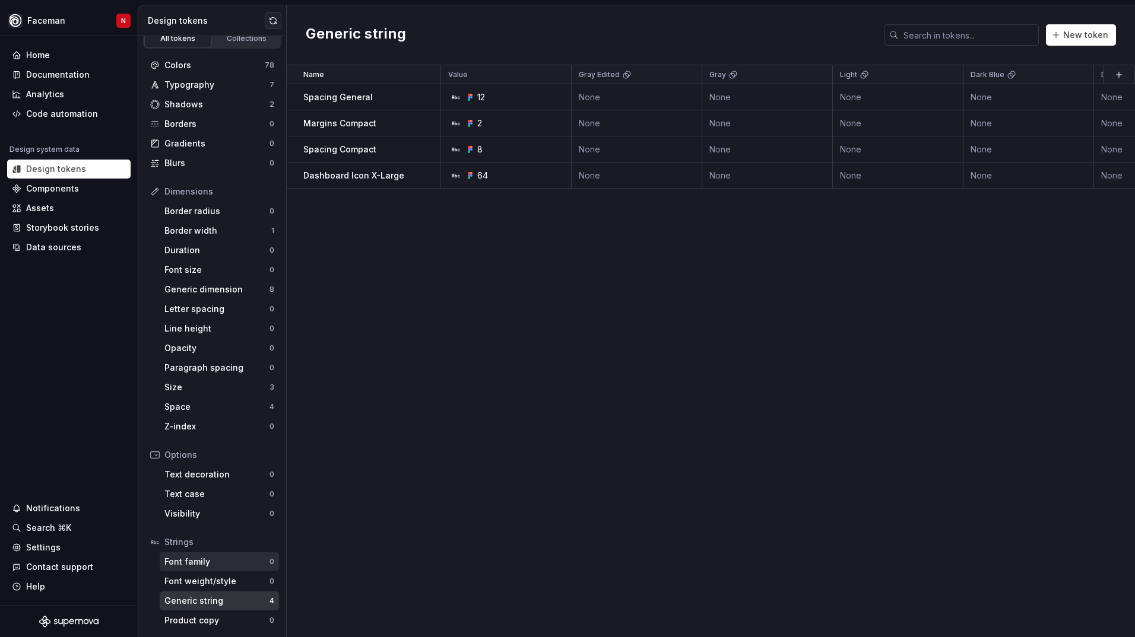
click at [229, 563] on div "Font family" at bounding box center [216, 562] width 105 height 12
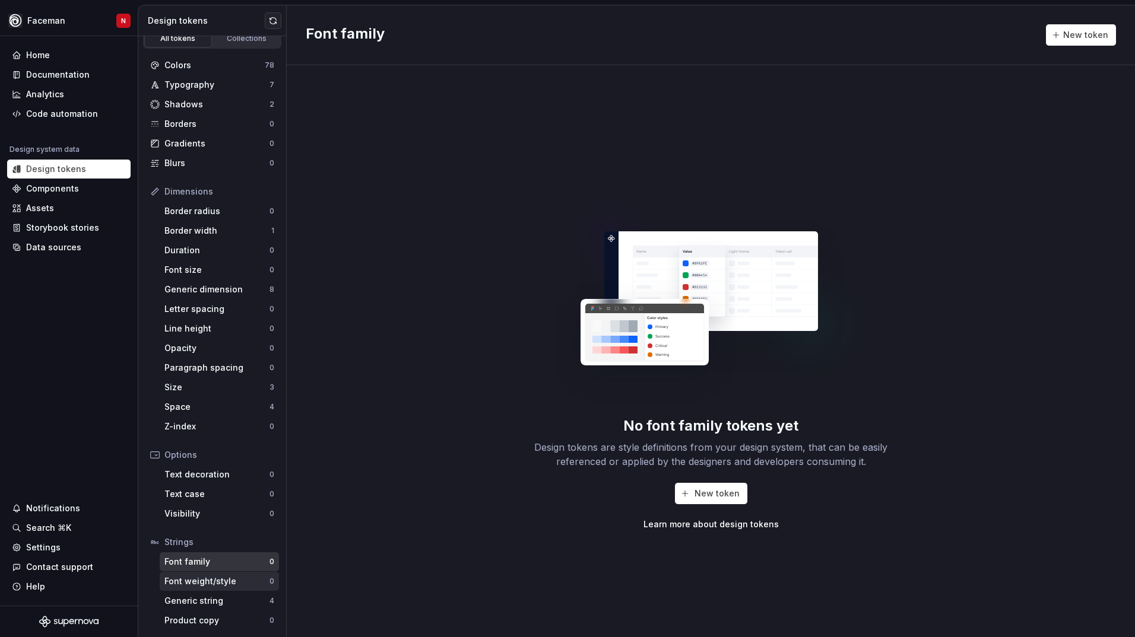
click at [223, 582] on div "Font weight/style" at bounding box center [216, 582] width 105 height 12
click at [204, 624] on div "Product copy" at bounding box center [216, 621] width 105 height 12
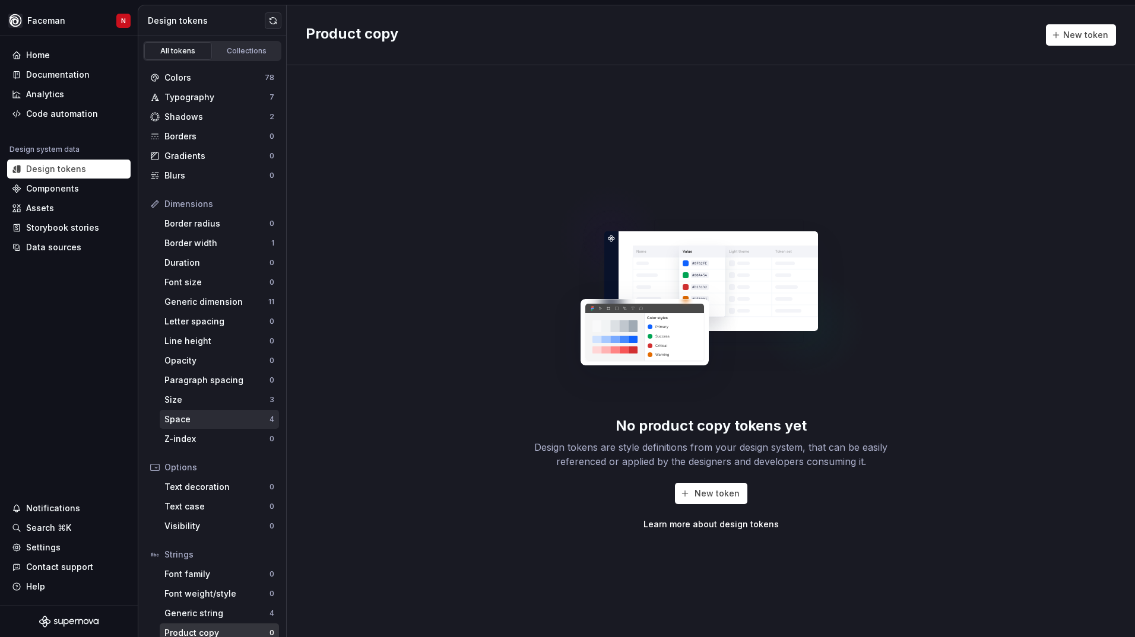
click at [198, 414] on div "Space" at bounding box center [216, 420] width 105 height 12
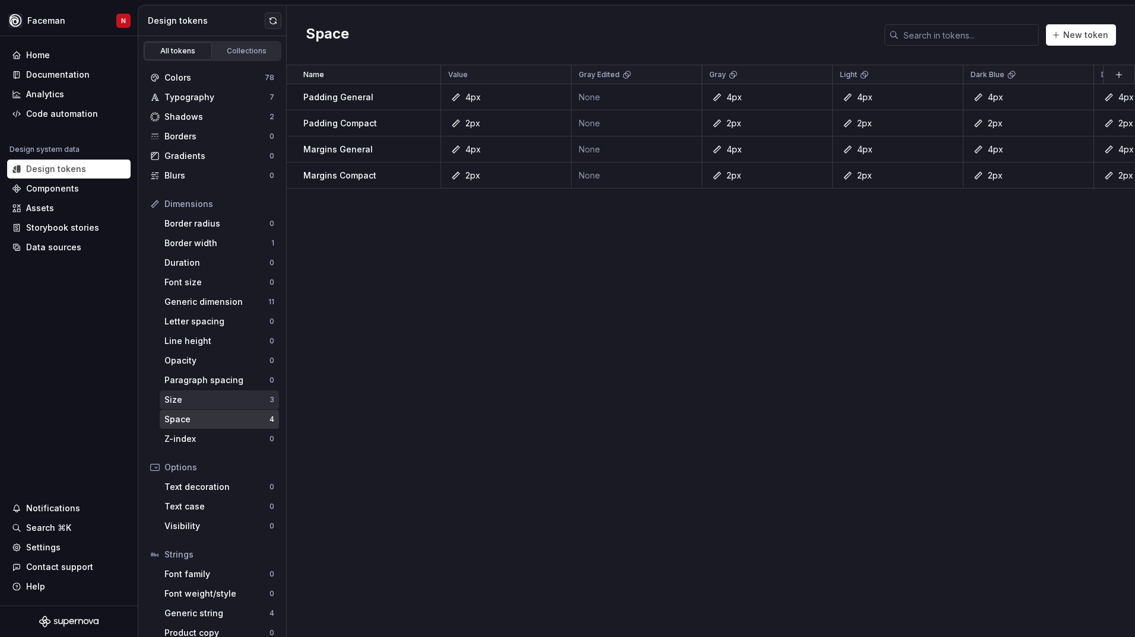
click at [198, 404] on div "Size" at bounding box center [216, 400] width 105 height 12
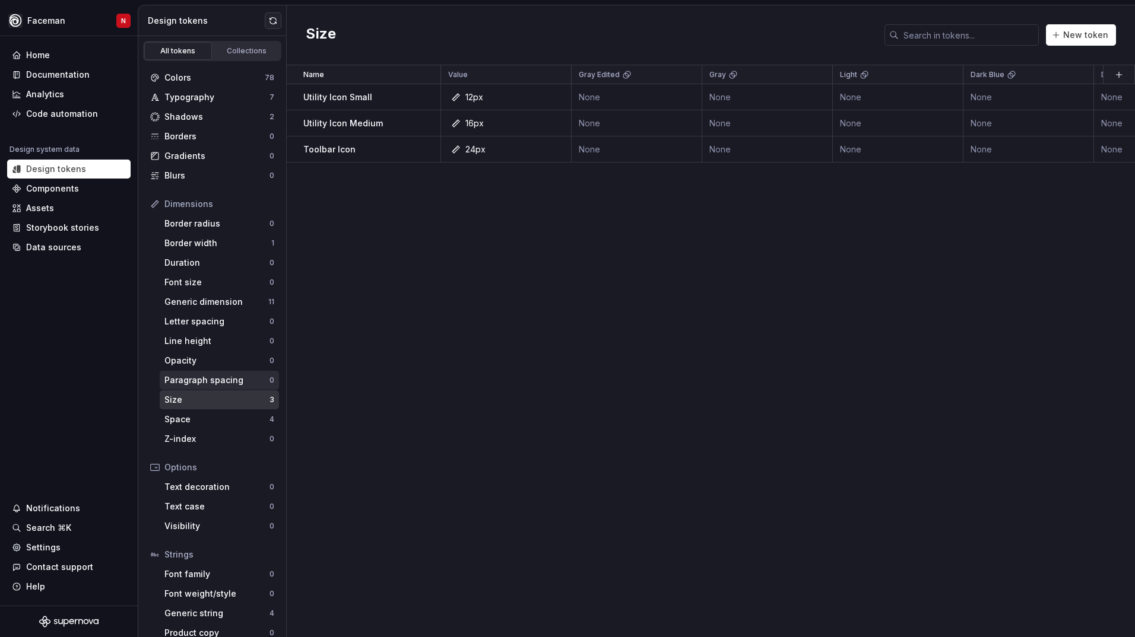
click at [200, 387] on div "Paragraph spacing 0" at bounding box center [219, 380] width 119 height 19
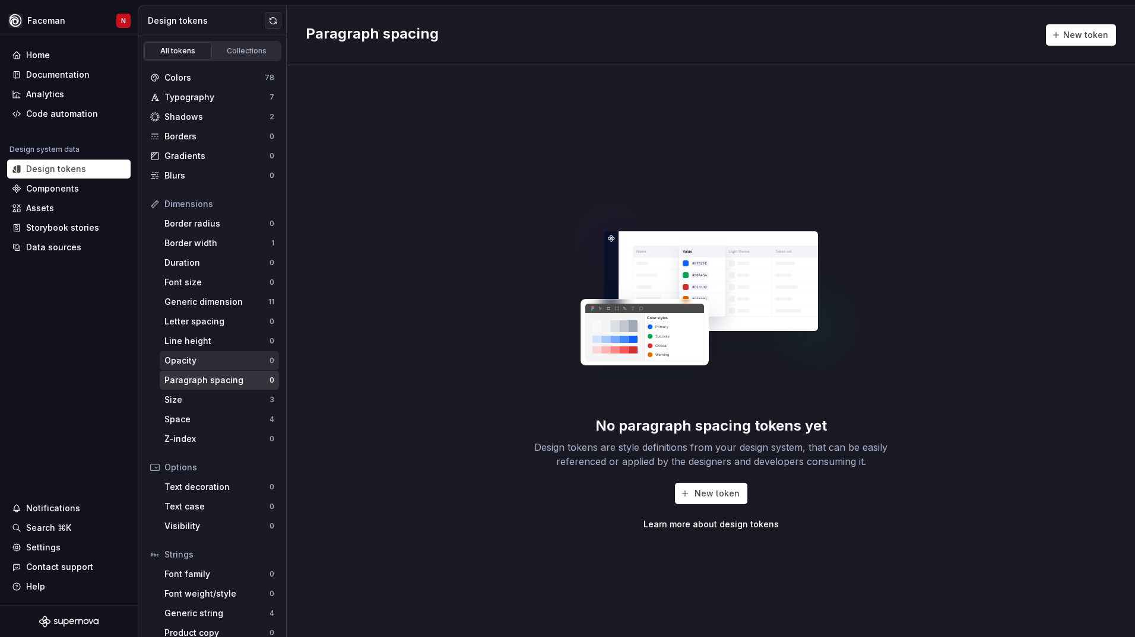
click at [205, 354] on div "Opacity 0" at bounding box center [219, 360] width 119 height 19
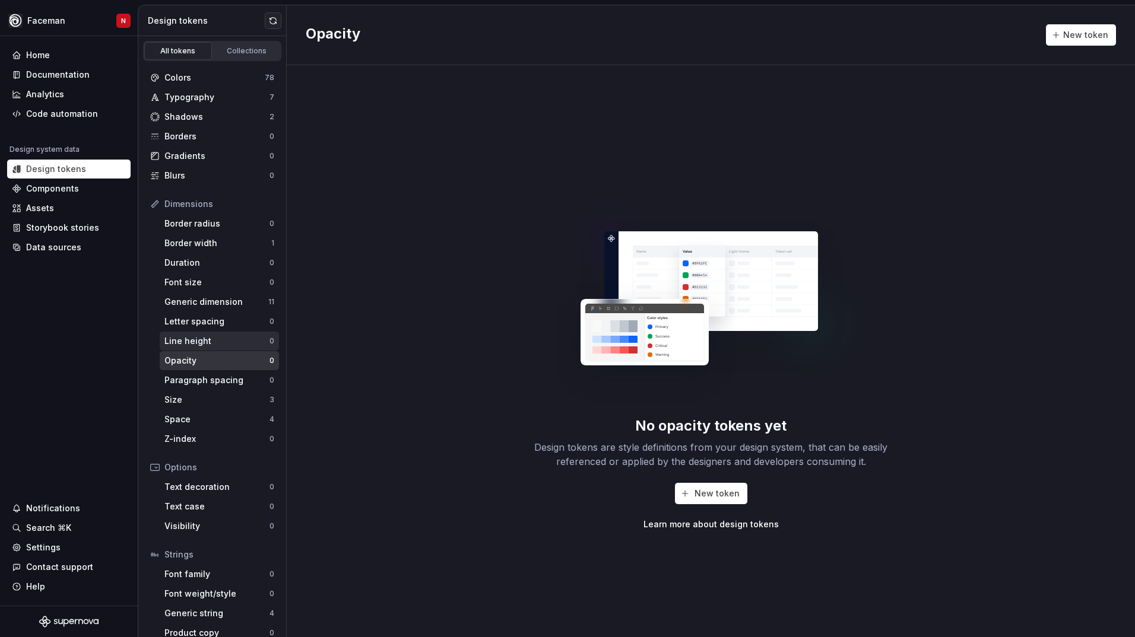
click at [213, 343] on div "Line height" at bounding box center [216, 341] width 105 height 12
click at [213, 319] on div "Letter spacing" at bounding box center [216, 322] width 105 height 12
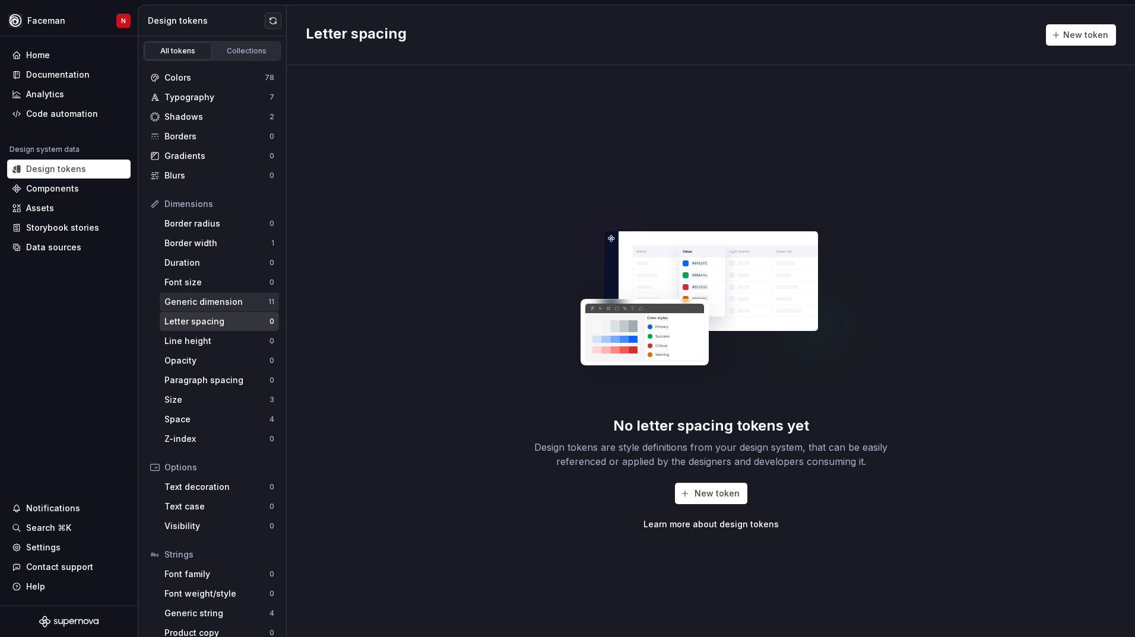
click at [214, 306] on div "Generic dimension" at bounding box center [216, 302] width 104 height 12
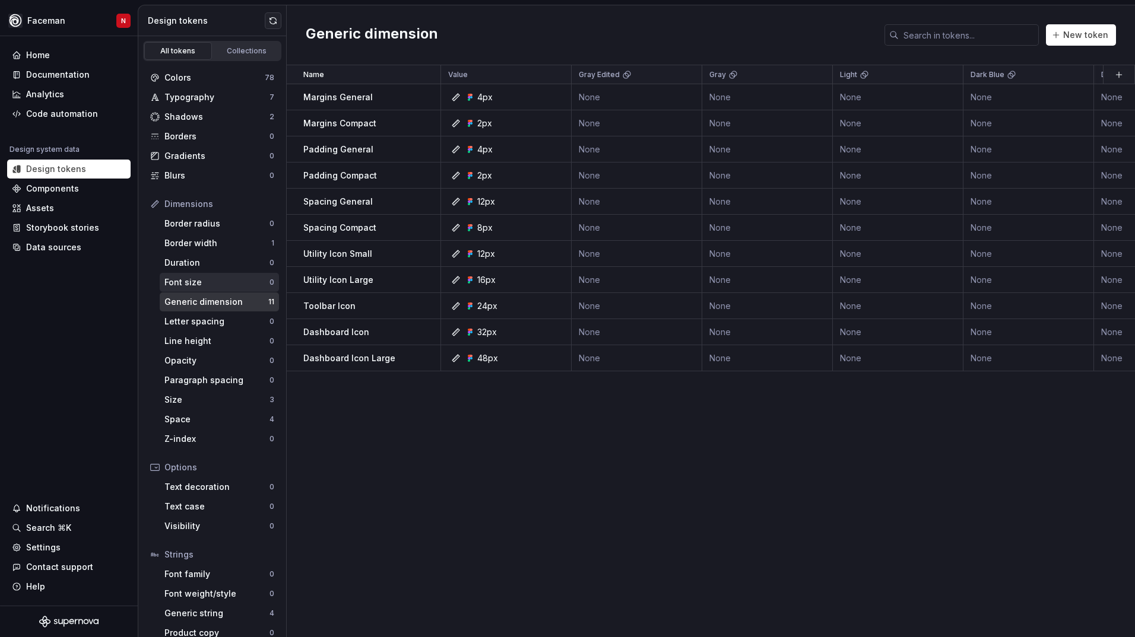
click at [205, 282] on div "Font size" at bounding box center [216, 283] width 105 height 12
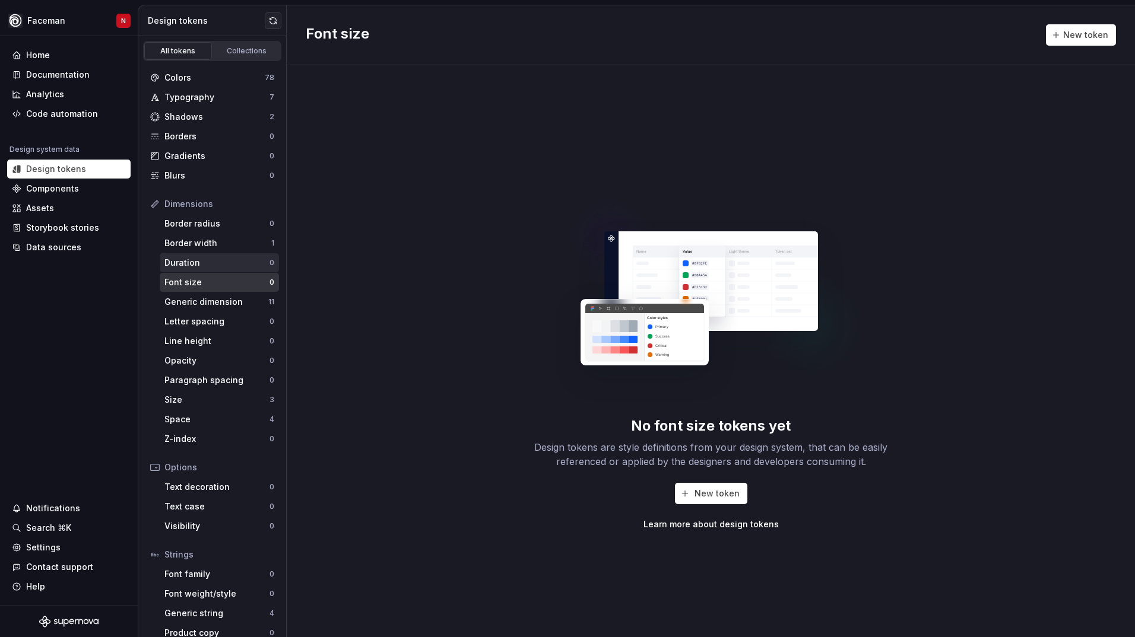
click at [200, 265] on div "Duration" at bounding box center [216, 263] width 105 height 12
click at [236, 52] on div "Collections" at bounding box center [246, 50] width 59 height 9
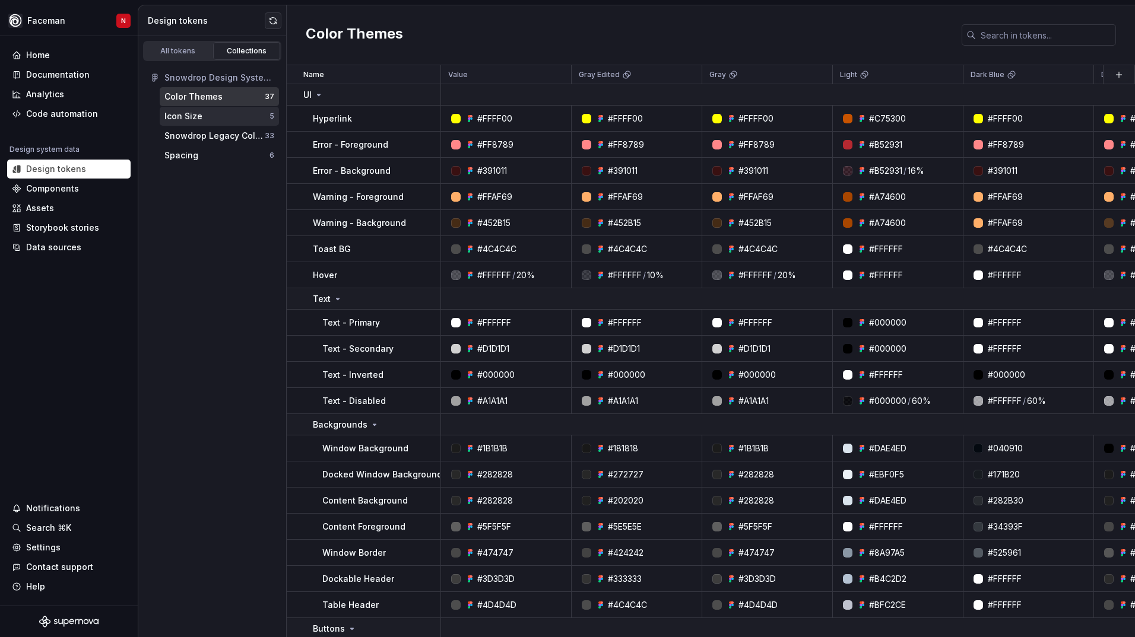
click at [194, 117] on div "Icon Size" at bounding box center [183, 116] width 38 height 12
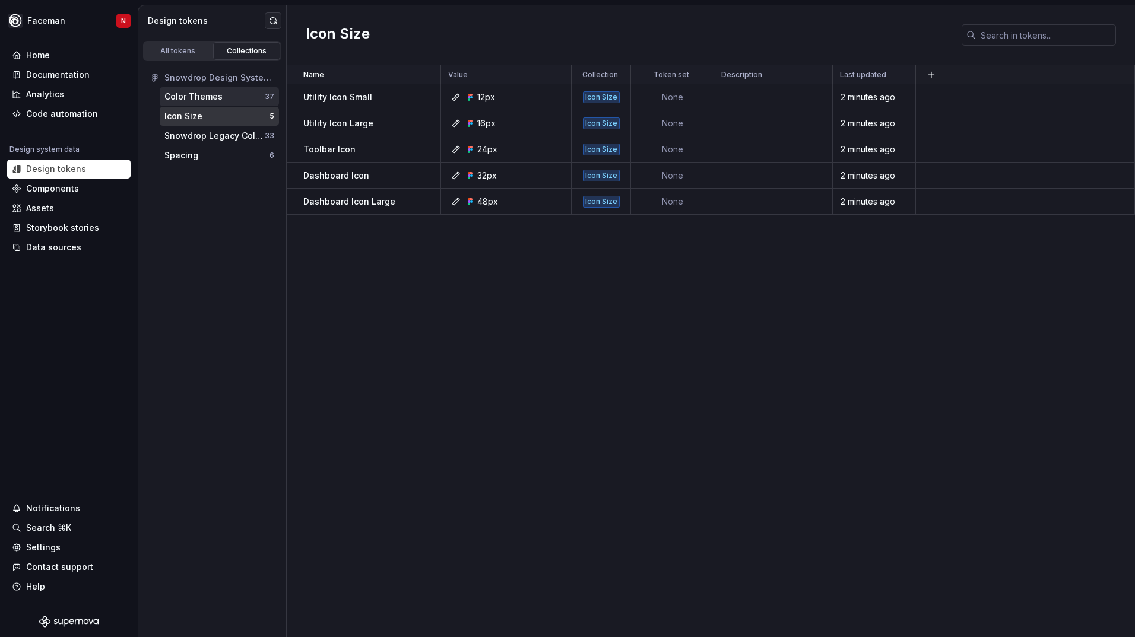
drag, startPoint x: 202, startPoint y: 115, endPoint x: 181, endPoint y: 103, distance: 24.2
click at [184, 116] on div "Icon Size" at bounding box center [183, 116] width 38 height 12
click at [179, 52] on div "All tokens" at bounding box center [177, 50] width 59 height 9
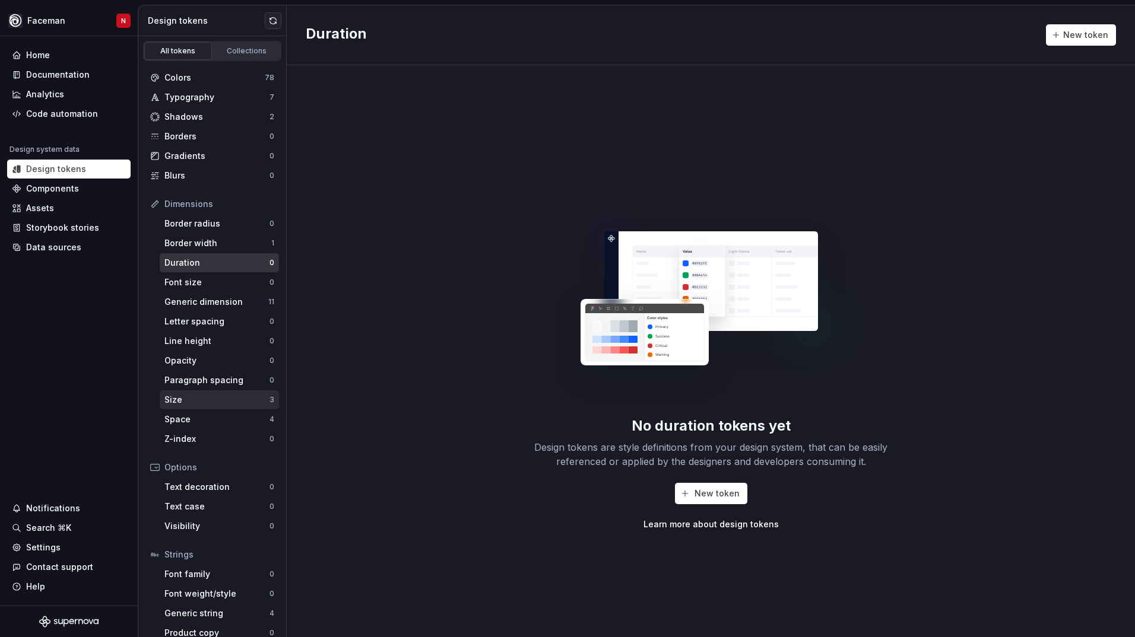
click at [209, 404] on div "Size" at bounding box center [216, 400] width 105 height 12
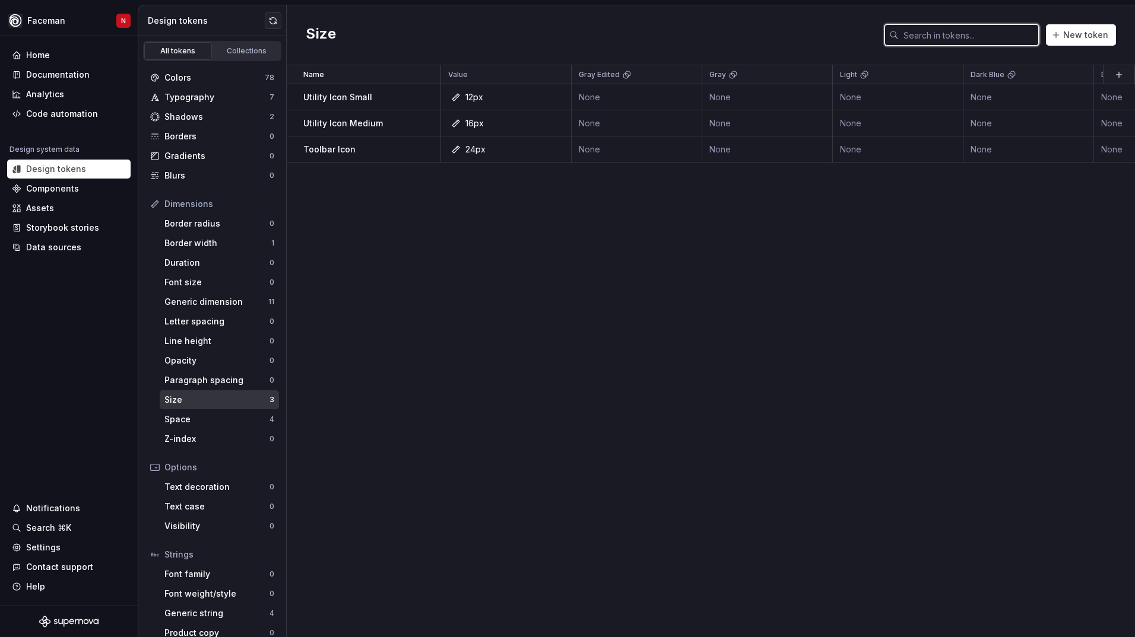
click at [957, 41] on input "text" at bounding box center [968, 34] width 140 height 21
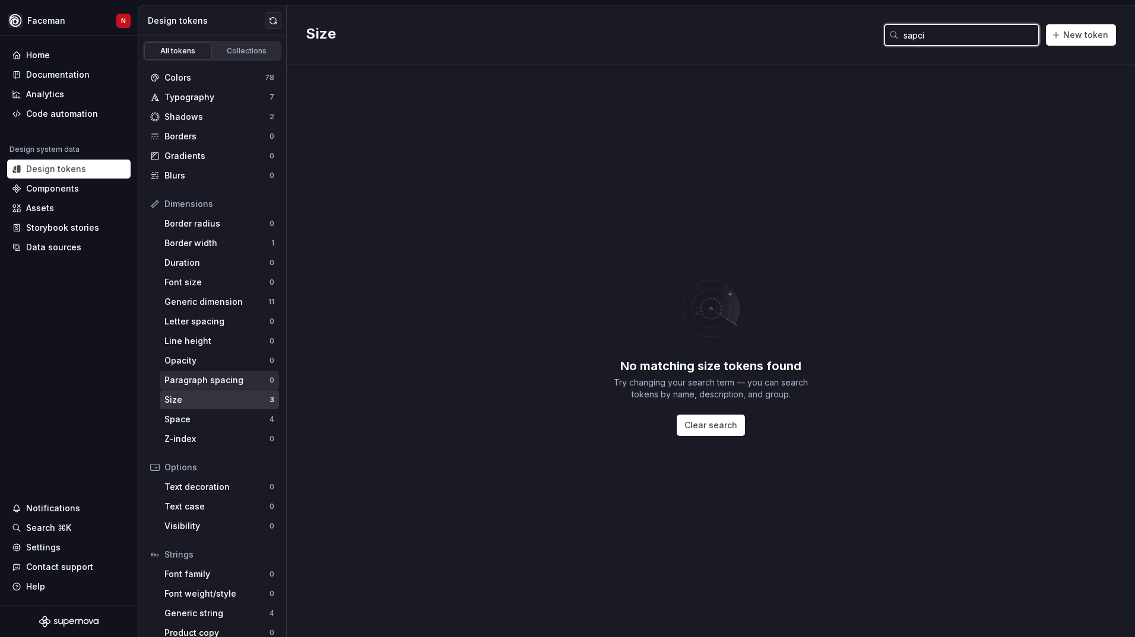
type input "sapci"
click at [202, 386] on div "Paragraph spacing 0" at bounding box center [219, 380] width 119 height 19
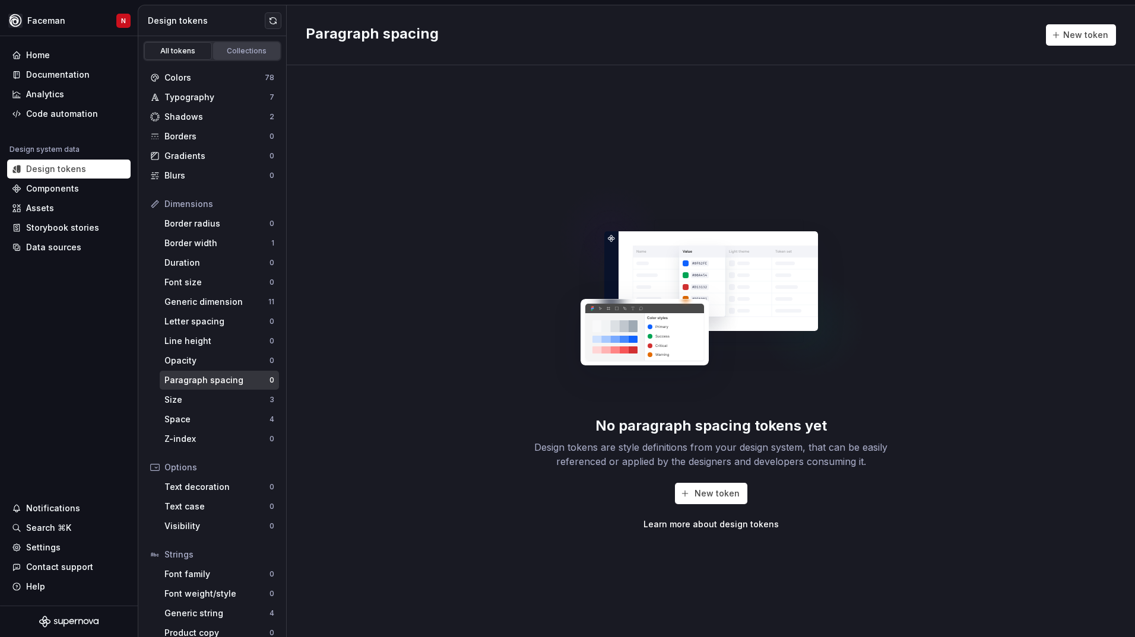
click at [245, 59] on link "Collections" at bounding box center [247, 51] width 68 height 18
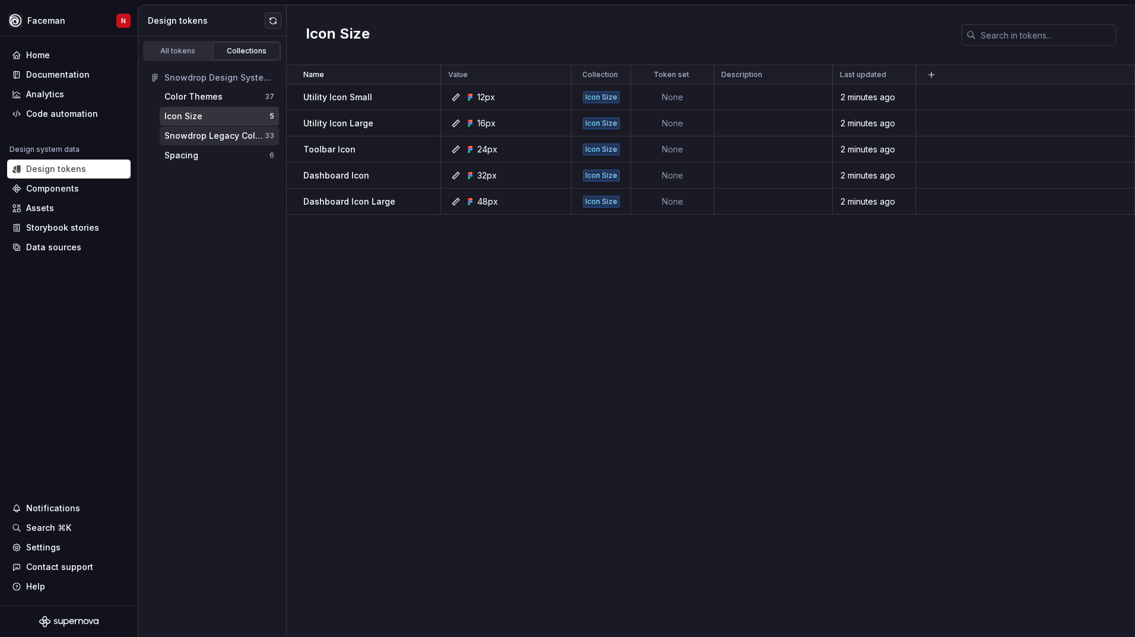
click at [216, 142] on div "Snowdrop Legacy Colors 33" at bounding box center [219, 135] width 119 height 19
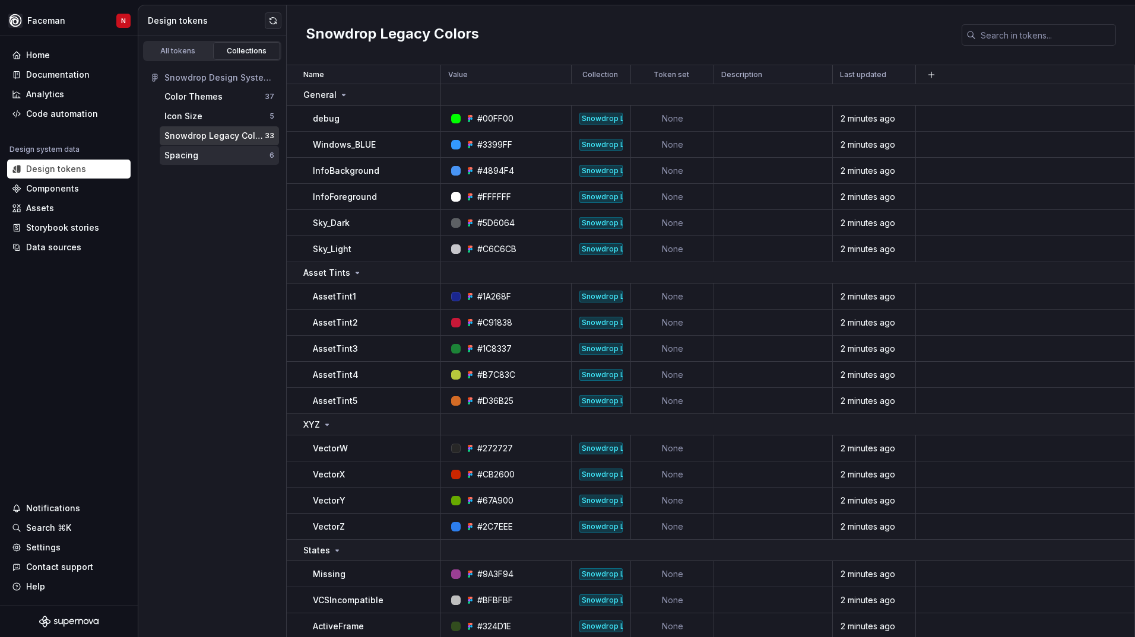
click at [207, 158] on div "Spacing" at bounding box center [216, 156] width 105 height 12
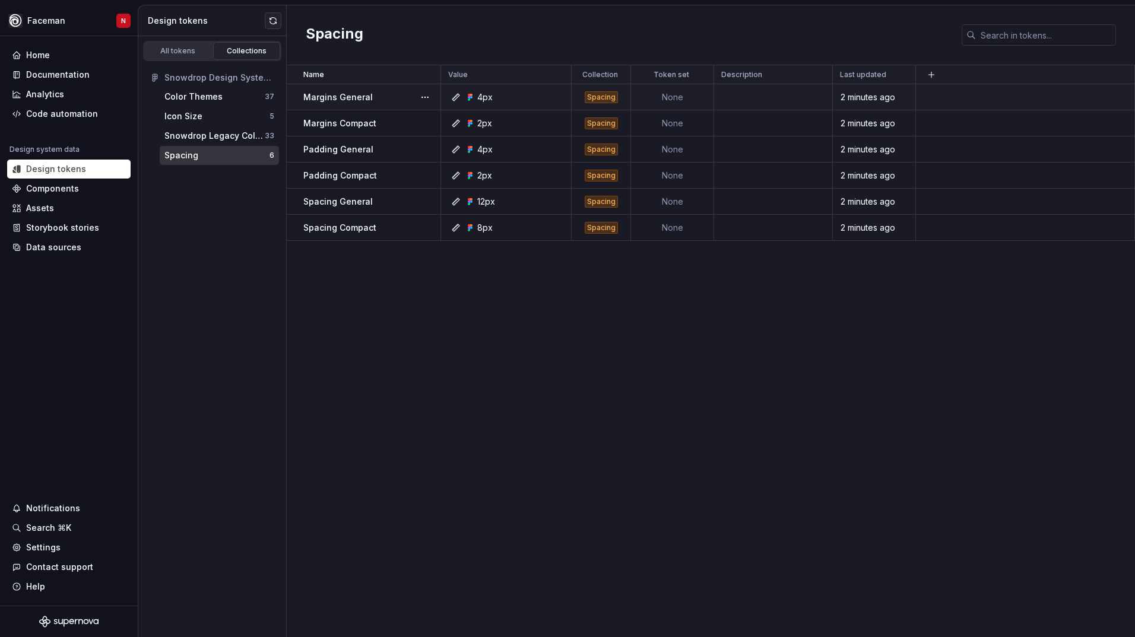
click at [369, 101] on div "Margins General" at bounding box center [371, 97] width 136 height 12
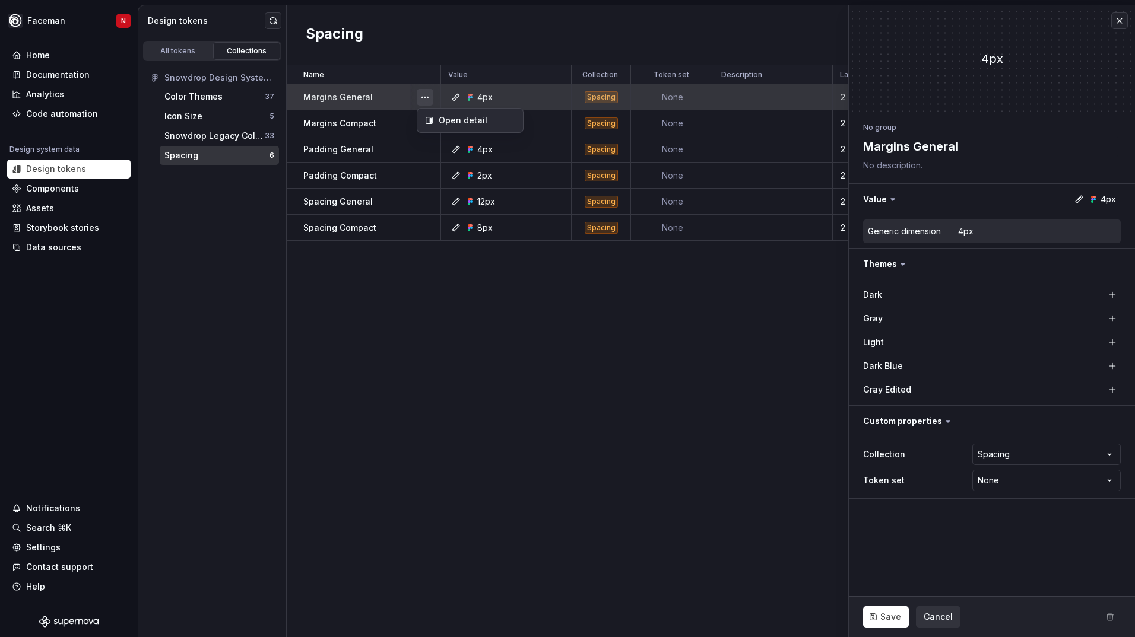
click at [417, 97] on button "button" at bounding box center [425, 97] width 17 height 17
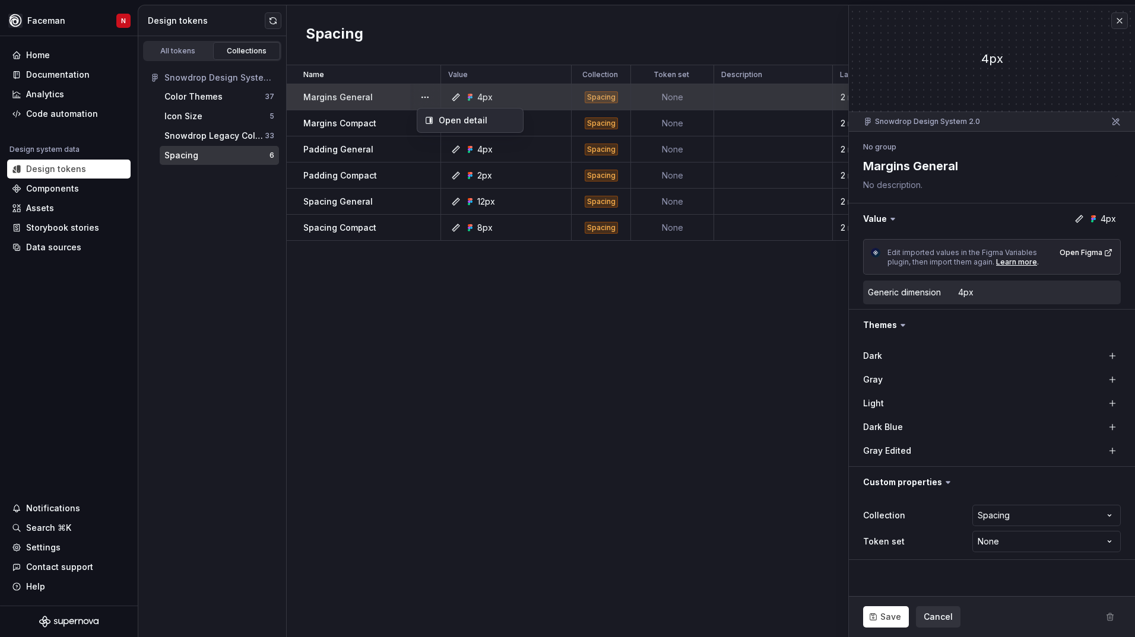
click at [1022, 541] on html "**********" at bounding box center [567, 318] width 1135 height 637
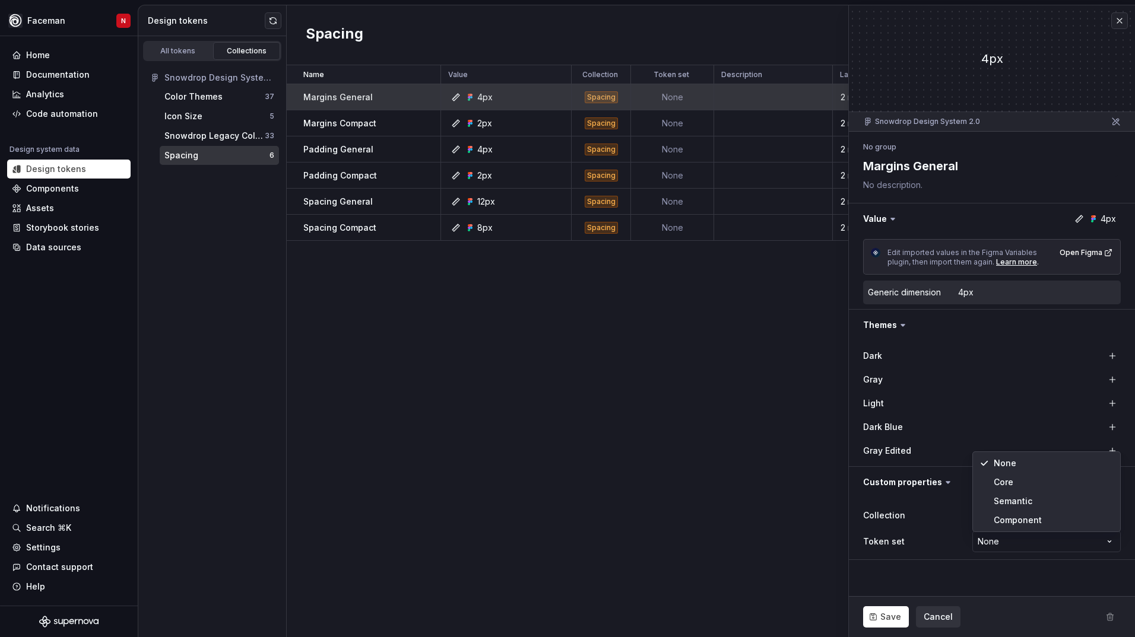
click at [979, 568] on html "**********" at bounding box center [567, 318] width 1135 height 637
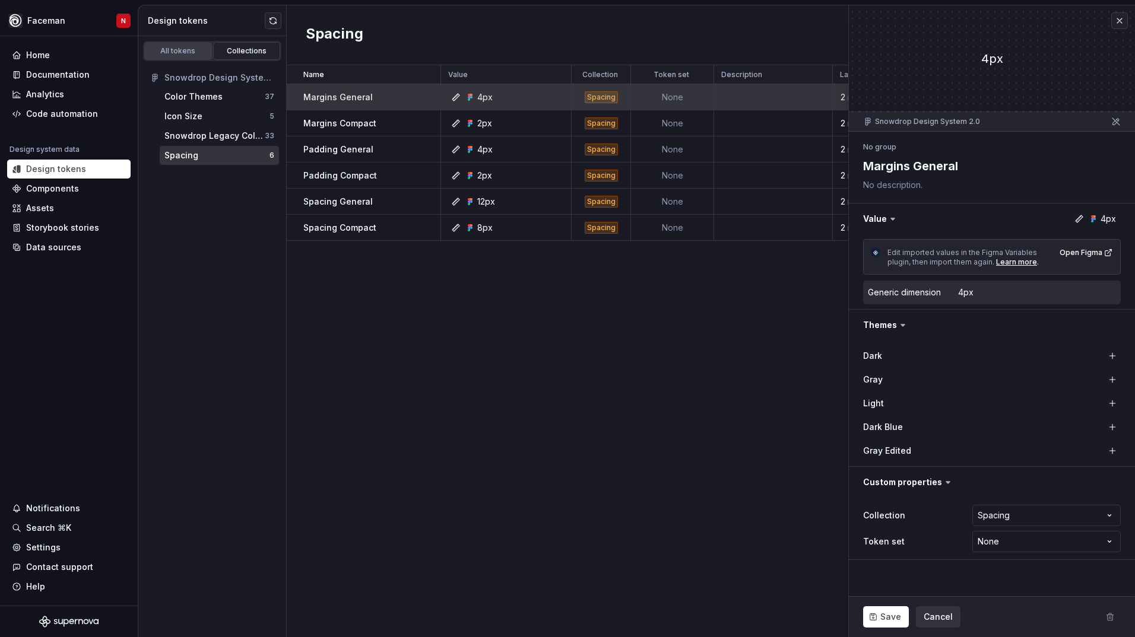
click at [179, 59] on link "All tokens" at bounding box center [178, 51] width 68 height 18
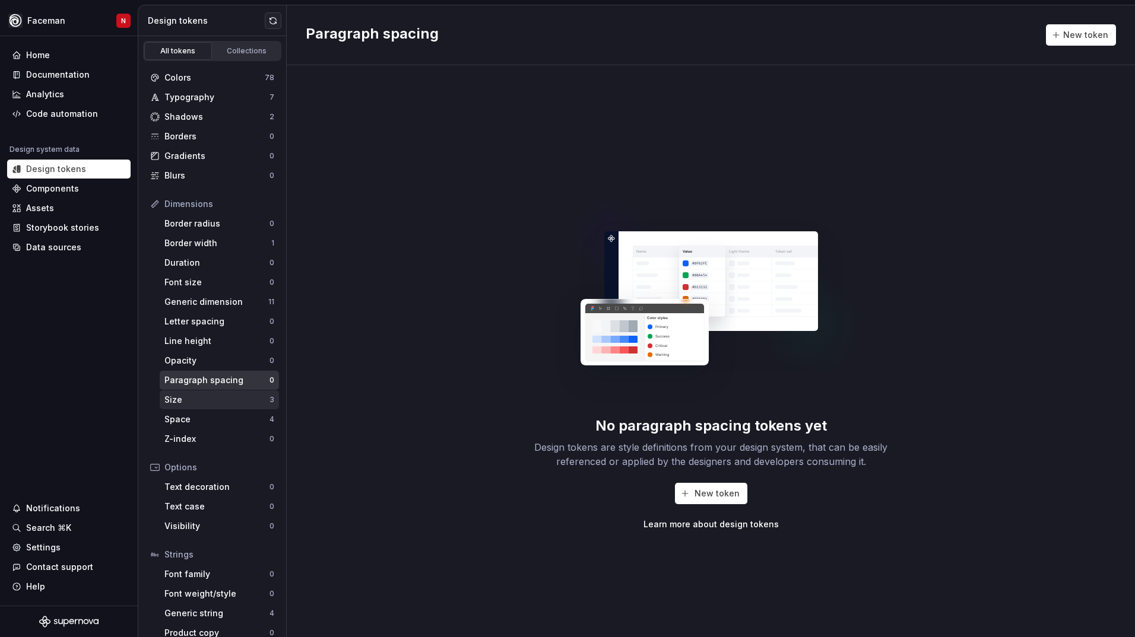
click at [194, 405] on div "Size" at bounding box center [216, 400] width 105 height 12
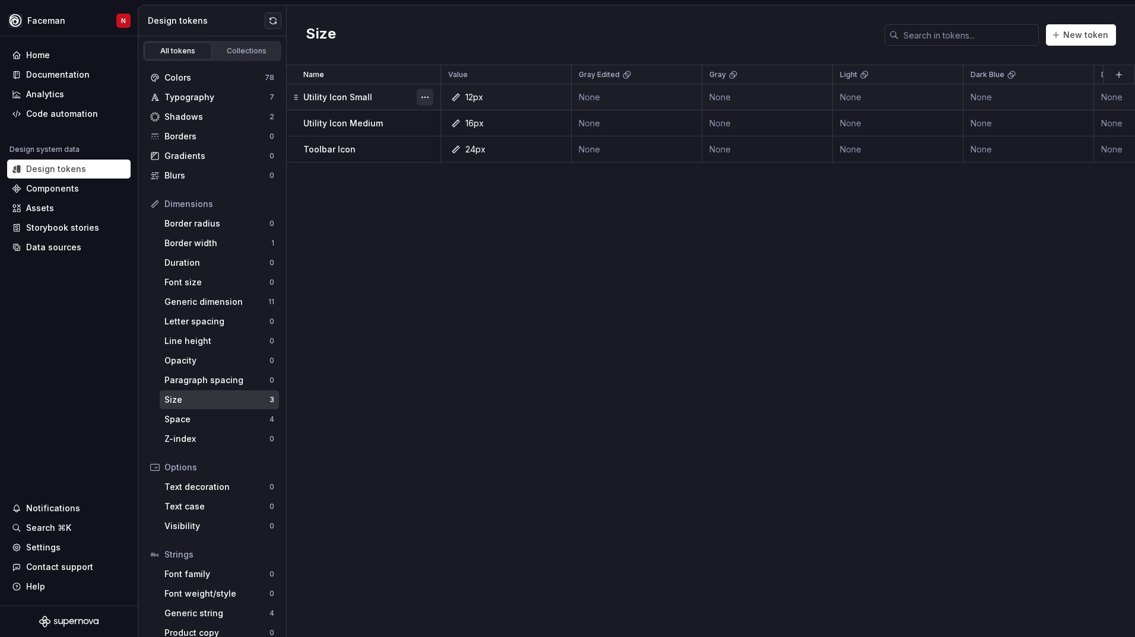
click at [429, 99] on button "button" at bounding box center [425, 97] width 17 height 17
click at [440, 167] on div "Delete token" at bounding box center [477, 164] width 77 height 12
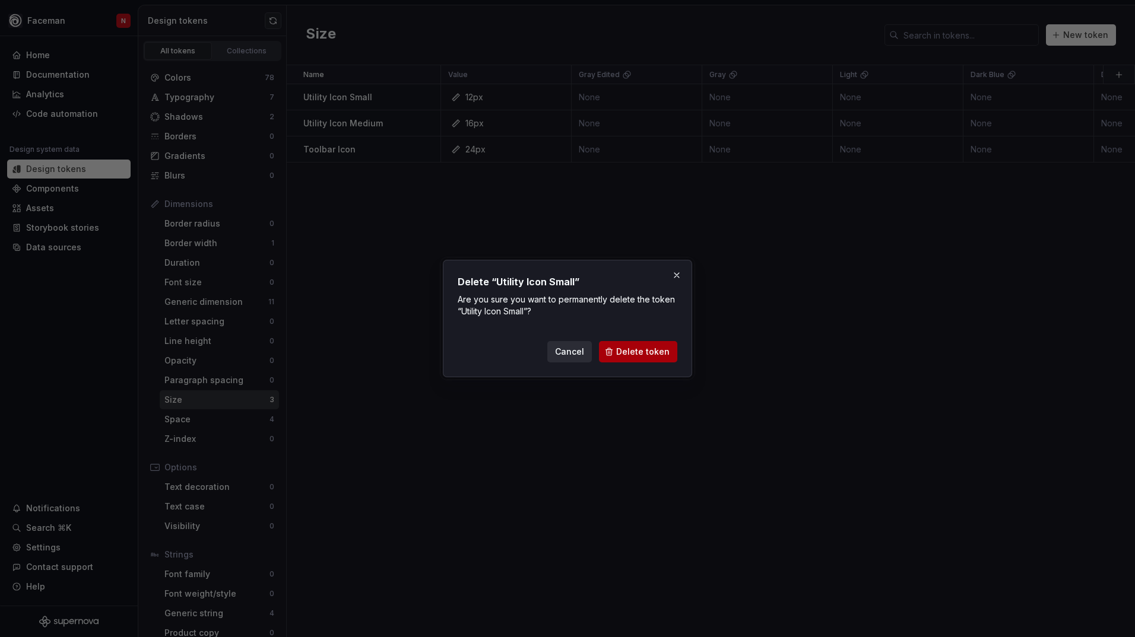
click at [620, 348] on span "Delete token" at bounding box center [642, 352] width 53 height 12
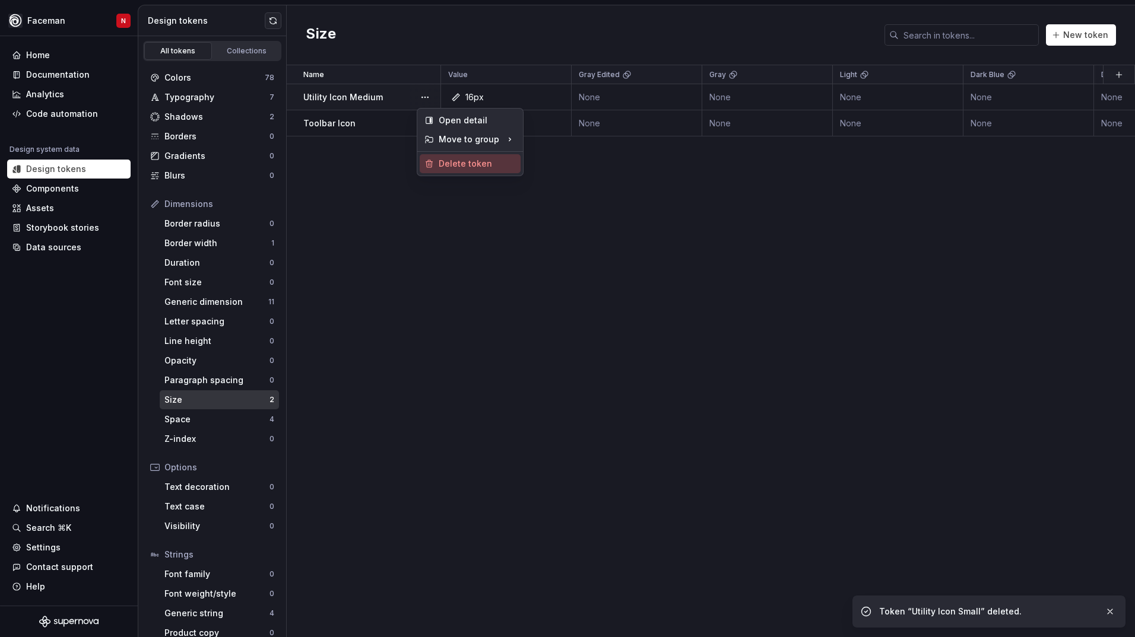
click at [477, 169] on div "Delete token" at bounding box center [477, 164] width 77 height 12
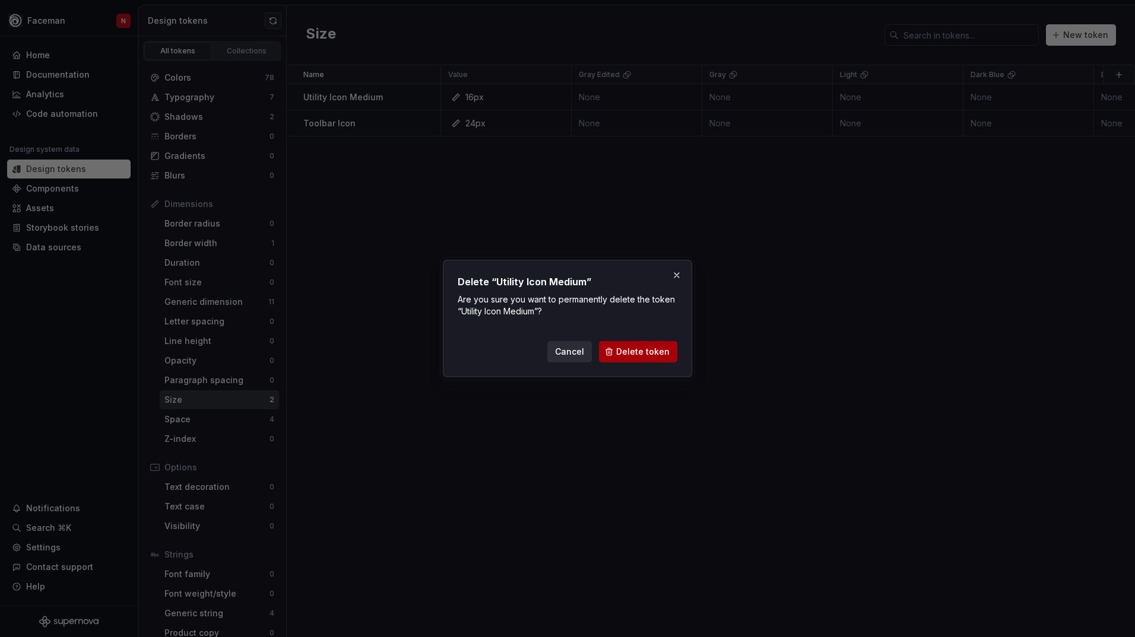
click at [638, 345] on button "Delete token" at bounding box center [638, 351] width 78 height 21
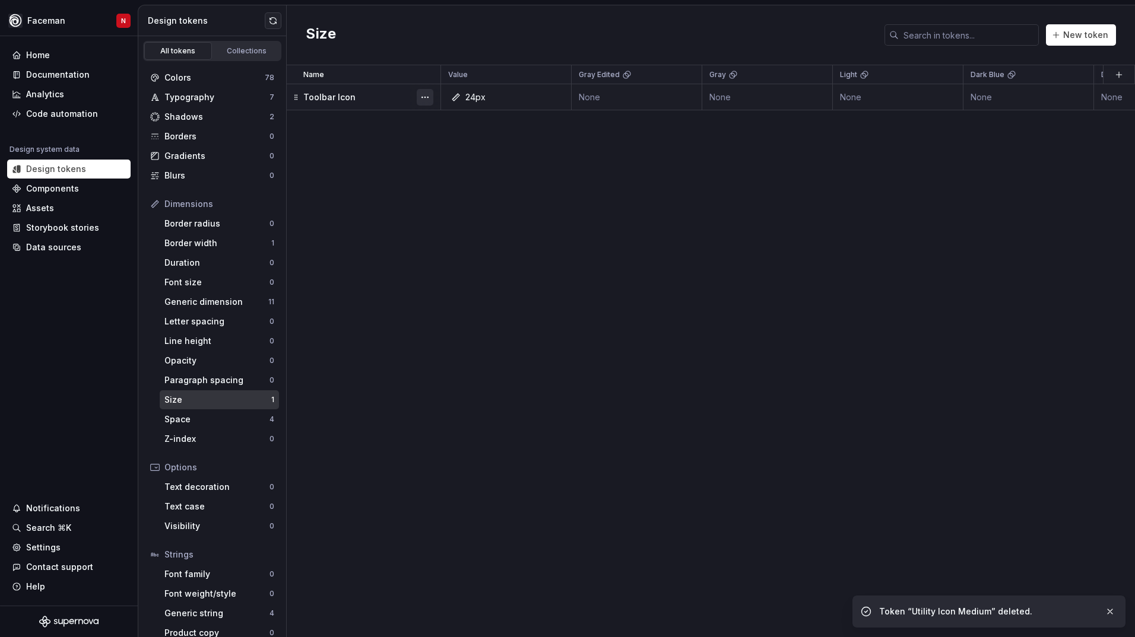
click at [425, 100] on button "button" at bounding box center [425, 97] width 17 height 17
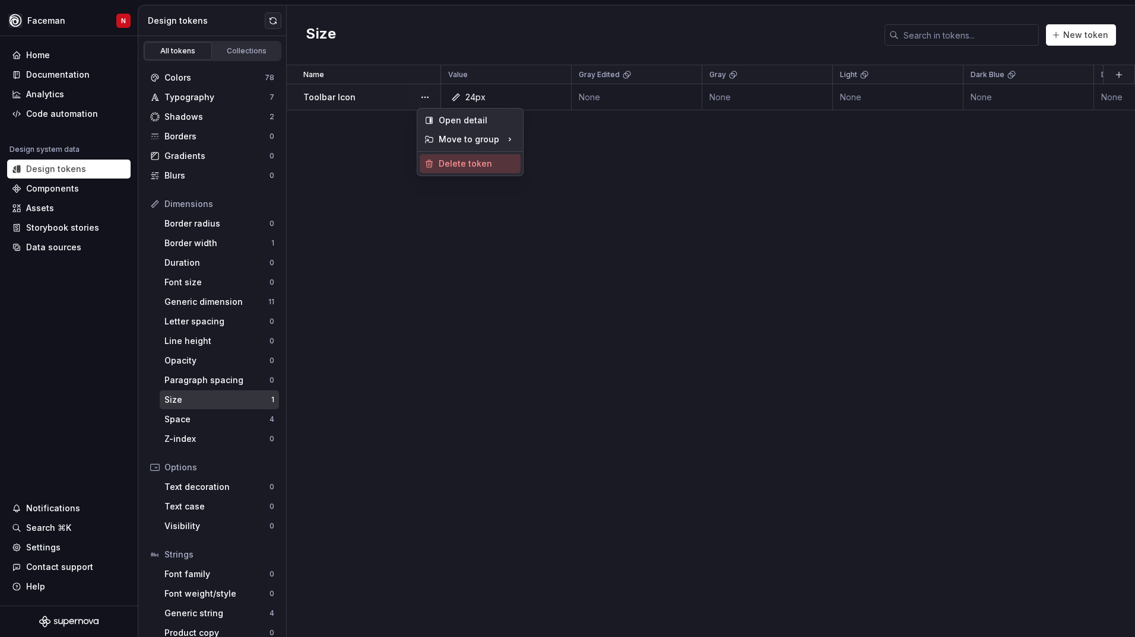
click at [493, 173] on div "Delete token" at bounding box center [470, 163] width 101 height 19
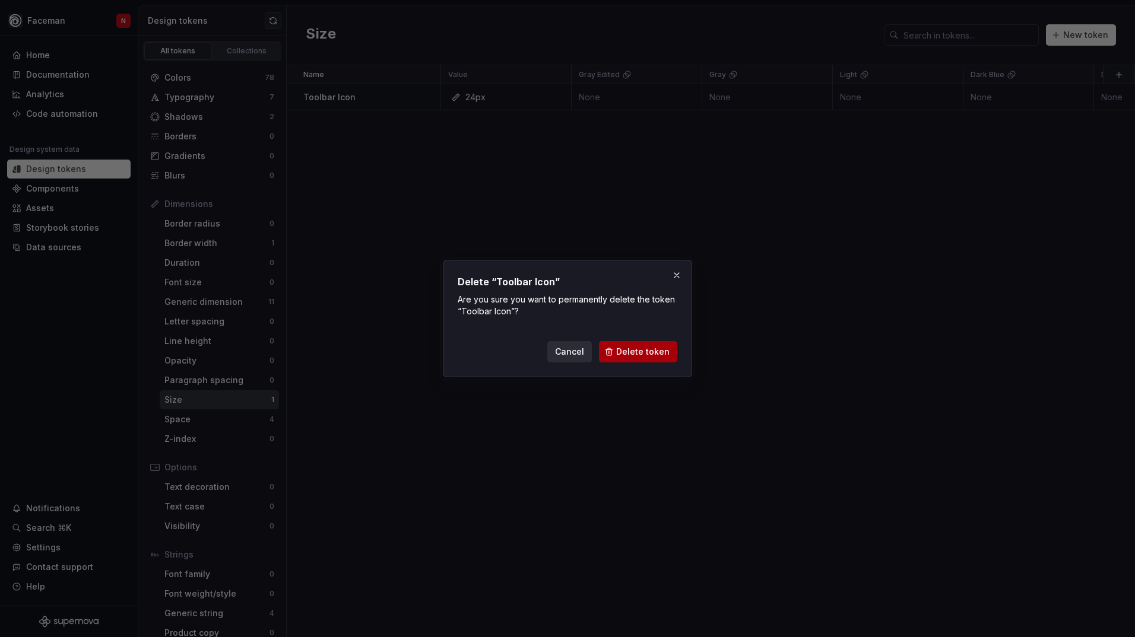
click at [621, 345] on button "Delete token" at bounding box center [638, 351] width 78 height 21
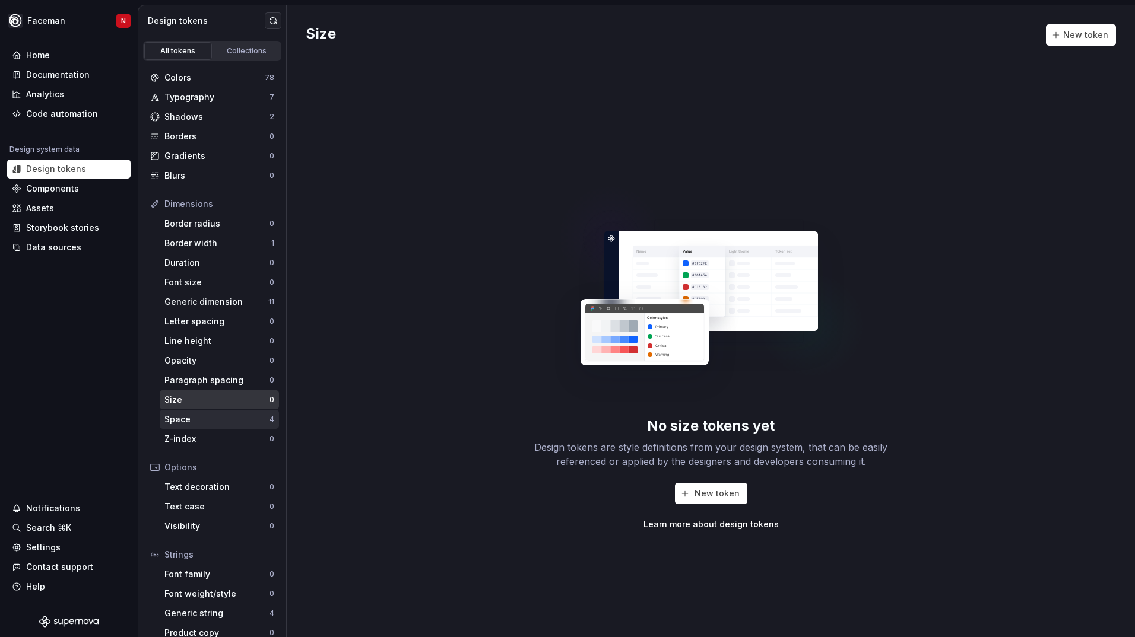
click at [190, 419] on div "Space" at bounding box center [216, 420] width 105 height 12
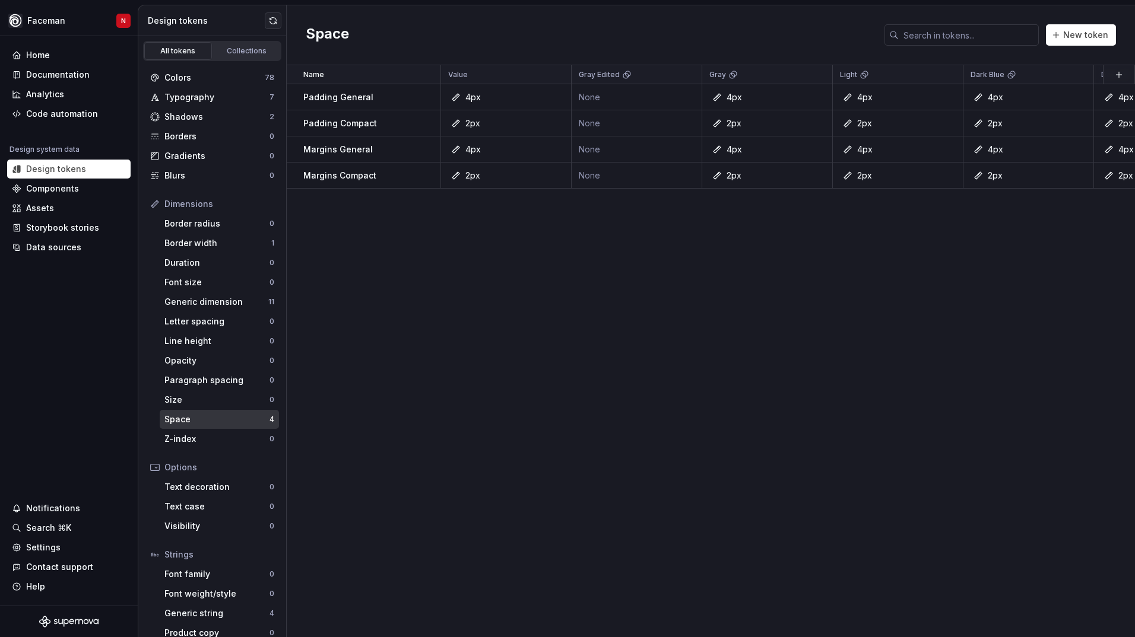
drag, startPoint x: 424, startPoint y: 99, endPoint x: 423, endPoint y: 182, distance: 82.5
click at [383, 233] on div "Name Value Gray Edited Gray Light Dark Blue Dark Collection Token set Descripti…" at bounding box center [711, 351] width 848 height 572
click at [427, 101] on button "button" at bounding box center [425, 97] width 17 height 17
click at [465, 166] on div "Delete token" at bounding box center [477, 164] width 77 height 12
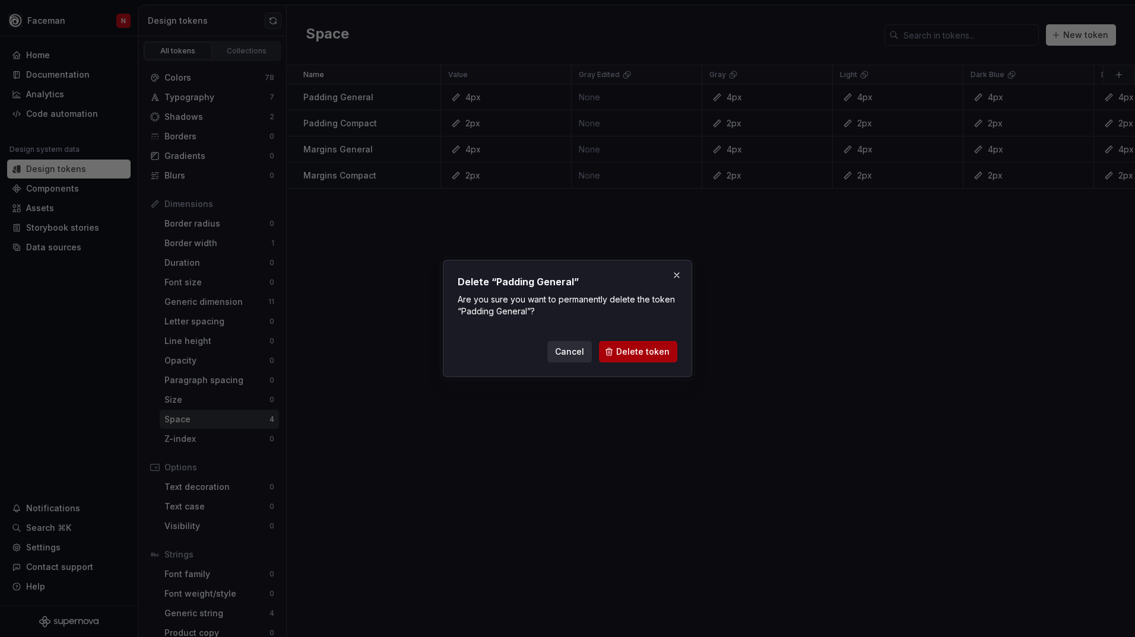
click at [638, 348] on span "Delete token" at bounding box center [642, 352] width 53 height 12
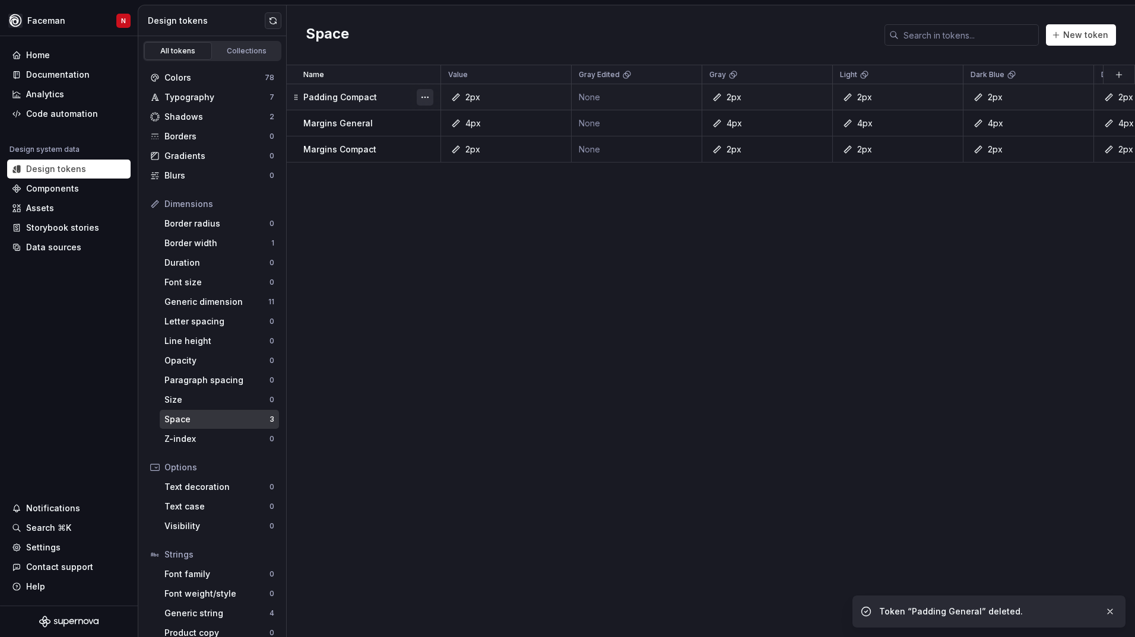
click at [428, 95] on button "button" at bounding box center [425, 97] width 17 height 17
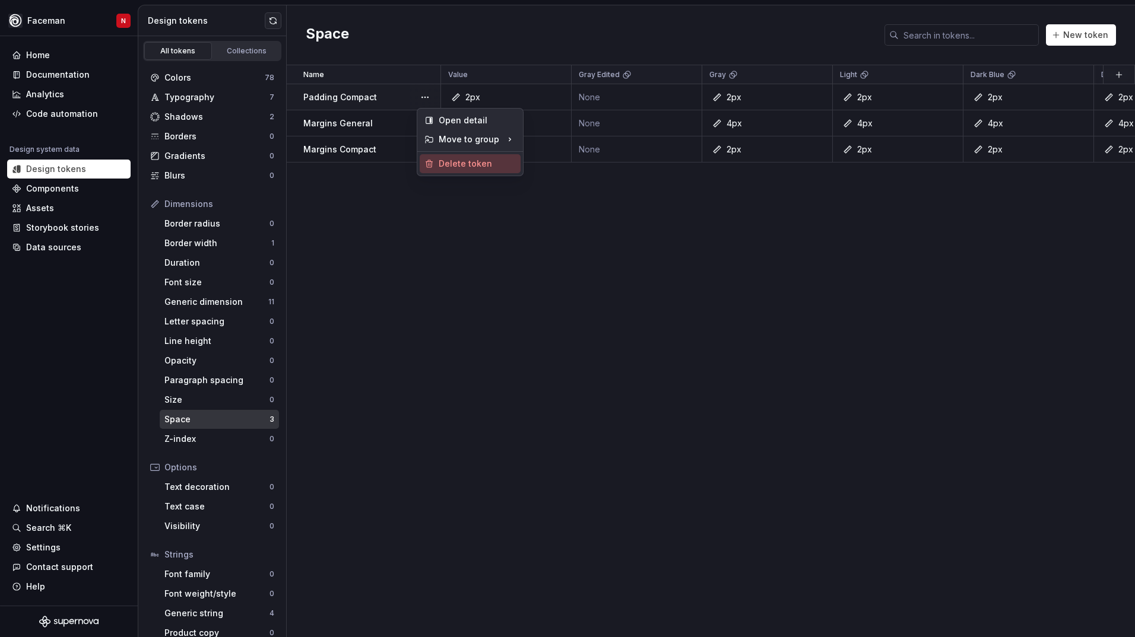
click at [455, 166] on div "Delete token" at bounding box center [477, 164] width 77 height 12
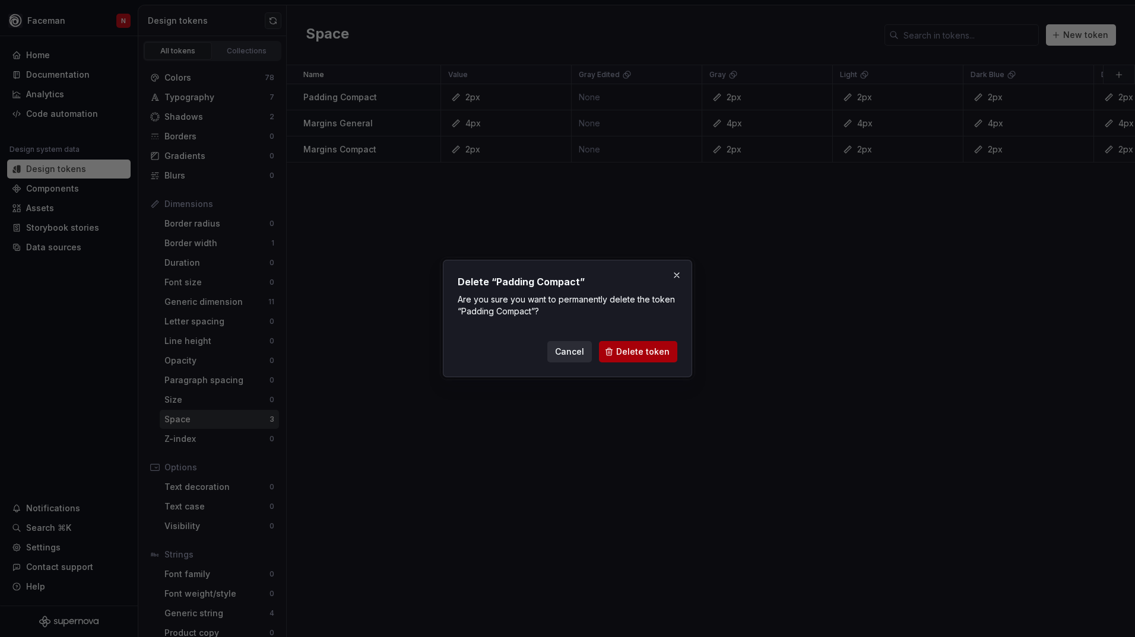
click at [633, 355] on span "Delete token" at bounding box center [642, 352] width 53 height 12
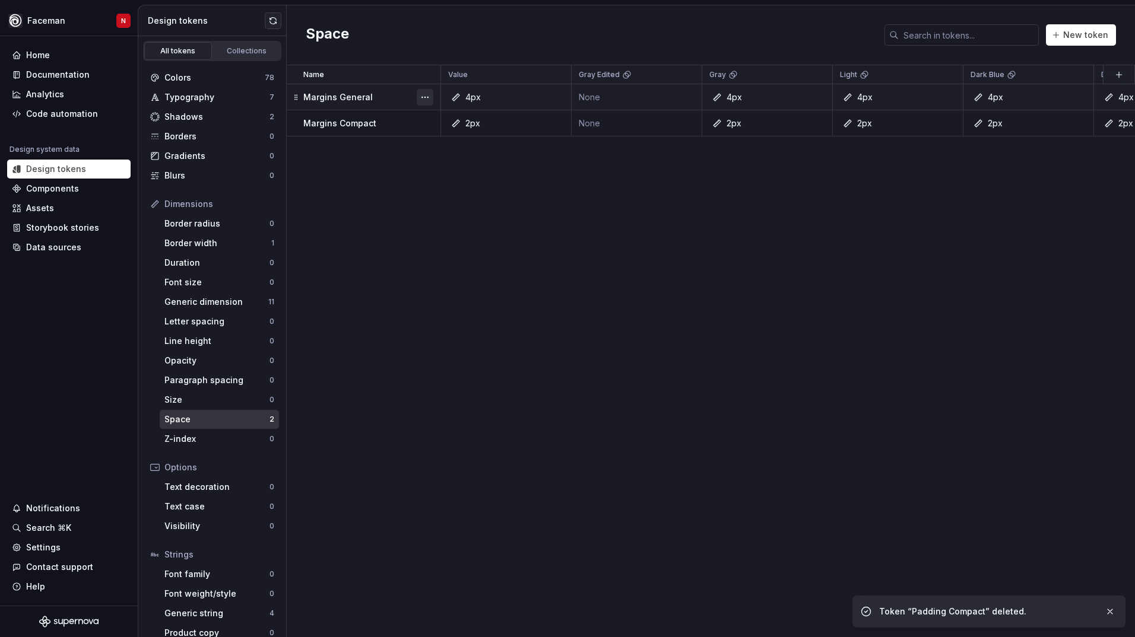
click at [429, 99] on button "button" at bounding box center [425, 97] width 17 height 17
click at [453, 166] on div "Delete token" at bounding box center [477, 164] width 77 height 12
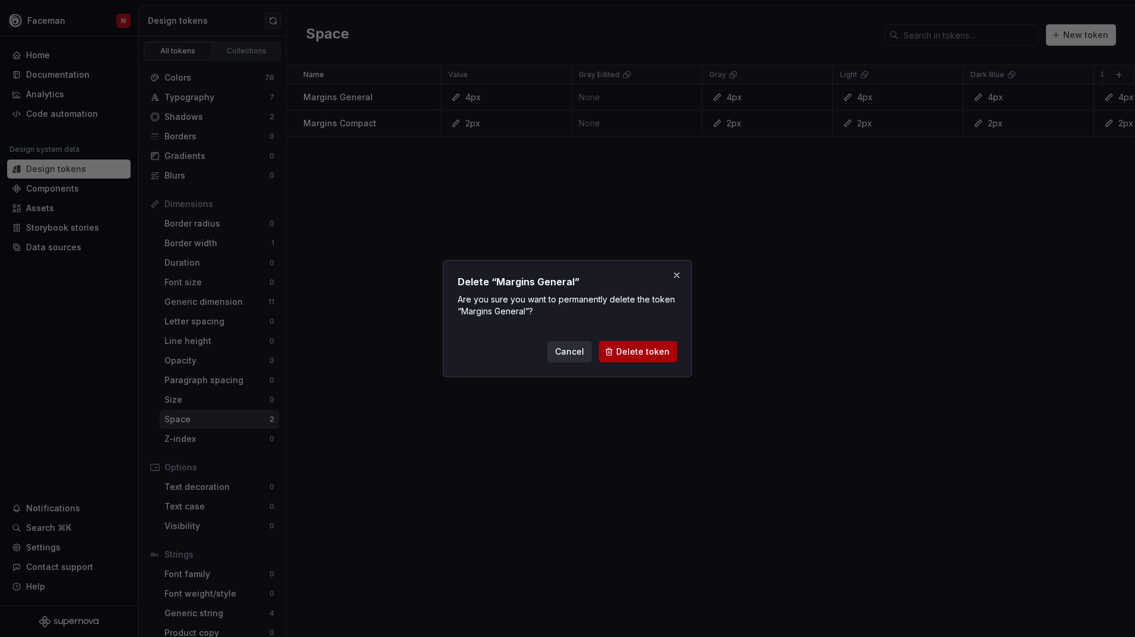
click at [630, 354] on span "Delete token" at bounding box center [642, 352] width 53 height 12
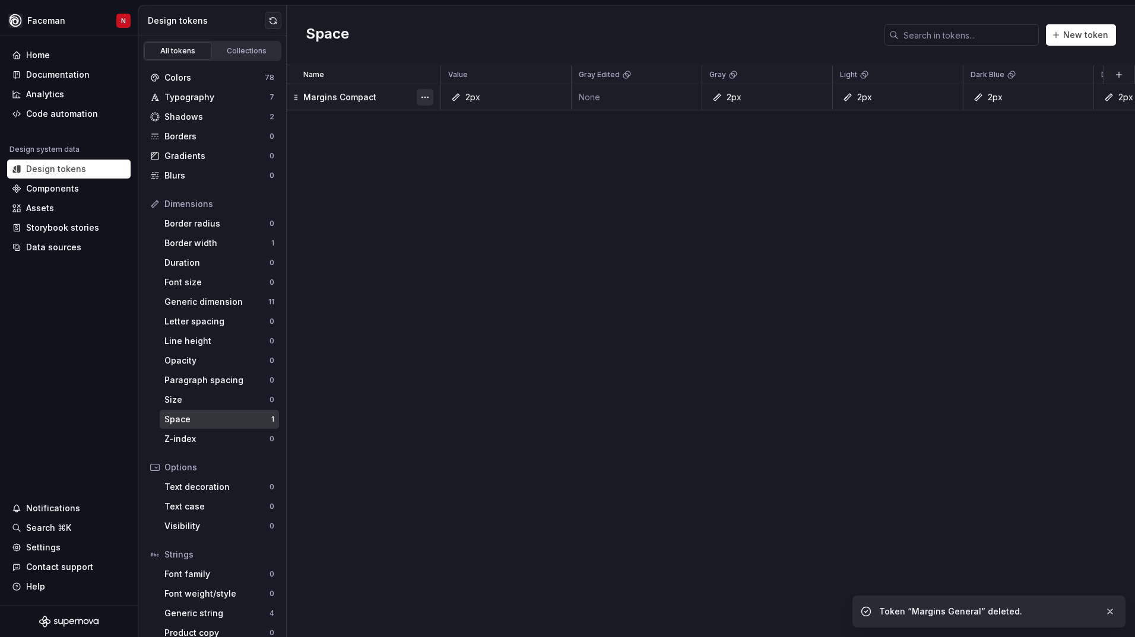
click at [423, 98] on button "button" at bounding box center [425, 97] width 17 height 17
click at [459, 163] on div "Delete token" at bounding box center [477, 164] width 77 height 12
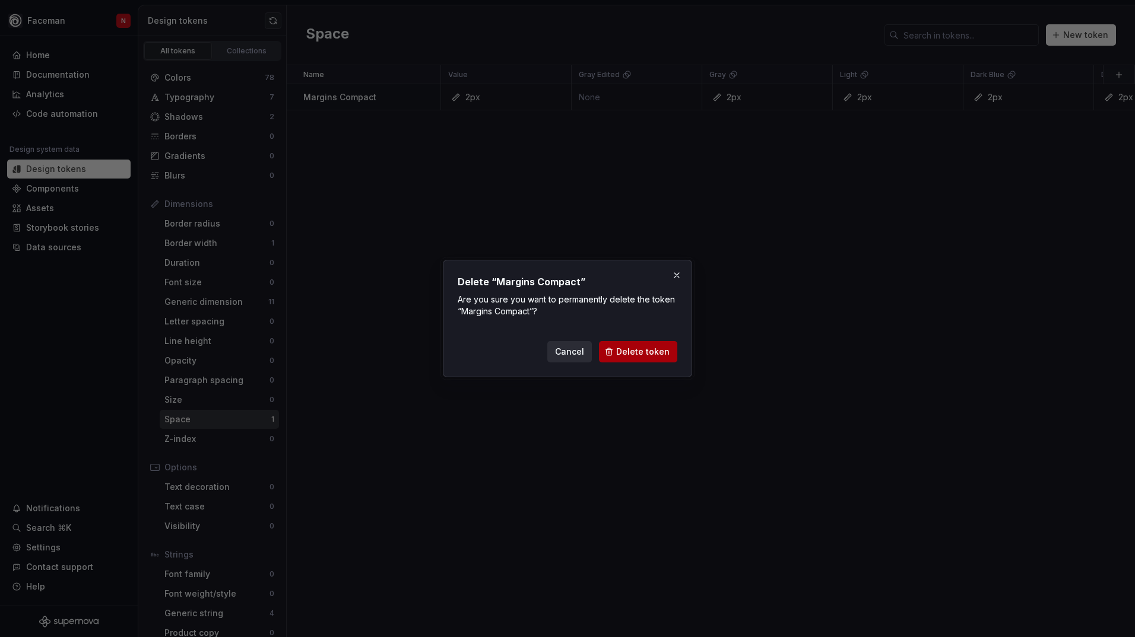
click at [622, 347] on span "Delete token" at bounding box center [642, 352] width 53 height 12
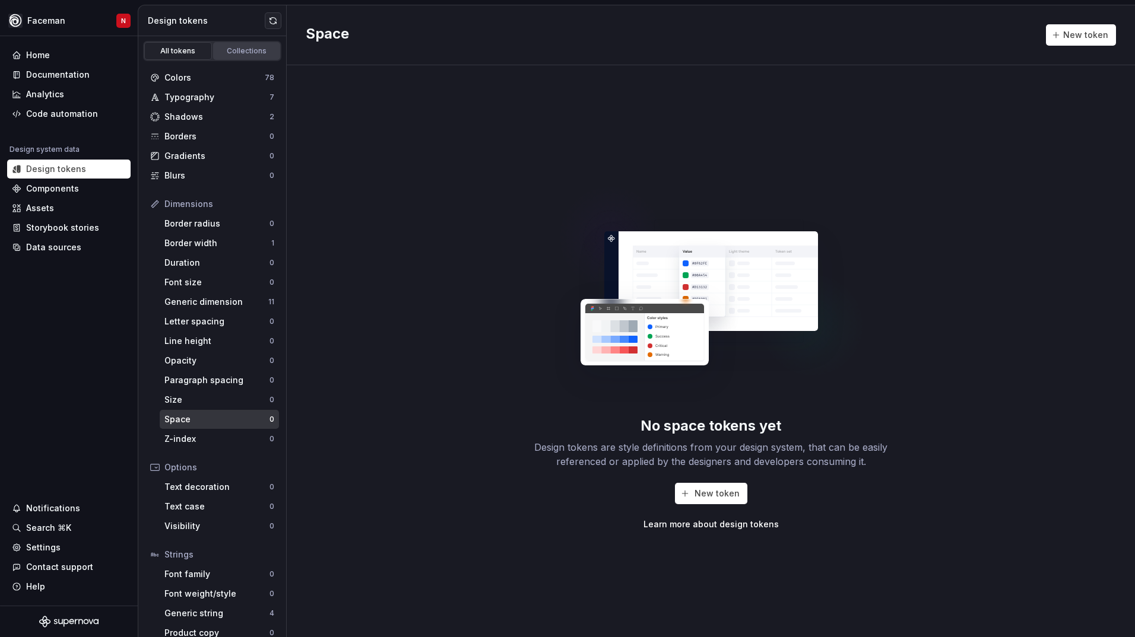
click at [229, 52] on div "Collections" at bounding box center [246, 50] width 59 height 9
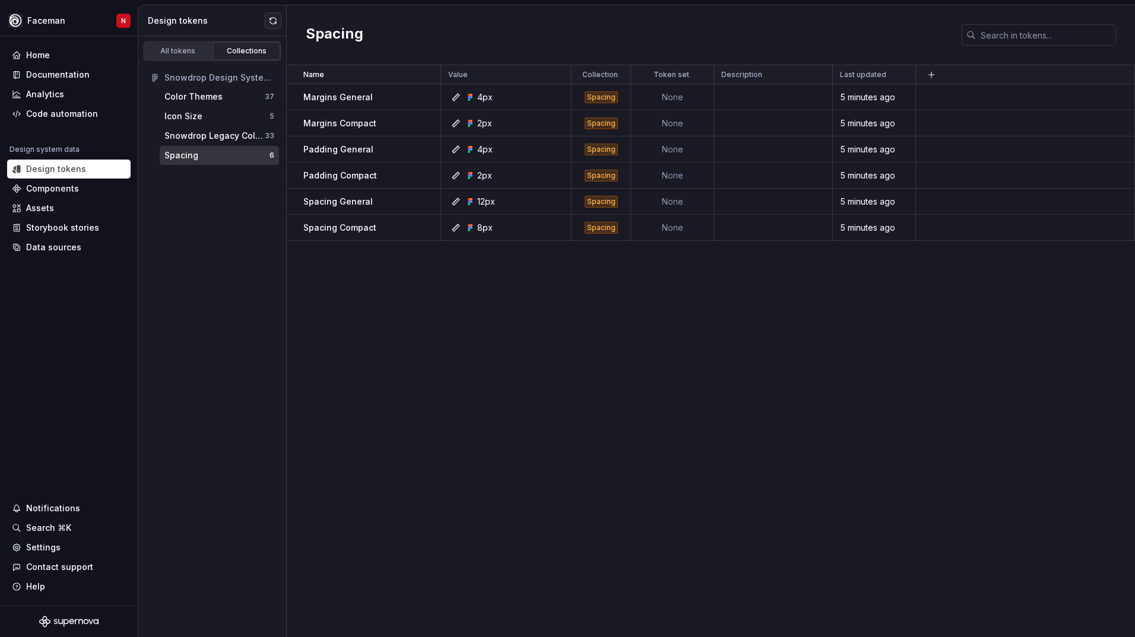
click at [218, 160] on div "Spacing" at bounding box center [216, 156] width 105 height 12
click at [415, 100] on div at bounding box center [424, 97] width 31 height 26
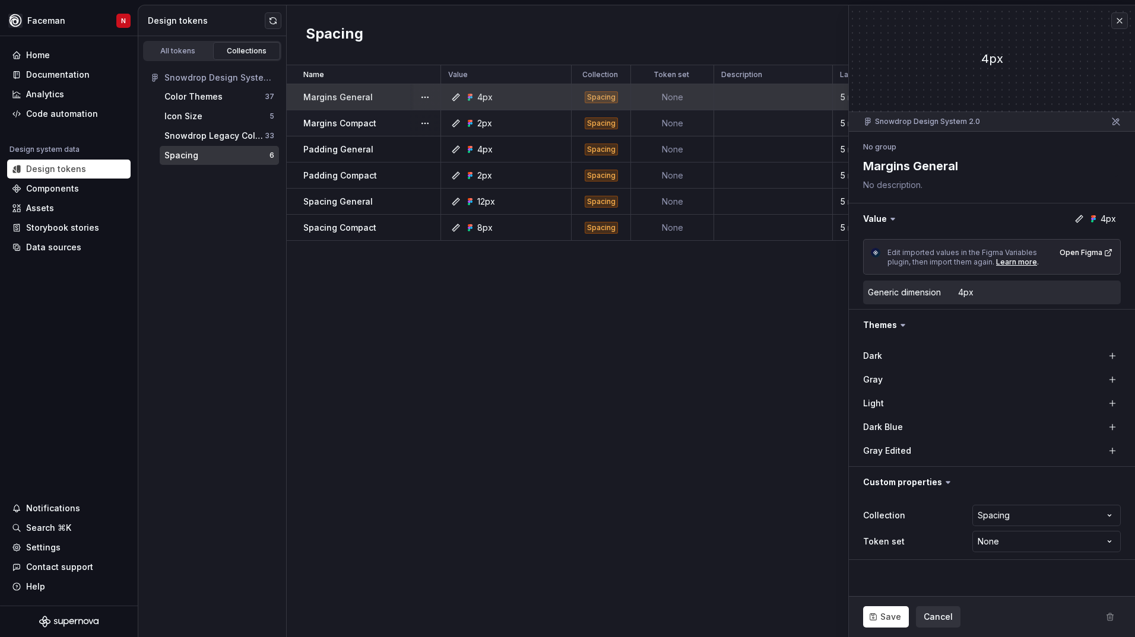
type textarea "*"
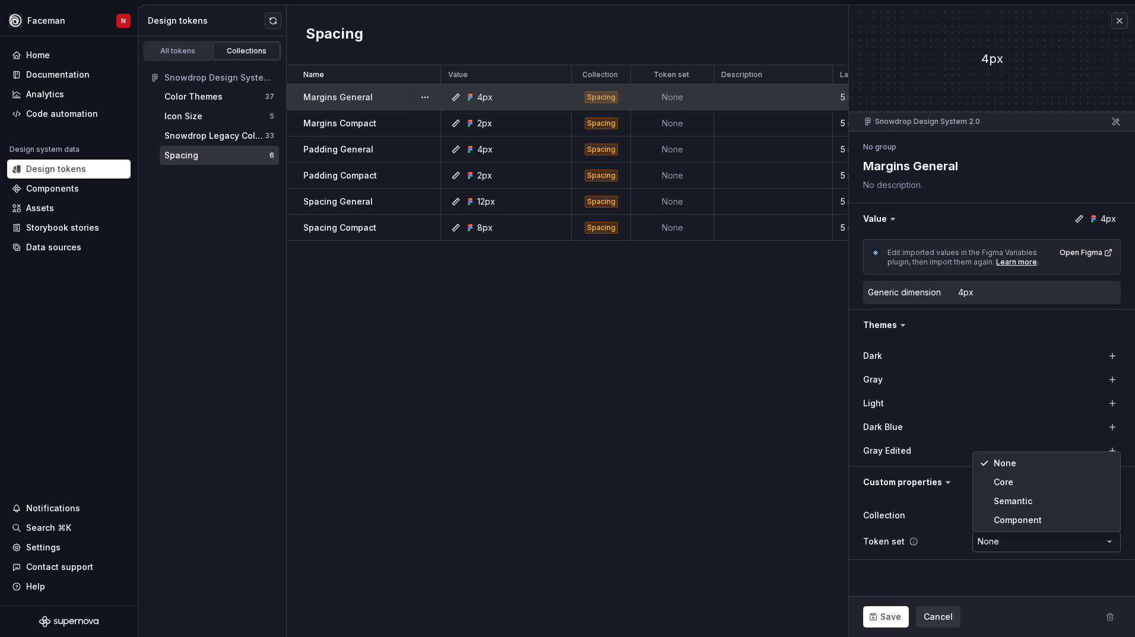
click at [990, 543] on html "**********" at bounding box center [567, 318] width 1135 height 637
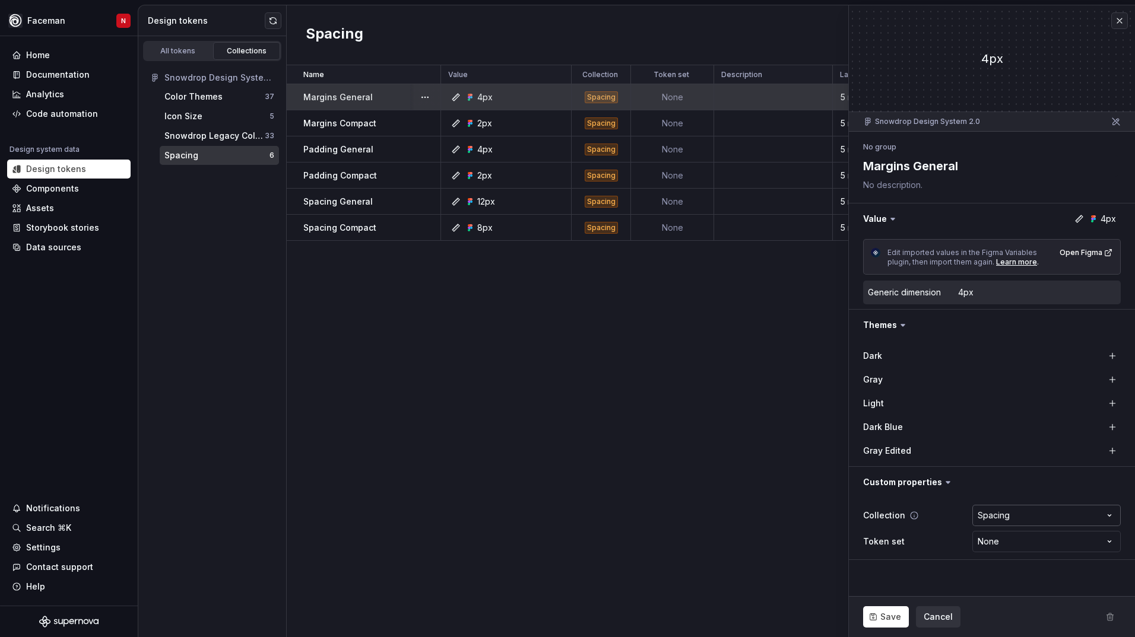
click at [996, 526] on html "**********" at bounding box center [567, 318] width 1135 height 637
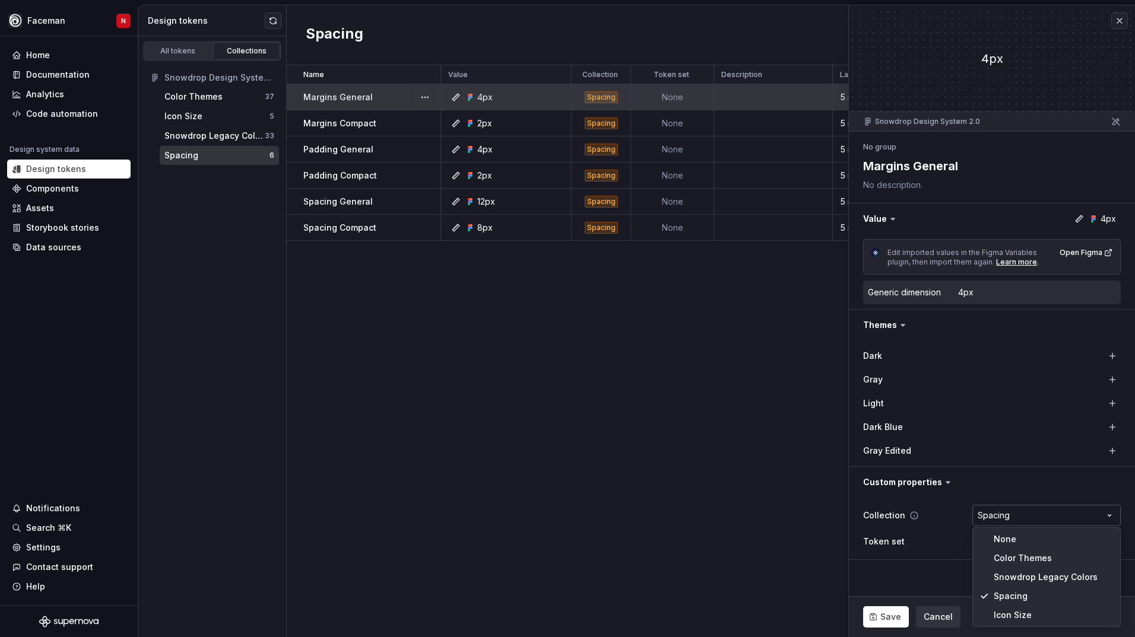
click at [996, 526] on html "**********" at bounding box center [567, 318] width 1135 height 637
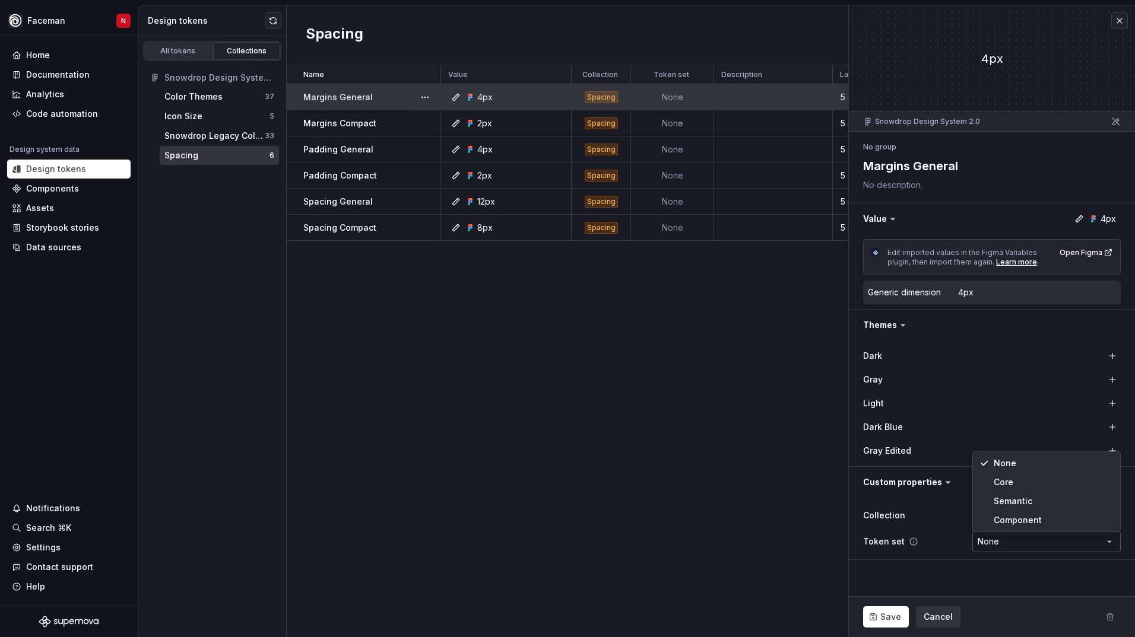
click at [996, 548] on html "**********" at bounding box center [567, 318] width 1135 height 637
select select "**********"
type textarea "*"
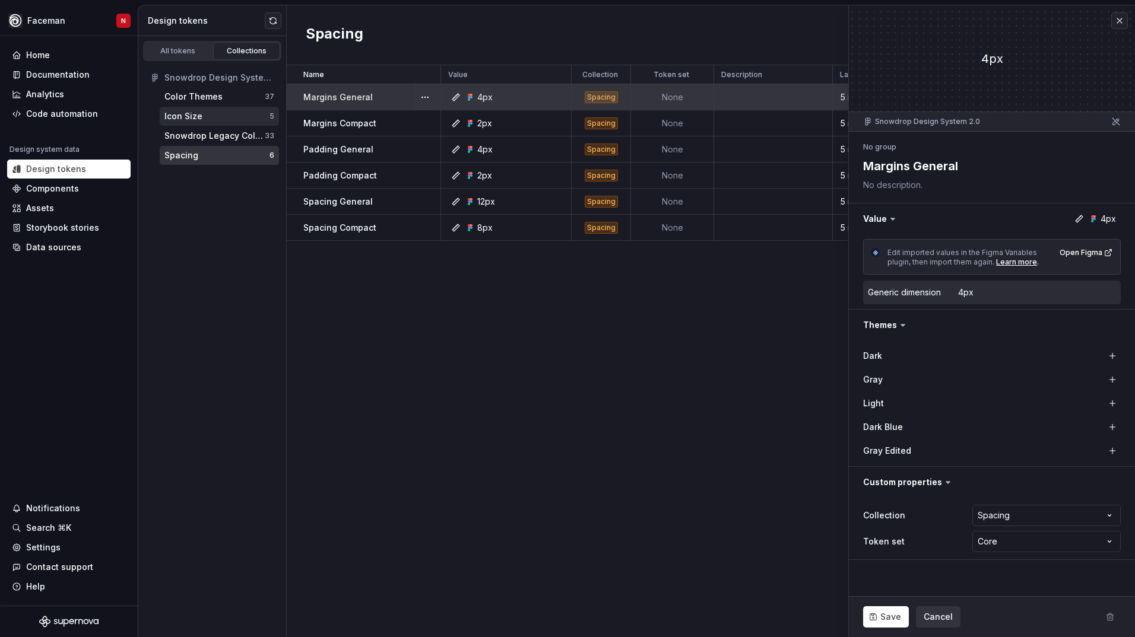
click at [254, 116] on div "Icon Size" at bounding box center [216, 116] width 105 height 12
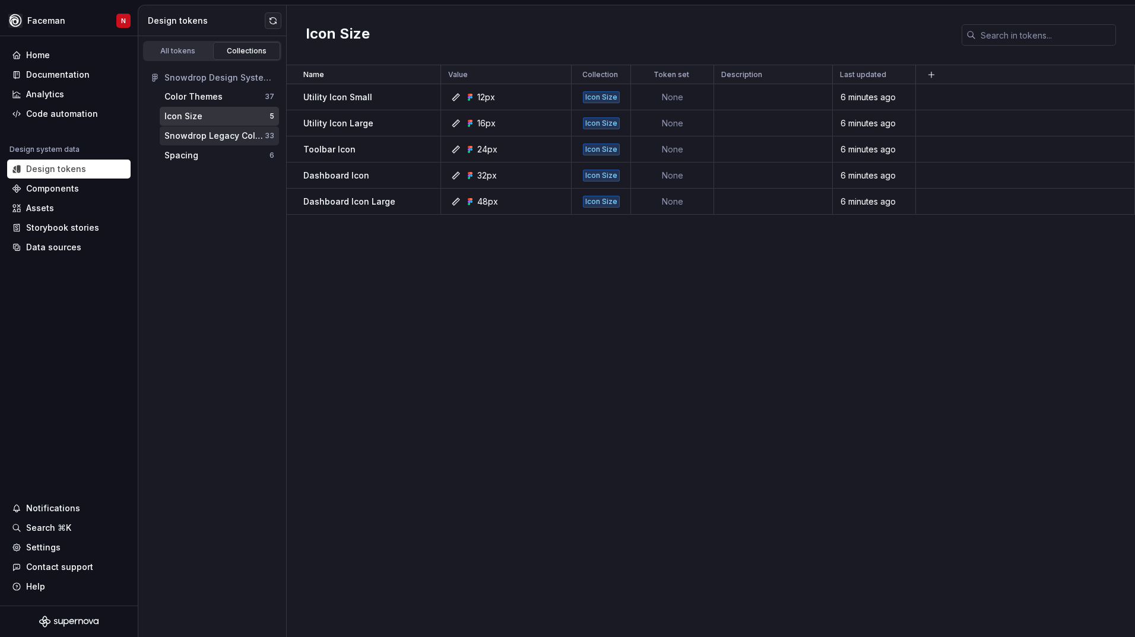
click at [190, 131] on div "Snowdrop Legacy Colors" at bounding box center [214, 136] width 100 height 12
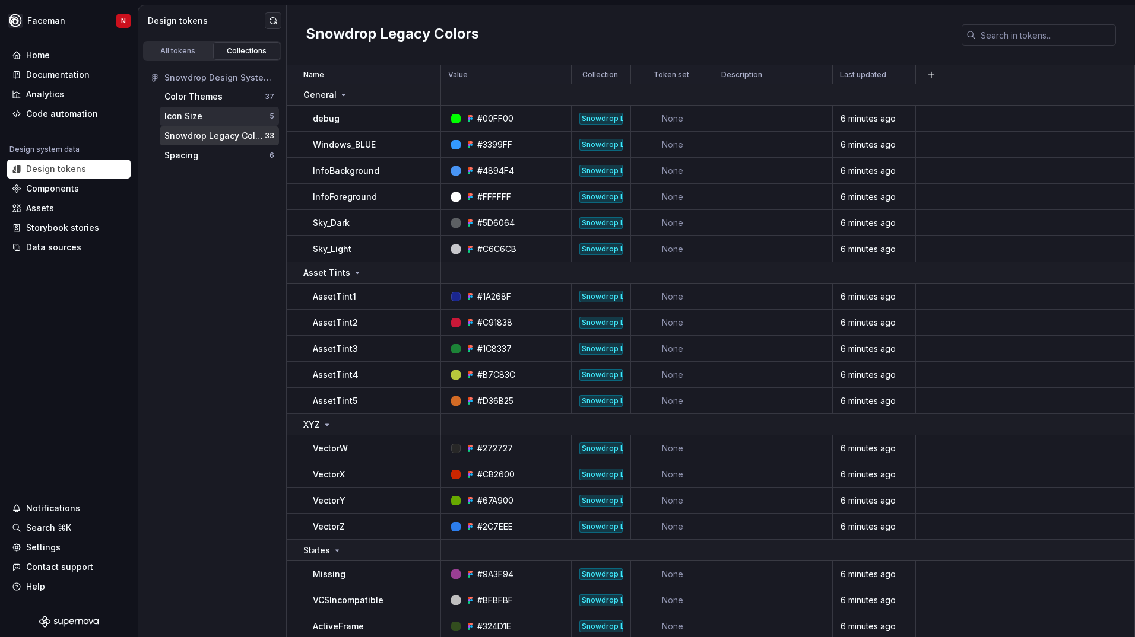
click at [244, 119] on div "Icon Size" at bounding box center [216, 116] width 105 height 12
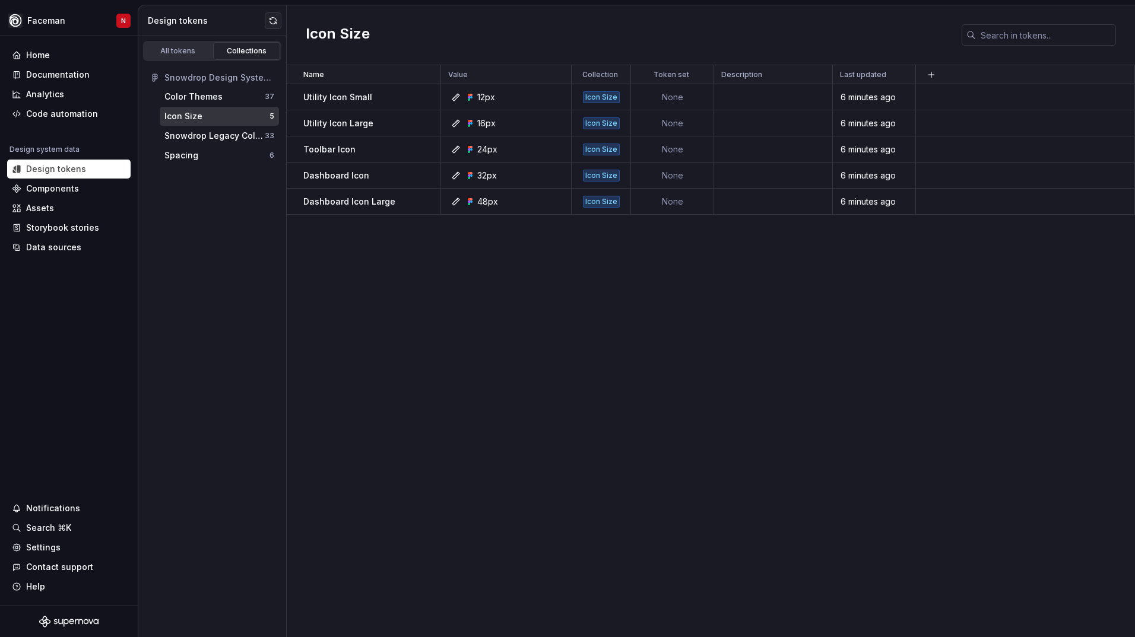
click at [269, 117] on div "5" at bounding box center [271, 116] width 5 height 9
click at [204, 155] on div "Spacing" at bounding box center [216, 156] width 105 height 12
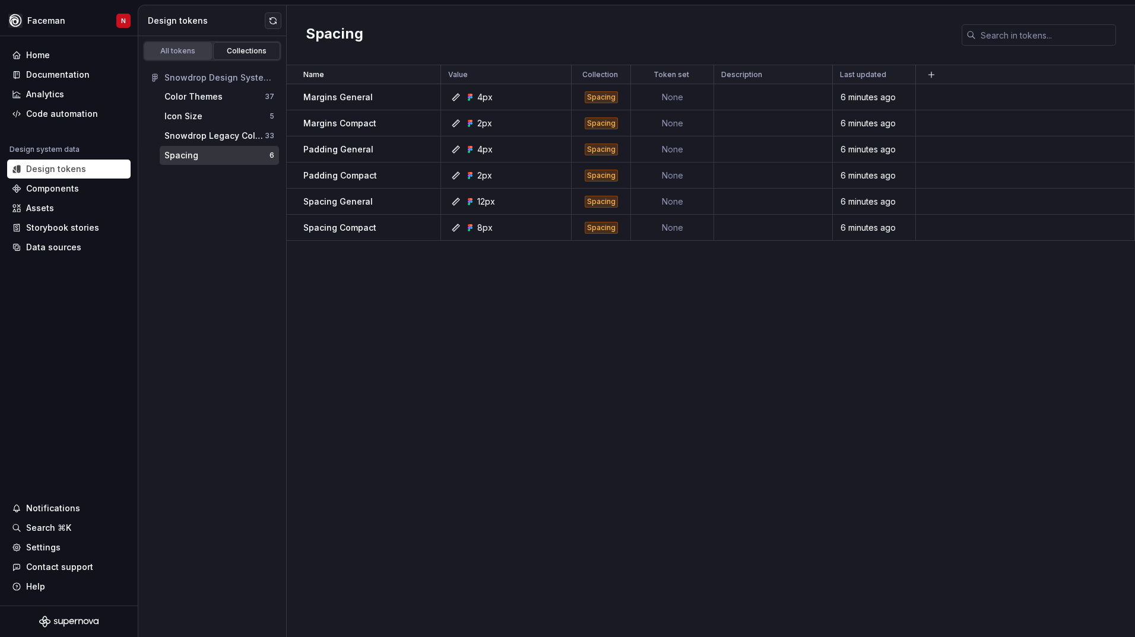
click at [175, 56] on link "All tokens" at bounding box center [178, 51] width 68 height 18
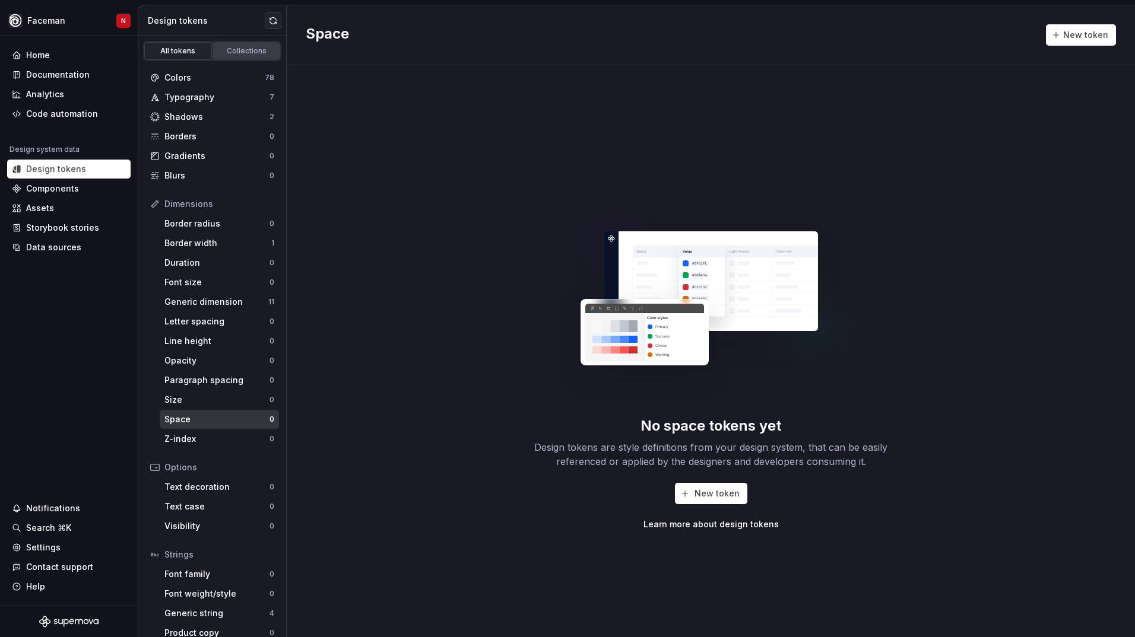
click at [234, 52] on div "Collections" at bounding box center [246, 50] width 59 height 9
